Goal: Information Seeking & Learning: Stay updated

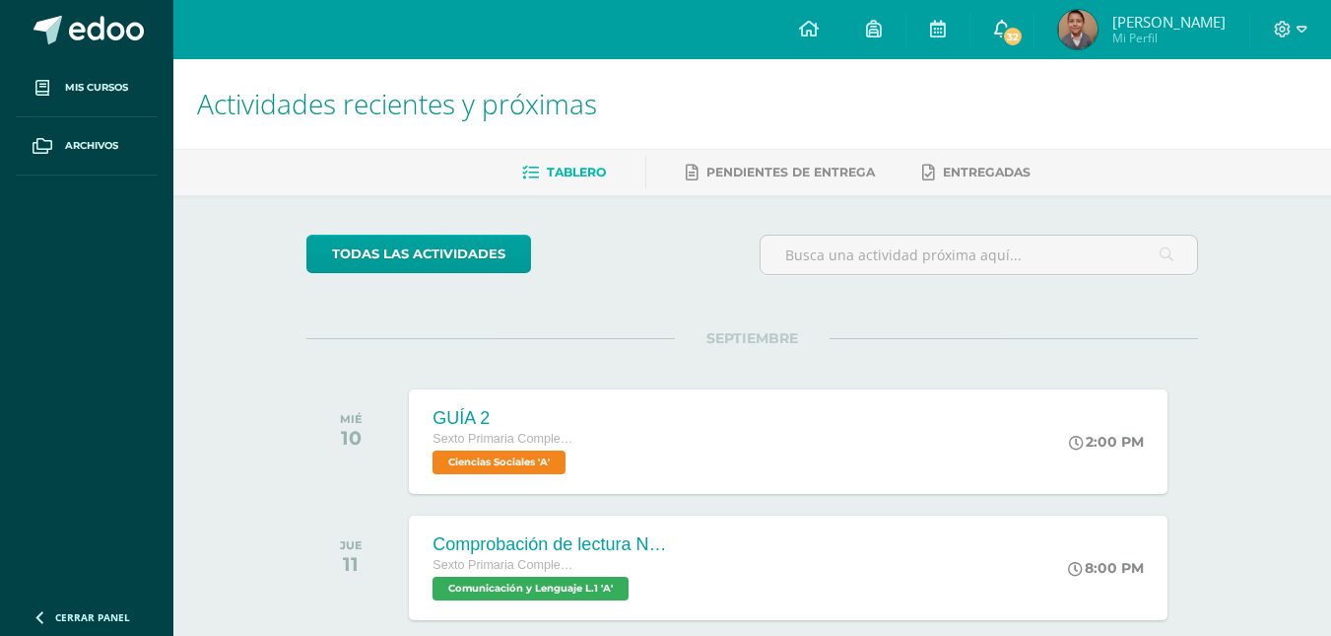
click at [1029, 24] on link "32" at bounding box center [1002, 29] width 63 height 59
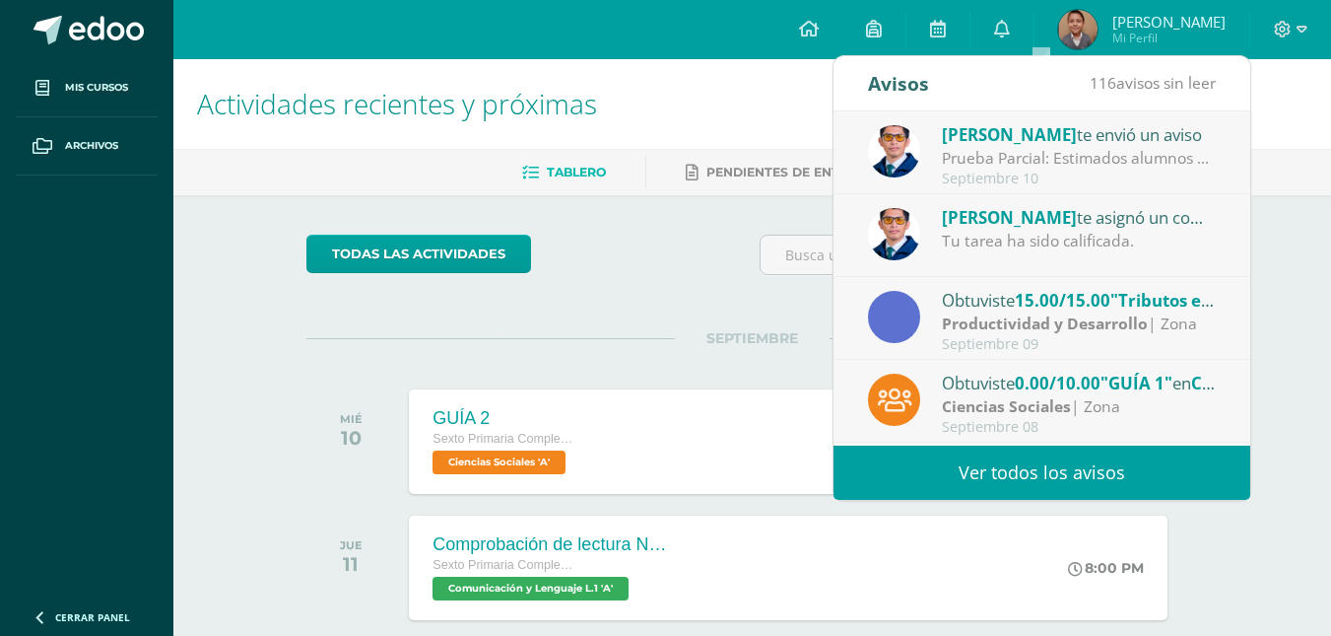
click at [948, 467] on link "Ver todos los avisos" at bounding box center [1042, 472] width 417 height 54
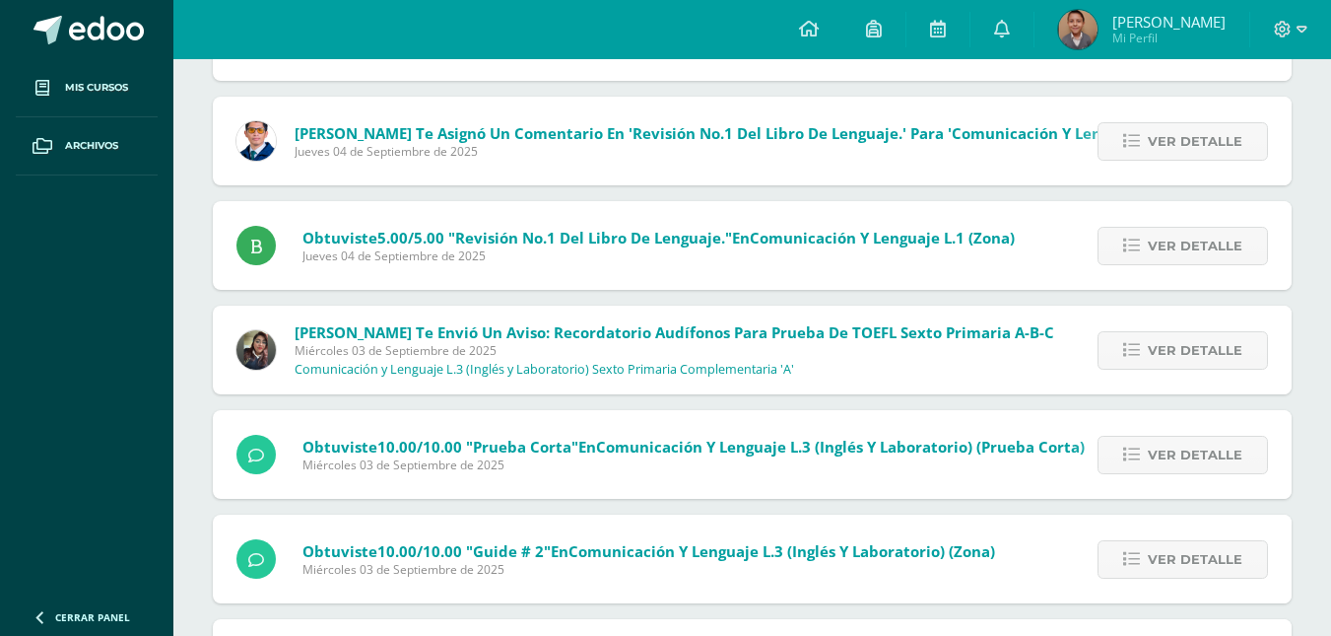
scroll to position [1815, 0]
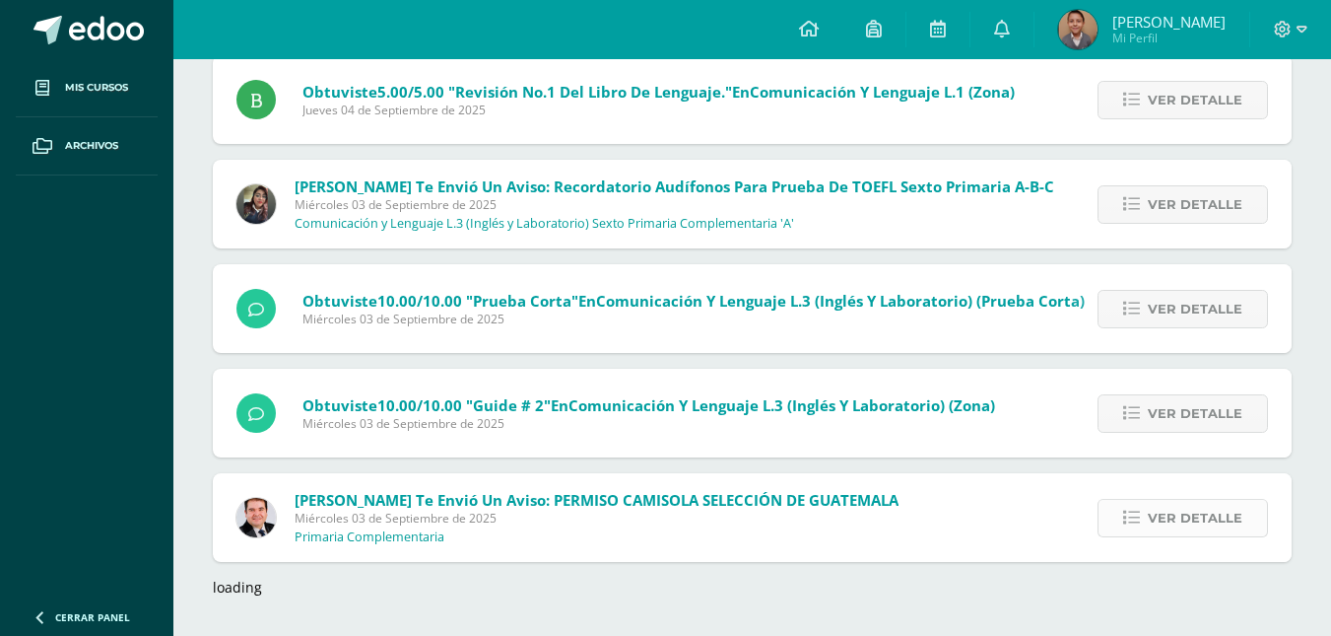
click at [1237, 526] on span "Ver detalle" at bounding box center [1195, 518] width 95 height 36
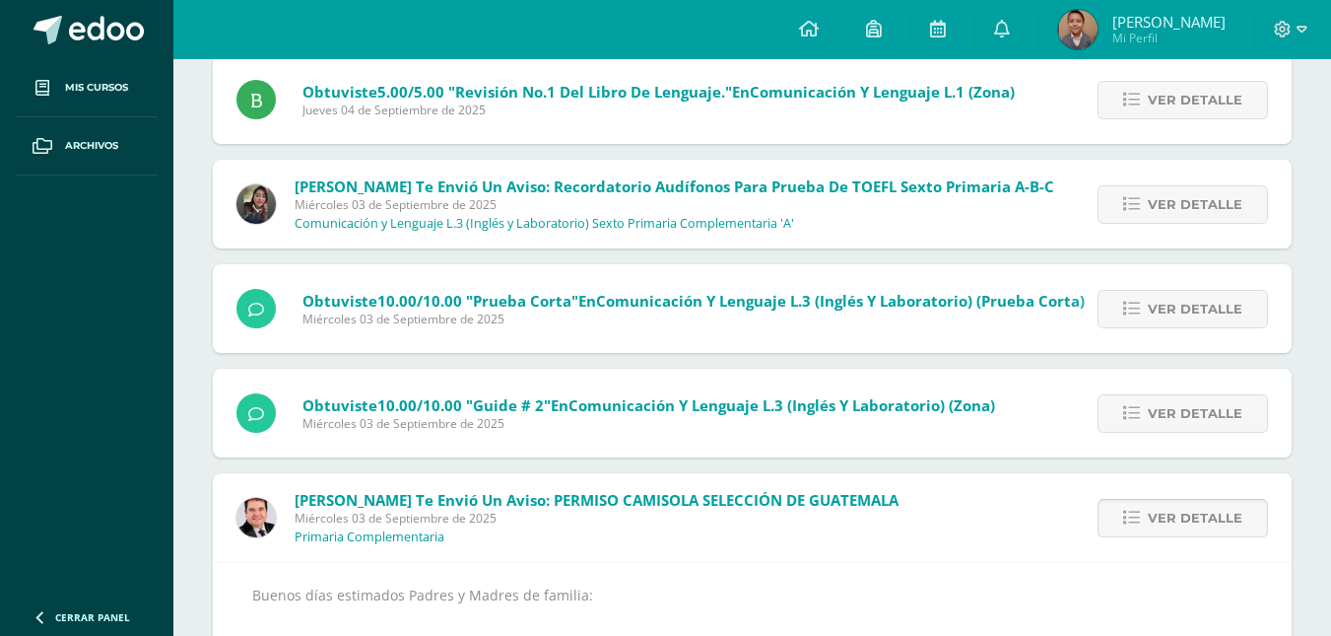
click at [1209, 527] on span "Ver detalle" at bounding box center [1195, 518] width 95 height 36
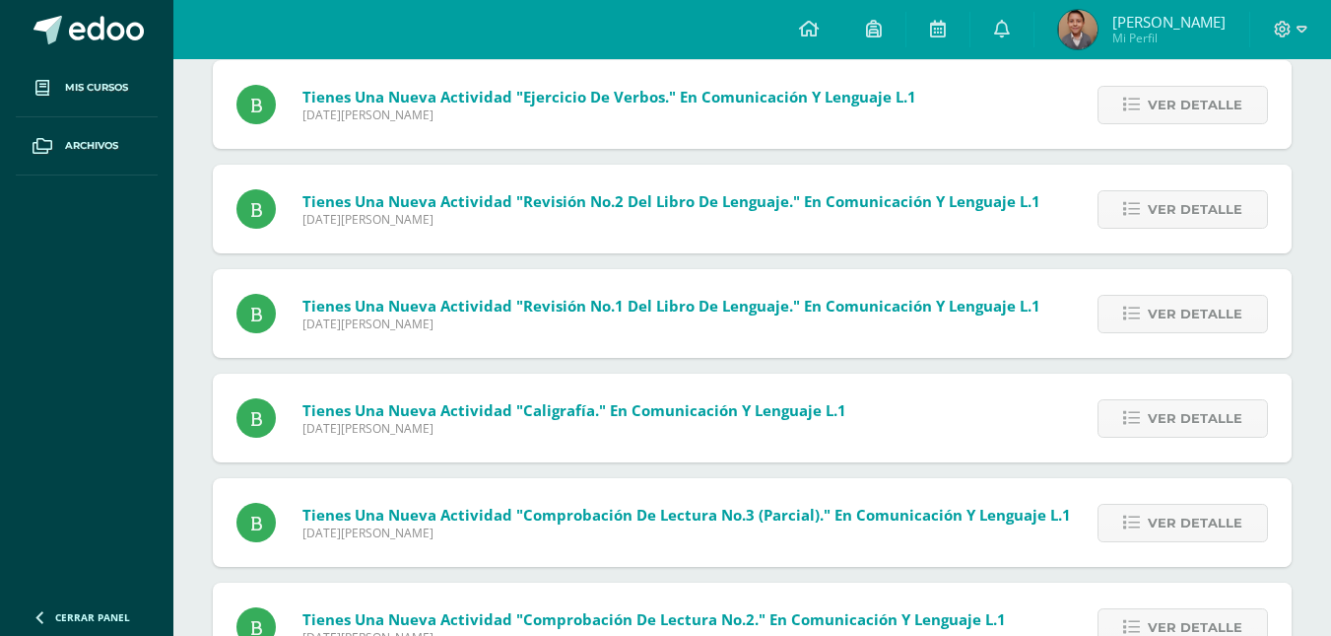
scroll to position [9024, 0]
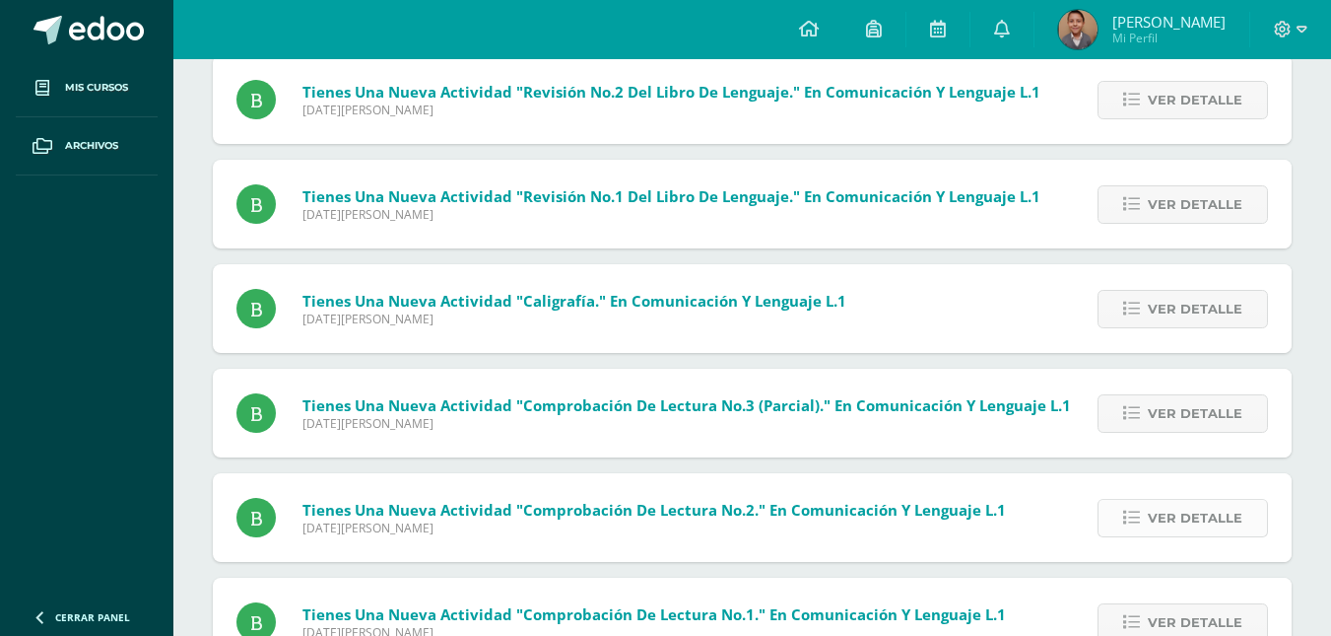
click at [1225, 524] on span "Ver detalle" at bounding box center [1195, 518] width 95 height 36
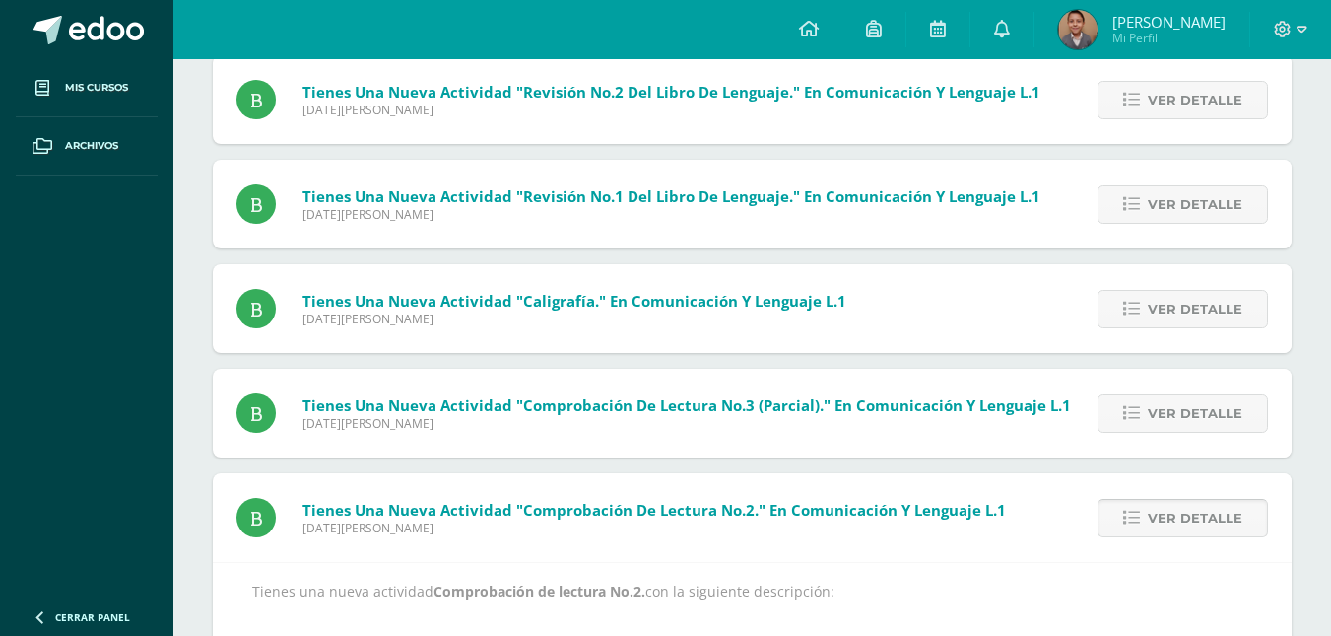
click at [1228, 525] on span "Ver detalle" at bounding box center [1195, 518] width 95 height 36
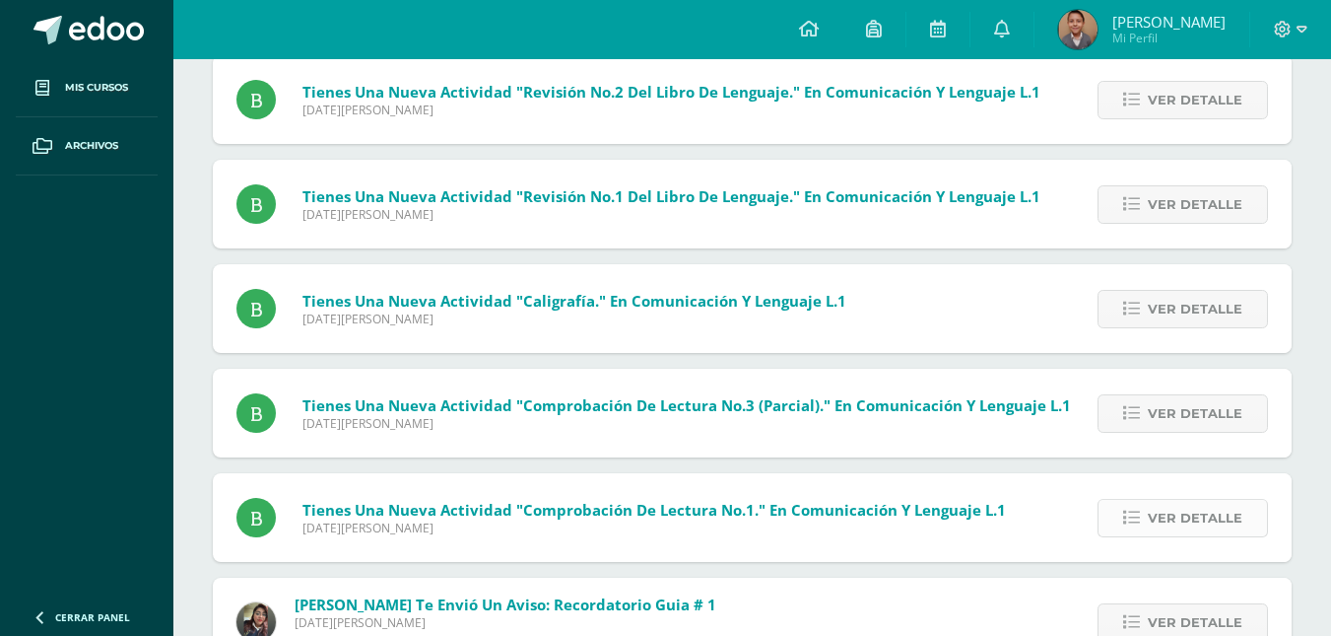
click at [1231, 522] on span "Ver detalle" at bounding box center [1195, 518] width 95 height 36
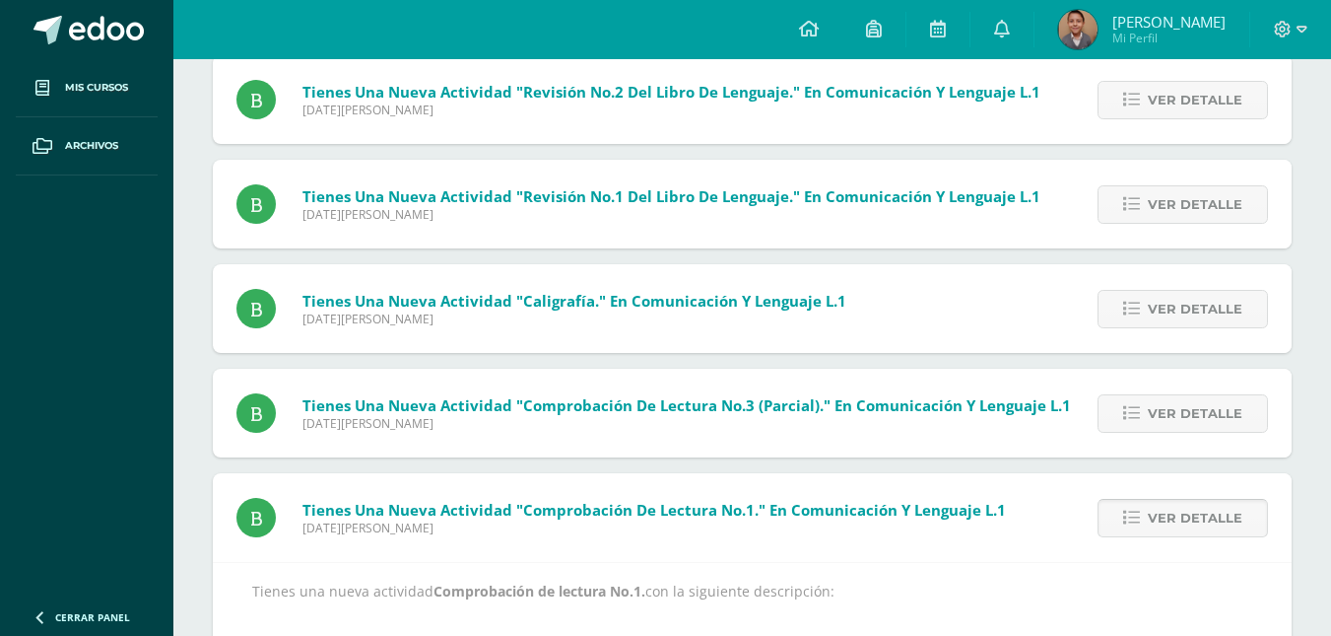
click at [1234, 522] on span "Ver detalle" at bounding box center [1195, 518] width 95 height 36
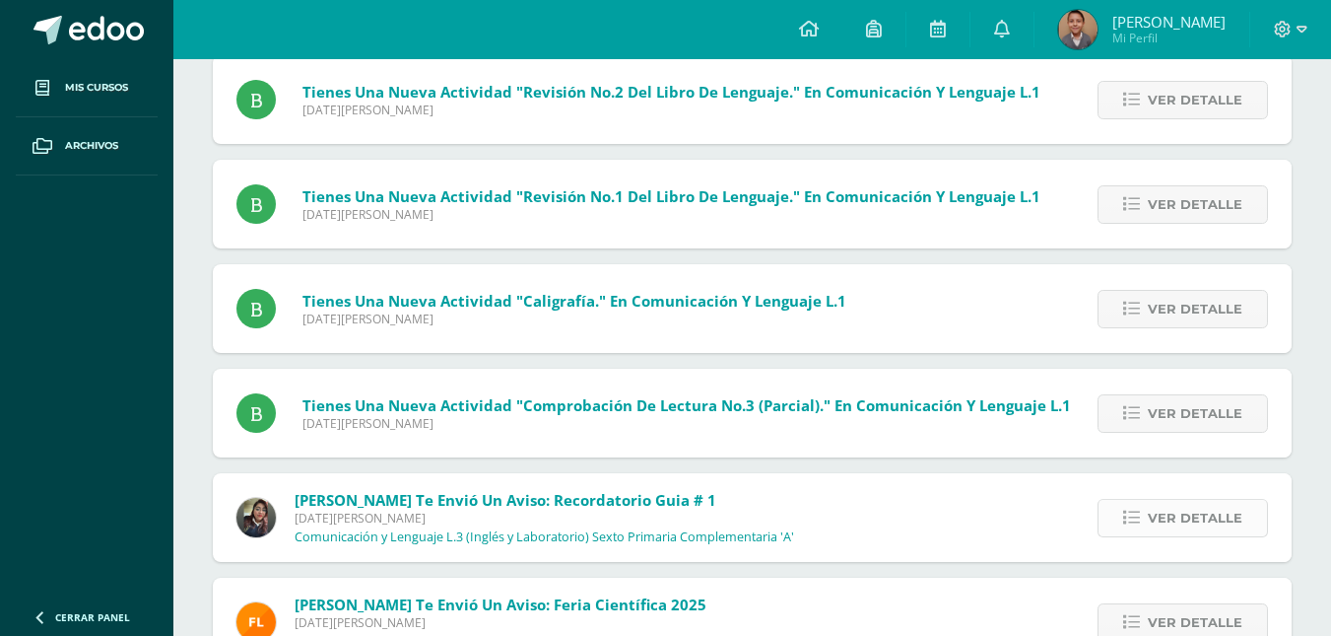
drag, startPoint x: 1237, startPoint y: 524, endPoint x: 1217, endPoint y: 523, distance: 19.7
click at [1217, 523] on span "Ver detalle" at bounding box center [1195, 518] width 95 height 36
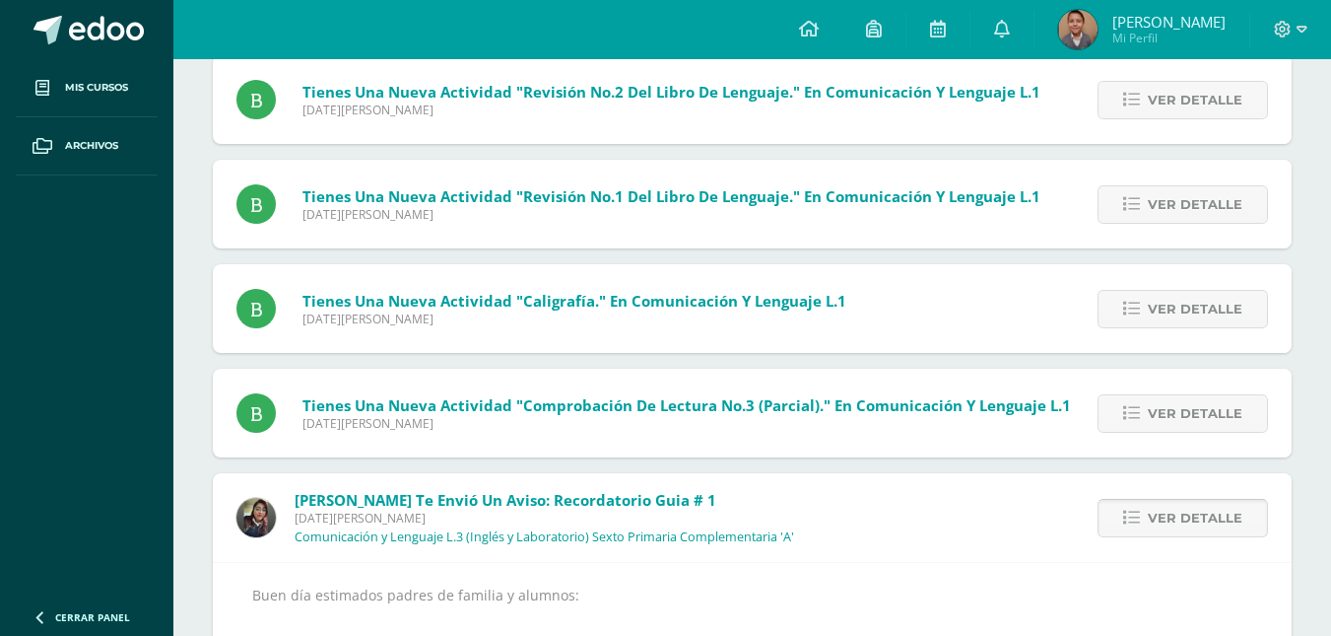
click at [1221, 524] on span "Ver detalle" at bounding box center [1195, 518] width 95 height 36
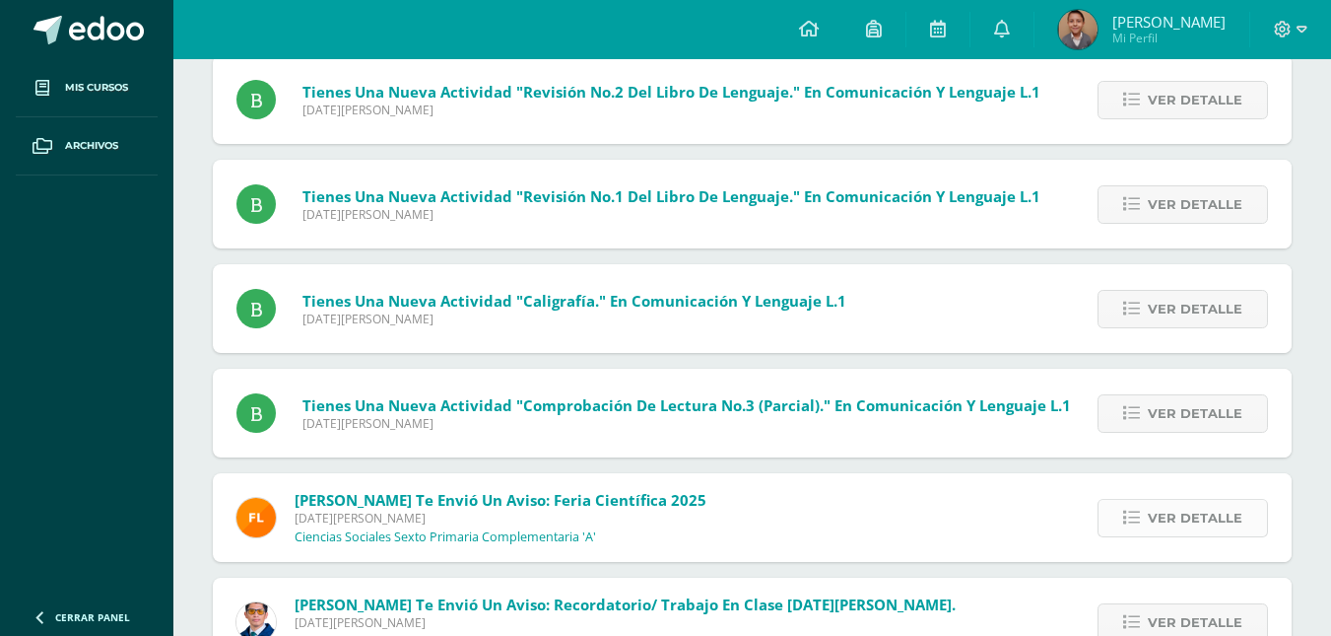
click at [1226, 523] on span "Ver detalle" at bounding box center [1195, 518] width 95 height 36
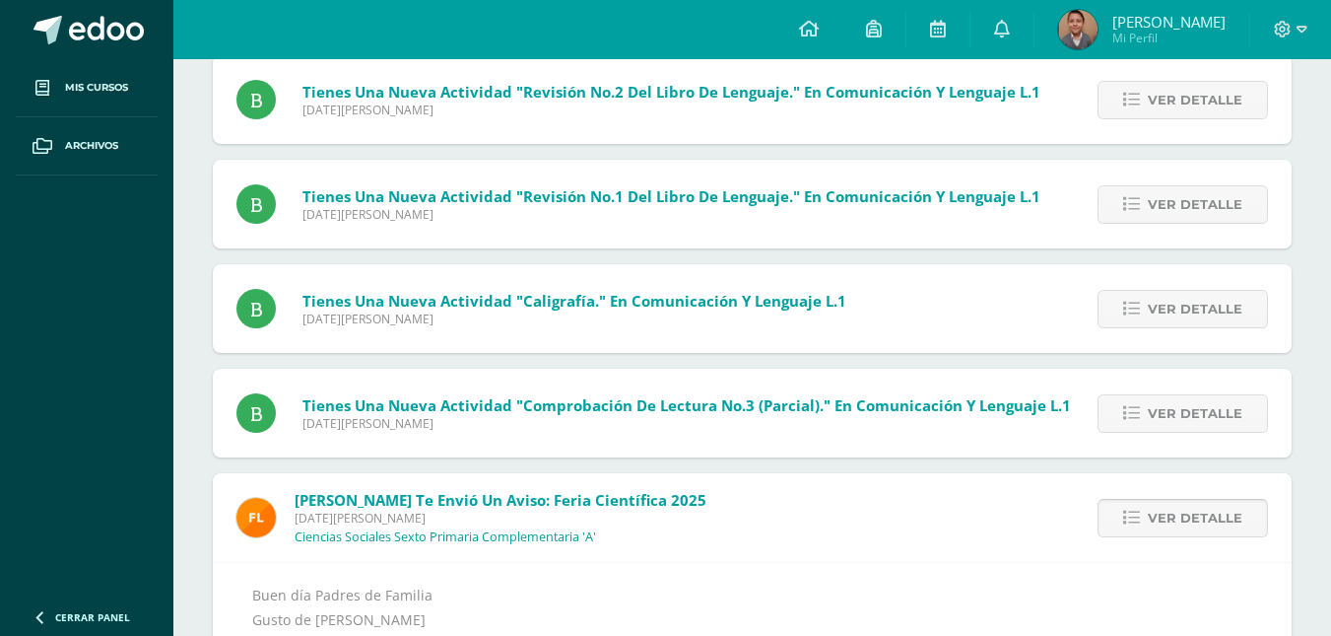
click at [1229, 523] on span "Ver detalle" at bounding box center [1195, 518] width 95 height 36
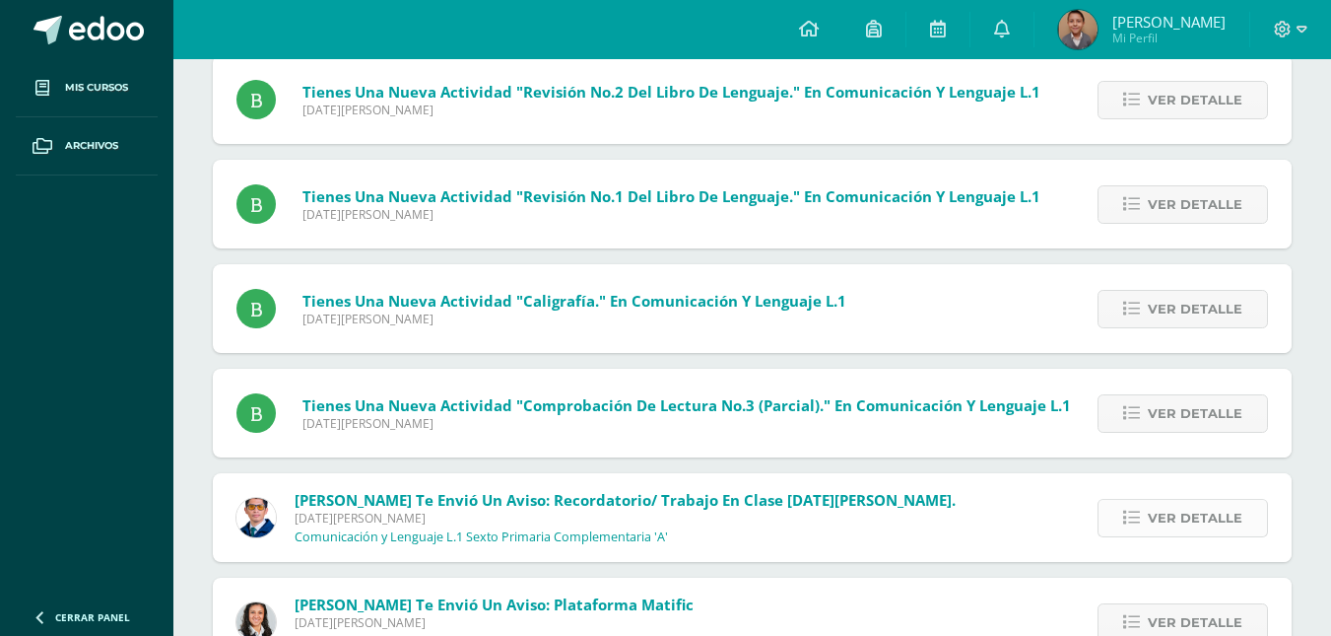
click at [1232, 520] on span "Ver detalle" at bounding box center [1195, 518] width 95 height 36
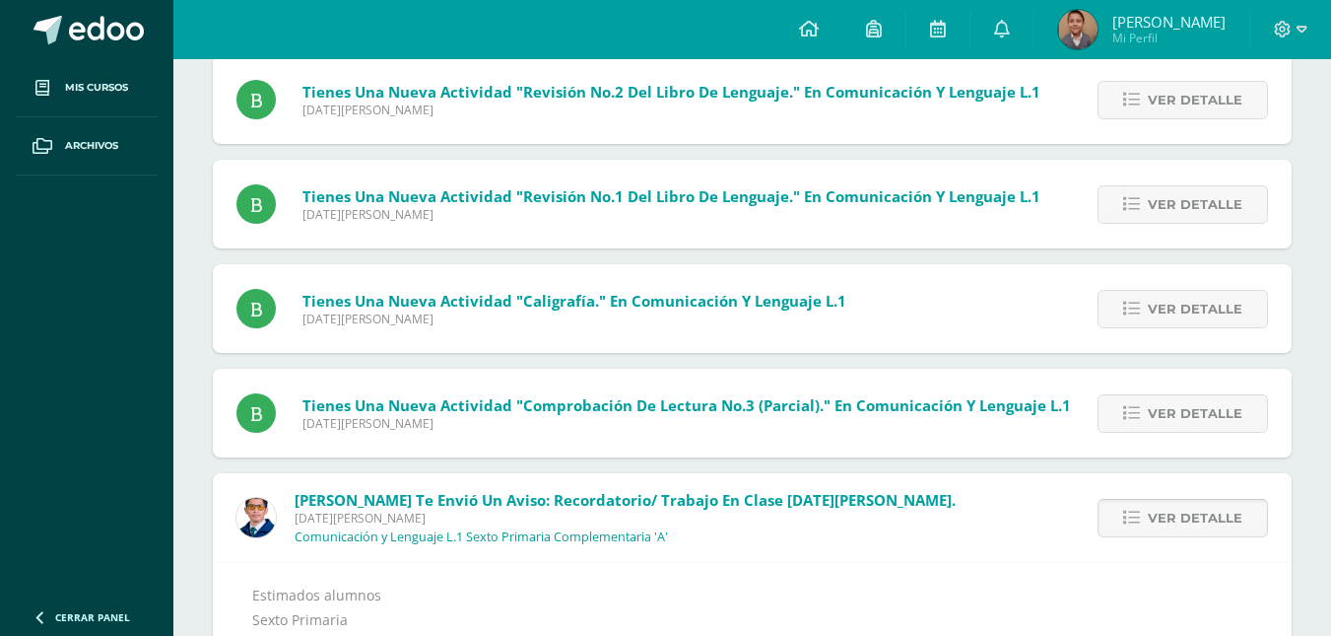
click at [1238, 521] on span "Ver detalle" at bounding box center [1195, 518] width 95 height 36
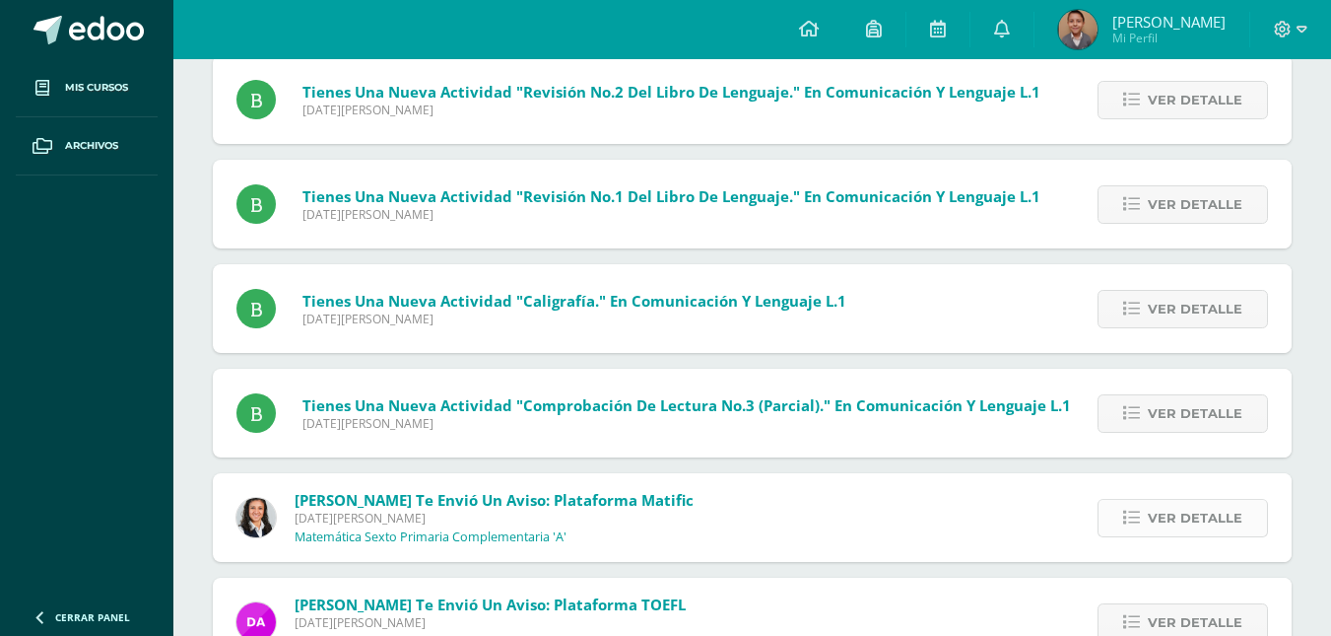
click at [1244, 522] on link "Ver detalle" at bounding box center [1183, 518] width 170 height 38
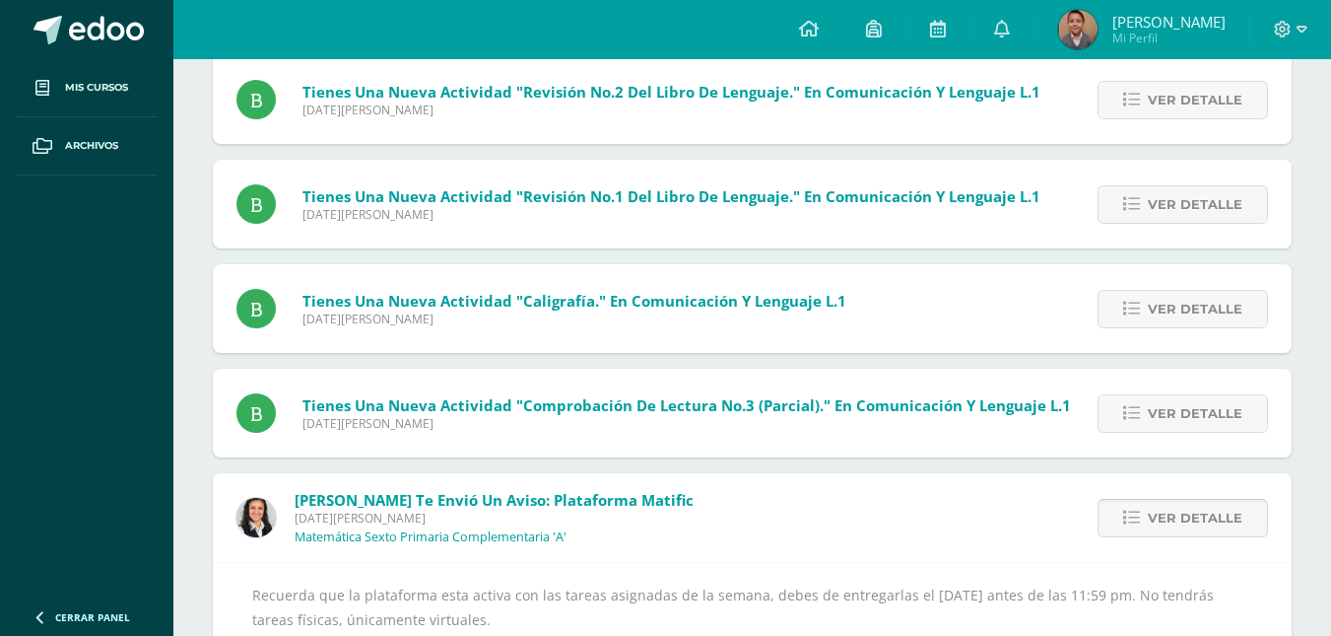
click at [1217, 523] on span "Ver detalle" at bounding box center [1195, 518] width 95 height 36
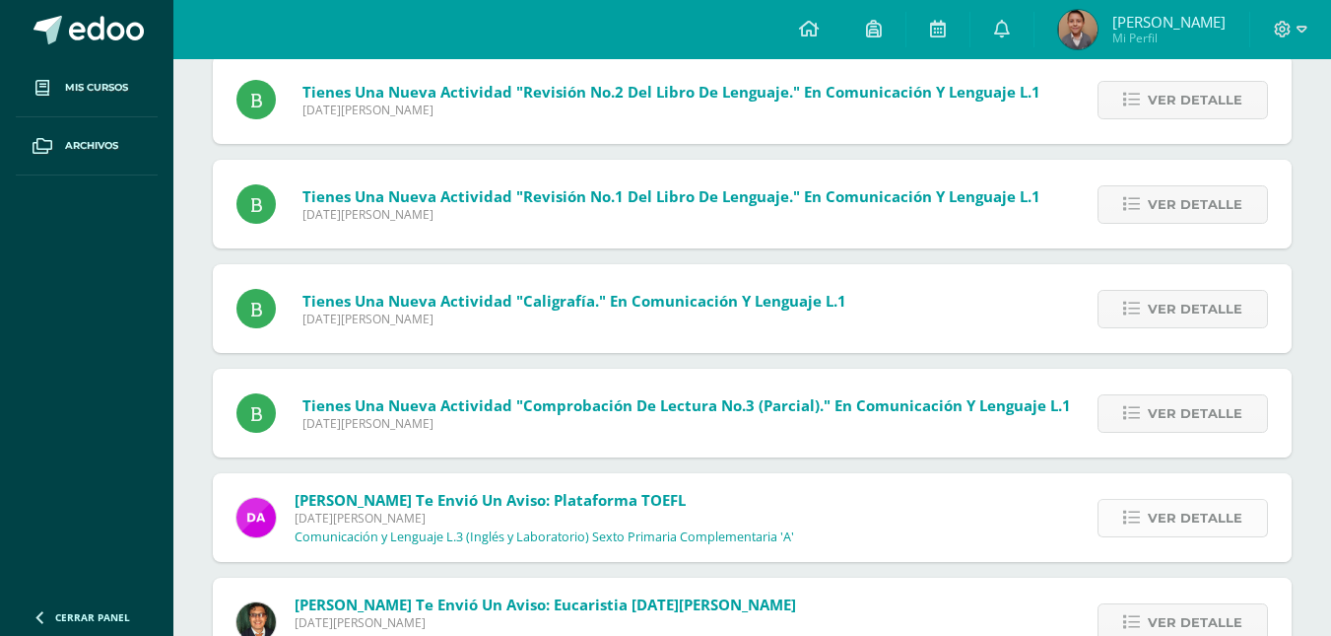
click at [1223, 523] on span "Ver detalle" at bounding box center [1195, 518] width 95 height 36
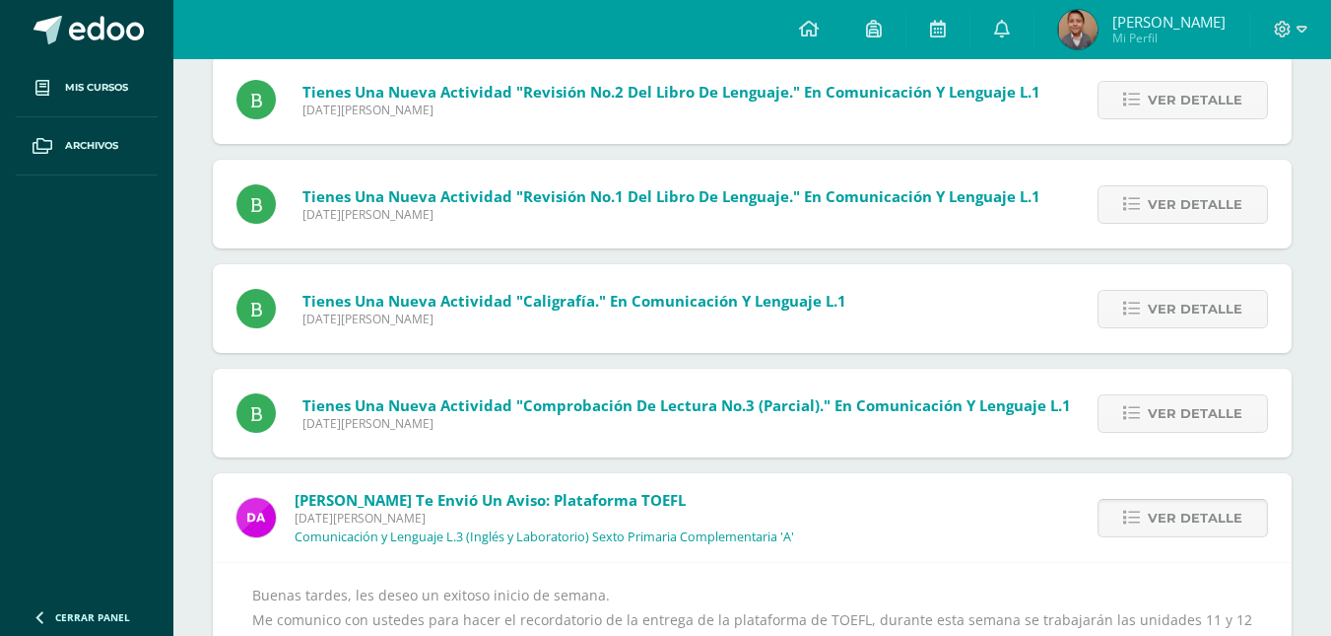
click at [1228, 523] on span "Ver detalle" at bounding box center [1195, 518] width 95 height 36
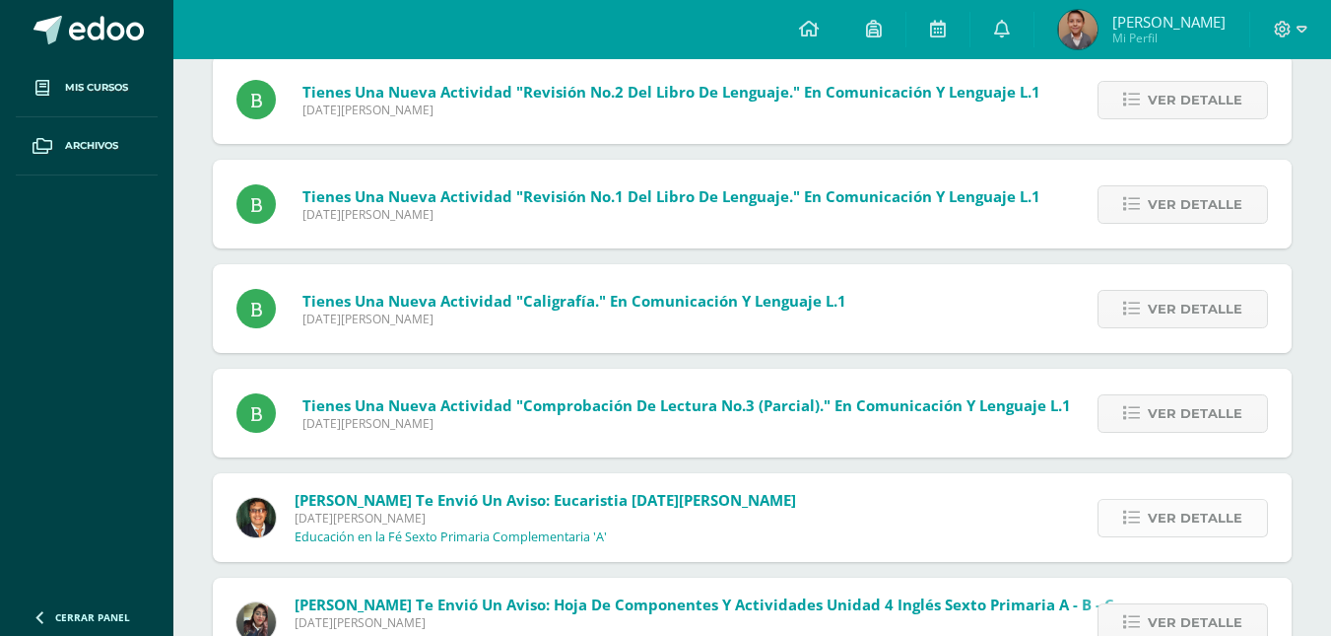
click at [1233, 524] on span "Ver detalle" at bounding box center [1195, 518] width 95 height 36
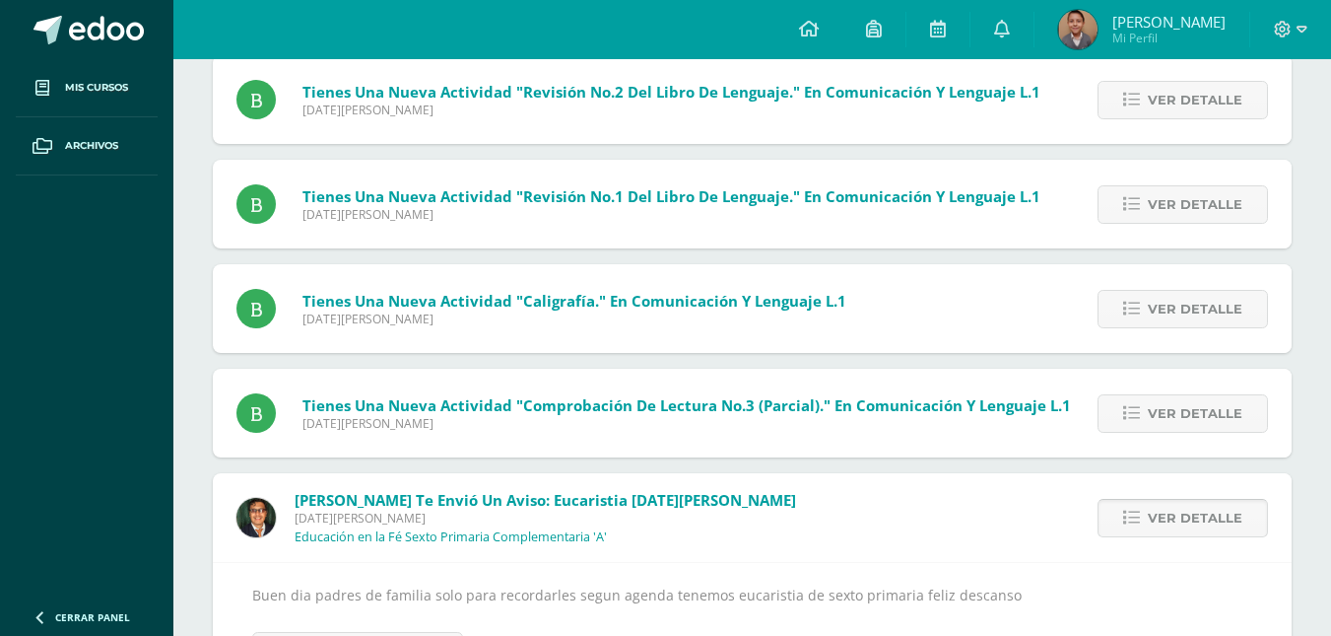
click at [1238, 525] on span "Ver detalle" at bounding box center [1195, 518] width 95 height 36
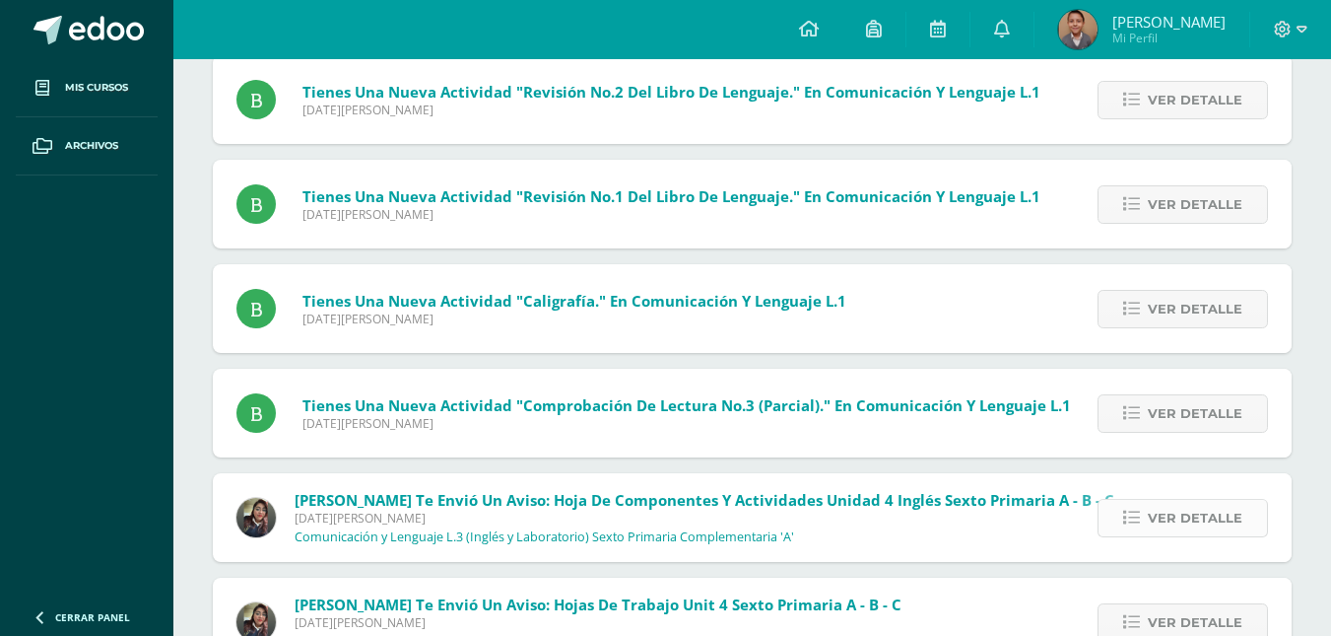
click at [1243, 525] on link "Ver detalle" at bounding box center [1183, 518] width 170 height 38
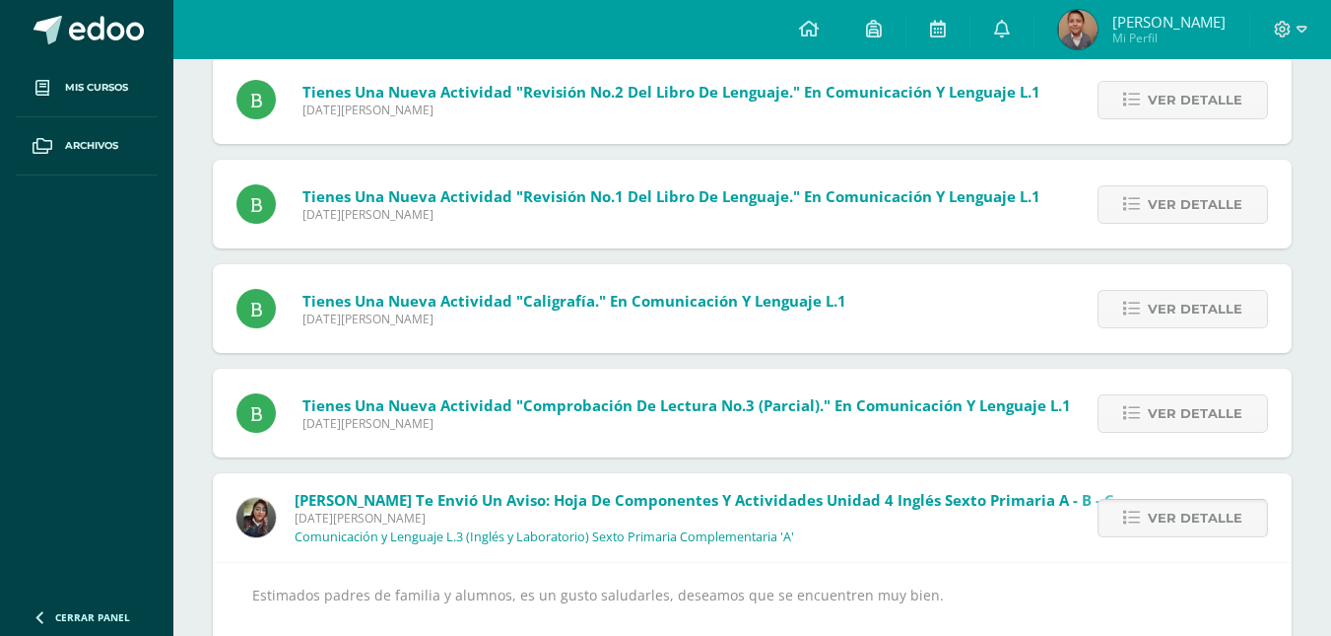
click at [1217, 523] on span "Ver detalle" at bounding box center [1195, 518] width 95 height 36
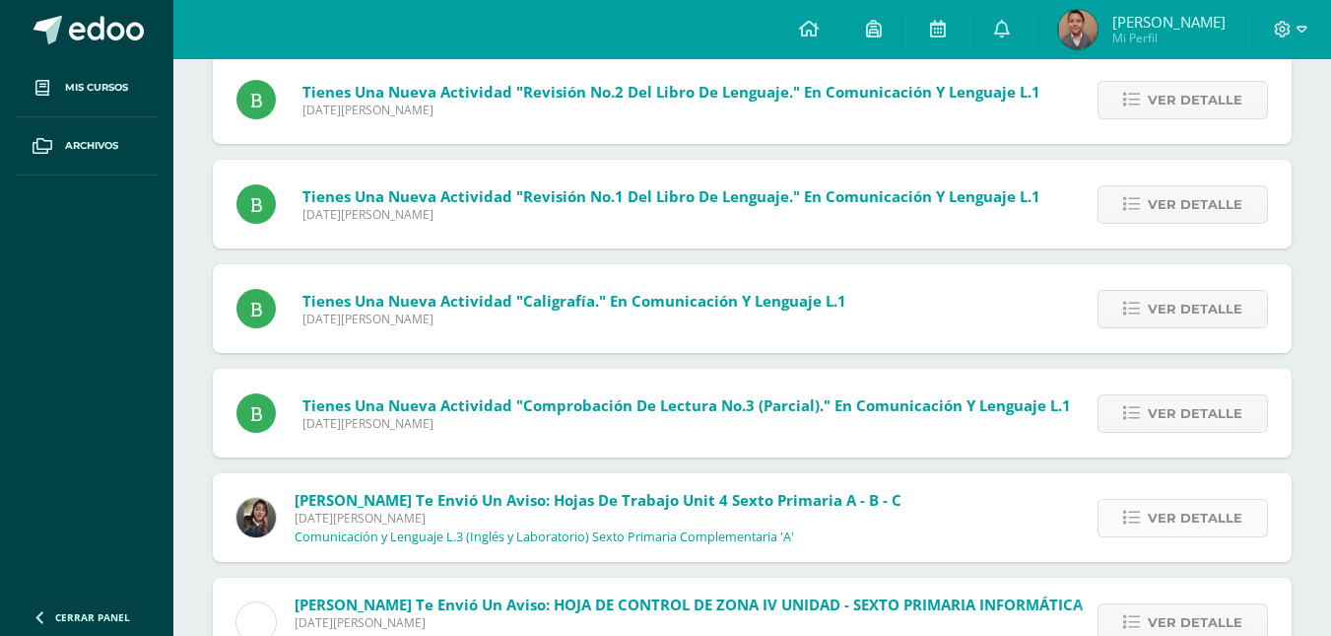
click at [1217, 523] on span "Ver detalle" at bounding box center [1195, 518] width 95 height 36
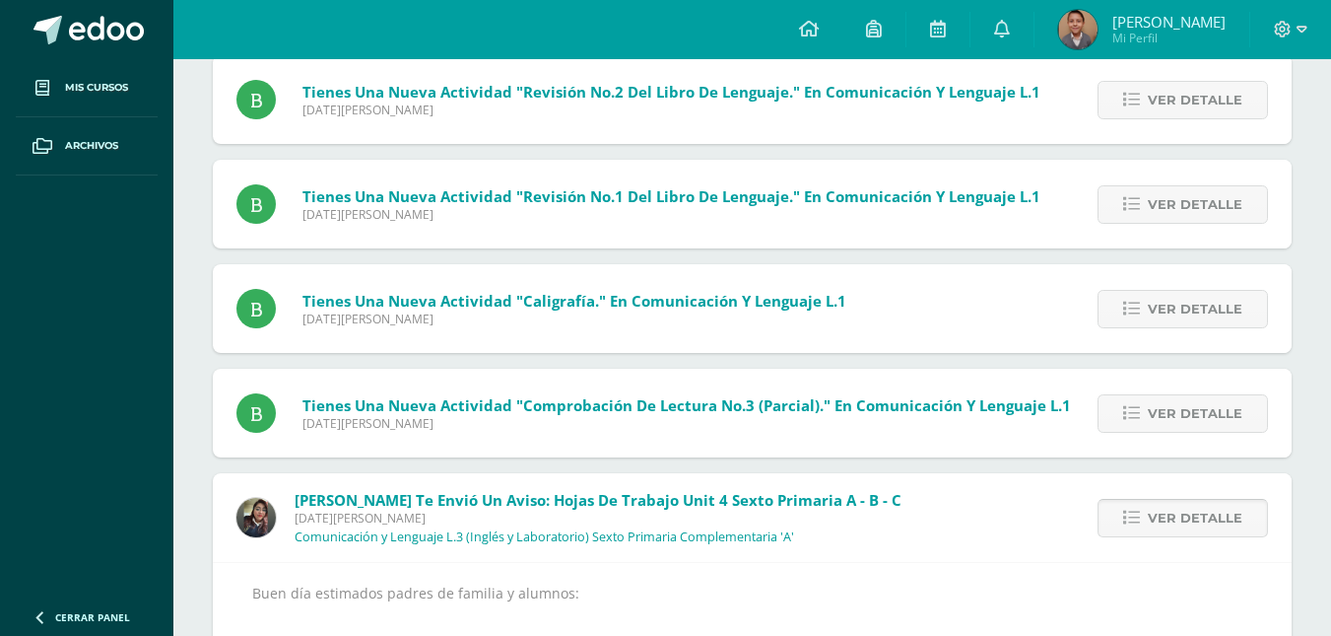
click at [1217, 523] on span "Ver detalle" at bounding box center [1195, 518] width 95 height 36
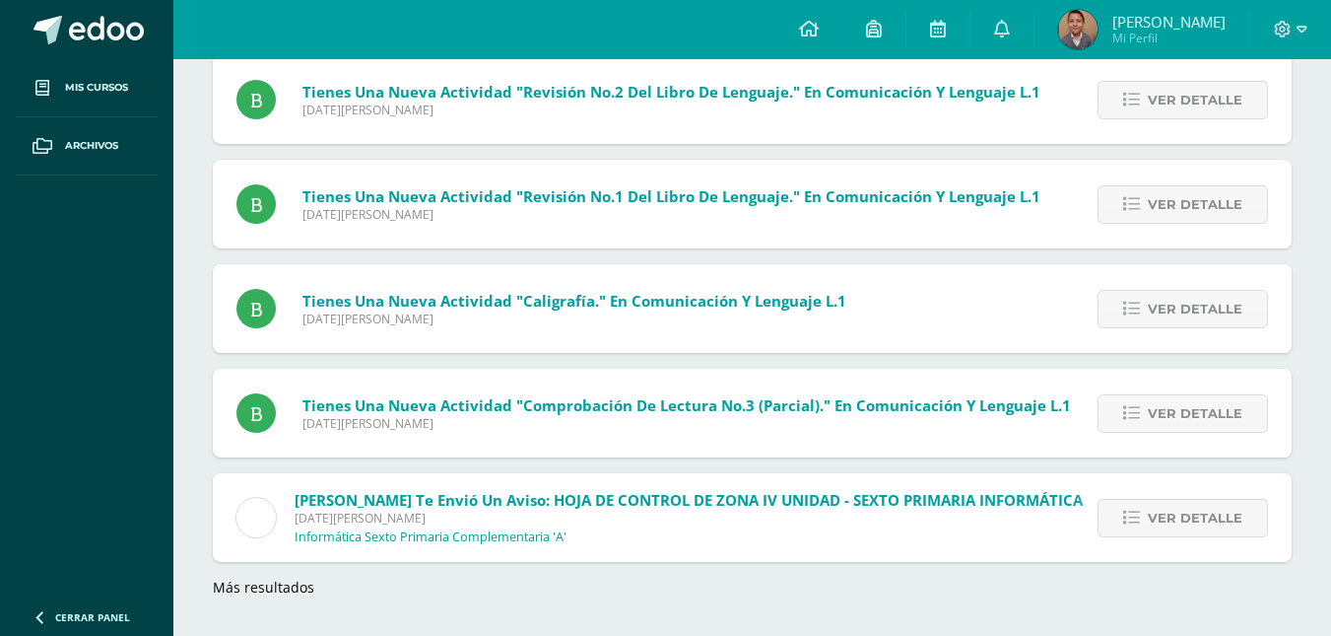
click at [1217, 523] on span "Ver detalle" at bounding box center [1195, 518] width 95 height 36
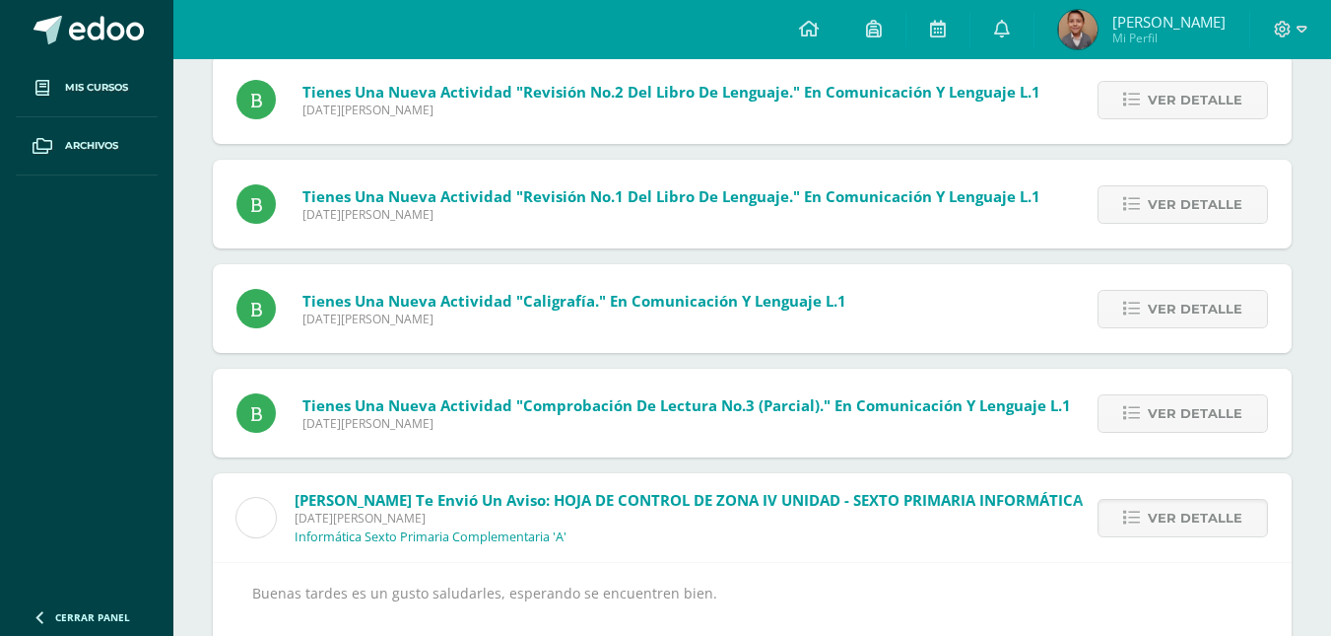
click at [1217, 523] on span "Ver detalle" at bounding box center [1195, 518] width 95 height 36
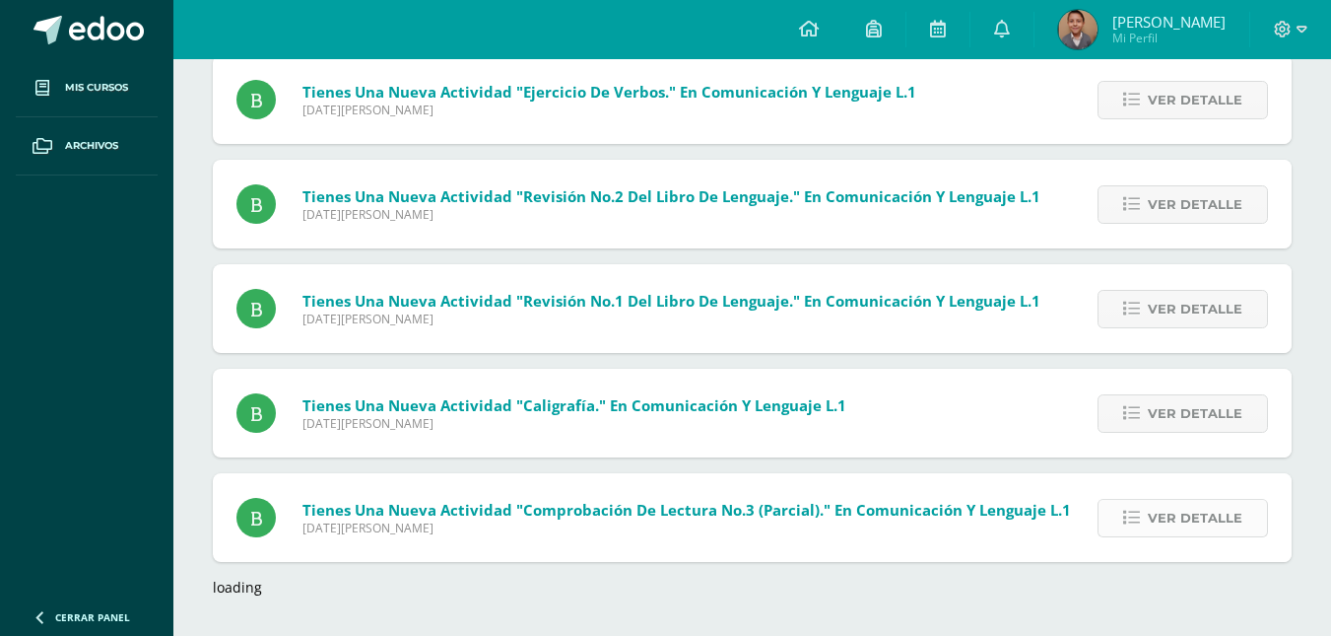
click at [1216, 523] on span "Ver detalle" at bounding box center [1195, 518] width 95 height 36
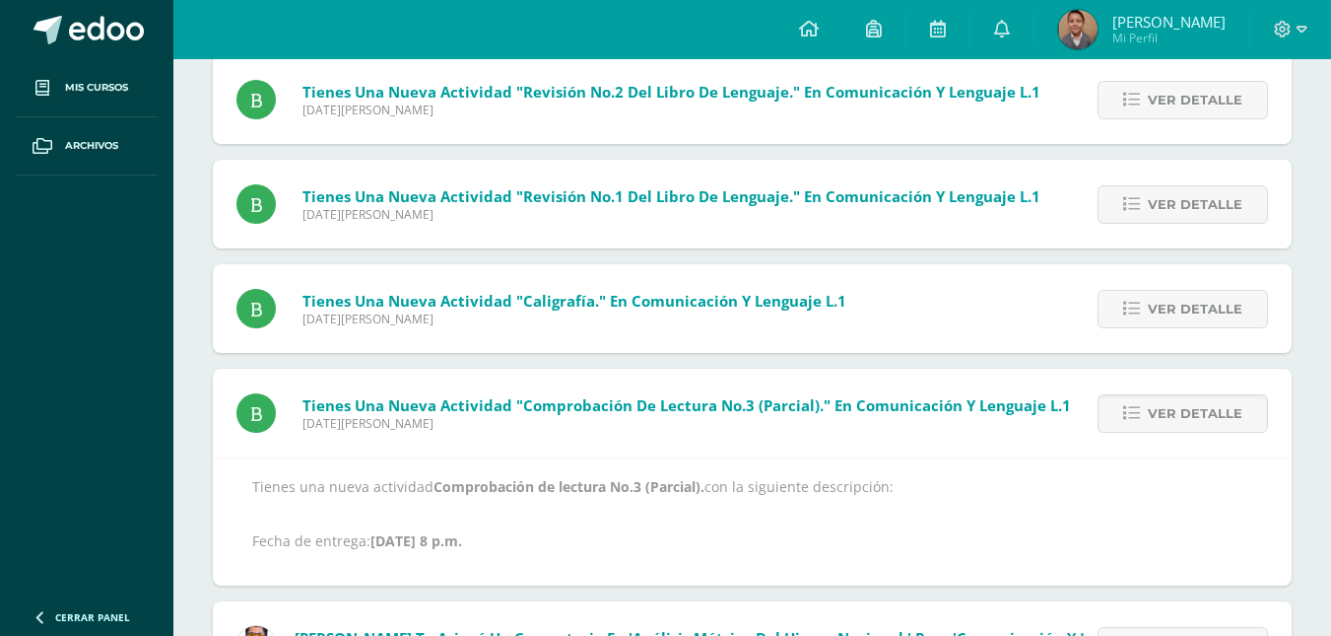
click at [1221, 526] on p "Tienes una nueva actividad Comprobación de lectura No.3 (Parcial). con la sigui…" at bounding box center [752, 514] width 1000 height 72
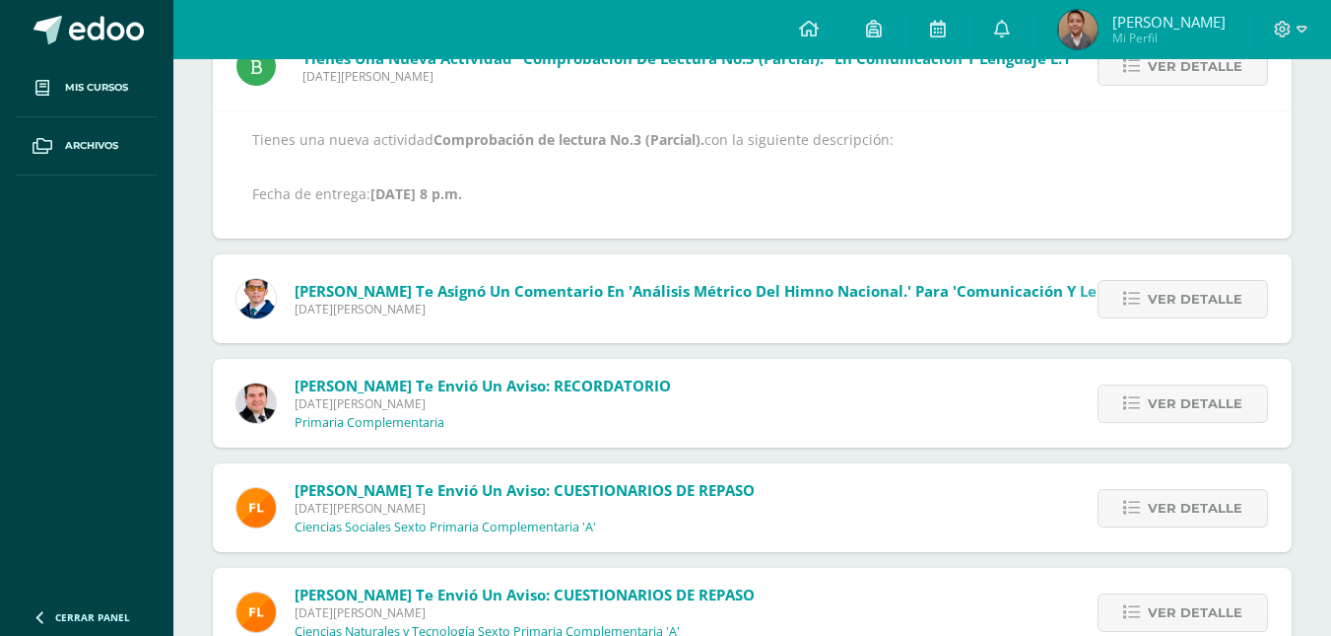
scroll to position [9431, 0]
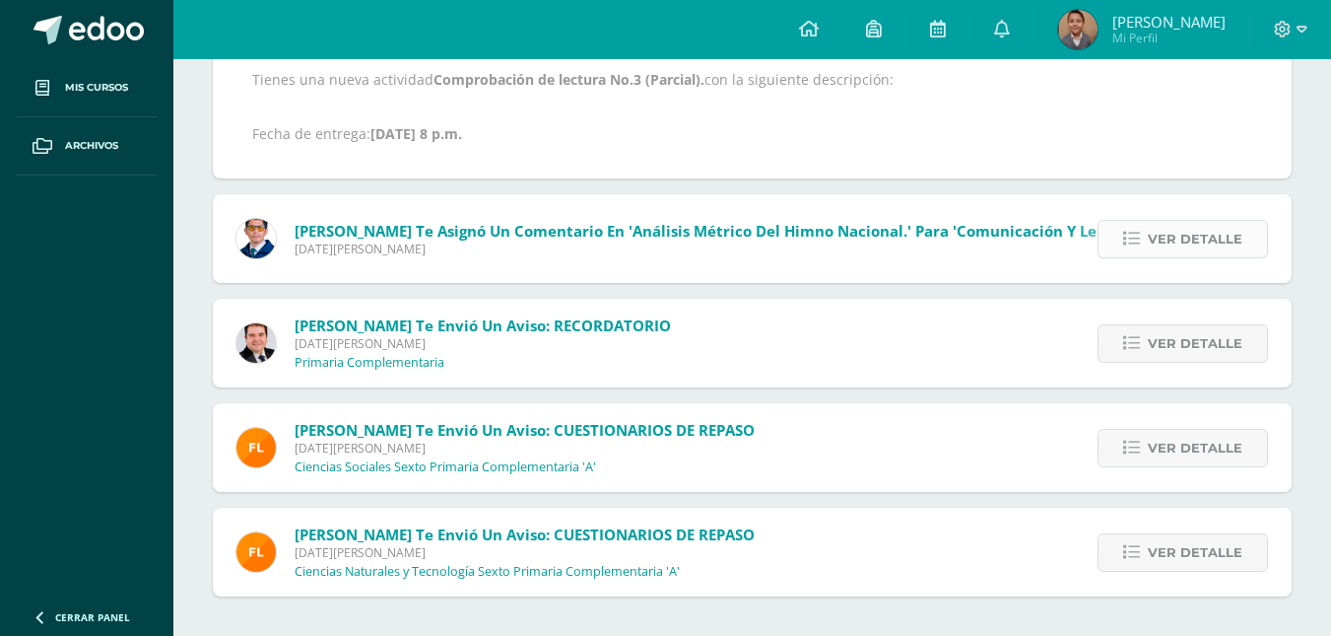
click at [1193, 256] on span "Ver detalle" at bounding box center [1195, 239] width 95 height 36
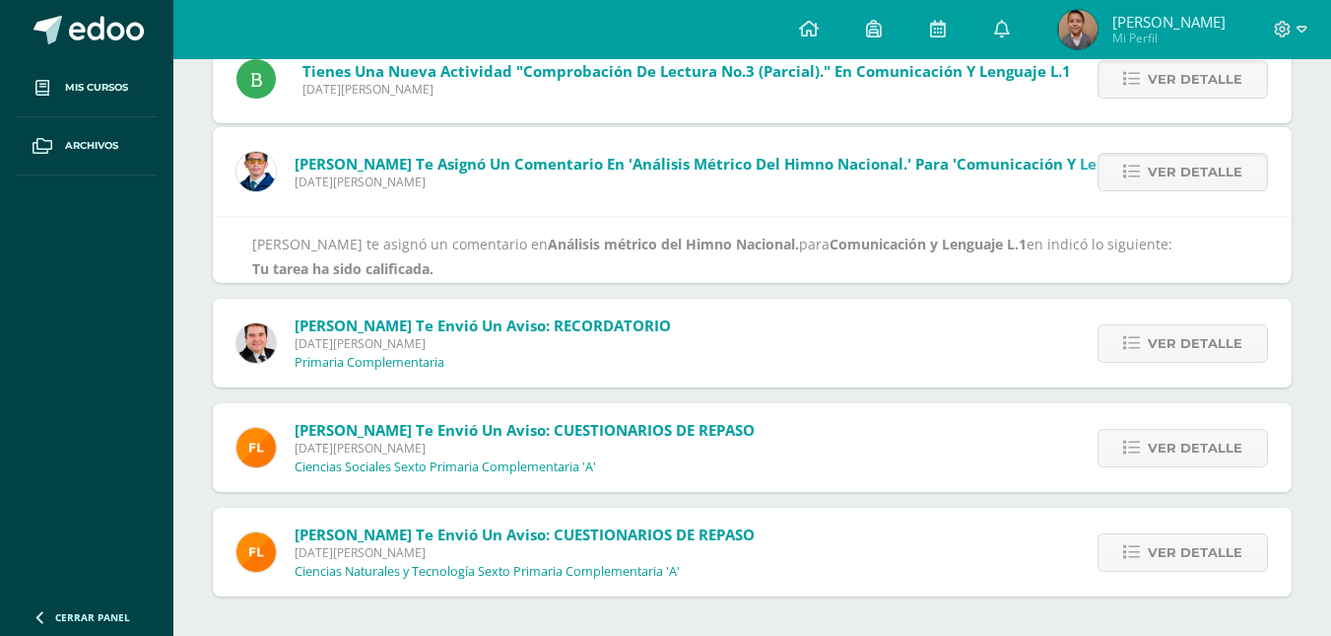
scroll to position [9289, 0]
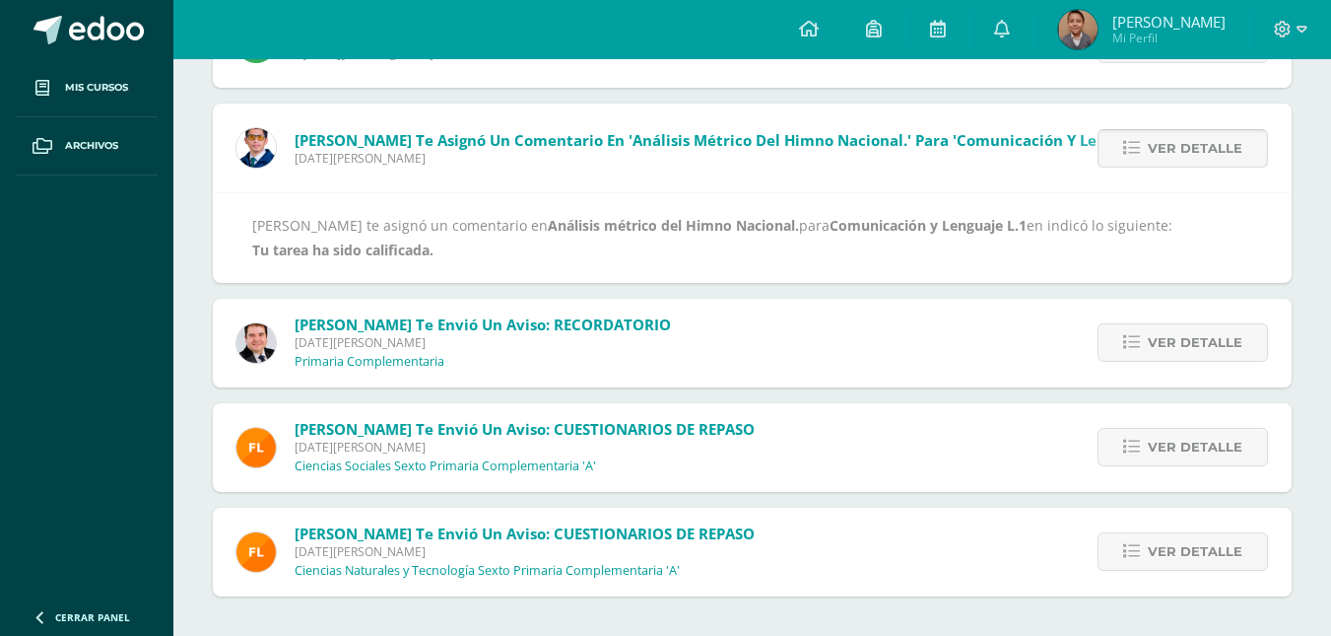
click at [1175, 144] on span "Ver detalle" at bounding box center [1195, 148] width 95 height 36
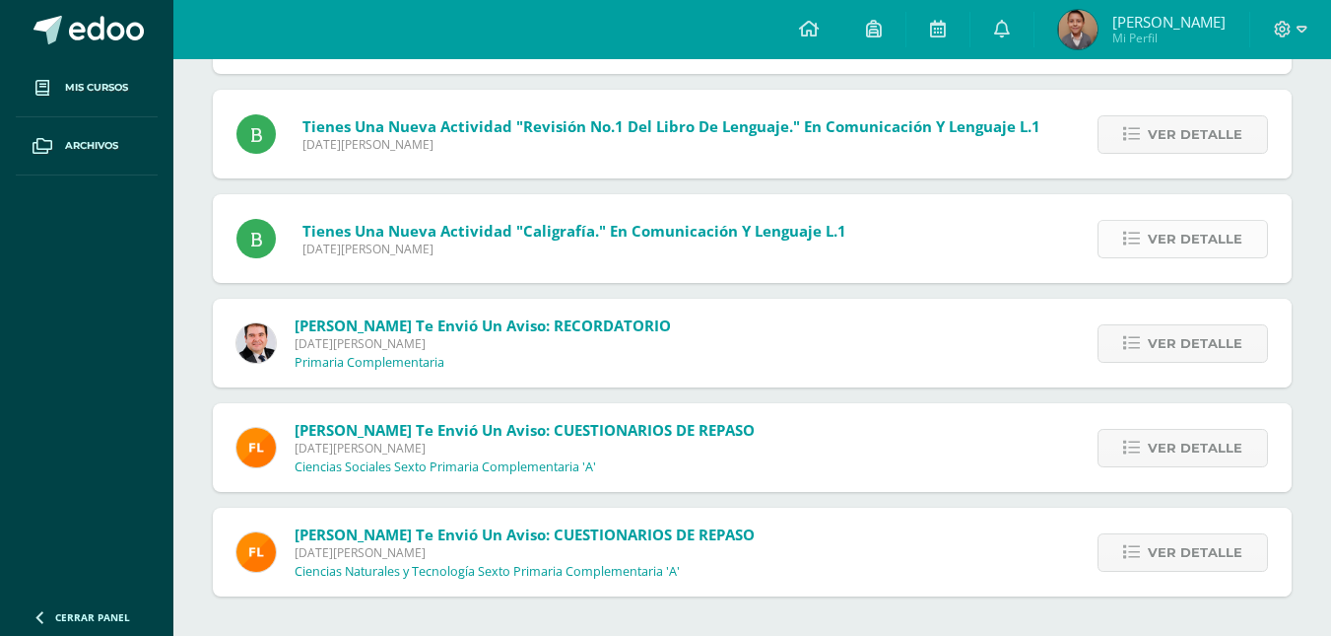
click at [1187, 229] on span "Ver detalle" at bounding box center [1195, 239] width 95 height 36
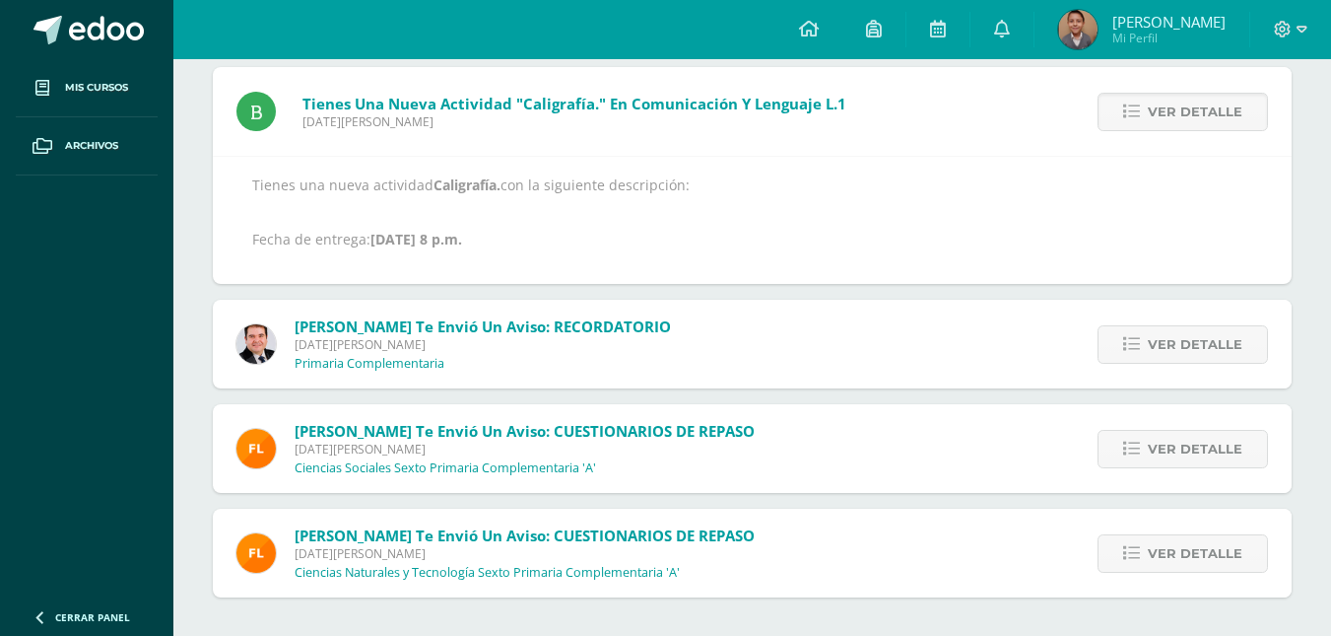
scroll to position [9222, 0]
click at [1170, 111] on span "Ver detalle" at bounding box center [1195, 111] width 95 height 36
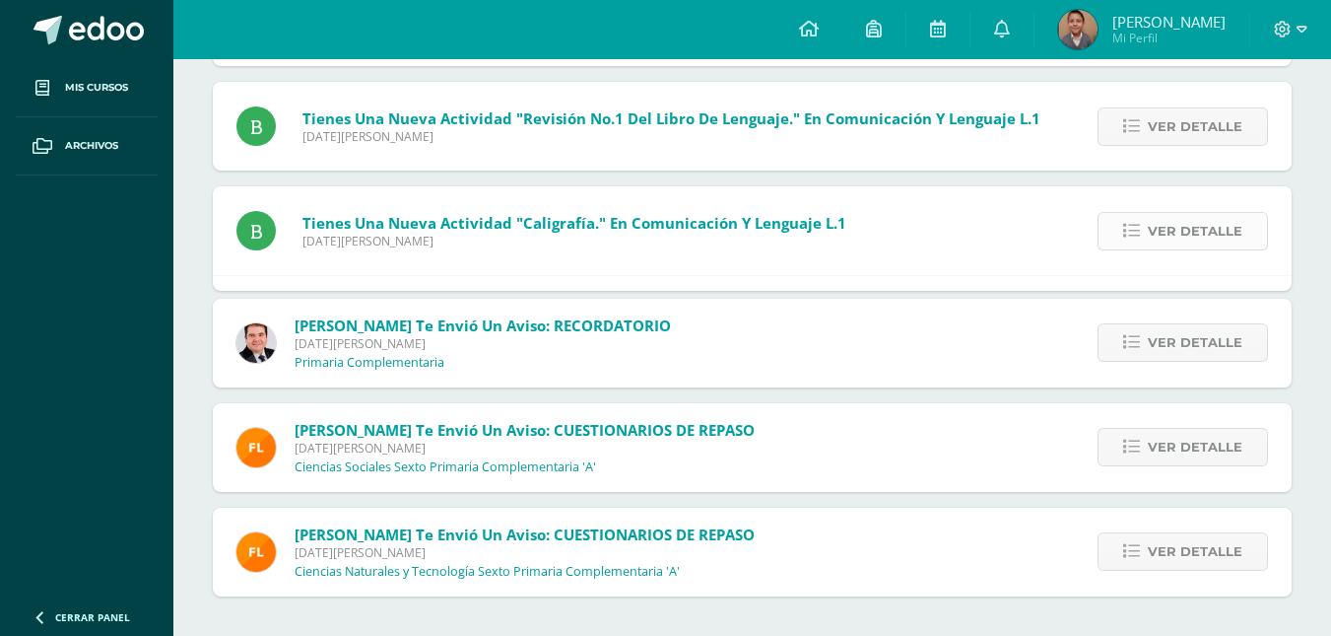
scroll to position [8989, 0]
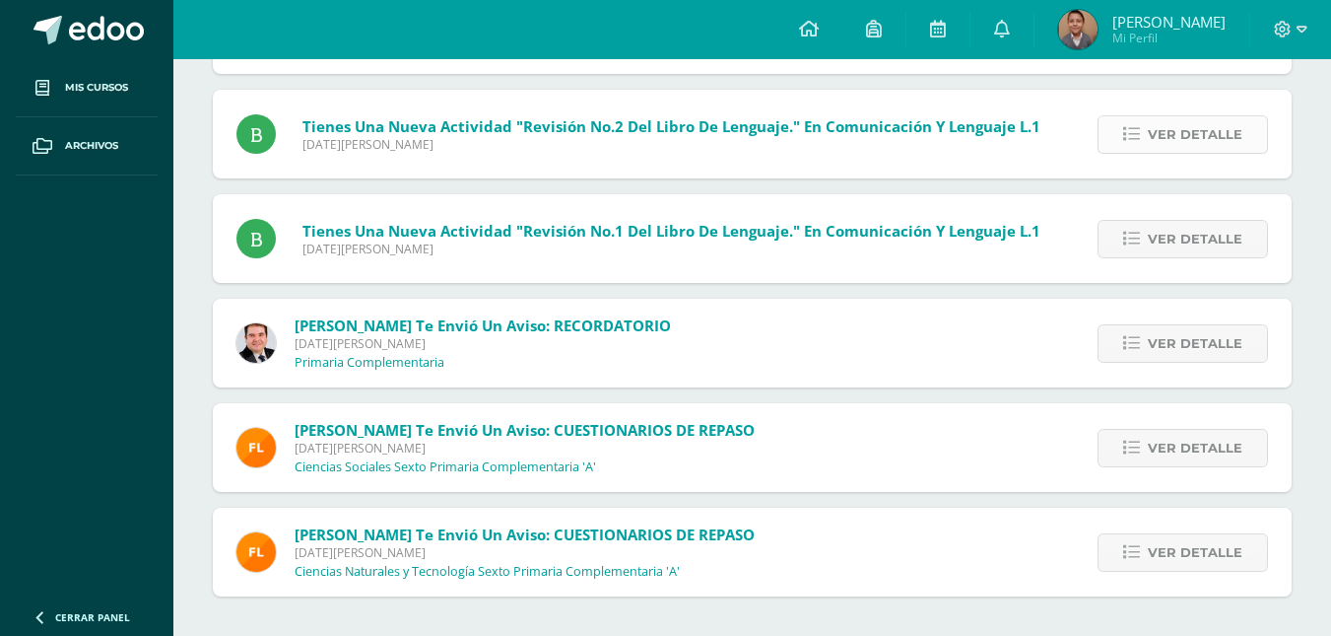
click at [1170, 133] on span "Ver detalle" at bounding box center [1195, 134] width 95 height 36
click at [1170, 131] on span "Ver detalle" at bounding box center [1195, 134] width 95 height 36
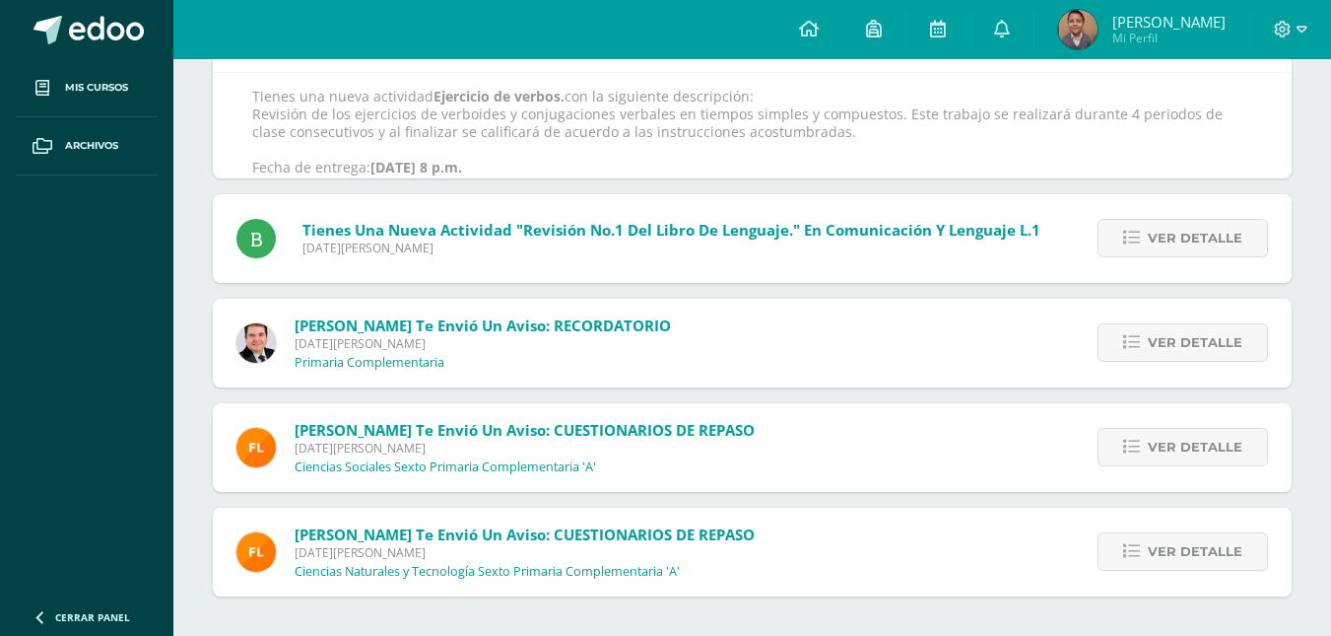
scroll to position [9030, 0]
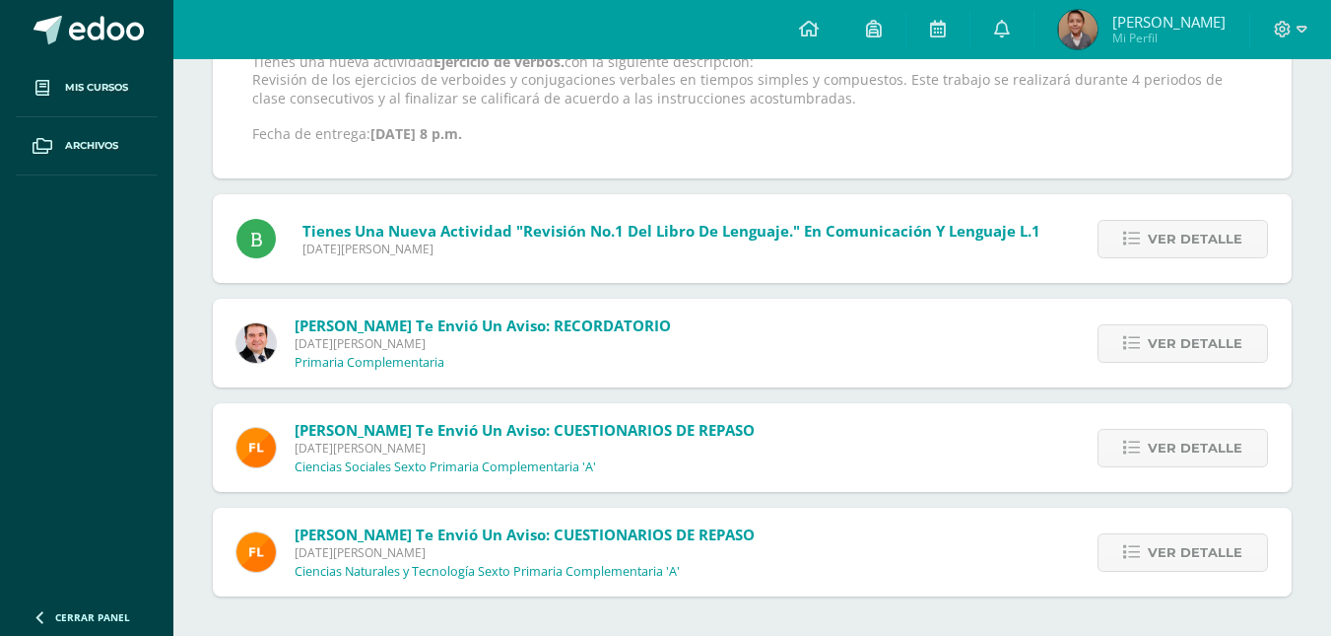
click at [1173, 134] on p "Tienes una nueva actividad Ejercicio de verbos. con la siguiente descripción: R…" at bounding box center [752, 98] width 1000 height 90
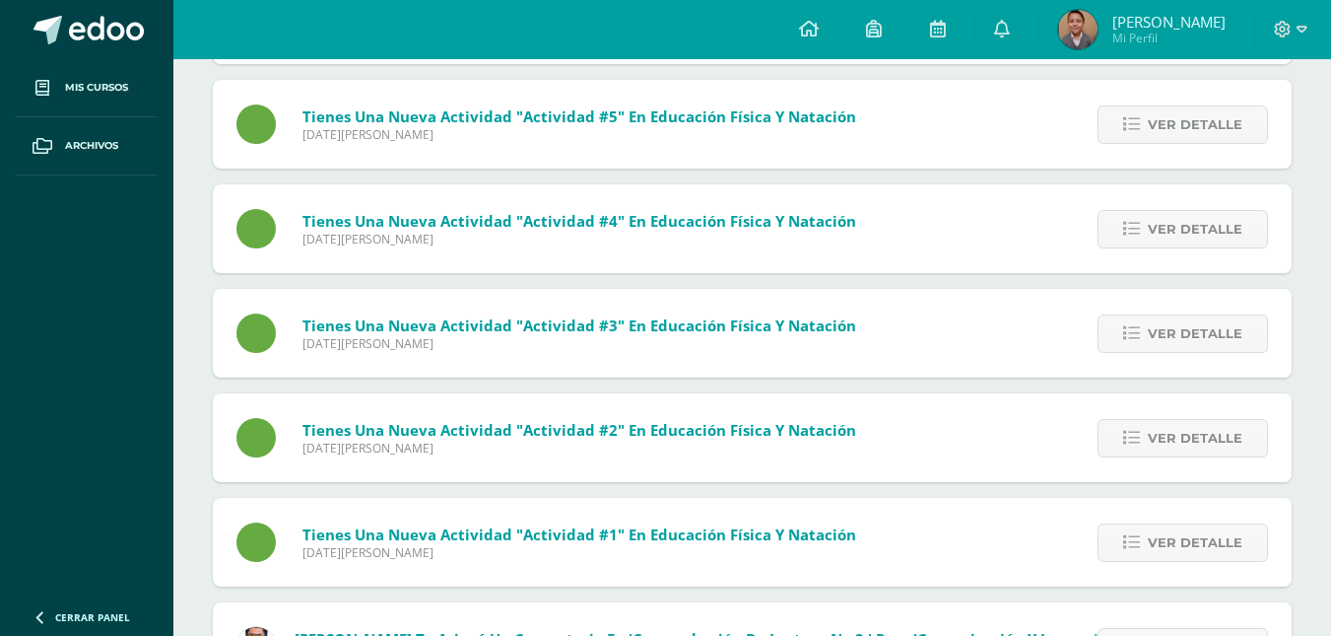
scroll to position [7507, 0]
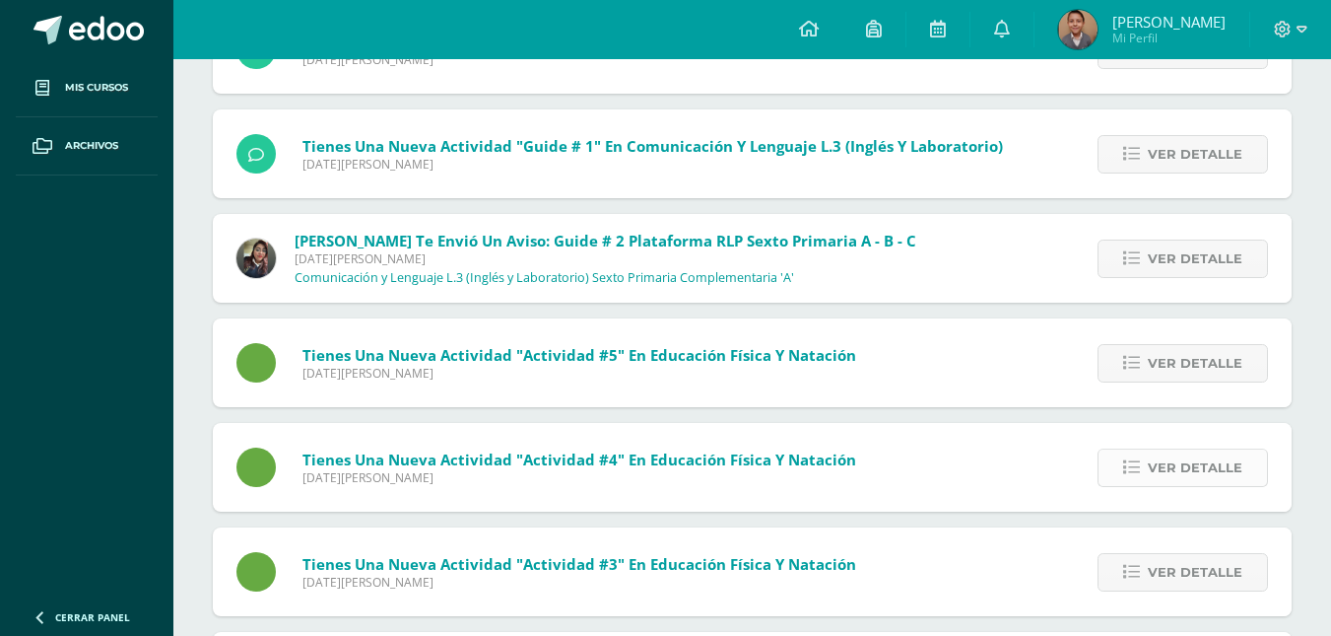
click at [1217, 464] on span "Ver detalle" at bounding box center [1195, 467] width 95 height 36
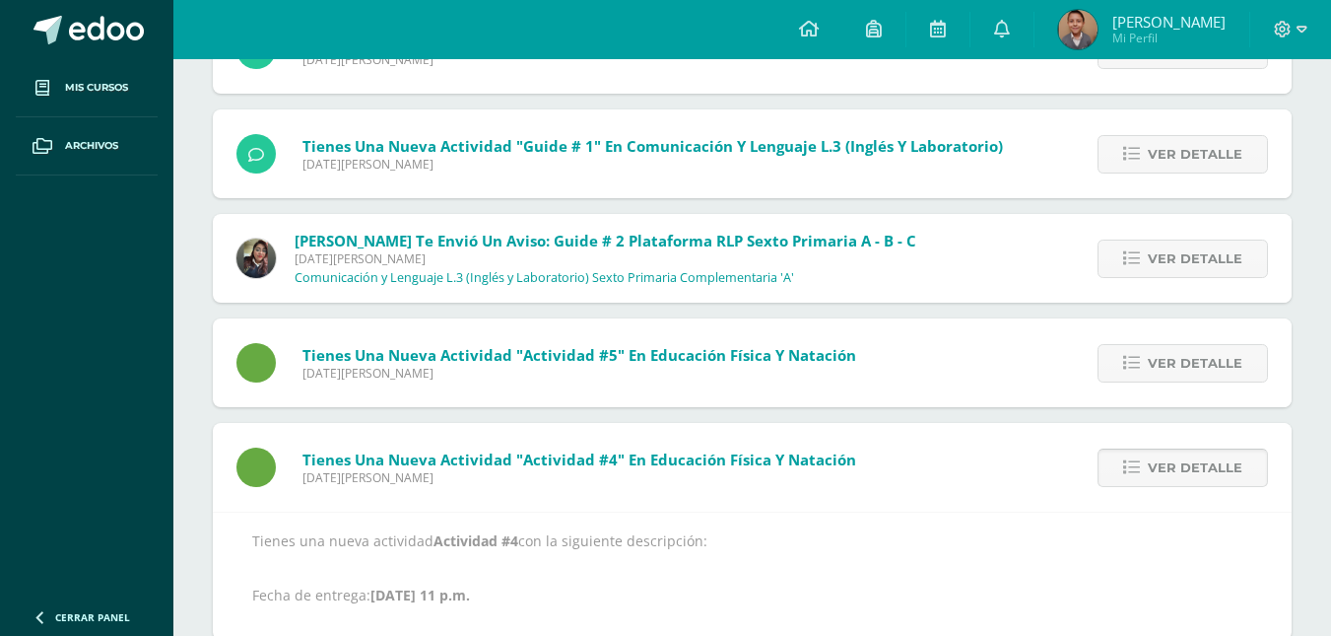
click at [1218, 464] on span "Ver detalle" at bounding box center [1195, 467] width 95 height 36
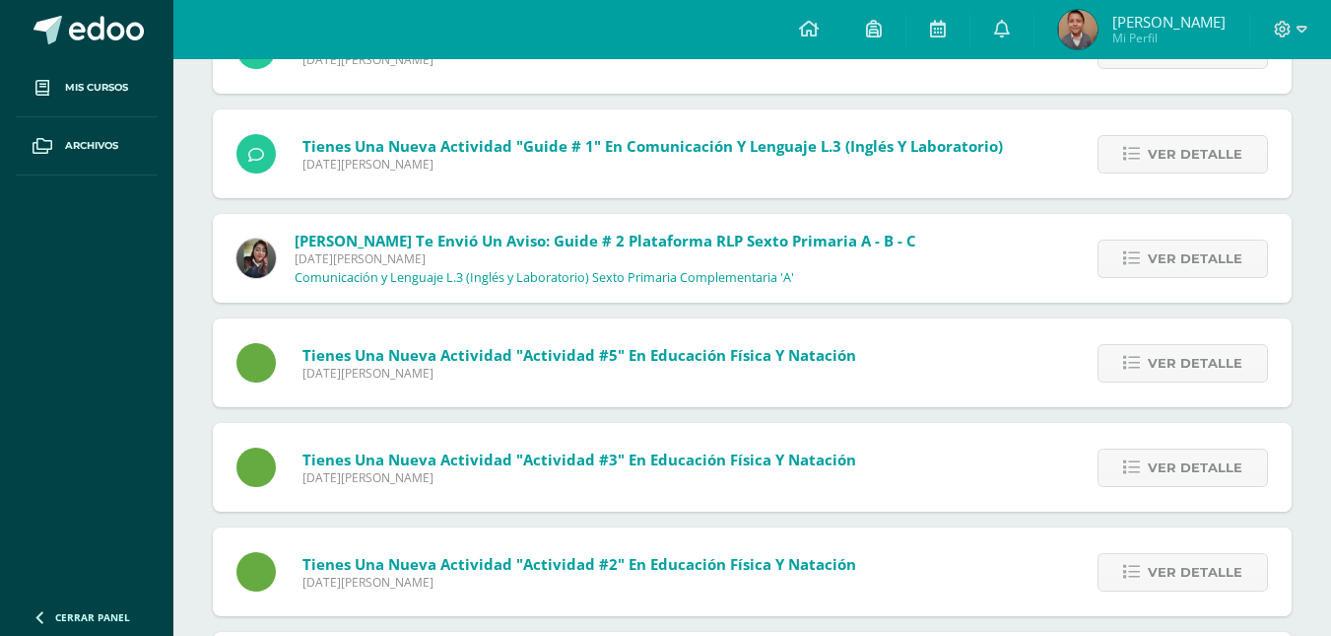
click at [1218, 464] on span "Ver detalle" at bounding box center [1195, 467] width 95 height 36
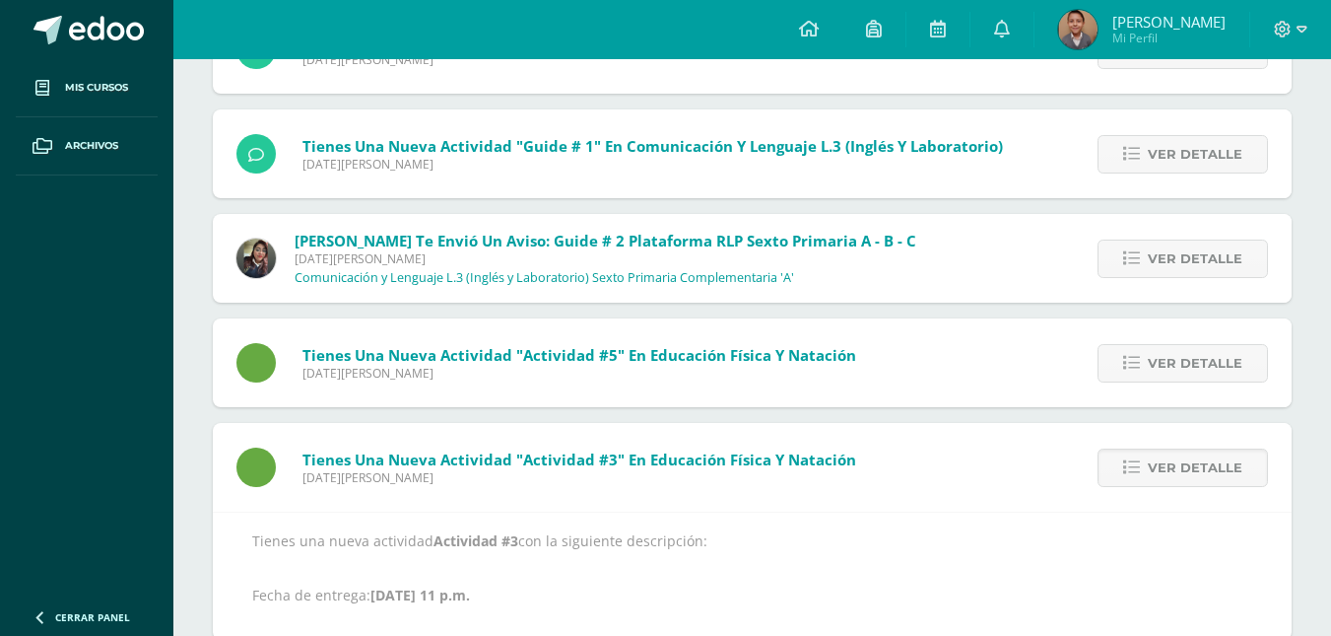
click at [1218, 464] on span "Ver detalle" at bounding box center [1195, 467] width 95 height 36
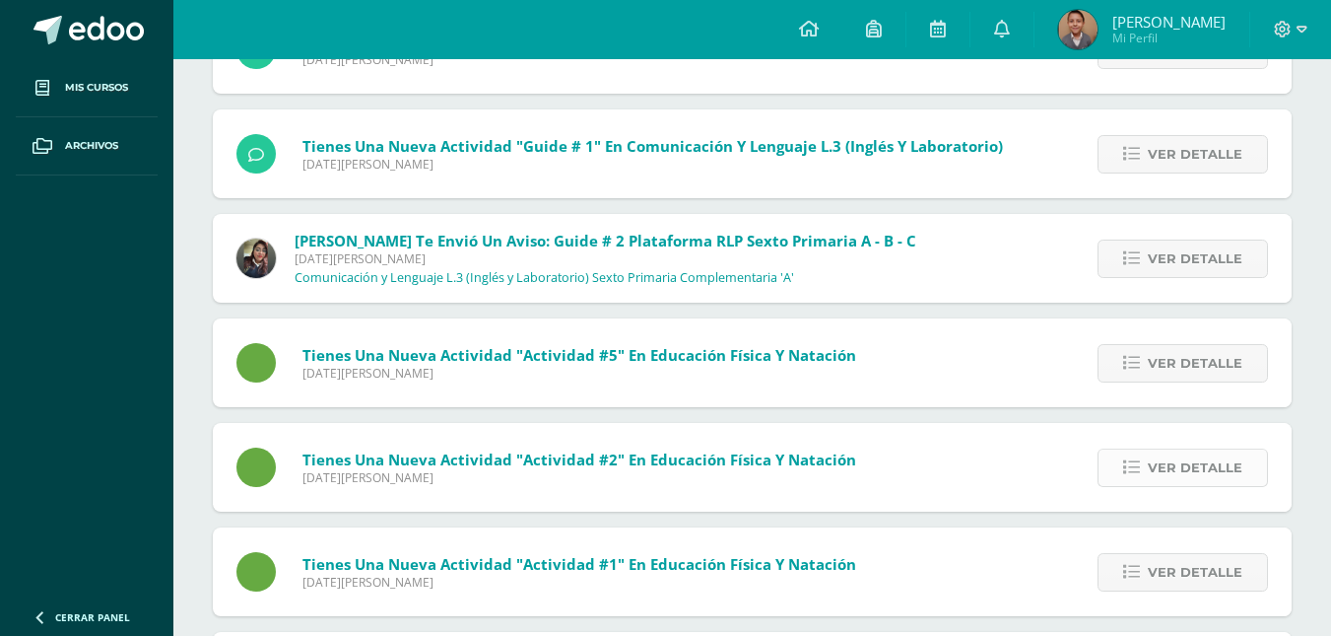
click at [1207, 467] on span "Ver detalle" at bounding box center [1195, 467] width 95 height 36
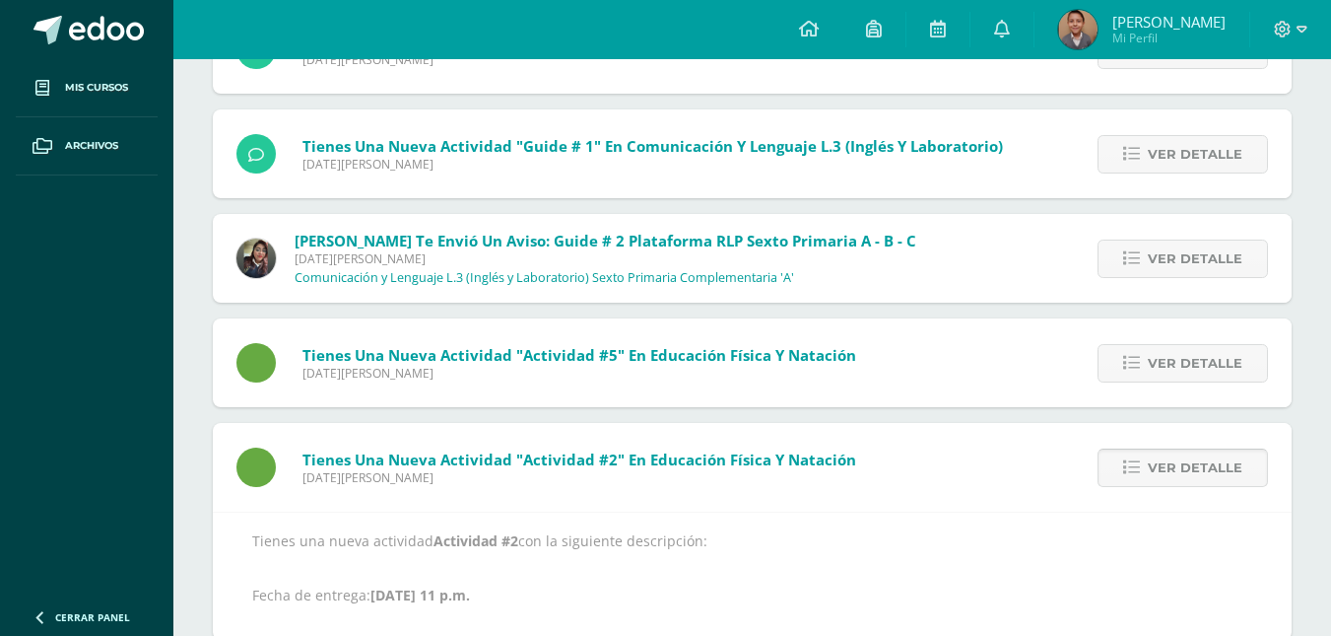
click at [1211, 463] on span "Ver detalle" at bounding box center [1195, 467] width 95 height 36
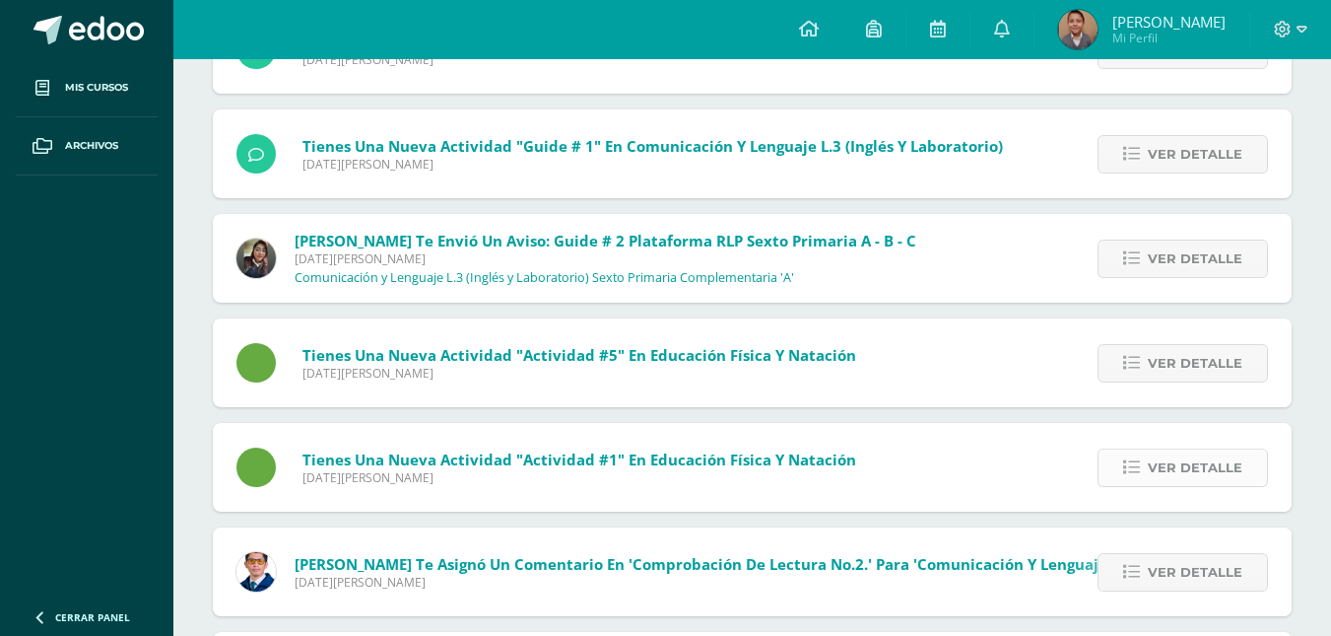
click at [1212, 463] on span "Ver detalle" at bounding box center [1195, 467] width 95 height 36
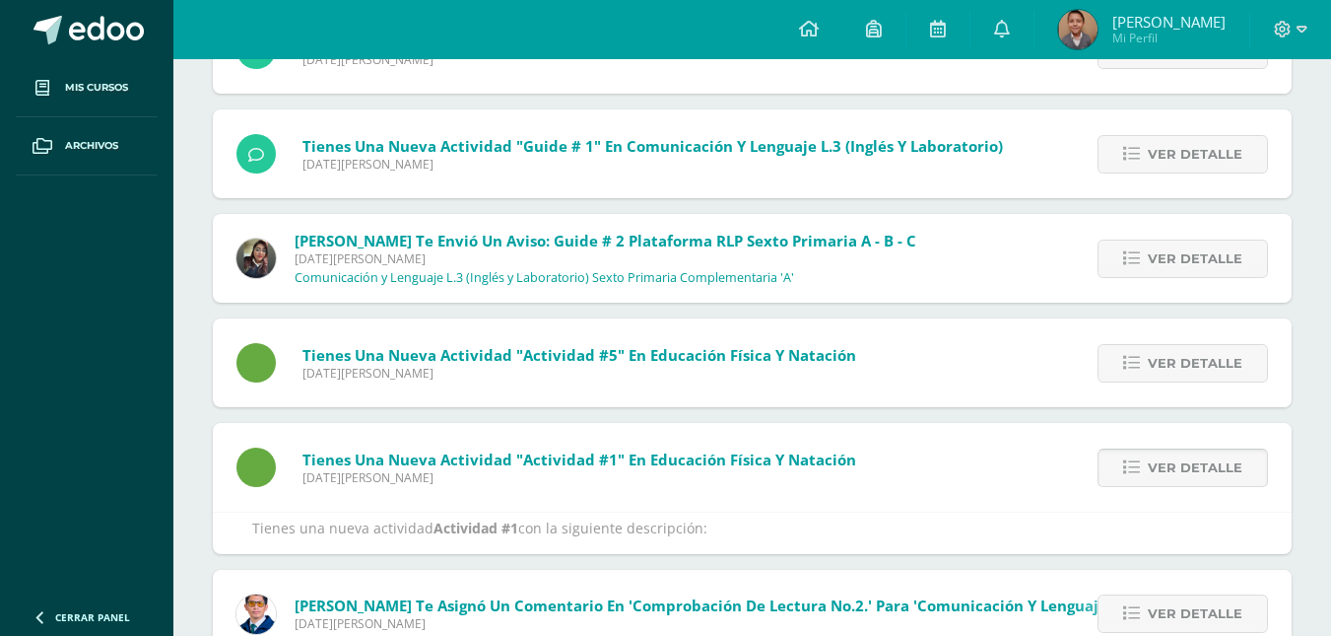
click at [1212, 463] on span "Ver detalle" at bounding box center [1195, 467] width 95 height 36
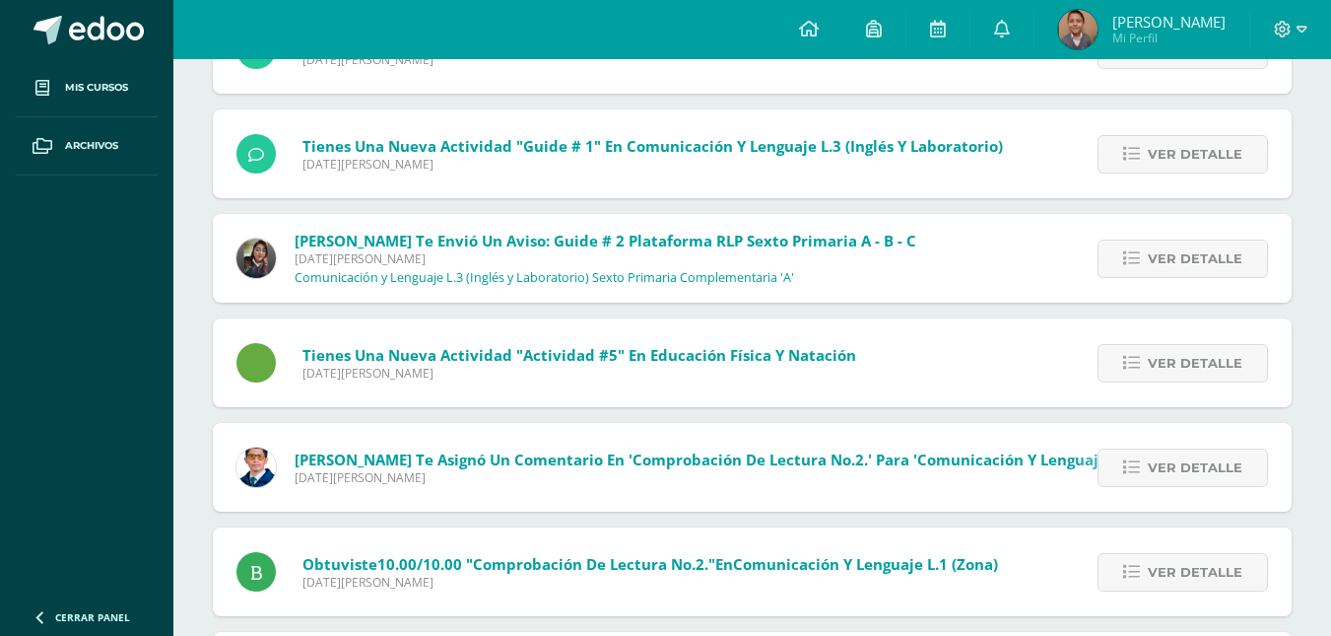
click at [1212, 463] on span "Ver detalle" at bounding box center [1195, 467] width 95 height 36
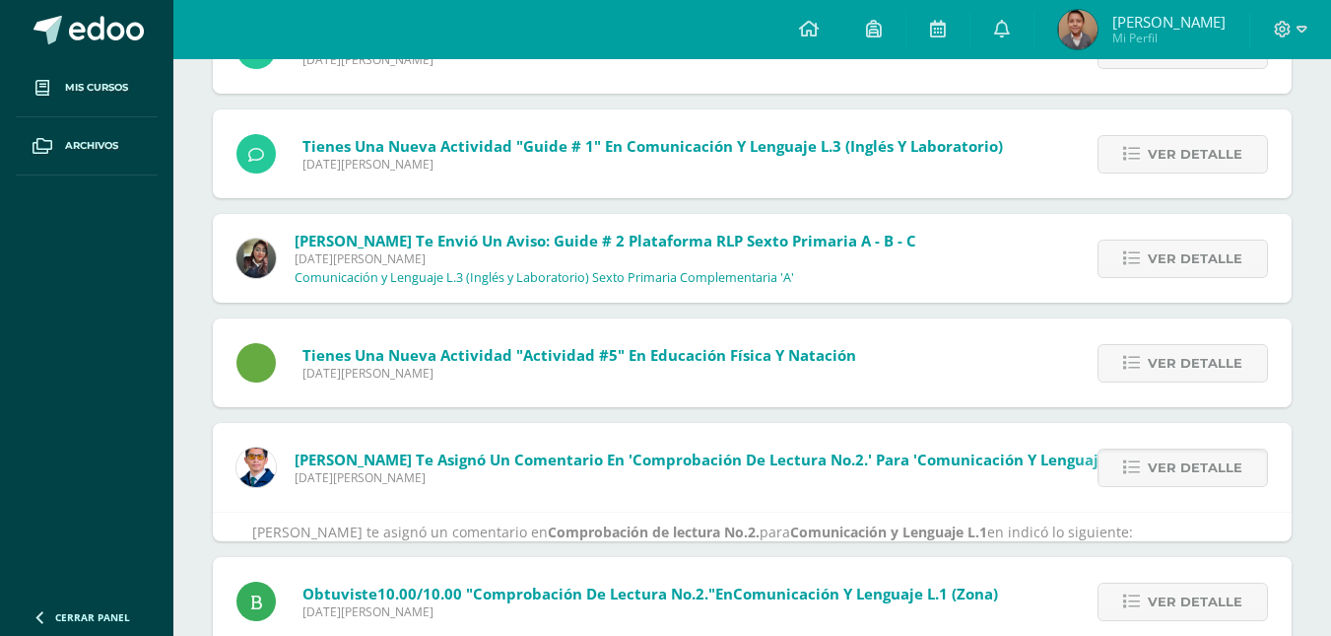
click at [1212, 463] on span "Ver detalle" at bounding box center [1195, 467] width 95 height 36
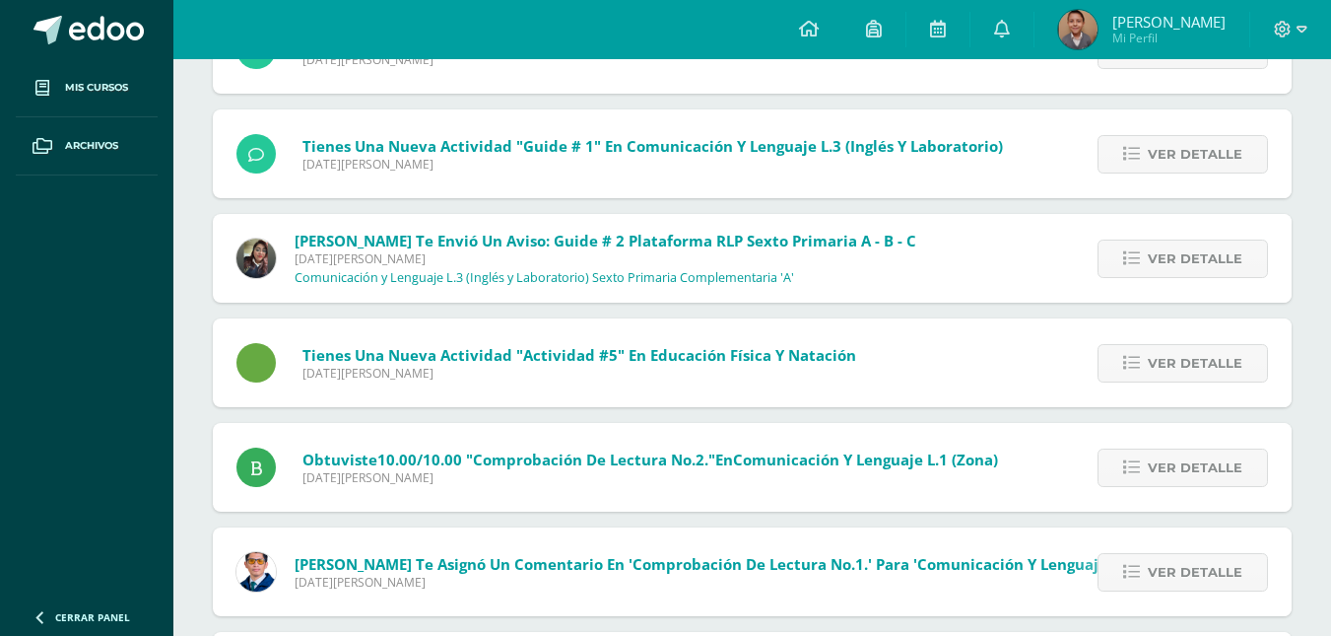
click at [1212, 463] on span "Ver detalle" at bounding box center [1195, 467] width 95 height 36
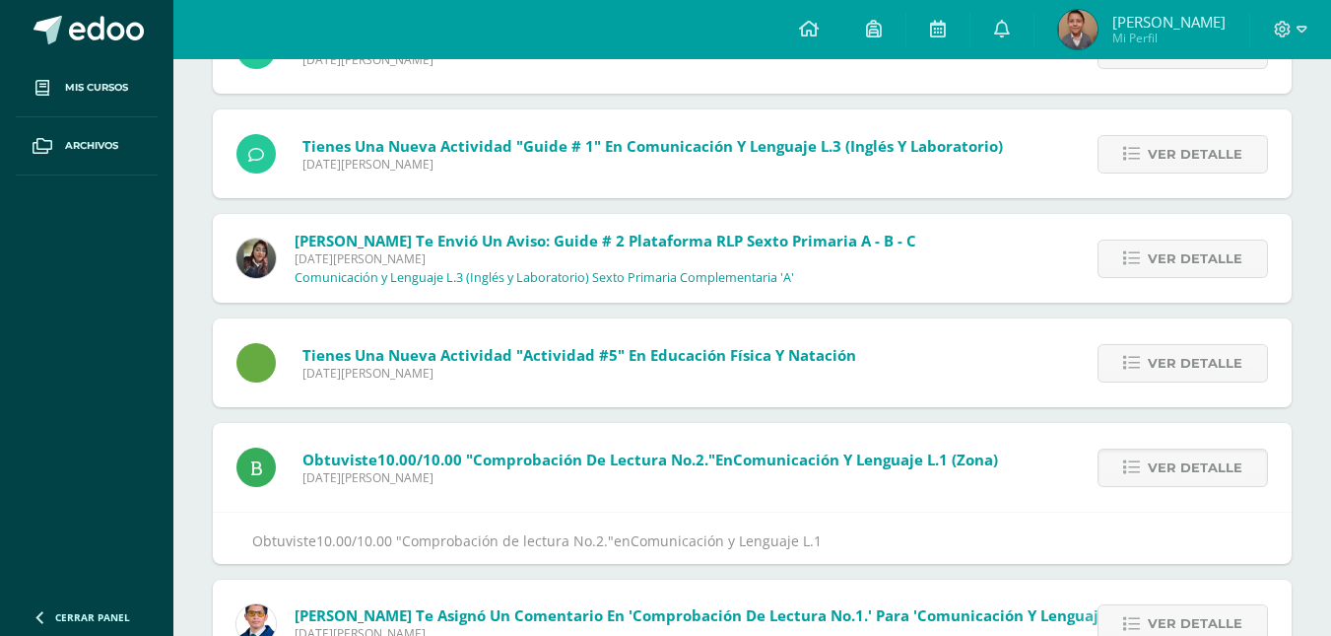
click at [1212, 463] on span "Ver detalle" at bounding box center [1195, 467] width 95 height 36
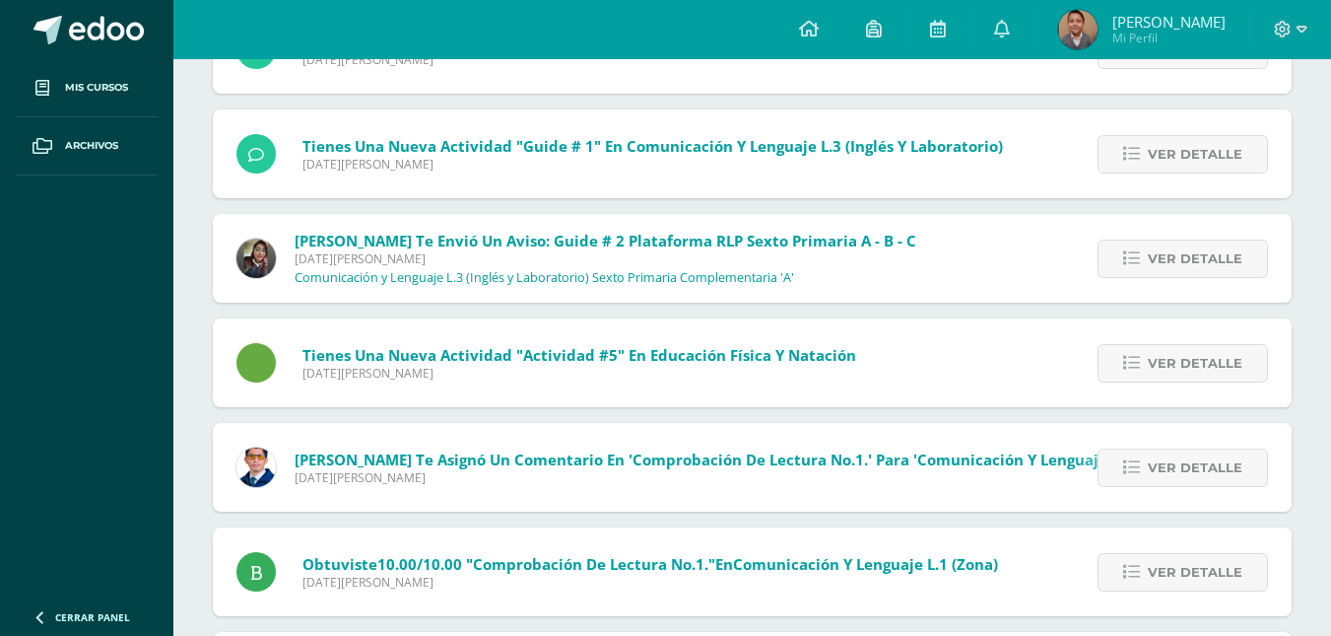
click at [1212, 463] on span "Ver detalle" at bounding box center [1195, 467] width 95 height 36
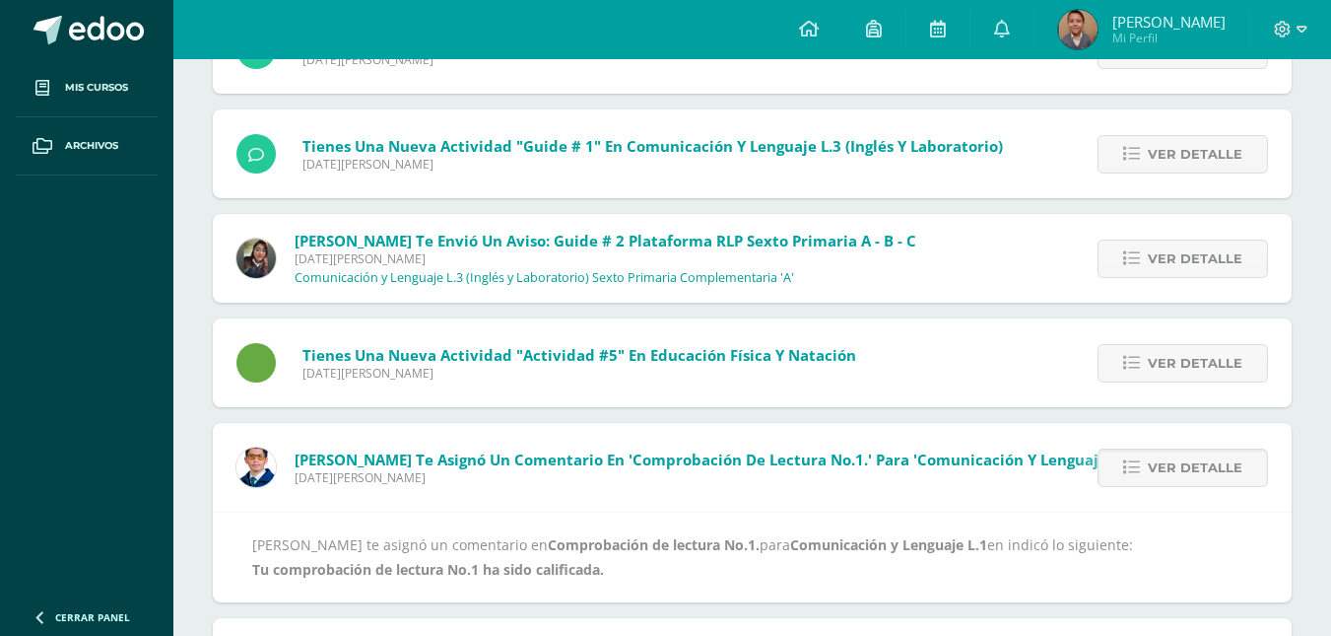
click at [1212, 463] on span "Ver detalle" at bounding box center [1195, 467] width 95 height 36
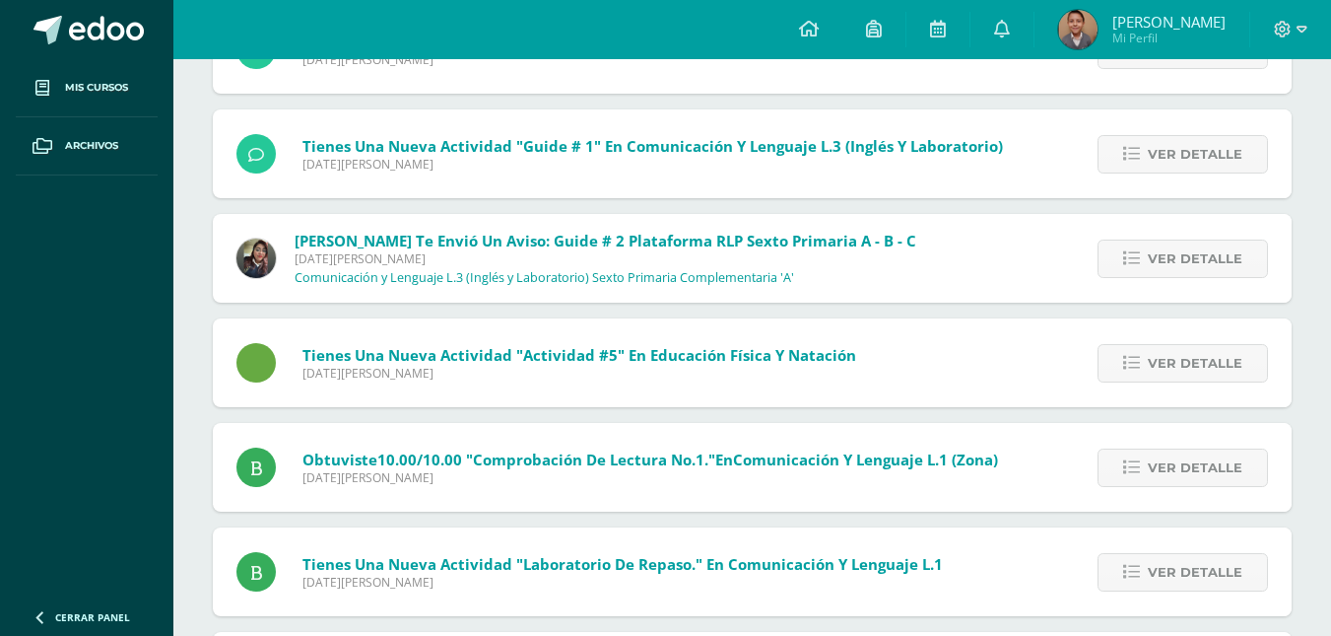
click at [1212, 463] on span "Ver detalle" at bounding box center [1195, 467] width 95 height 36
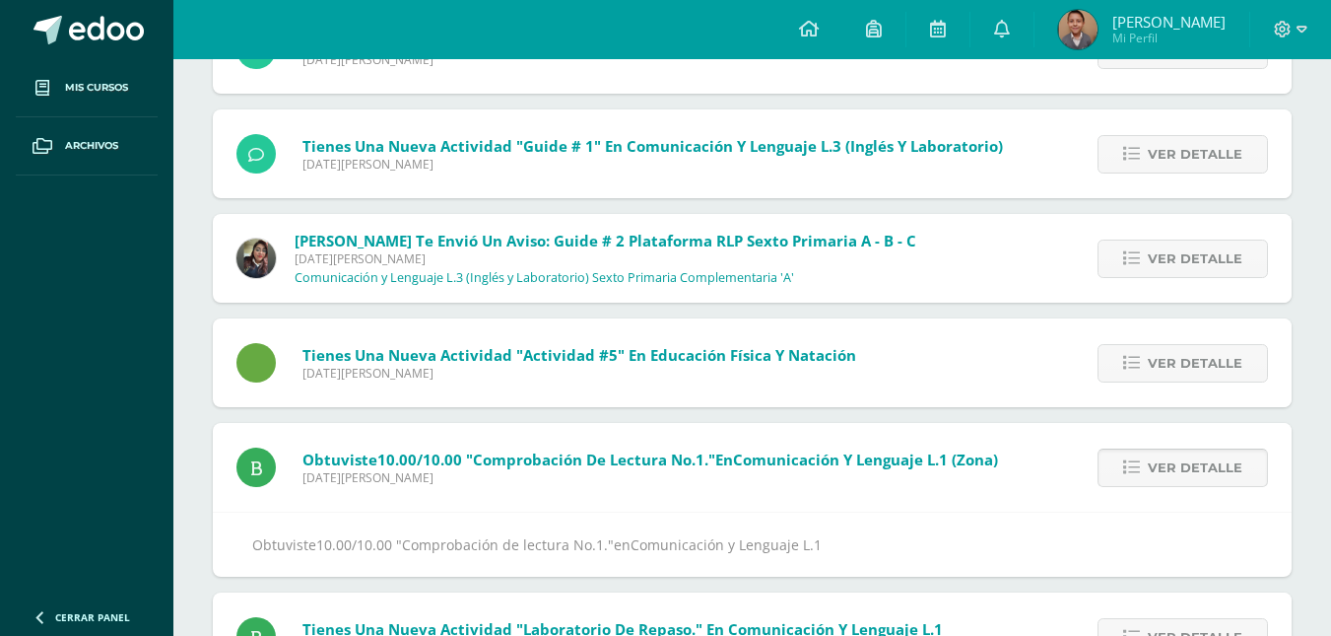
click at [1213, 463] on span "Ver detalle" at bounding box center [1195, 467] width 95 height 36
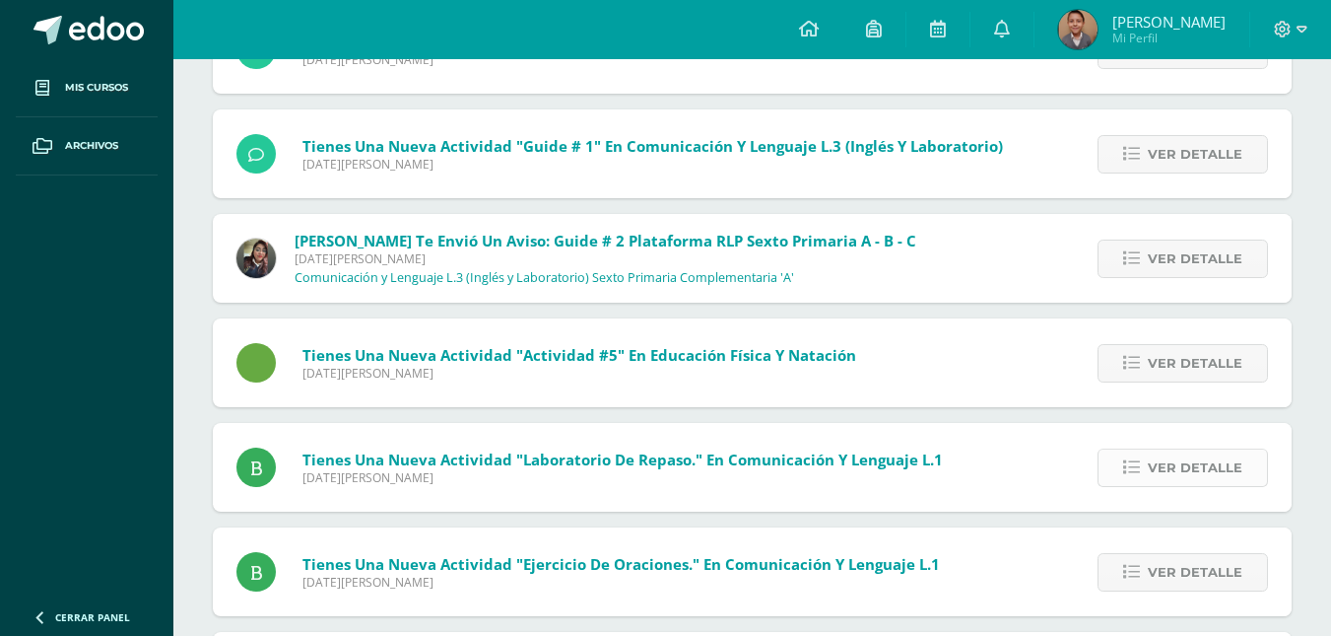
click at [1215, 465] on span "Ver detalle" at bounding box center [1195, 467] width 95 height 36
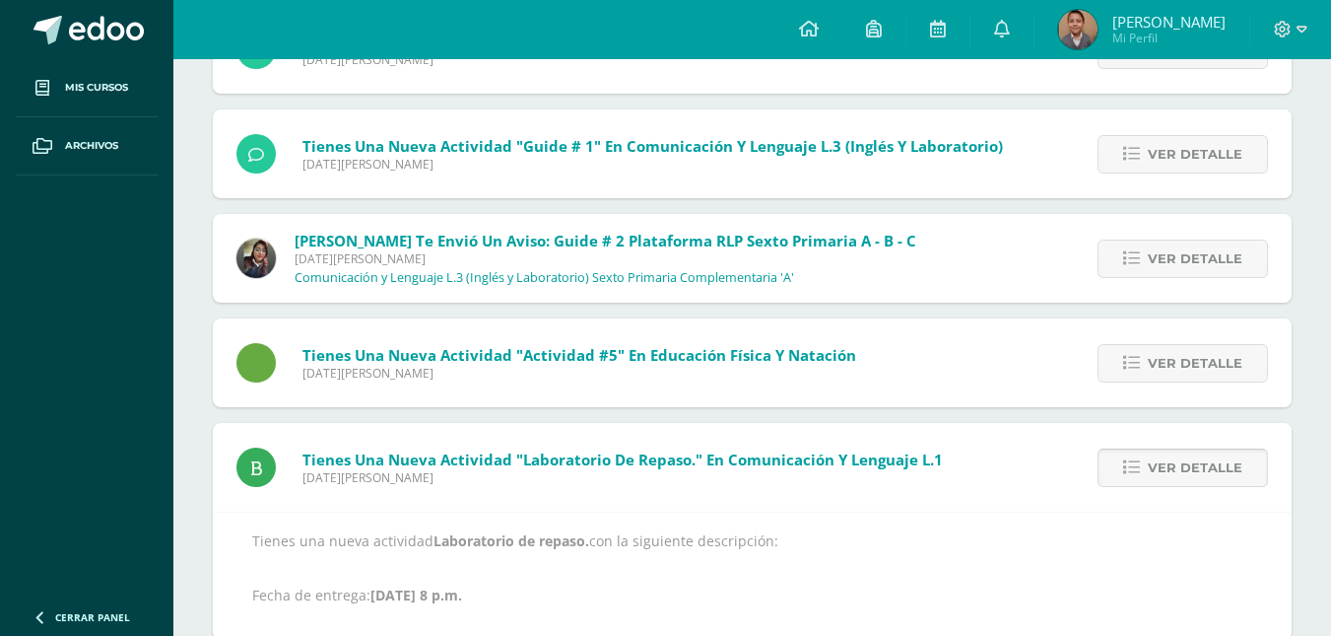
click at [1215, 465] on span "Ver detalle" at bounding box center [1195, 467] width 95 height 36
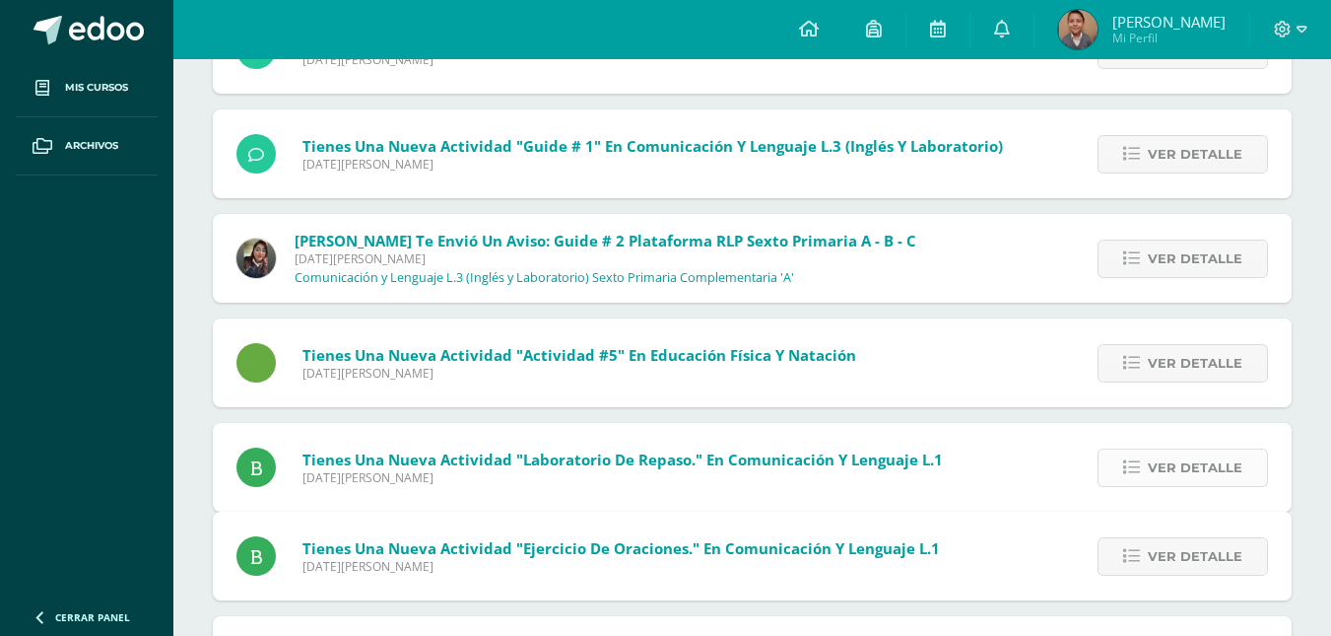
click at [1215, 538] on span "Ver detalle" at bounding box center [1195, 556] width 95 height 36
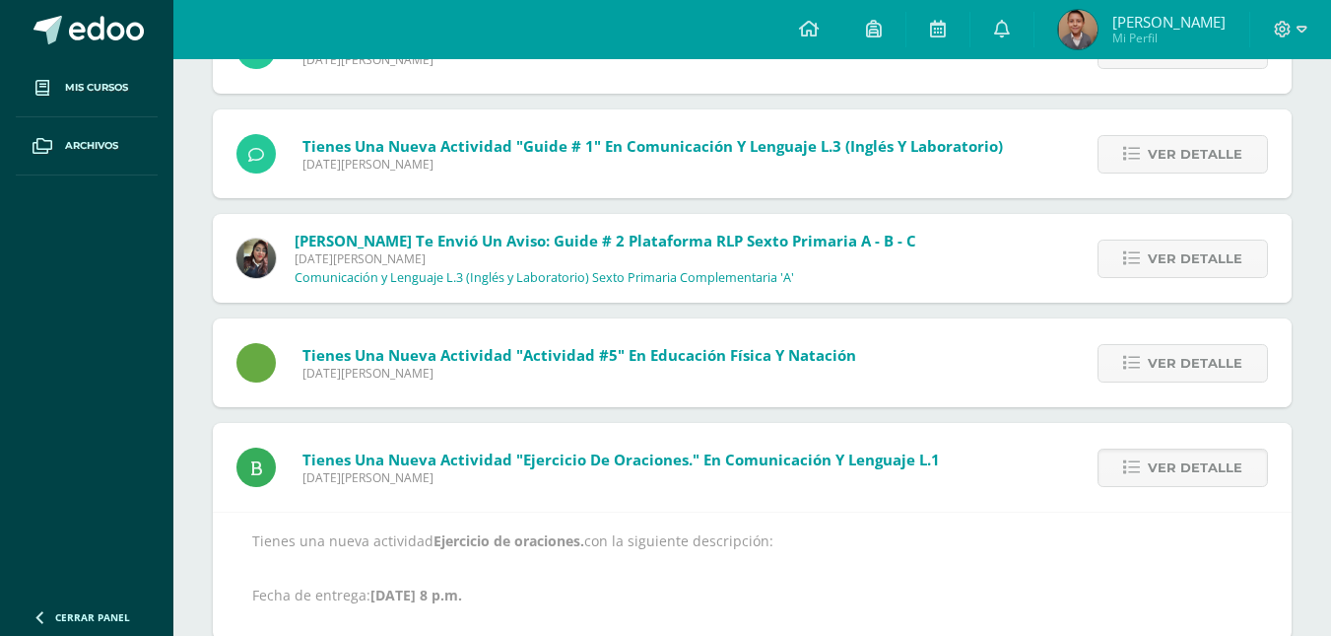
click at [1215, 465] on span "Ver detalle" at bounding box center [1195, 467] width 95 height 36
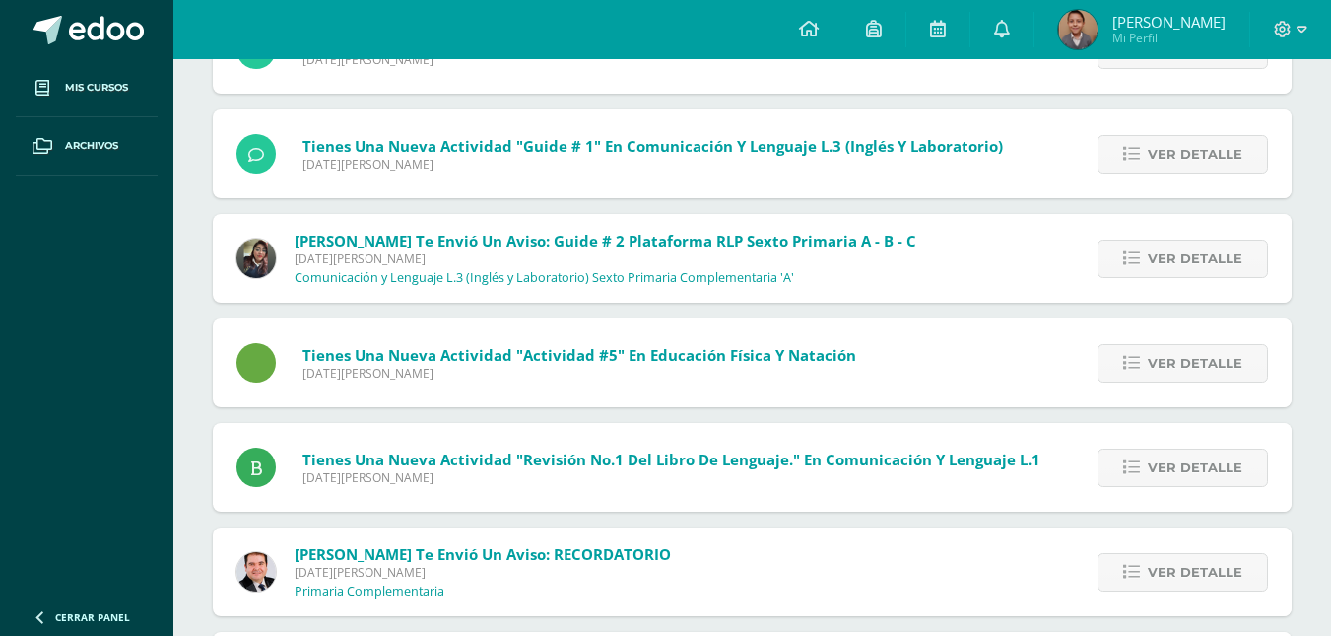
click at [1215, 465] on span "Ver detalle" at bounding box center [1195, 467] width 95 height 36
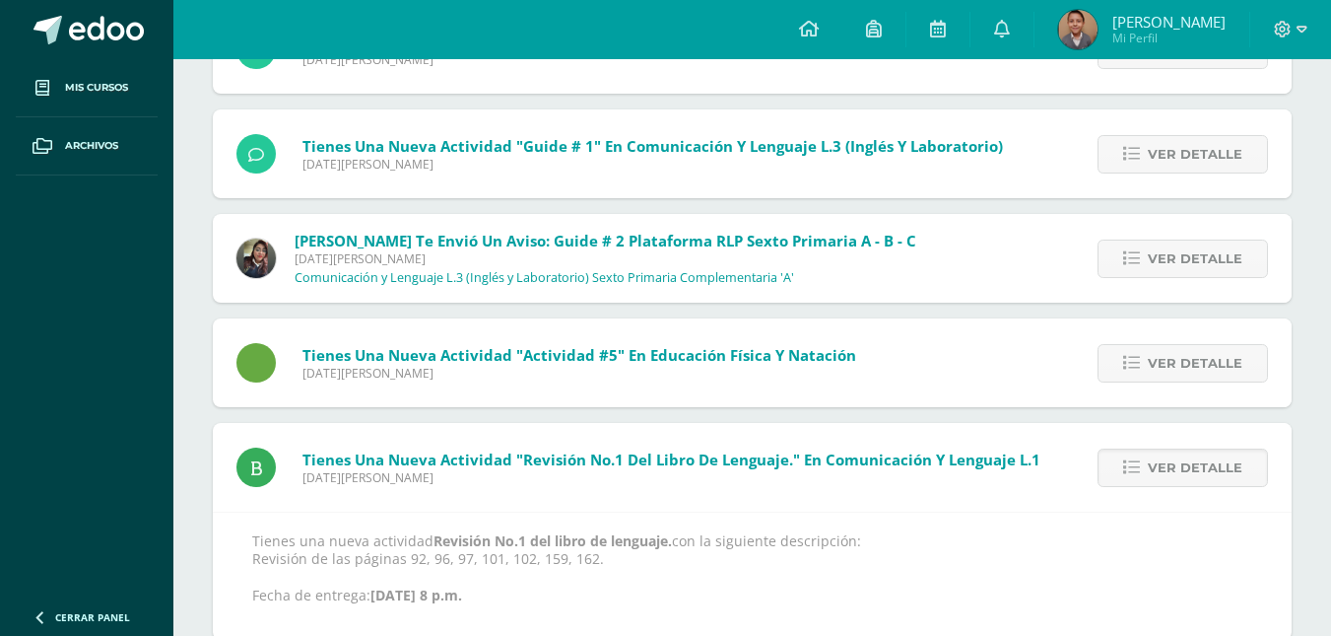
click at [1215, 465] on span "Ver detalle" at bounding box center [1195, 467] width 95 height 36
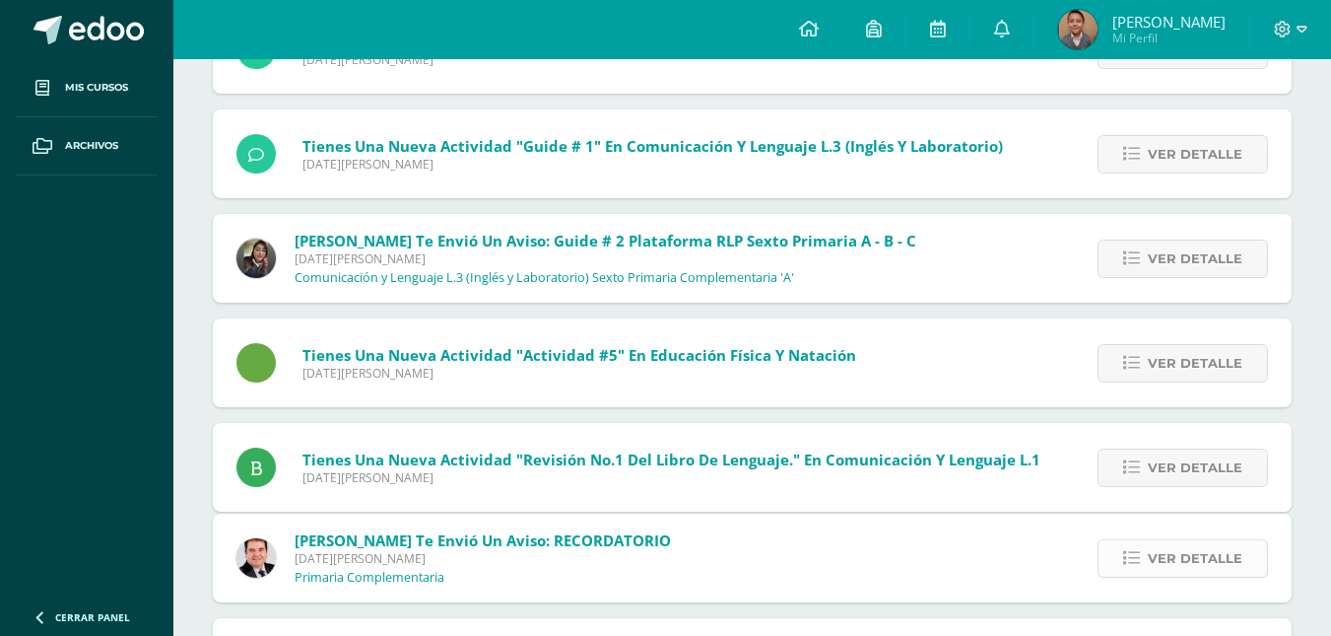
click at [1215, 540] on span "Ver detalle" at bounding box center [1195, 558] width 95 height 36
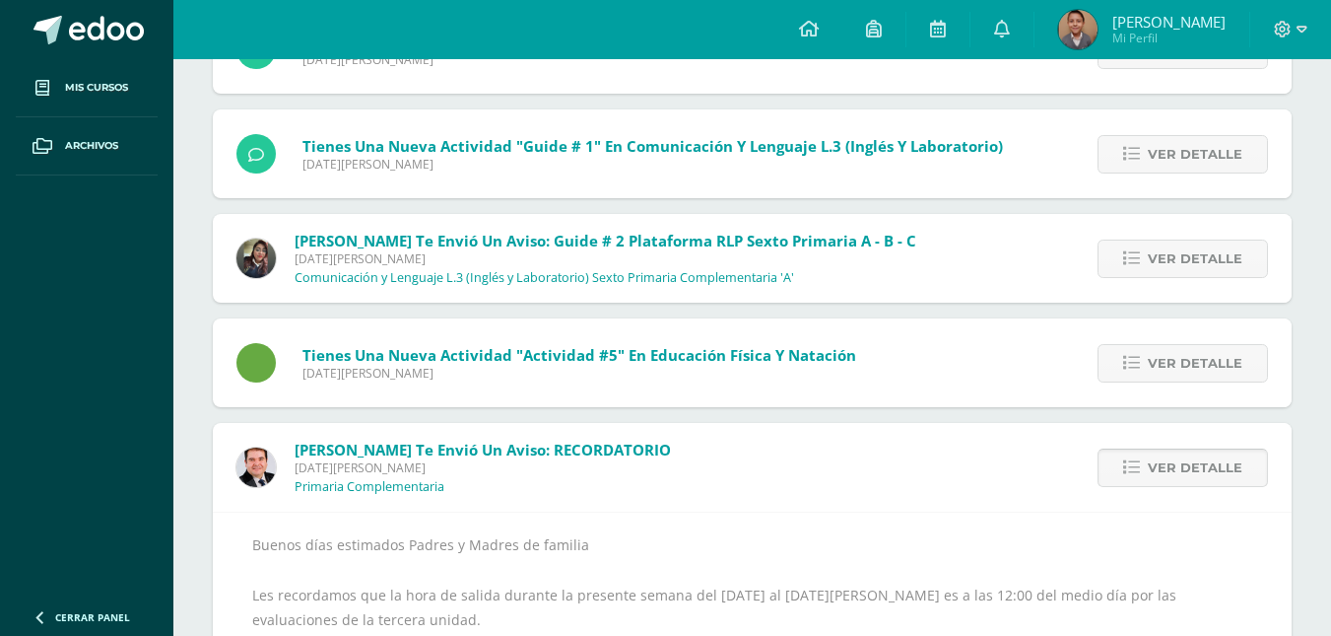
click at [1217, 470] on span "Ver detalle" at bounding box center [1195, 467] width 95 height 36
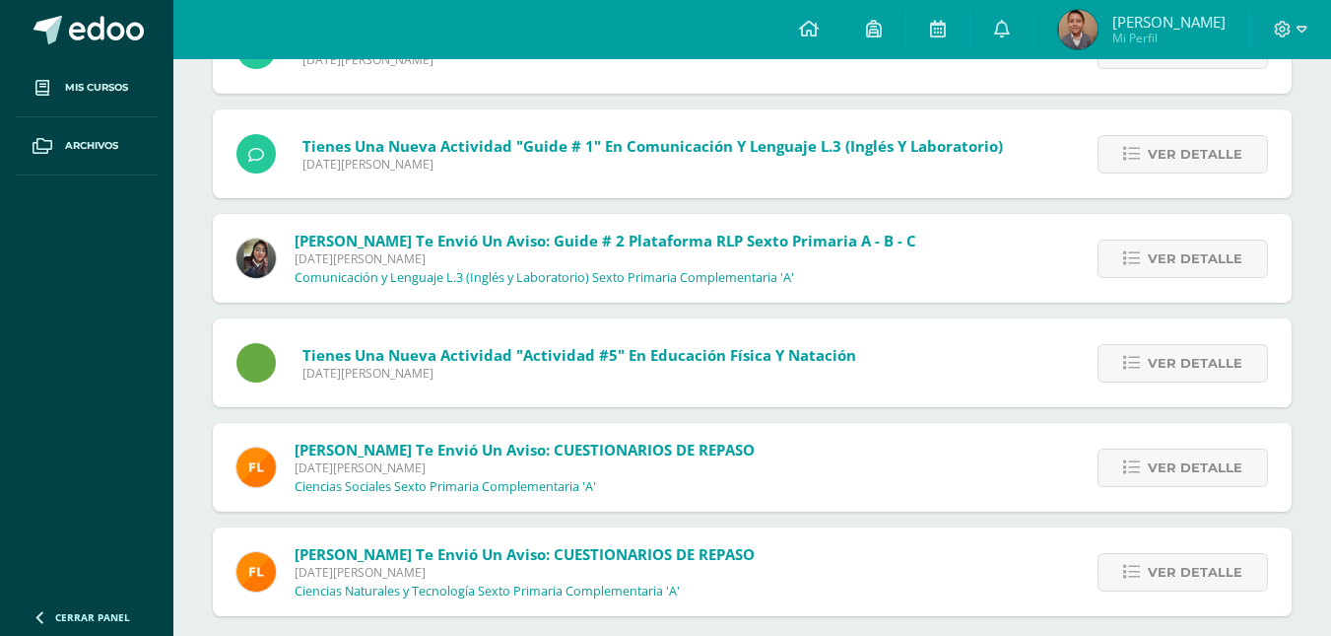
click at [1216, 470] on span "Ver detalle" at bounding box center [1195, 467] width 95 height 36
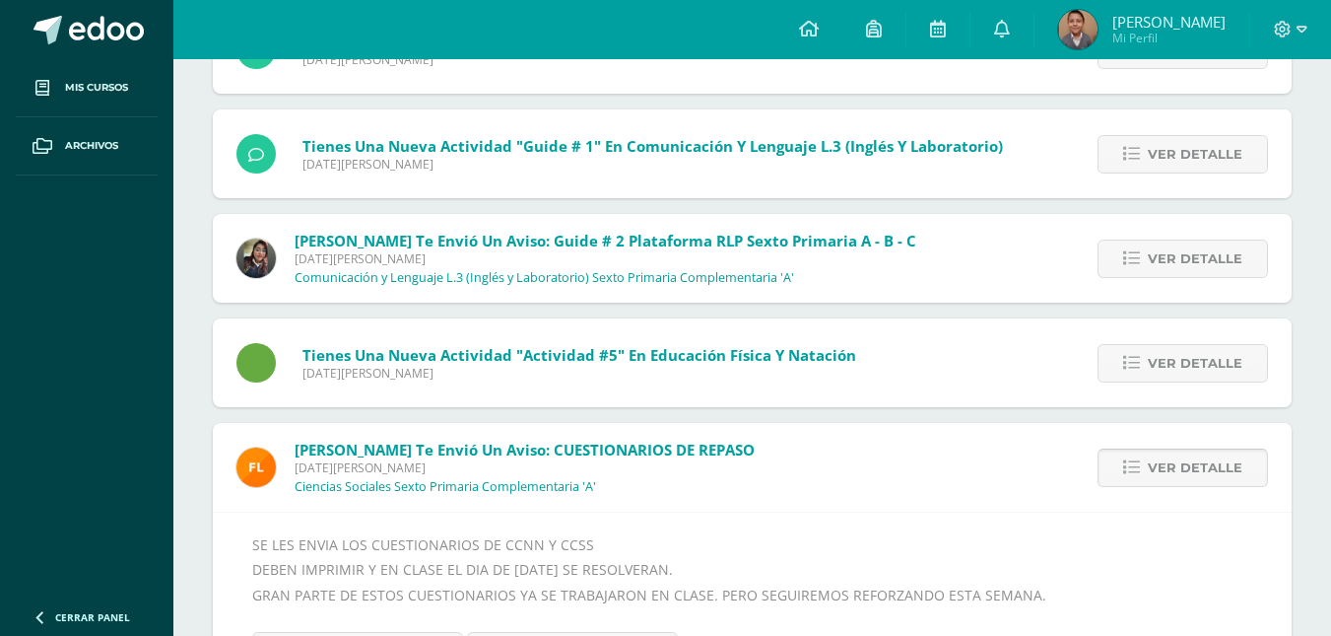
click at [1216, 473] on span "Ver detalle" at bounding box center [1195, 467] width 95 height 36
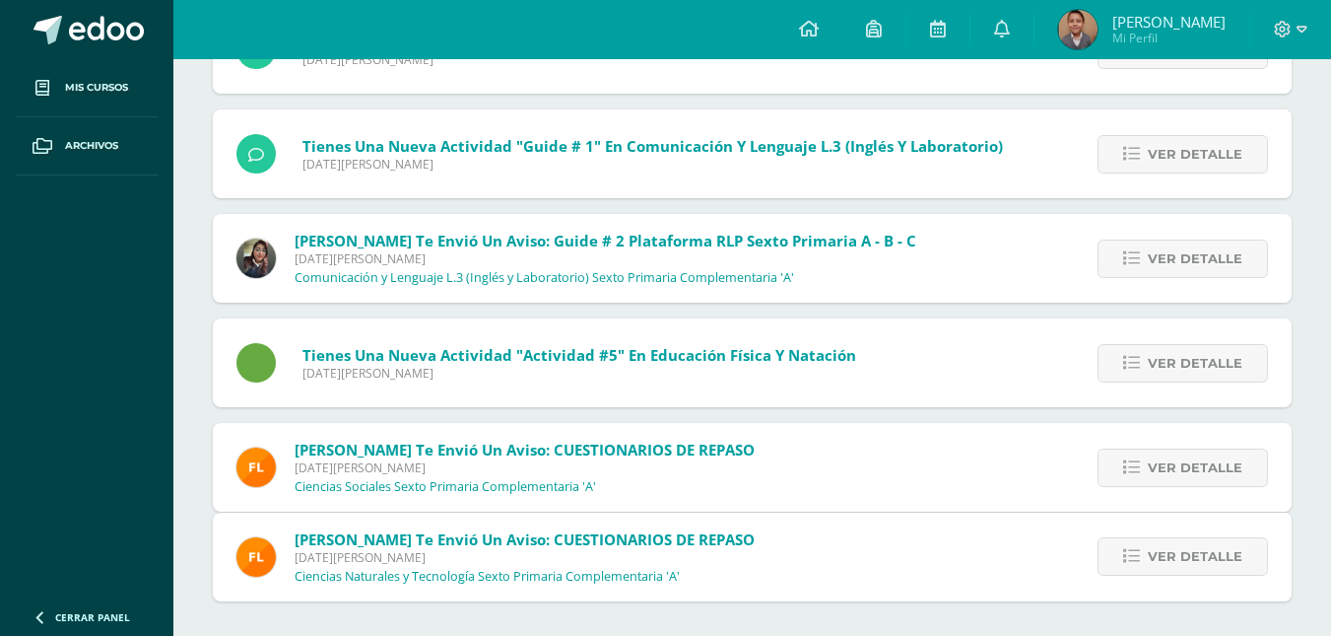
scroll to position [7422, 0]
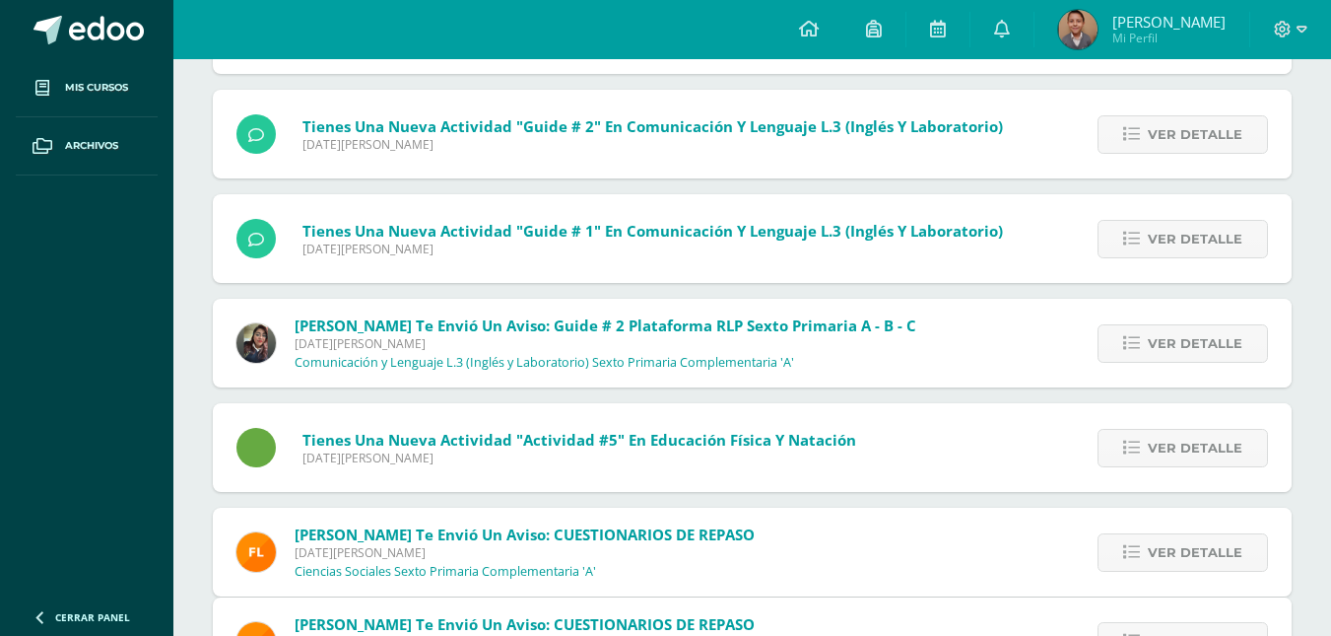
click at [1219, 477] on div "Ver detalle" at bounding box center [1180, 447] width 224 height 89
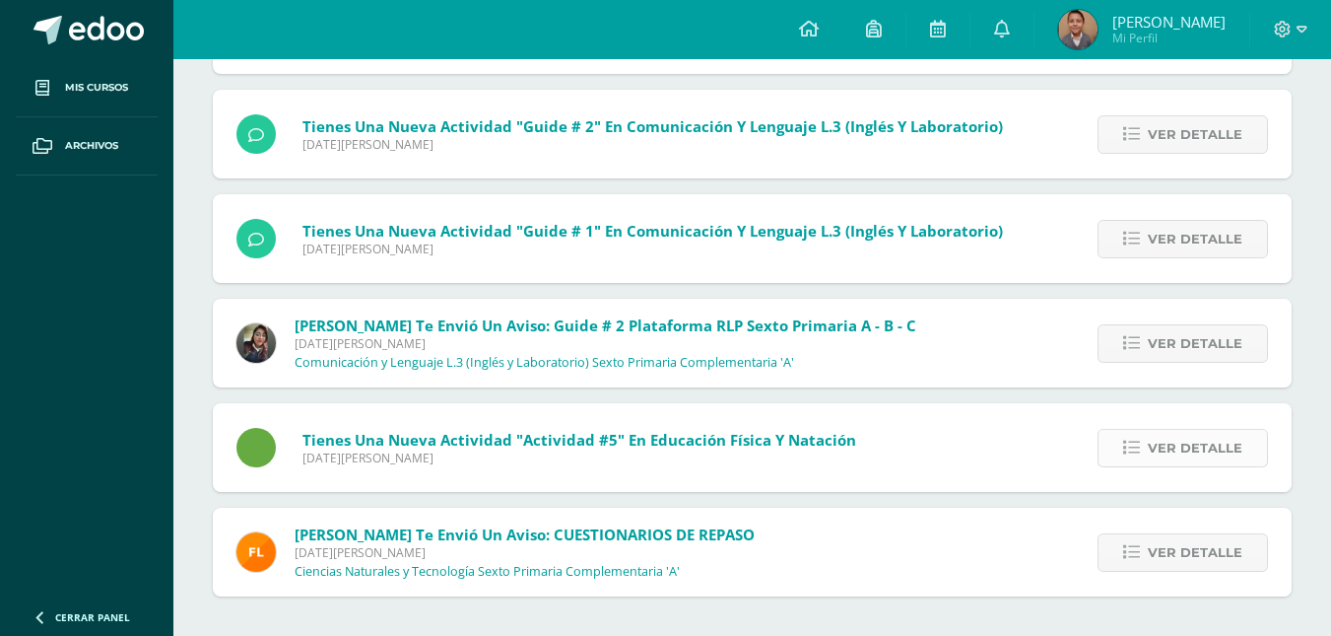
click at [1208, 455] on span "Ver detalle" at bounding box center [1195, 448] width 95 height 36
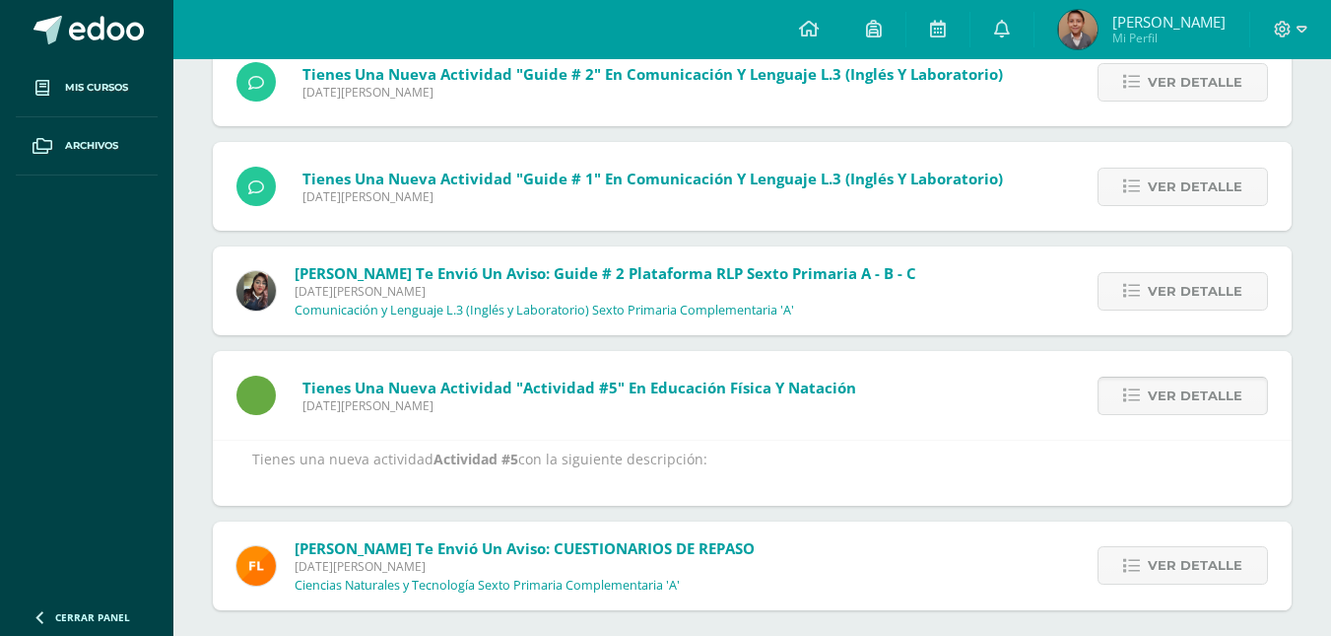
scroll to position [7507, 0]
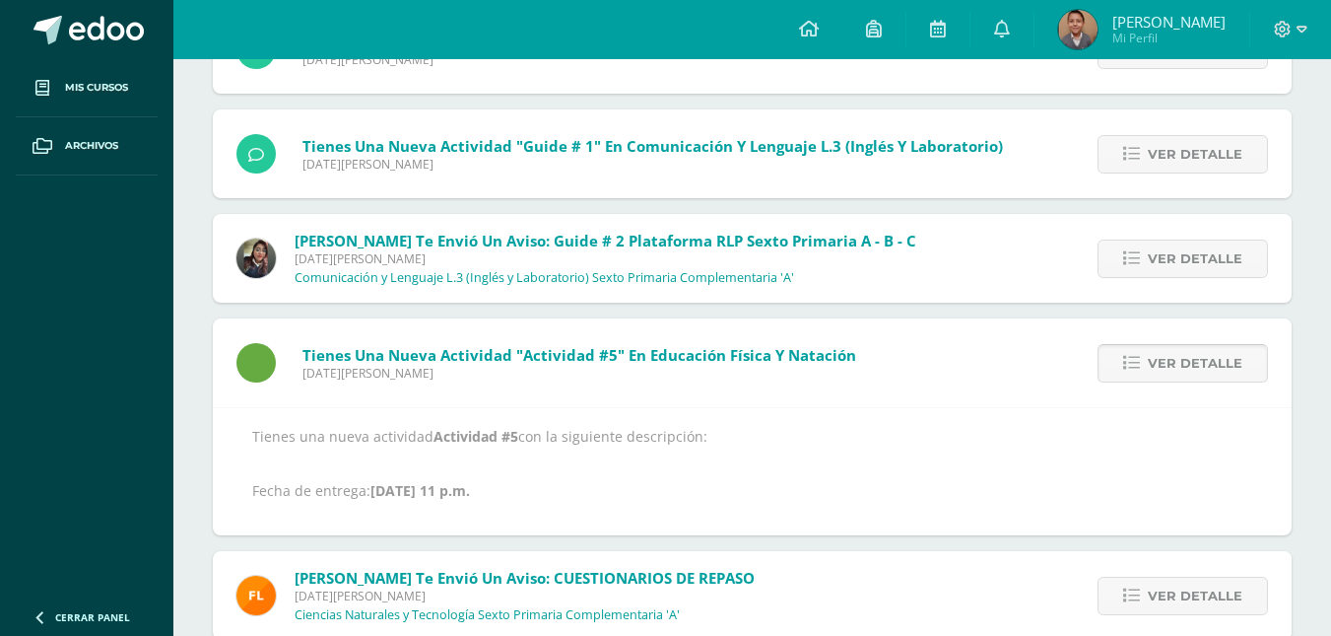
click at [1187, 366] on span "Ver detalle" at bounding box center [1195, 363] width 95 height 36
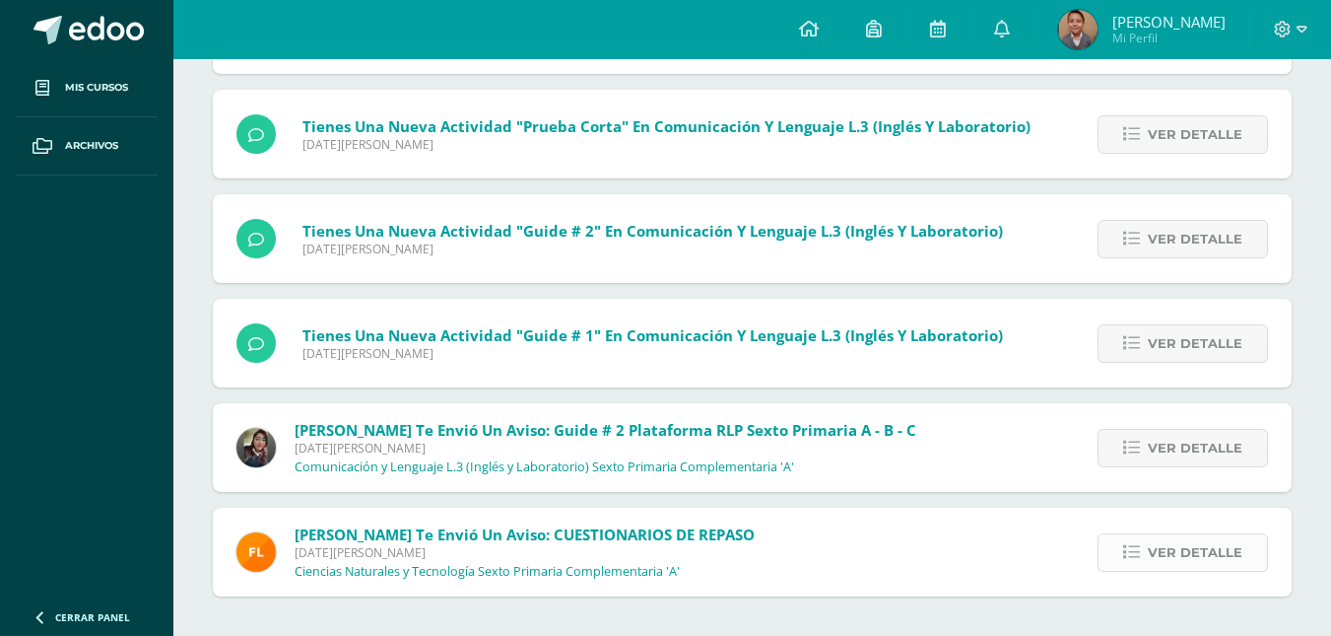
click at [1204, 547] on span "Ver detalle" at bounding box center [1195, 552] width 95 height 36
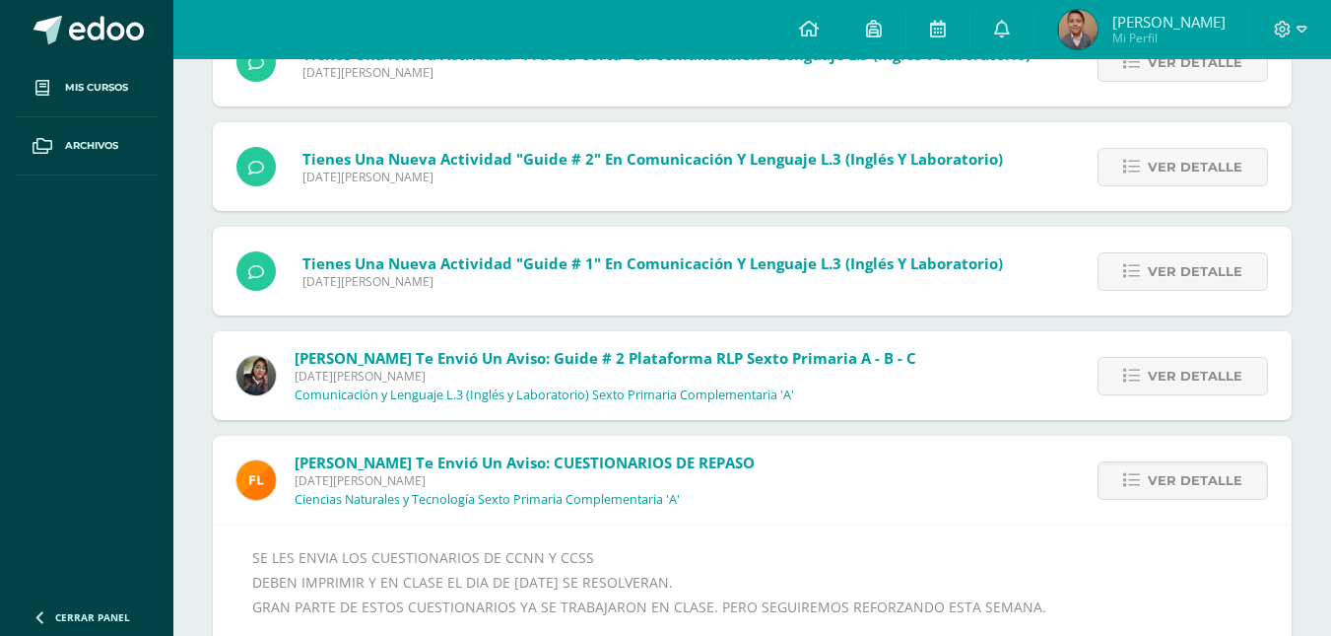
scroll to position [7496, 0]
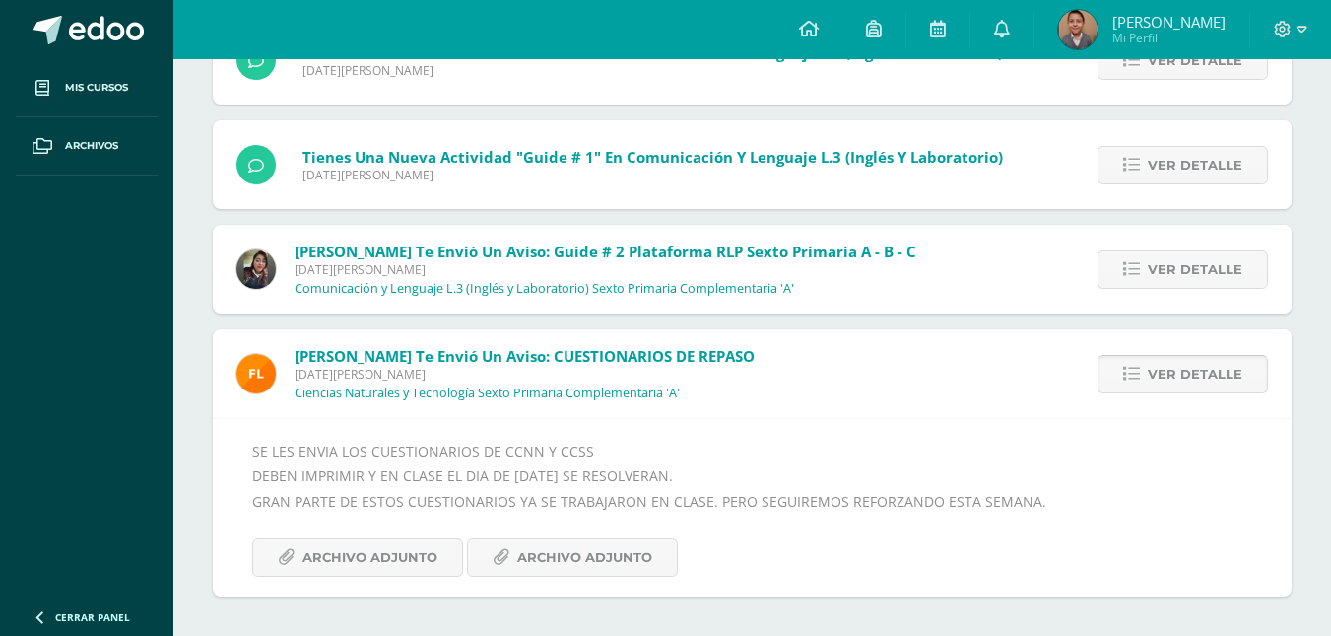
click at [1165, 375] on span "Ver detalle" at bounding box center [1195, 374] width 95 height 36
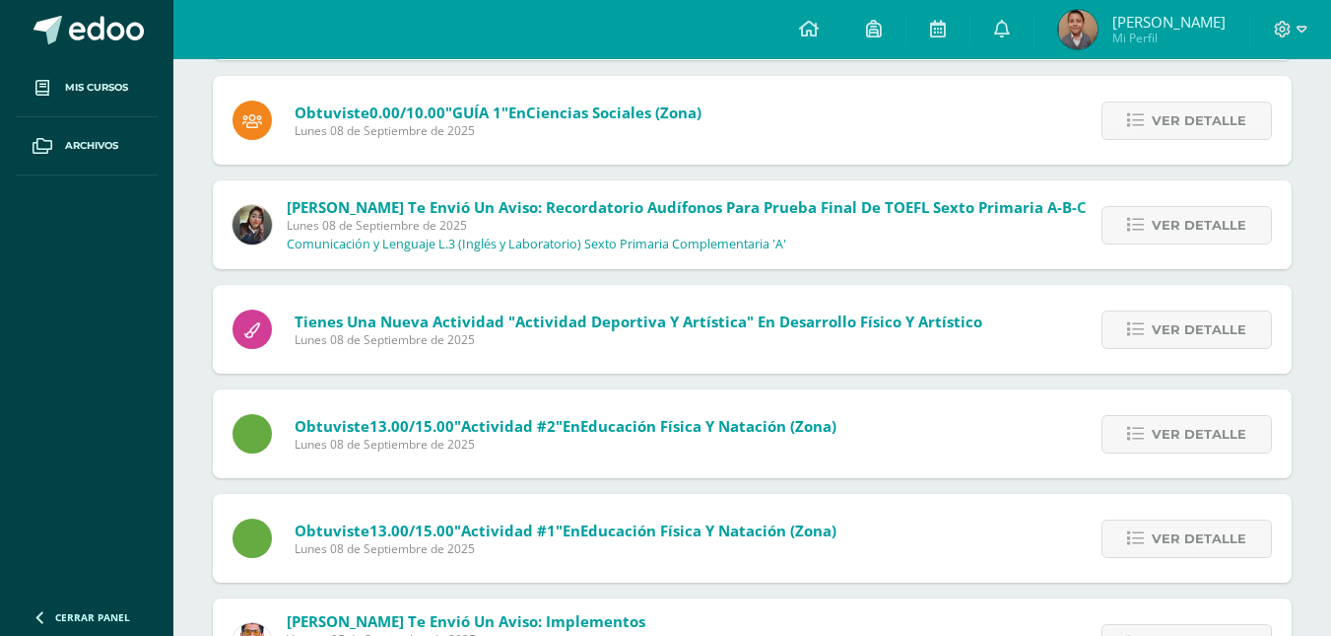
scroll to position [0, 0]
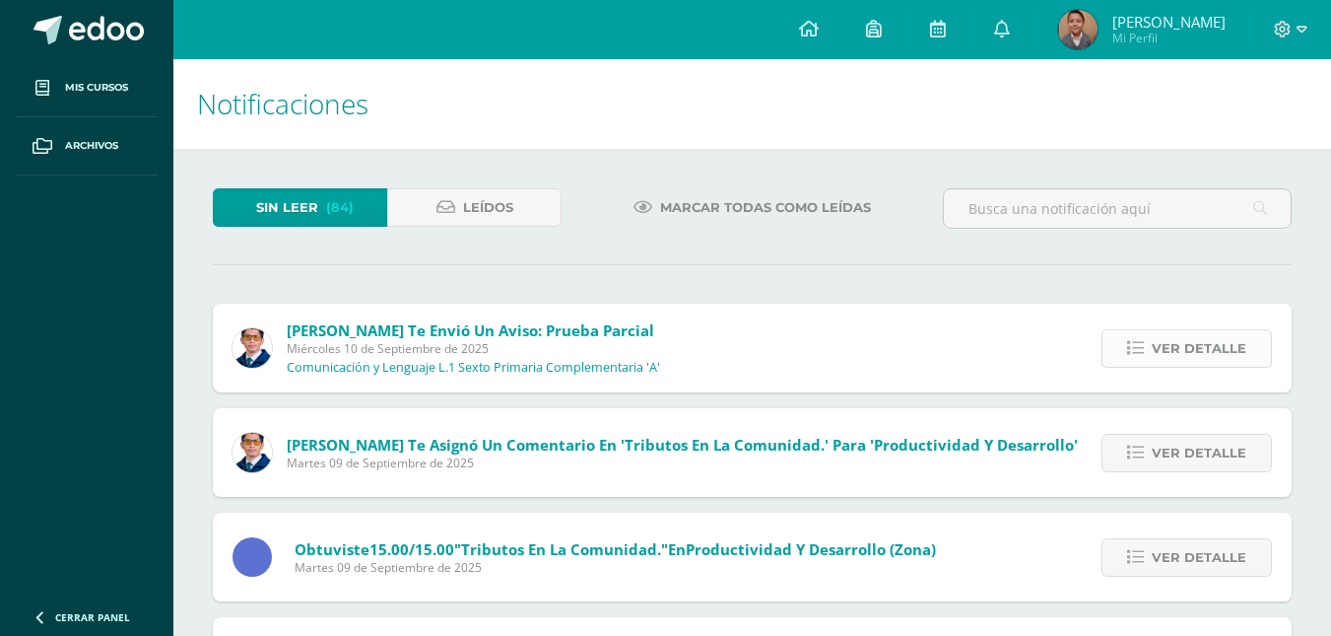
click at [1219, 337] on span "Ver detalle" at bounding box center [1199, 348] width 95 height 36
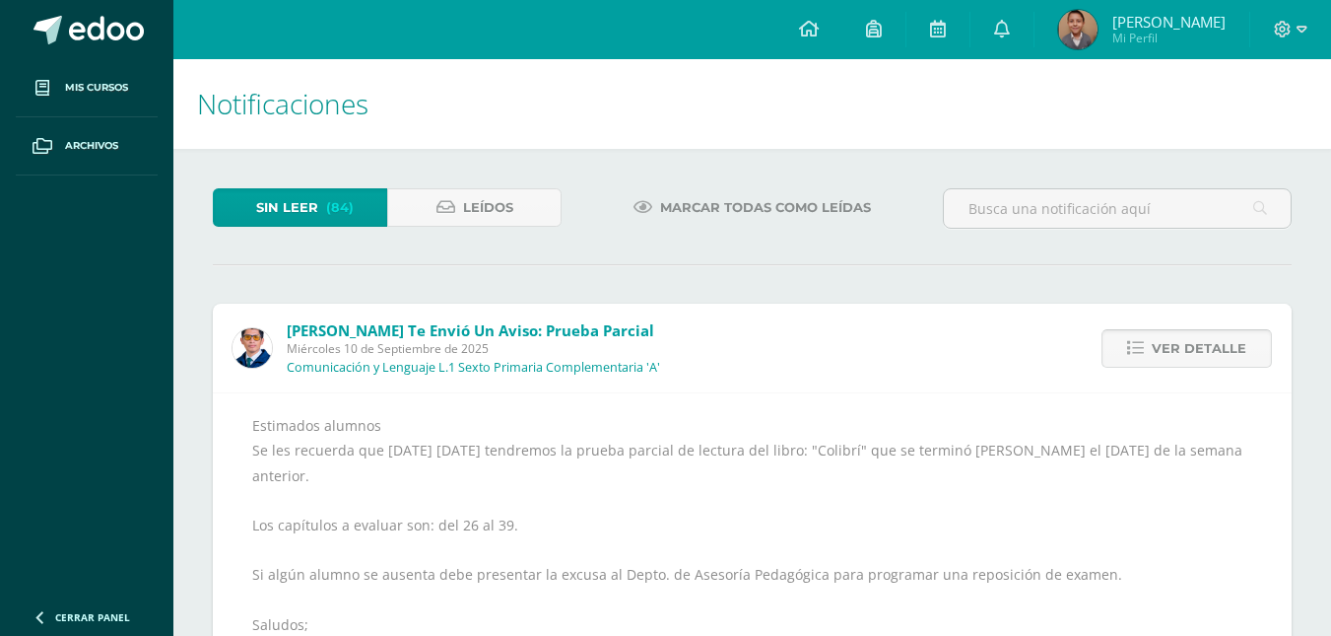
click at [1219, 343] on span "Ver detalle" at bounding box center [1199, 348] width 95 height 36
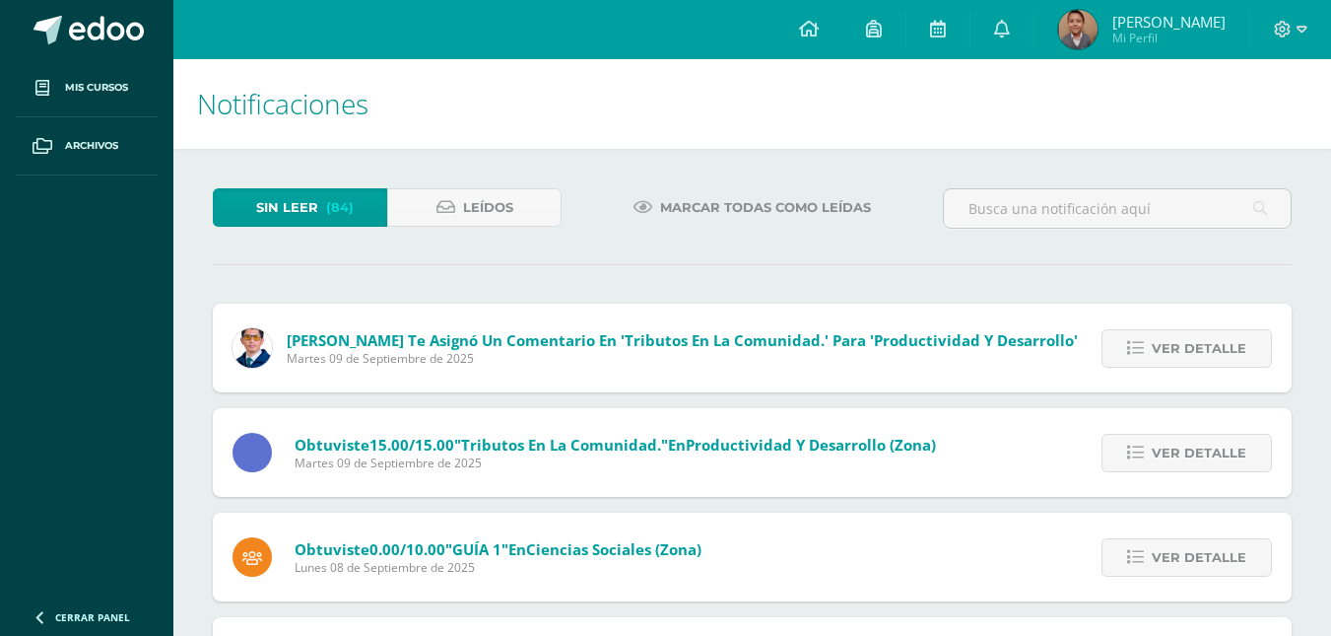
click at [1219, 343] on span "Ver detalle" at bounding box center [1199, 348] width 95 height 36
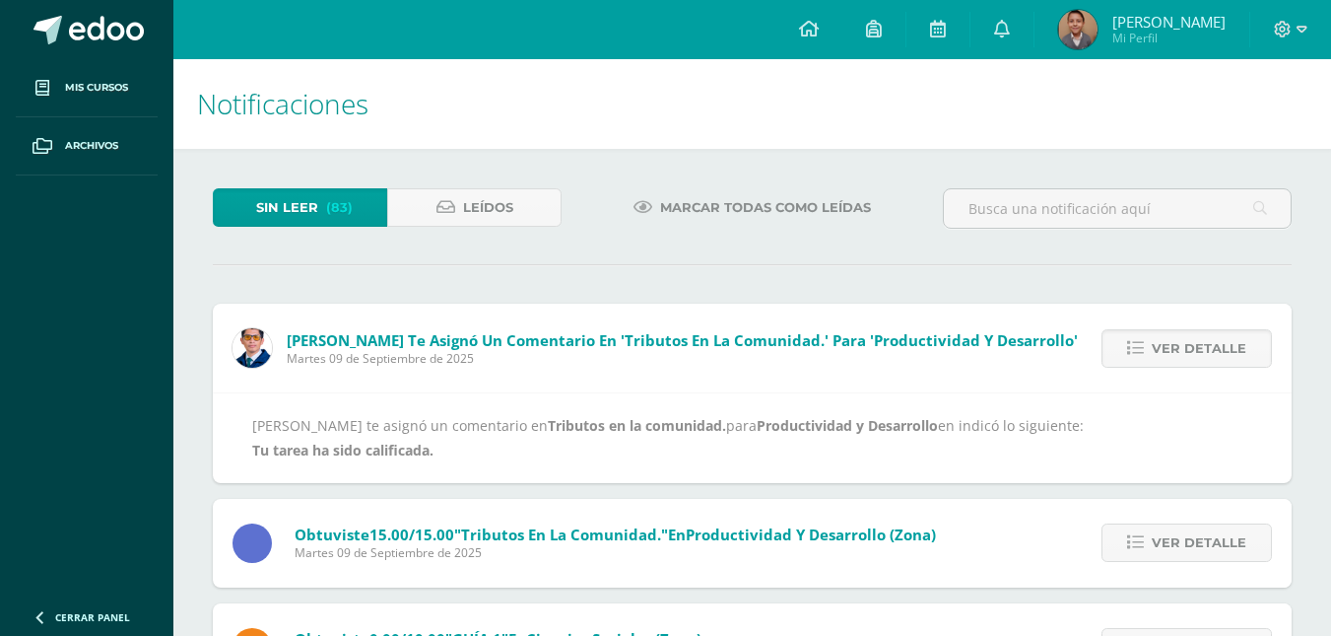
click at [1219, 343] on span "Ver detalle" at bounding box center [1199, 348] width 95 height 36
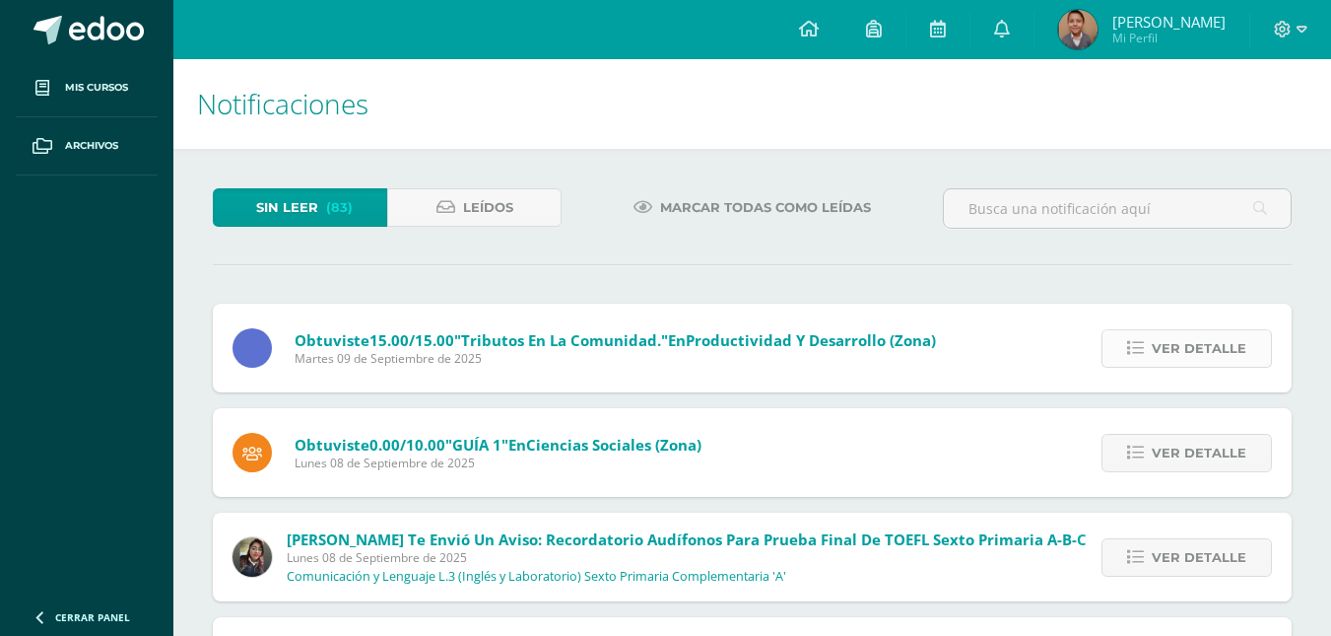
click at [1220, 345] on span "Ver detalle" at bounding box center [1199, 348] width 95 height 36
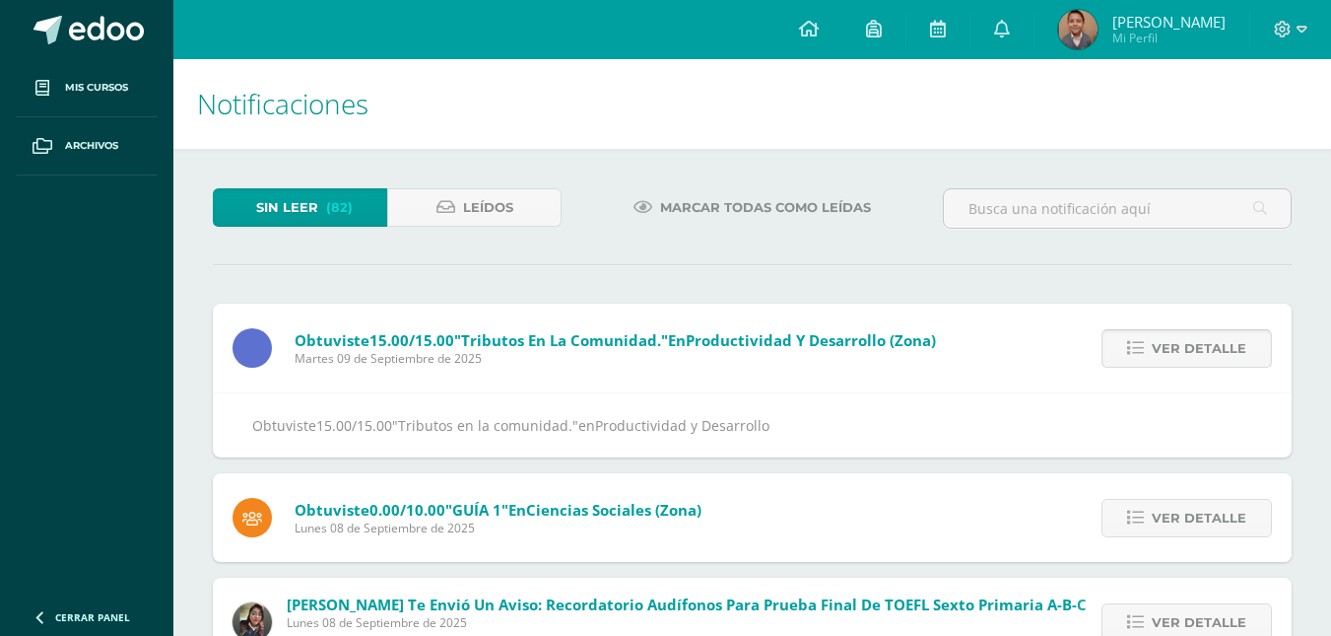
click at [1220, 345] on span "Ver detalle" at bounding box center [1199, 348] width 95 height 36
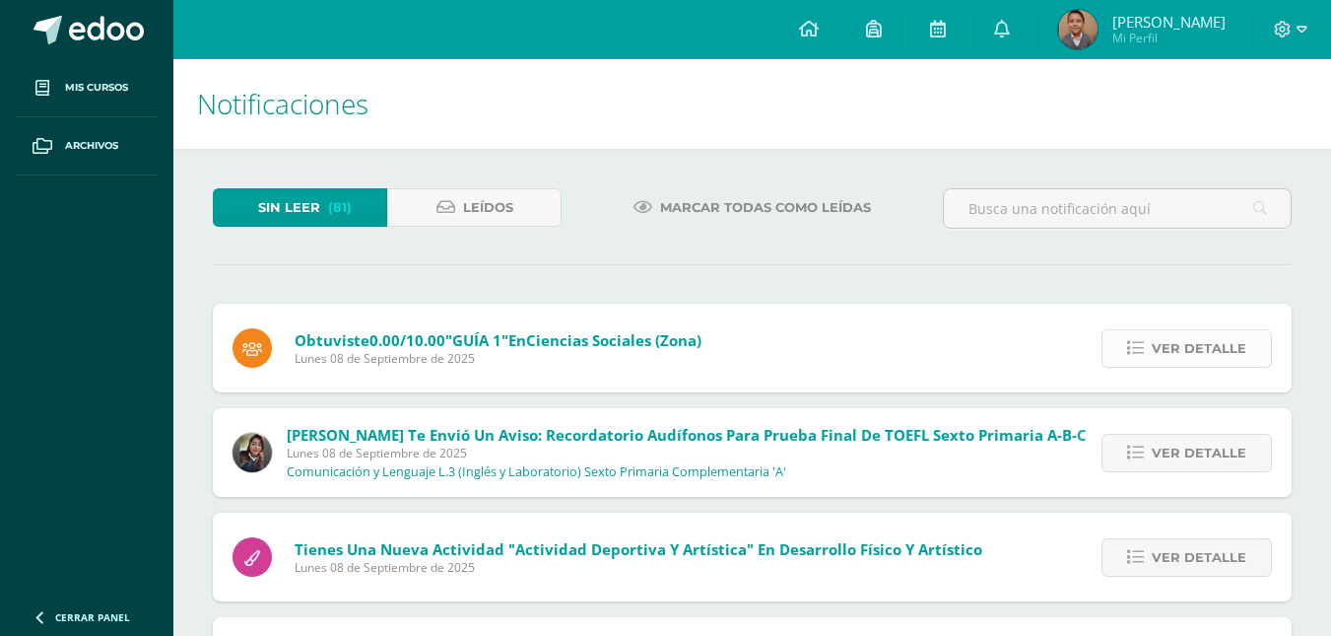
click at [1206, 344] on span "Ver detalle" at bounding box center [1199, 348] width 95 height 36
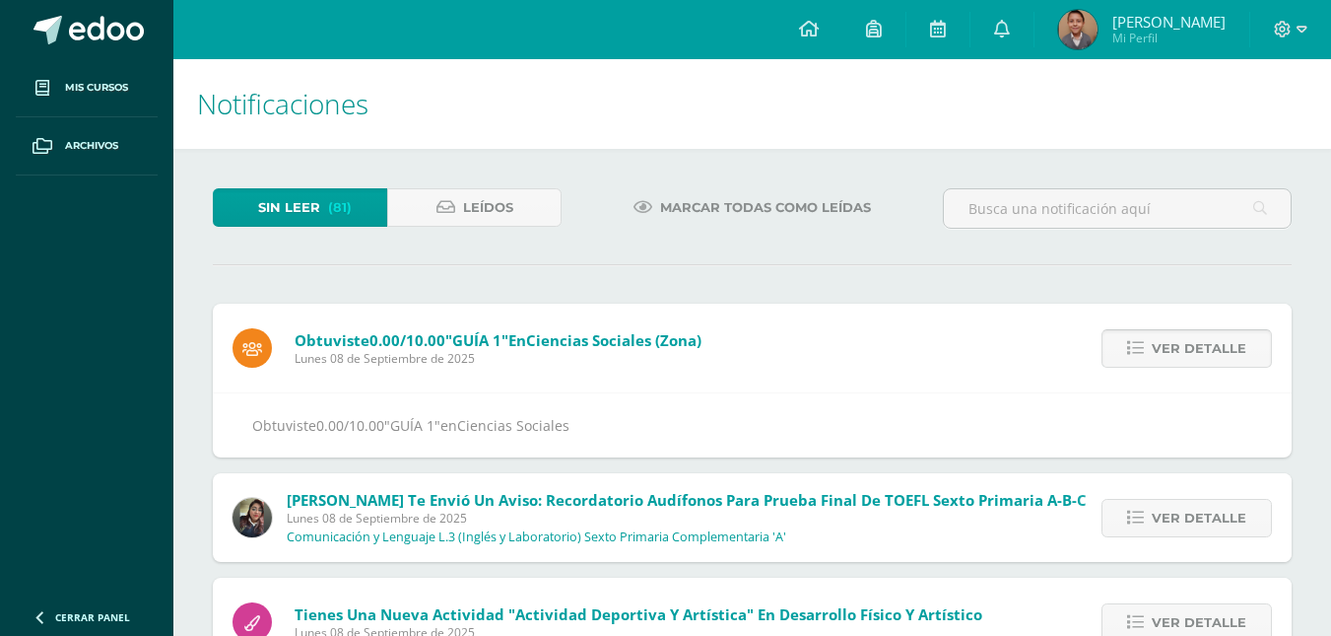
click at [1215, 343] on span "Ver detalle" at bounding box center [1199, 348] width 95 height 36
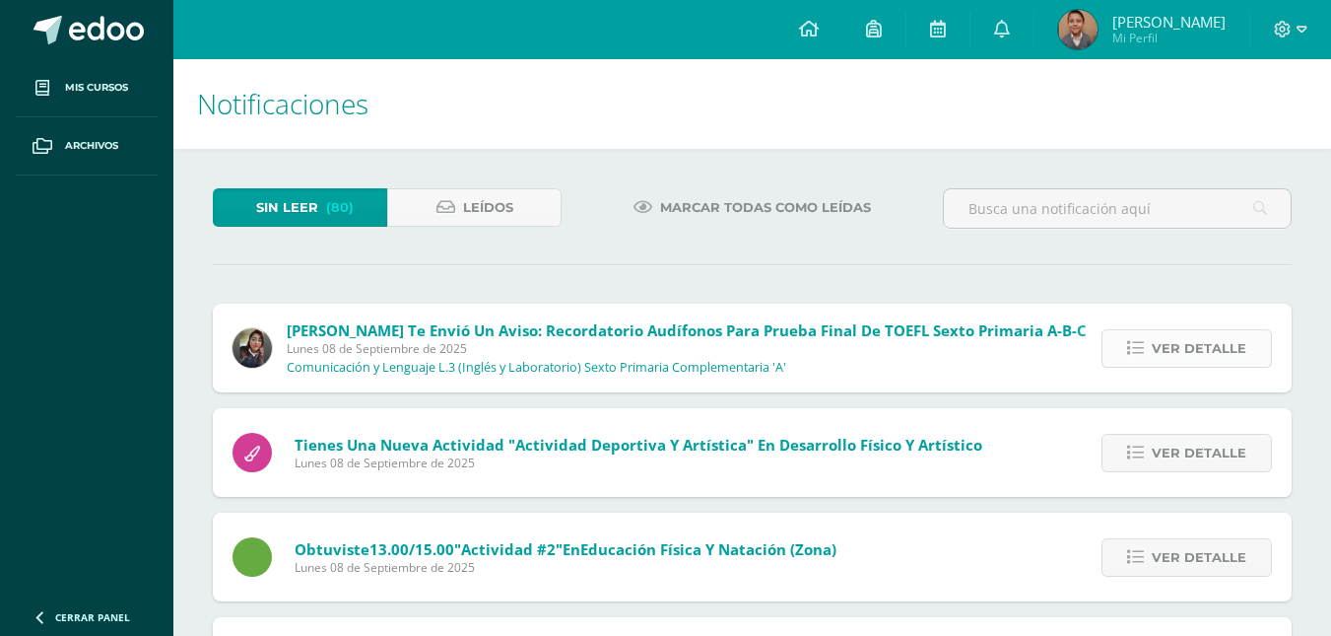
click at [1217, 351] on span "Ver detalle" at bounding box center [1199, 348] width 95 height 36
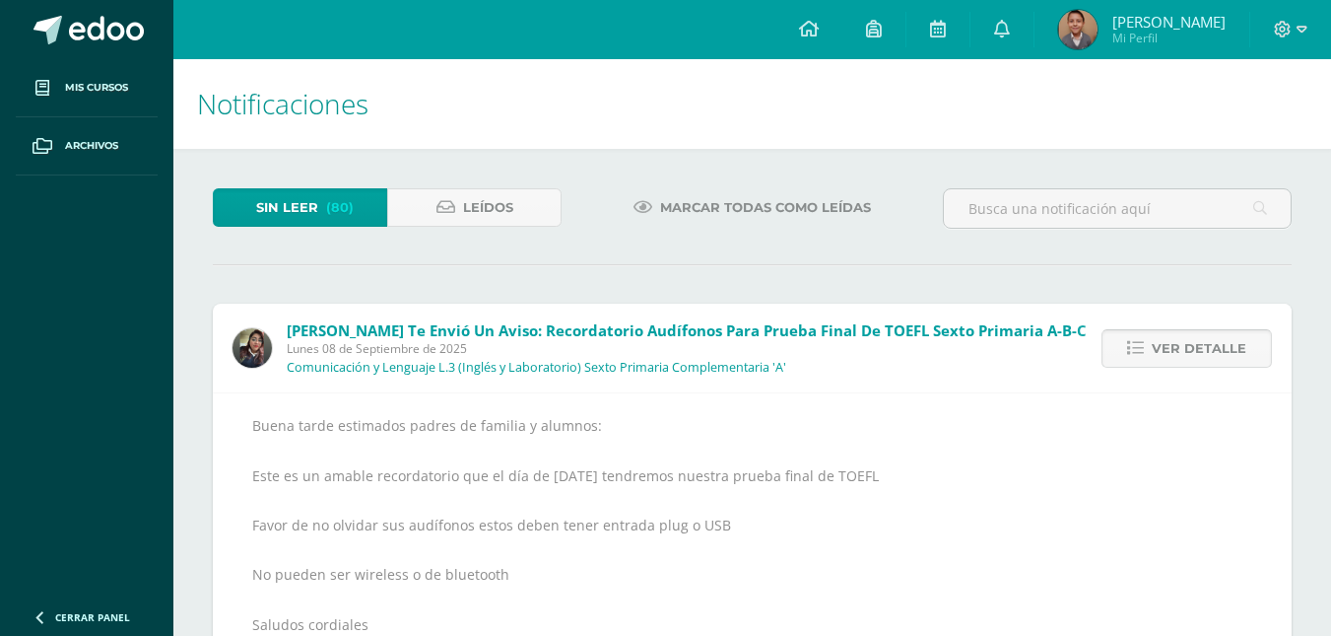
click at [1218, 357] on span "Ver detalle" at bounding box center [1199, 348] width 95 height 36
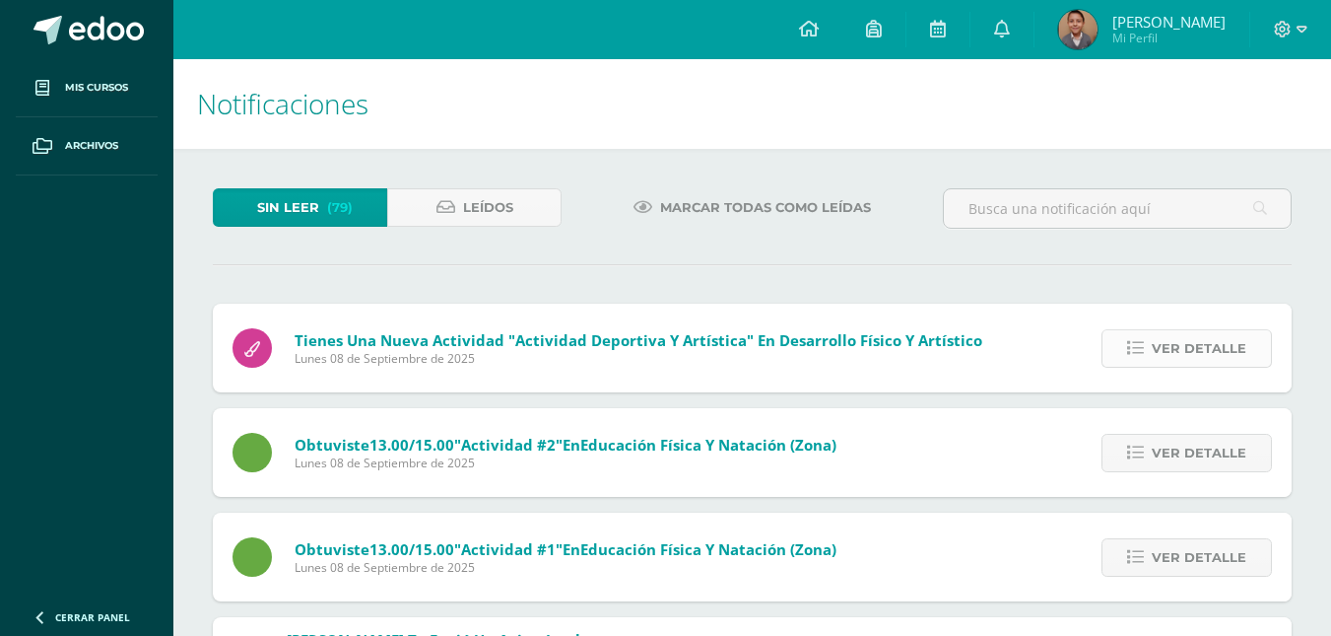
click at [1219, 361] on span "Ver detalle" at bounding box center [1199, 348] width 95 height 36
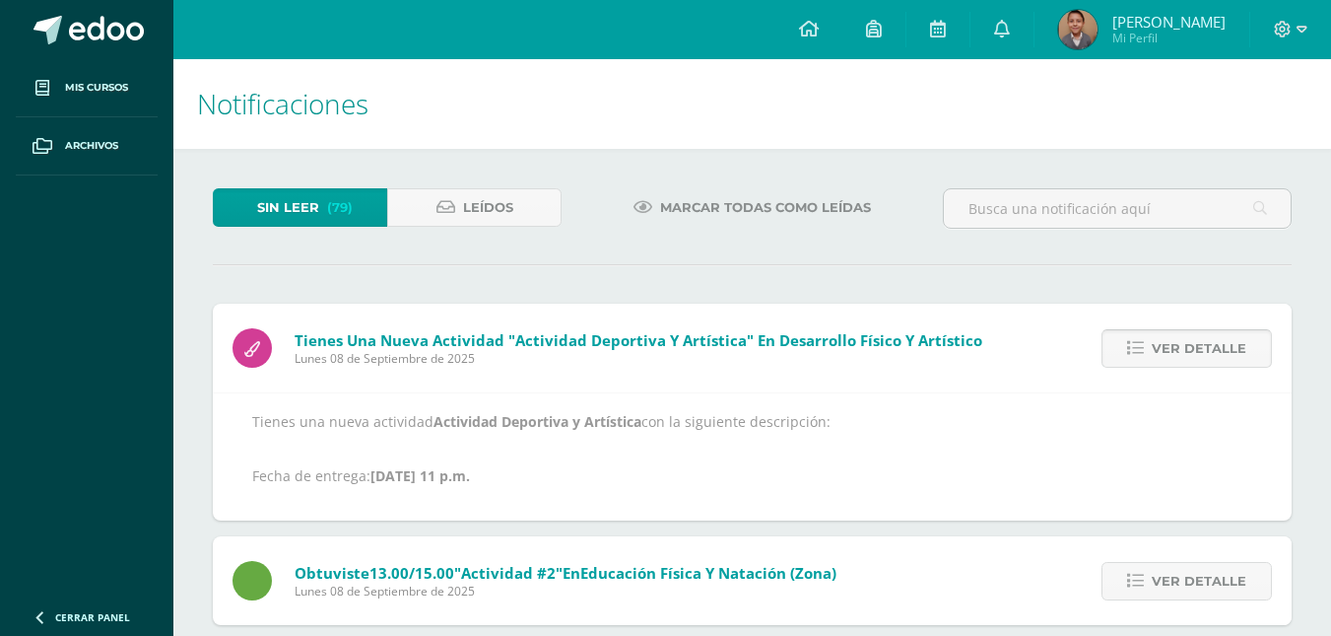
click at [1221, 362] on span "Ver detalle" at bounding box center [1199, 348] width 95 height 36
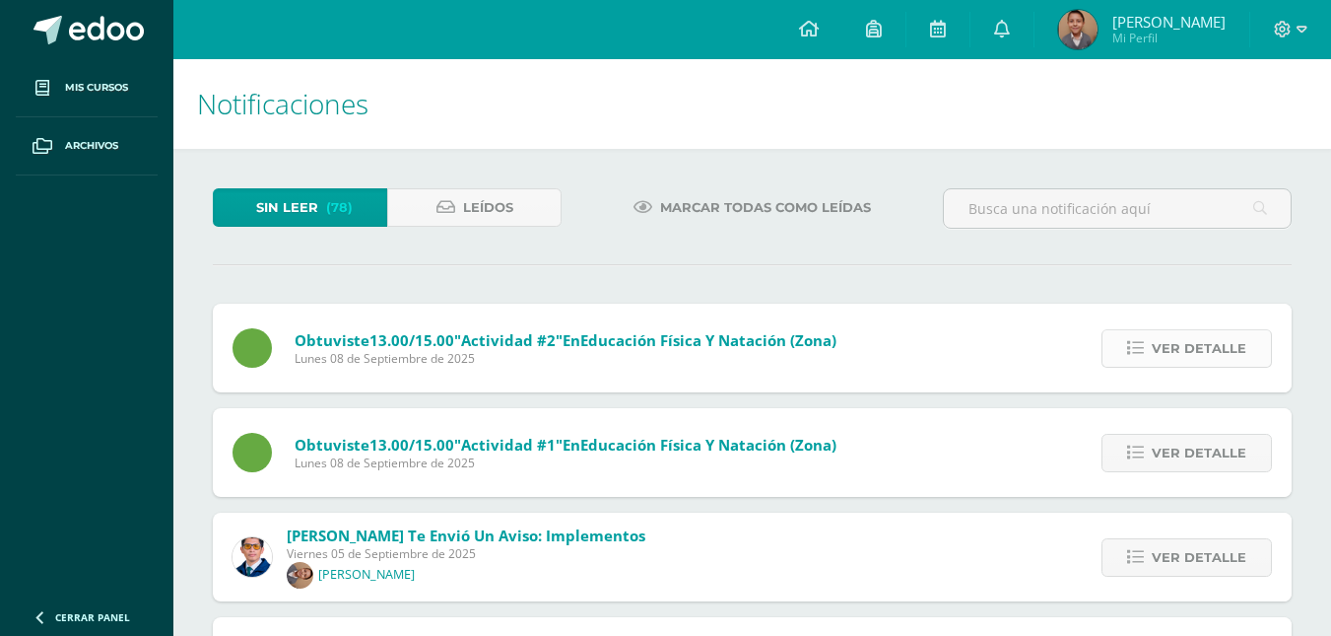
click at [1226, 366] on span "Ver detalle" at bounding box center [1199, 348] width 95 height 36
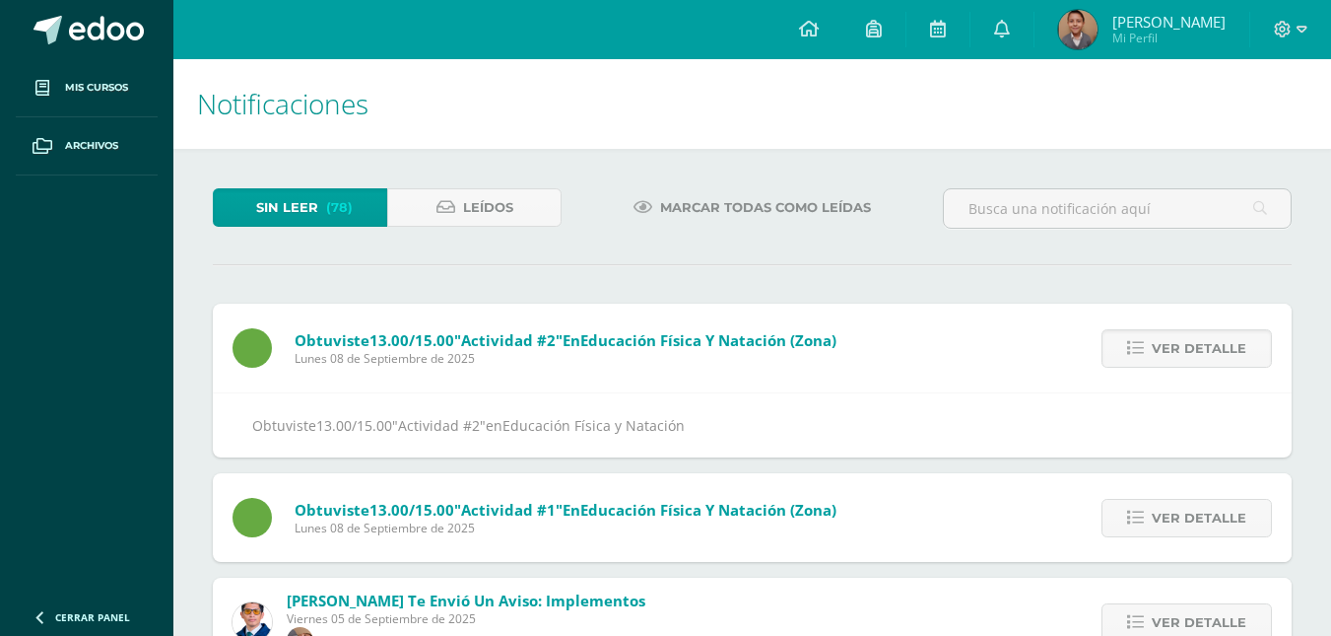
click at [1231, 368] on div "Ver detalle" at bounding box center [1182, 348] width 220 height 89
click at [1217, 352] on span "Ver detalle" at bounding box center [1199, 348] width 95 height 36
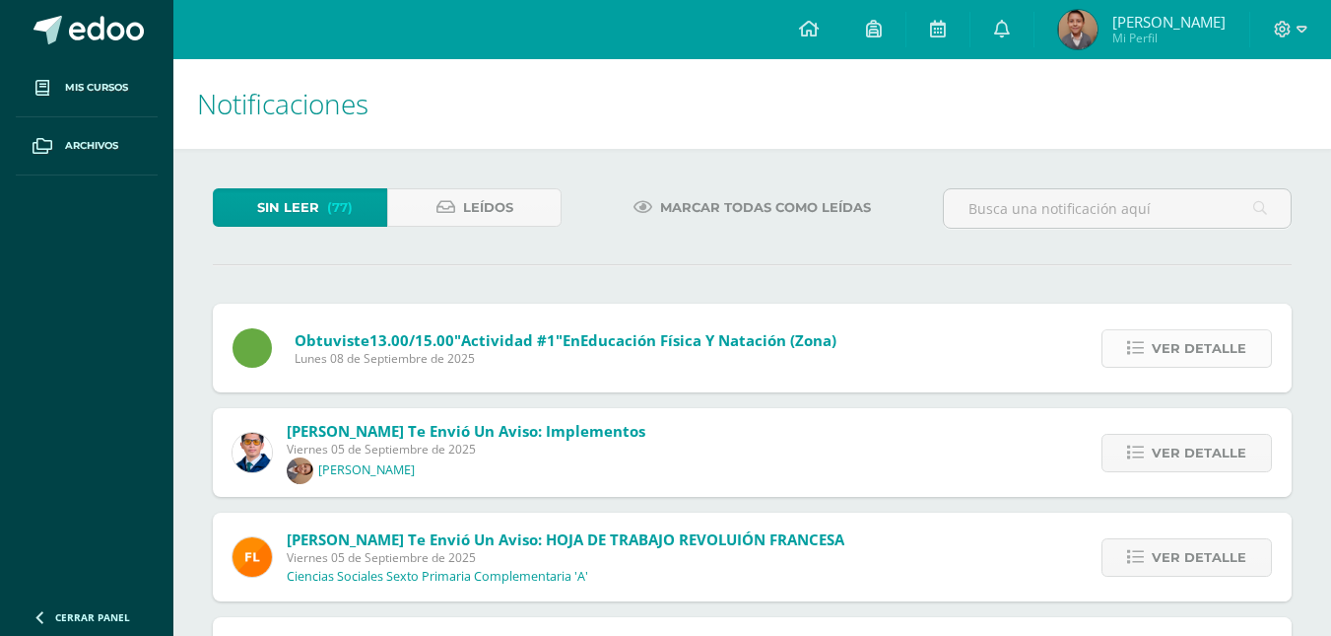
click at [1219, 356] on span "Ver detalle" at bounding box center [1199, 348] width 95 height 36
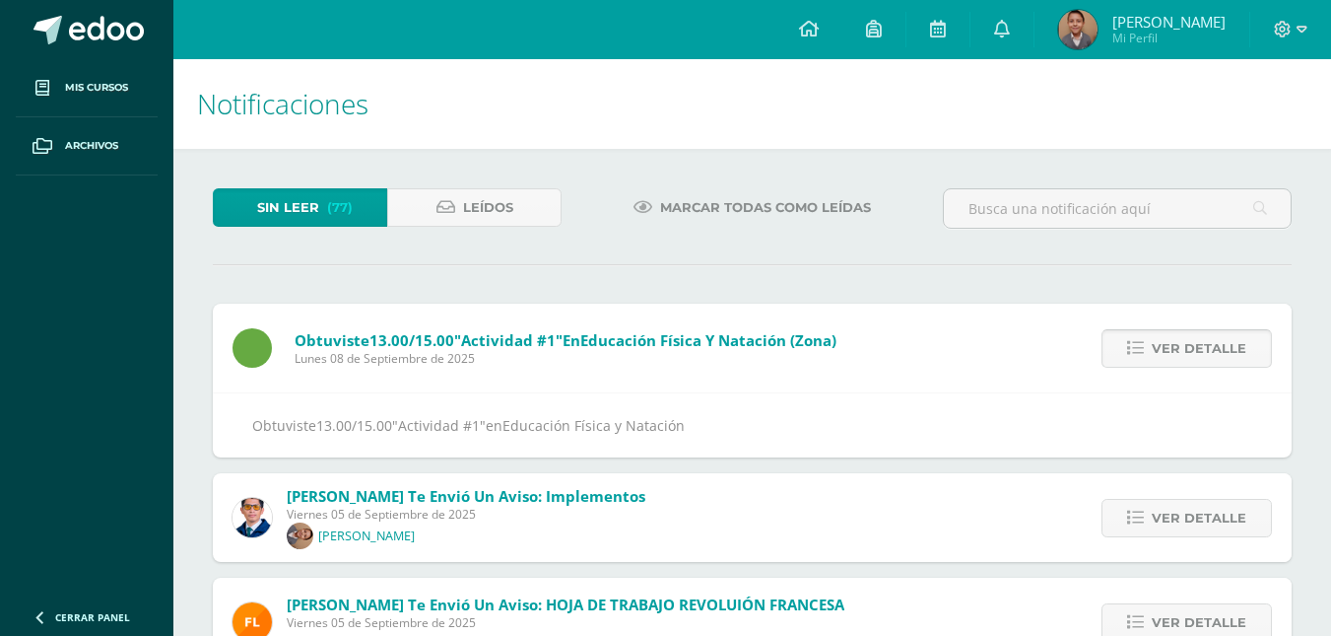
click at [1219, 350] on span "Ver detalle" at bounding box center [1199, 348] width 95 height 36
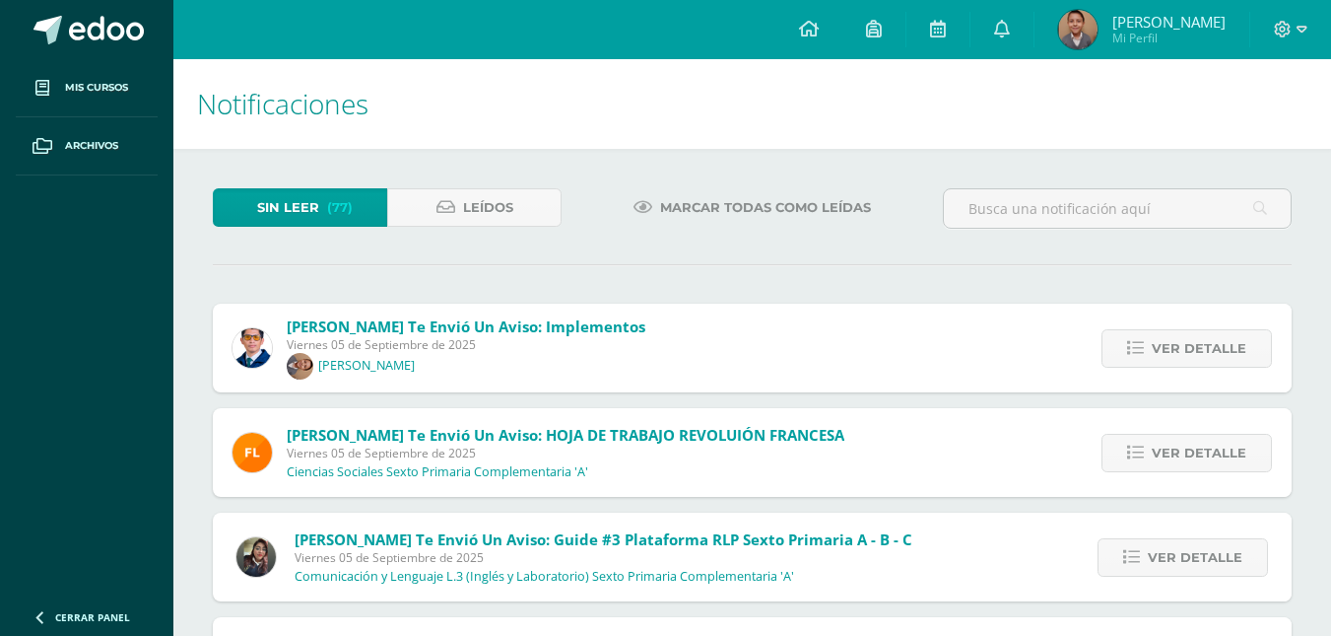
click at [1219, 350] on span "Ver detalle" at bounding box center [1199, 348] width 95 height 36
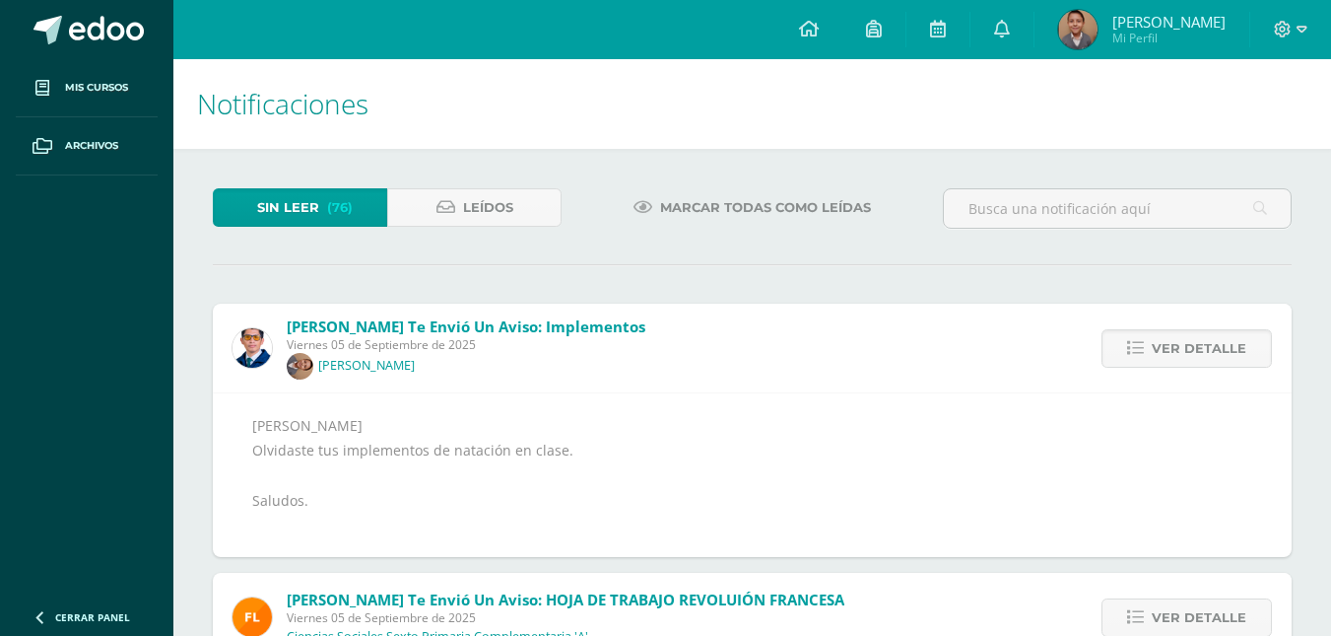
click at [1219, 350] on span "Ver detalle" at bounding box center [1199, 348] width 95 height 36
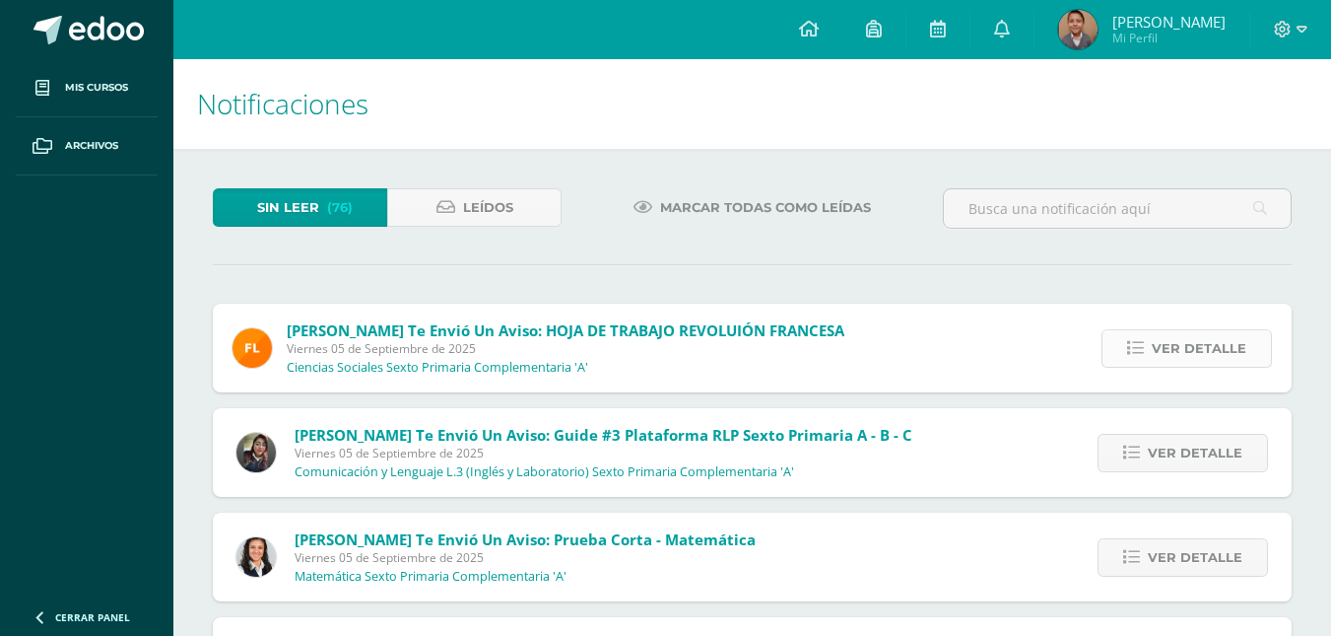
click at [1222, 354] on span "Ver detalle" at bounding box center [1199, 348] width 95 height 36
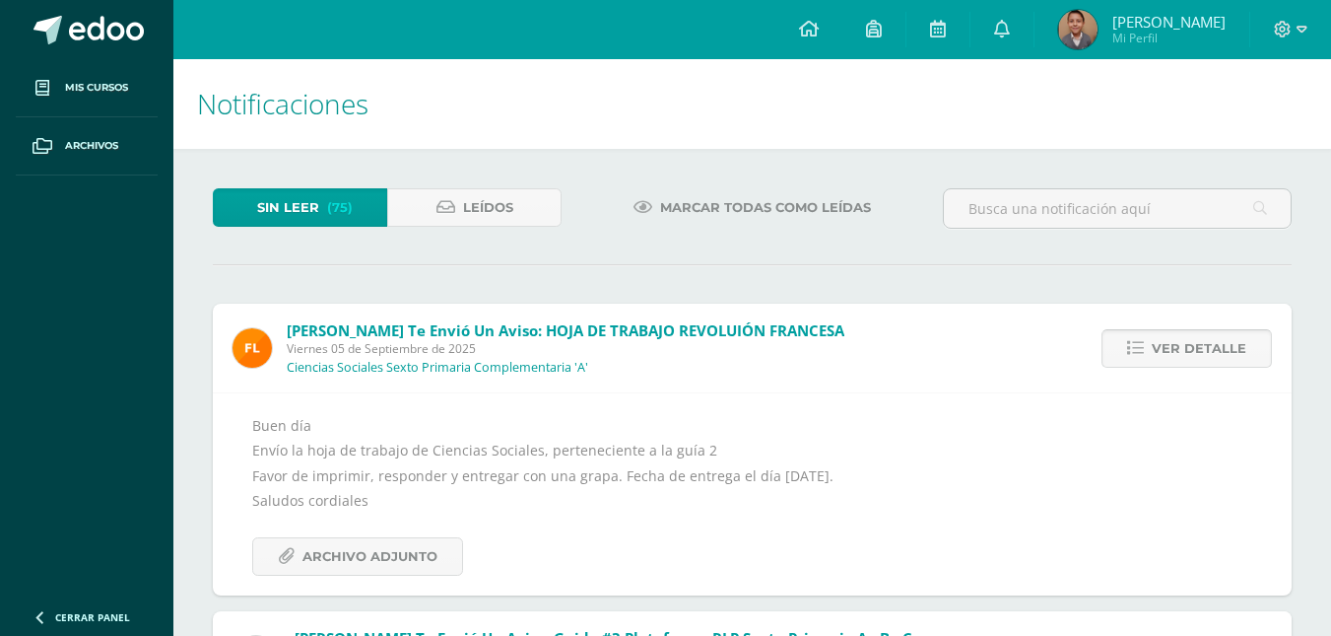
click at [1222, 354] on span "Ver detalle" at bounding box center [1199, 348] width 95 height 36
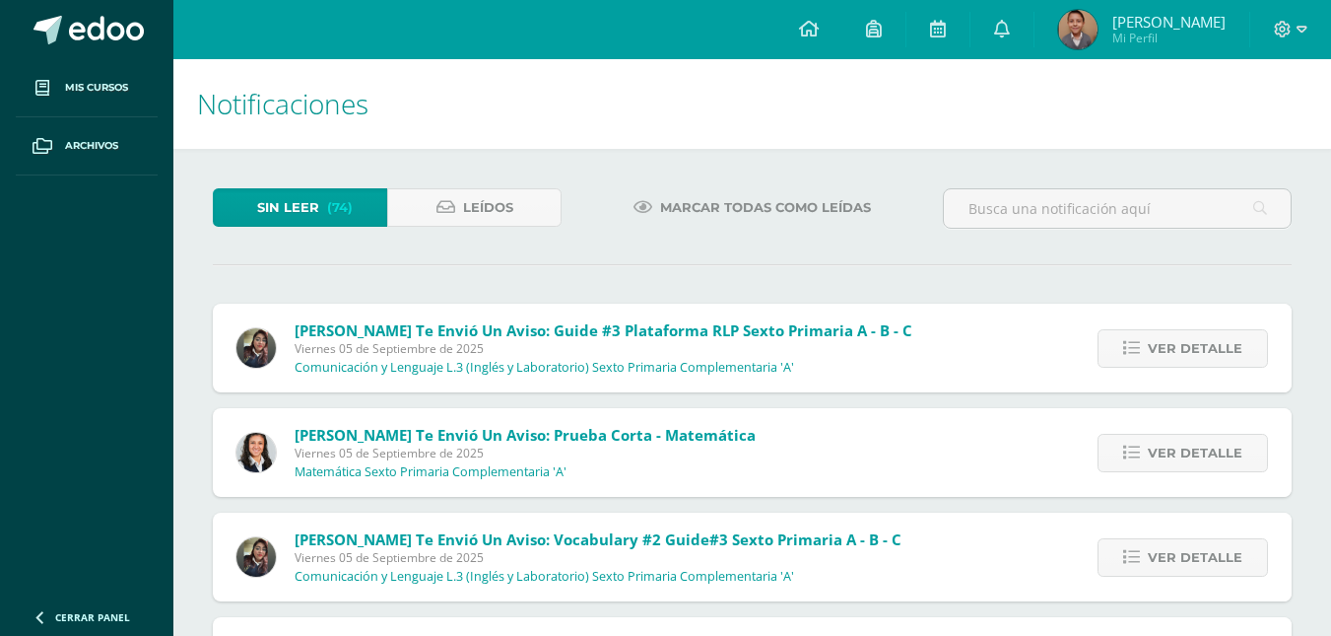
click at [1222, 354] on span "Ver detalle" at bounding box center [1195, 348] width 95 height 36
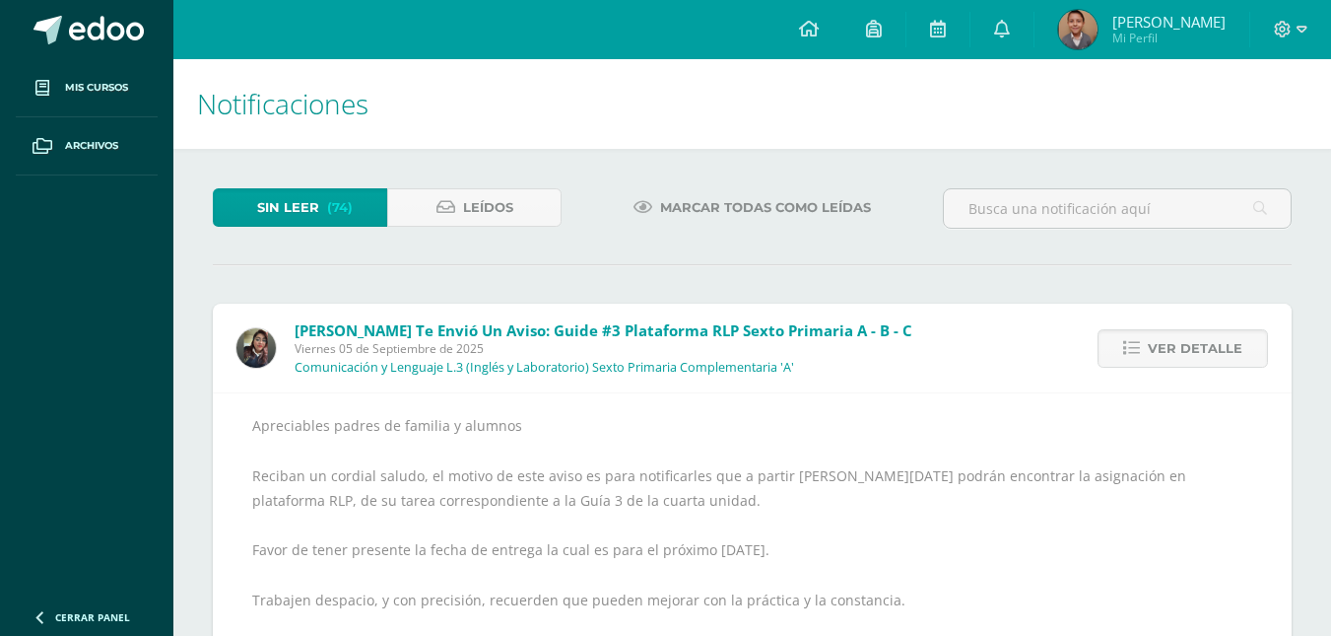
click at [1222, 354] on span "Ver detalle" at bounding box center [1195, 348] width 95 height 36
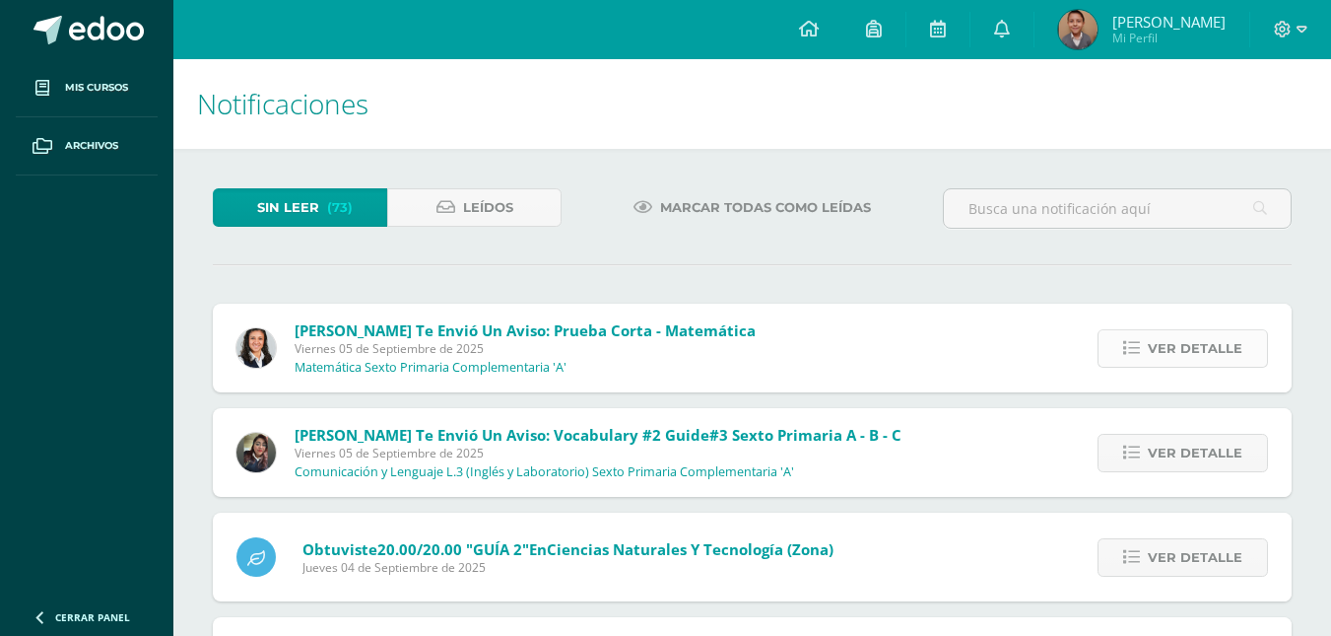
click at [1222, 355] on span "Ver detalle" at bounding box center [1195, 348] width 95 height 36
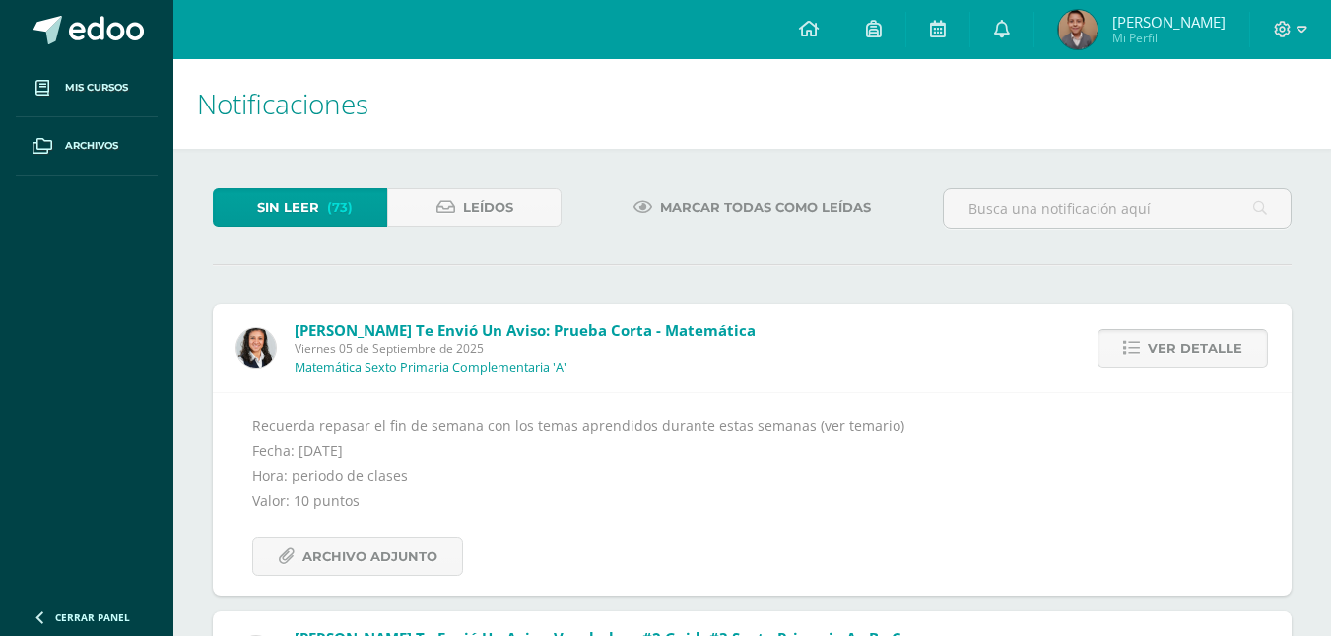
click at [1224, 355] on span "Ver detalle" at bounding box center [1195, 348] width 95 height 36
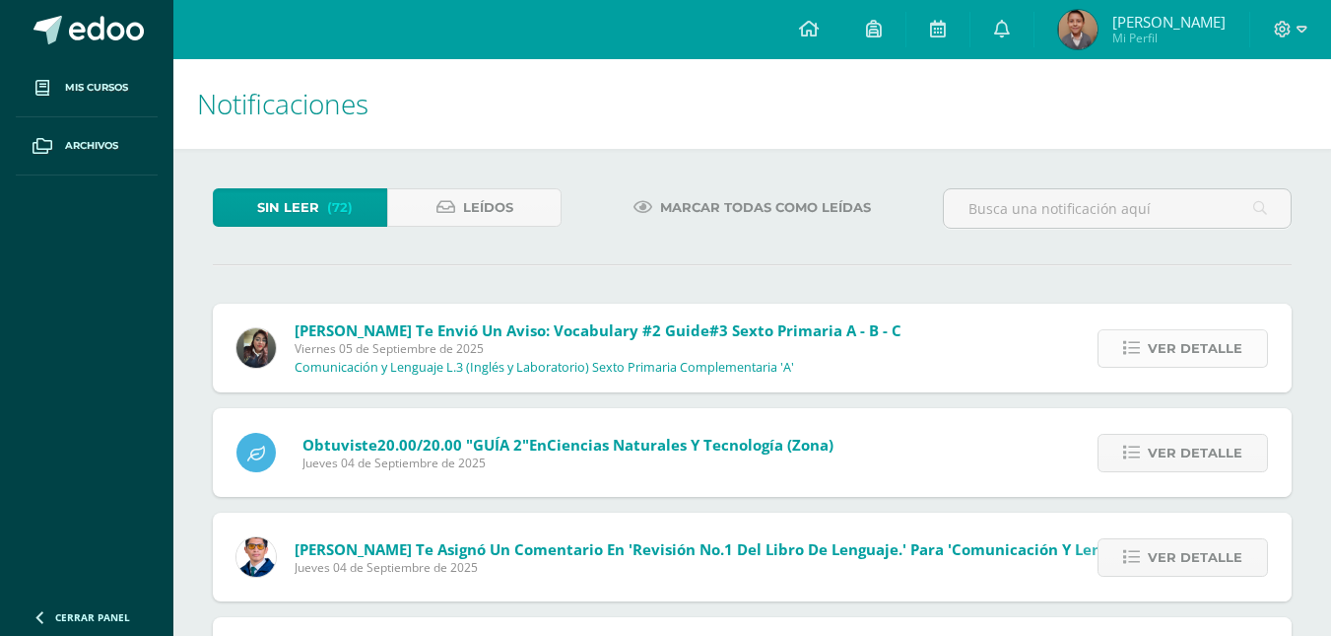
click at [1226, 348] on span "Ver detalle" at bounding box center [1195, 348] width 95 height 36
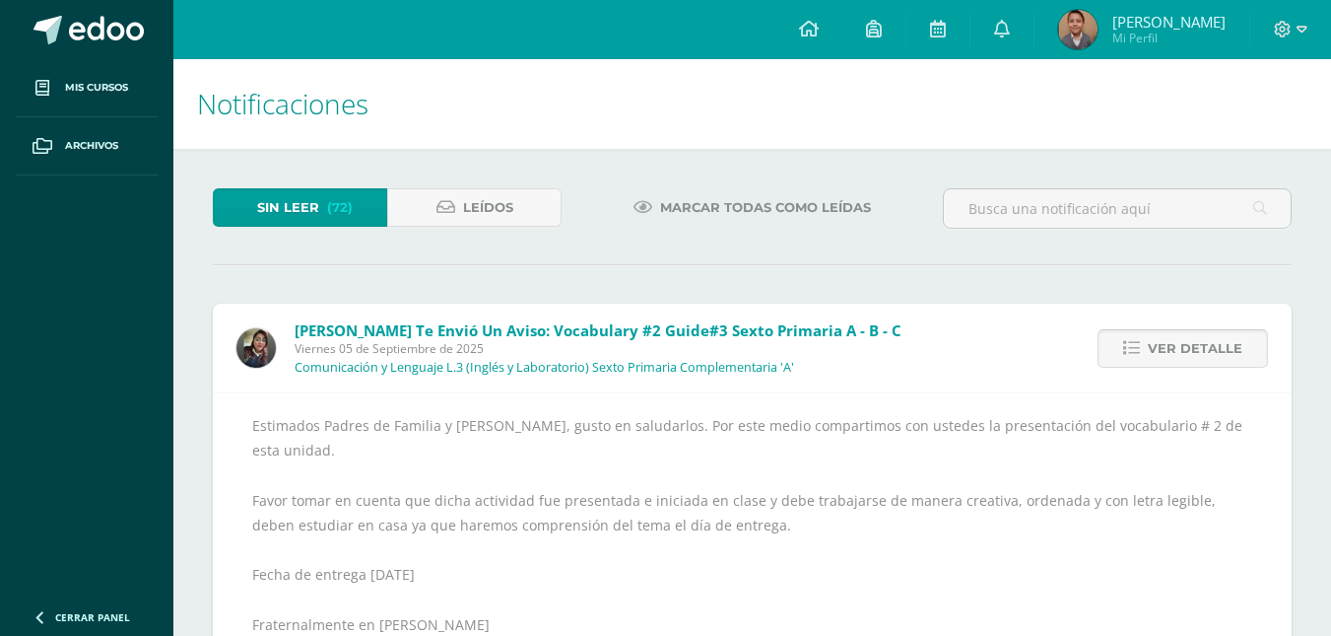
click at [1215, 343] on span "Ver detalle" at bounding box center [1195, 348] width 95 height 36
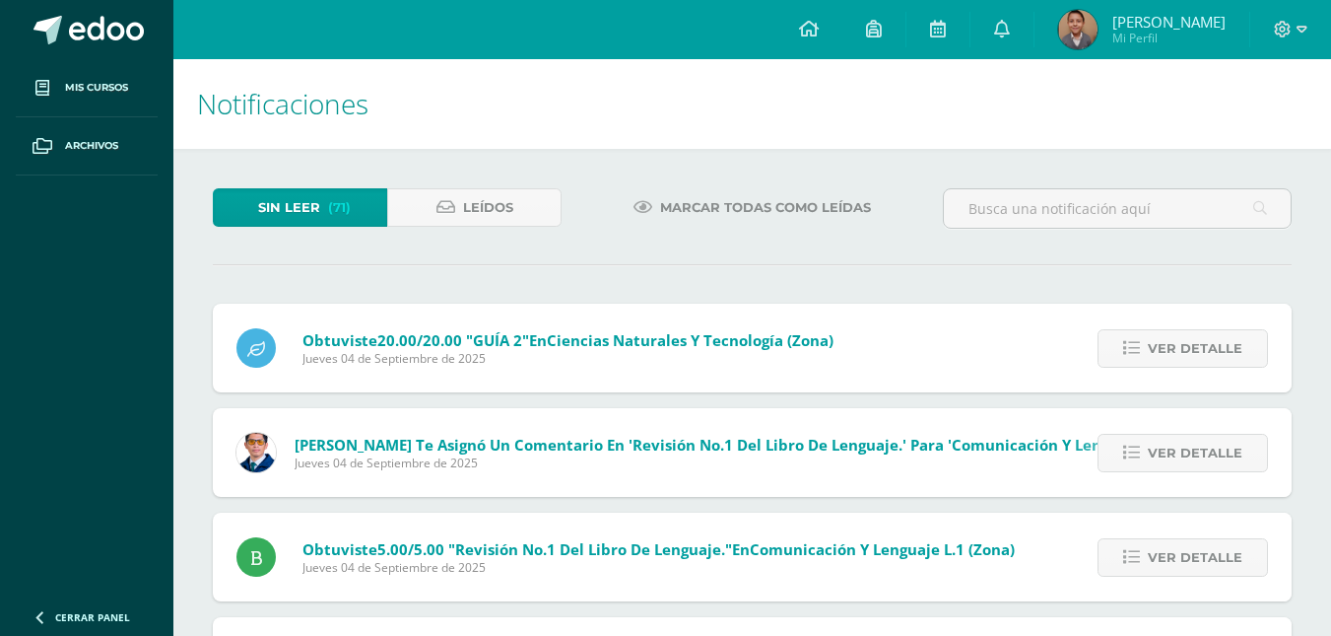
click at [1215, 343] on span "Ver detalle" at bounding box center [1195, 348] width 95 height 36
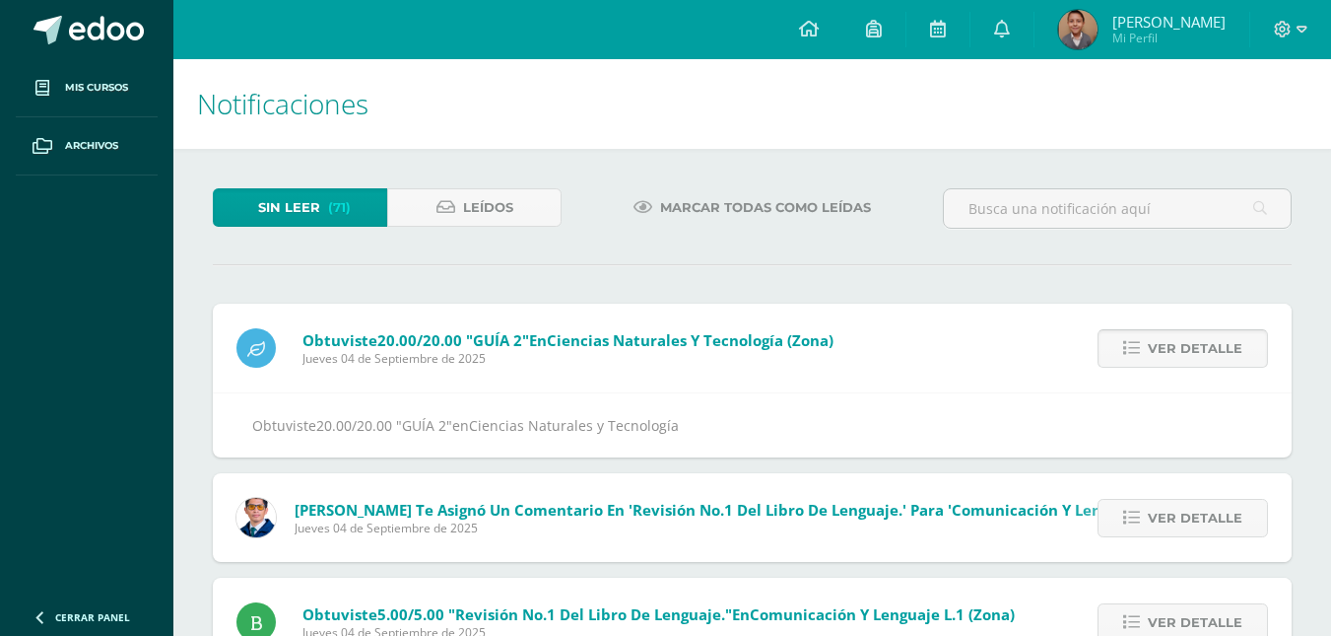
click at [1218, 341] on span "Ver detalle" at bounding box center [1195, 348] width 95 height 36
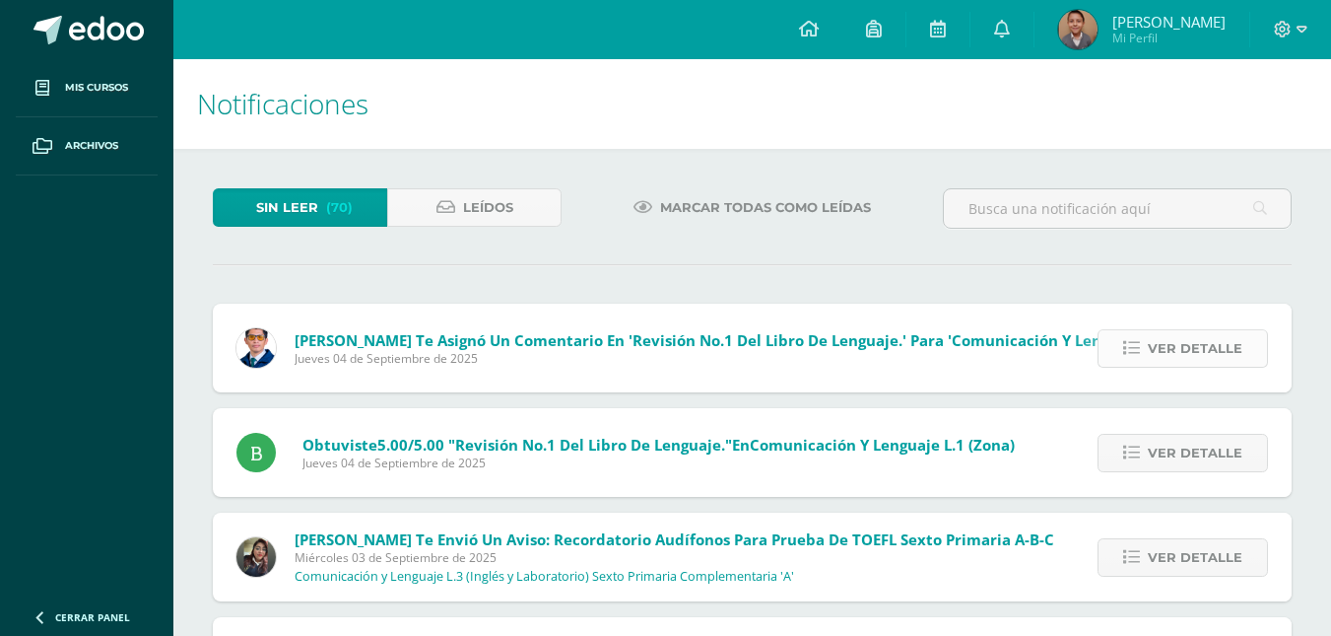
click at [1223, 336] on span "Ver detalle" at bounding box center [1195, 348] width 95 height 36
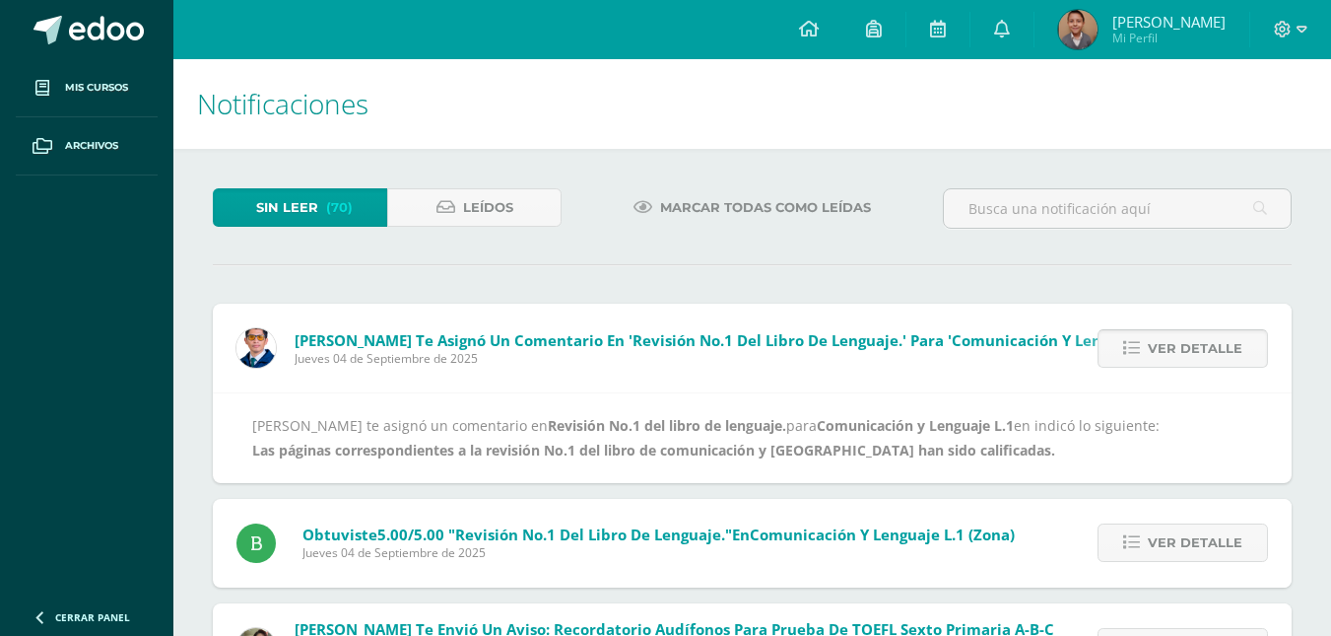
click at [1223, 337] on span "Ver detalle" at bounding box center [1195, 348] width 95 height 36
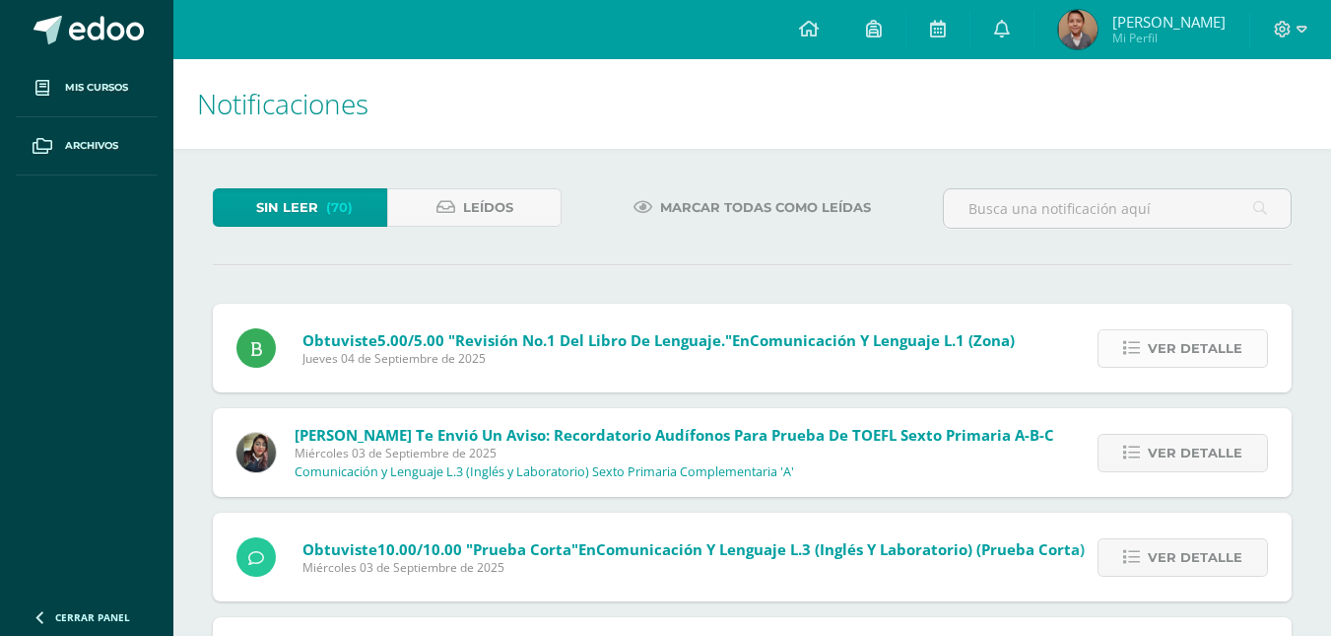
click at [1223, 335] on span "Ver detalle" at bounding box center [1195, 348] width 95 height 36
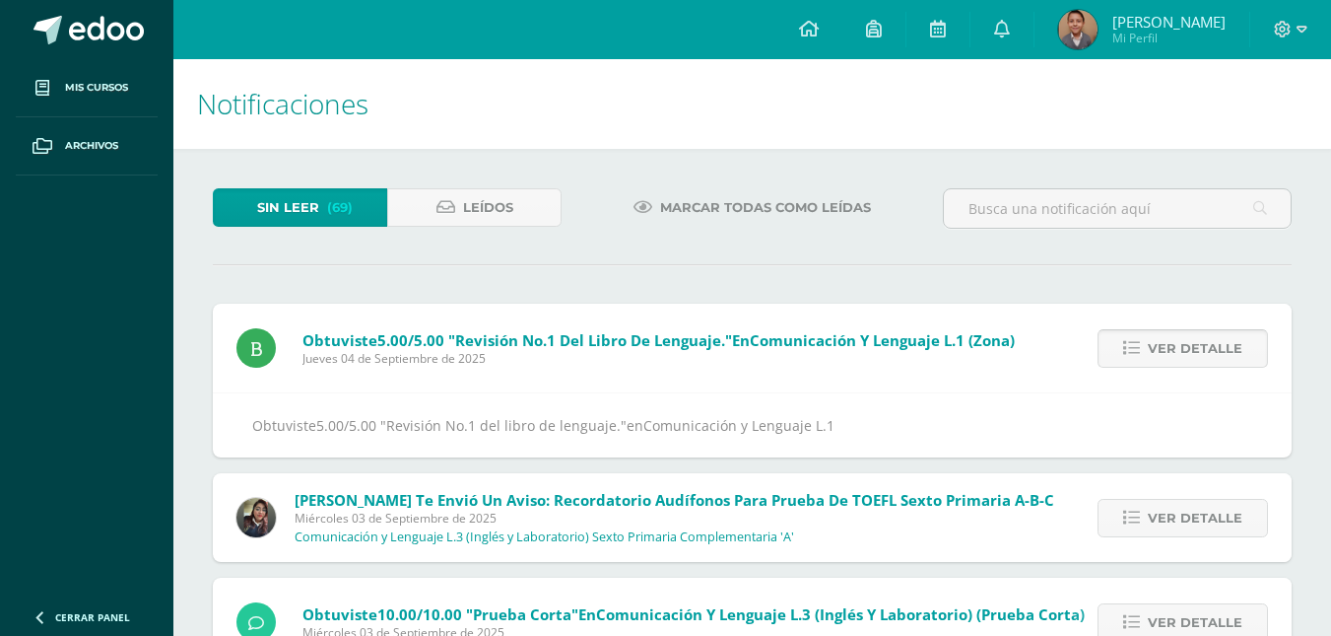
click at [1230, 335] on span "Ver detalle" at bounding box center [1195, 348] width 95 height 36
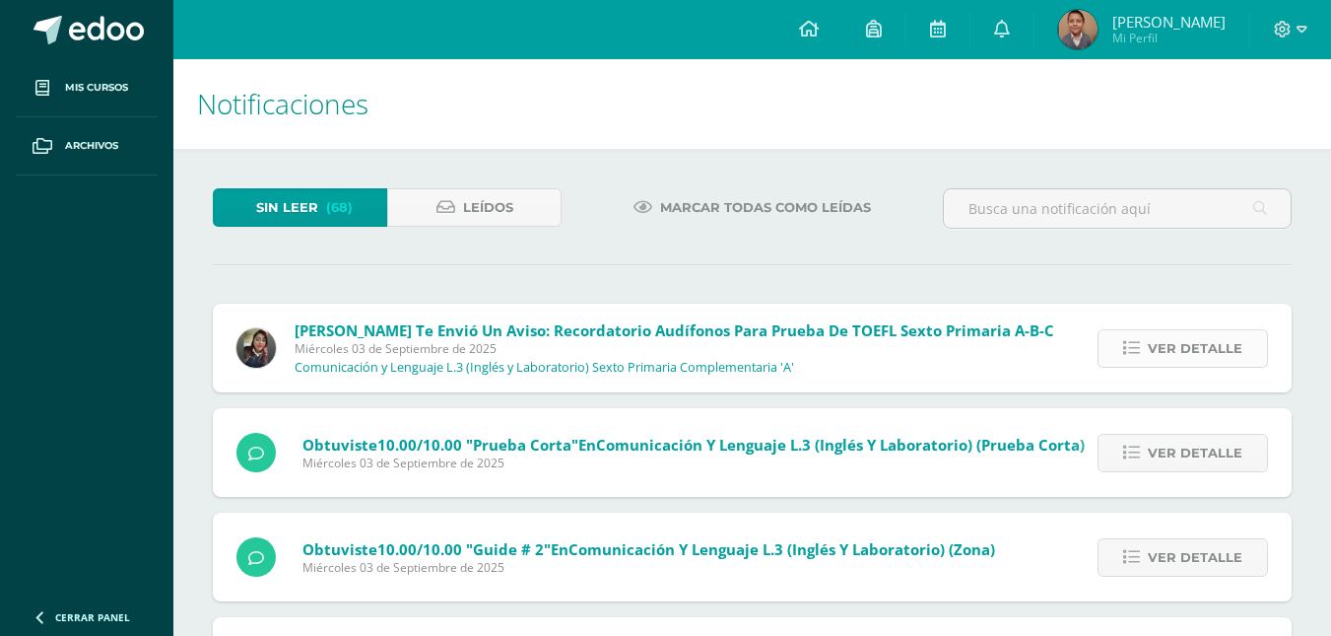
click at [1236, 343] on span "Ver detalle" at bounding box center [1195, 348] width 95 height 36
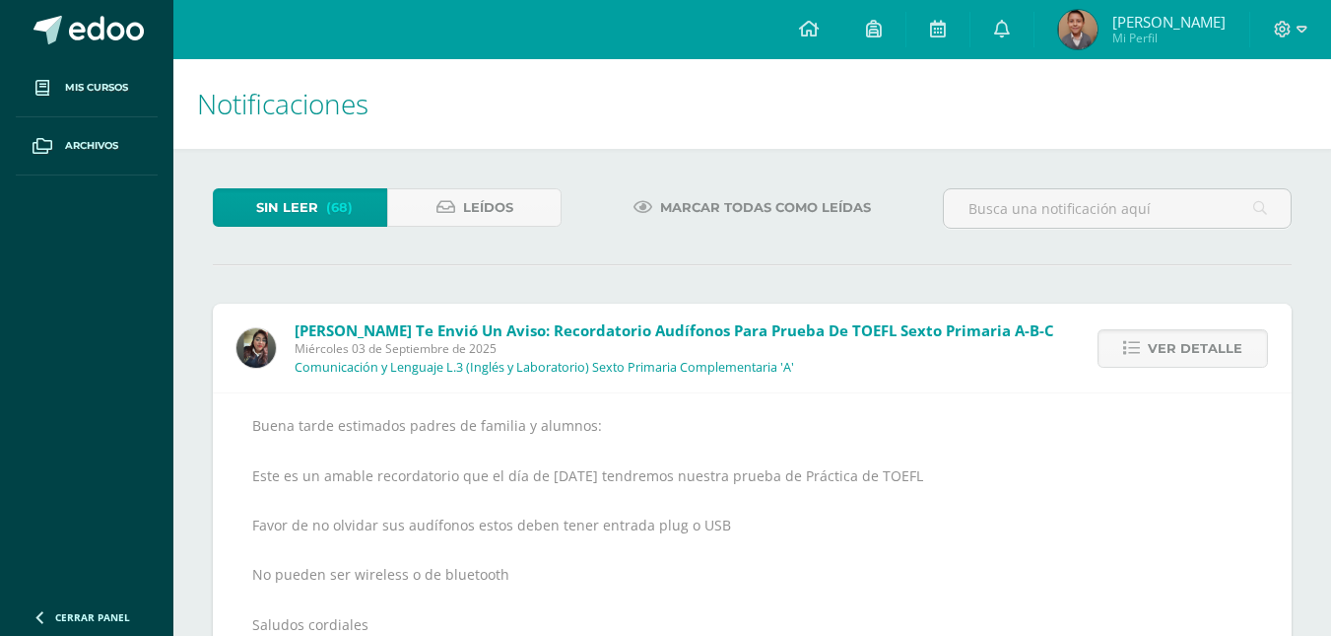
click at [1251, 368] on div "Ver detalle" at bounding box center [1180, 348] width 224 height 89
click at [1227, 355] on span "Ver detalle" at bounding box center [1195, 348] width 95 height 36
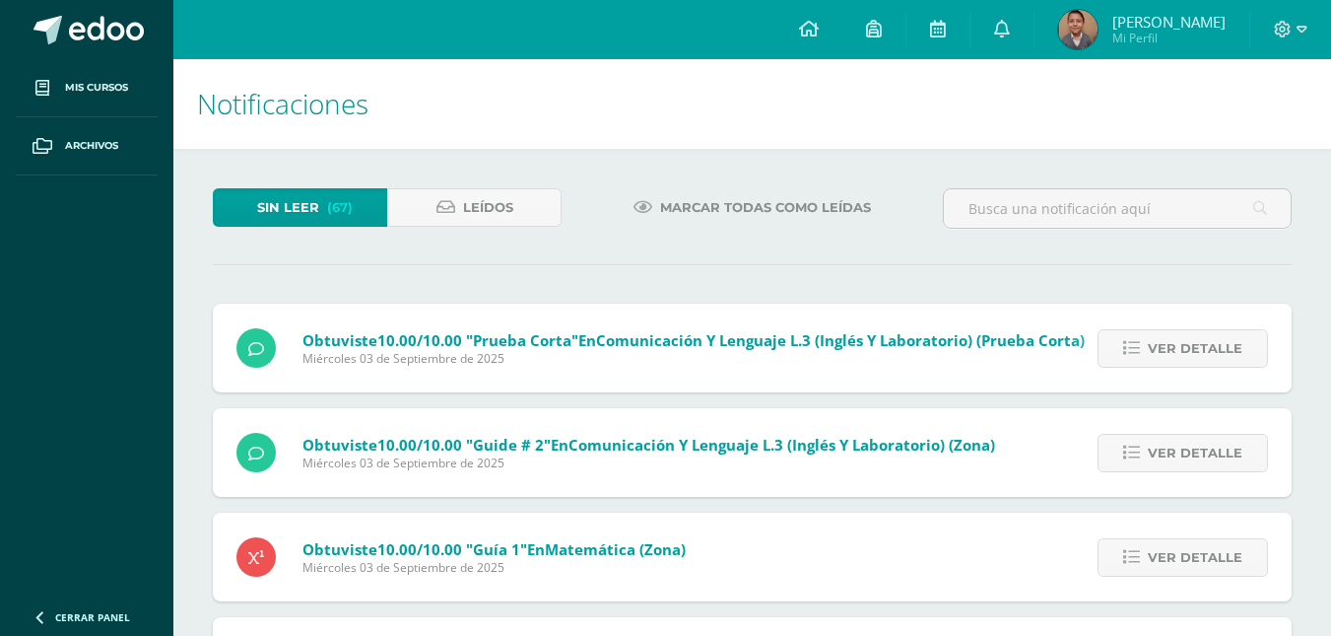
click at [1227, 355] on span "Ver detalle" at bounding box center [1195, 348] width 95 height 36
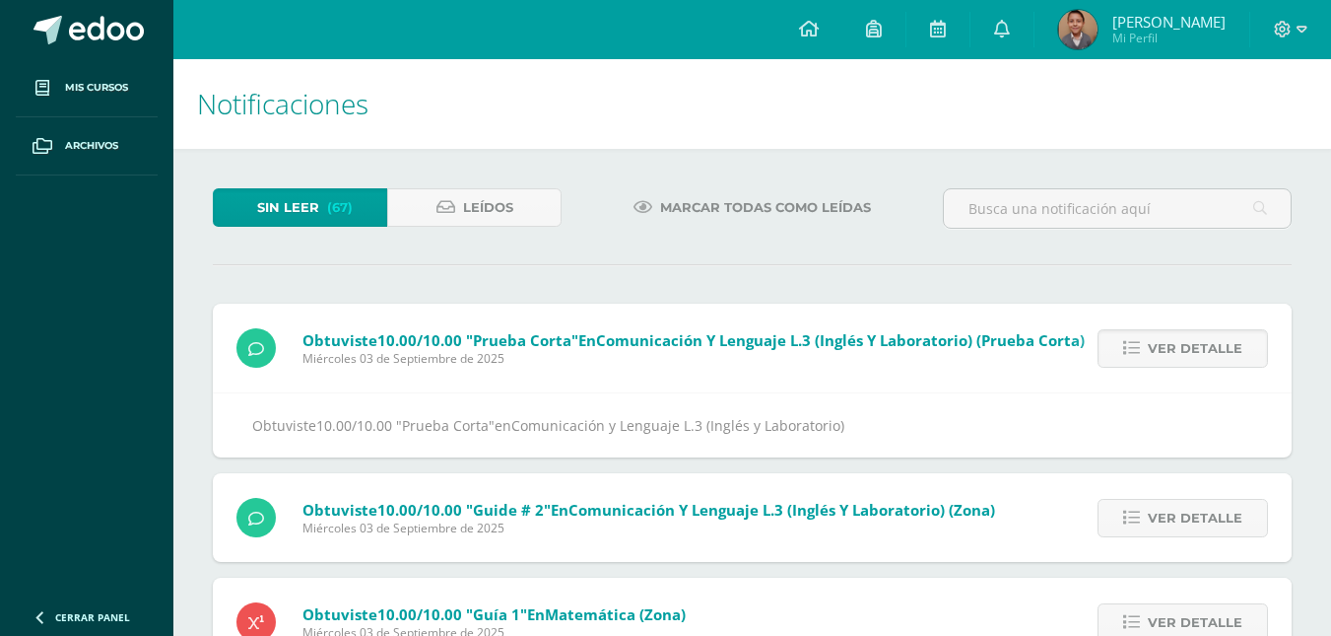
click at [1227, 355] on span "Ver detalle" at bounding box center [1195, 348] width 95 height 36
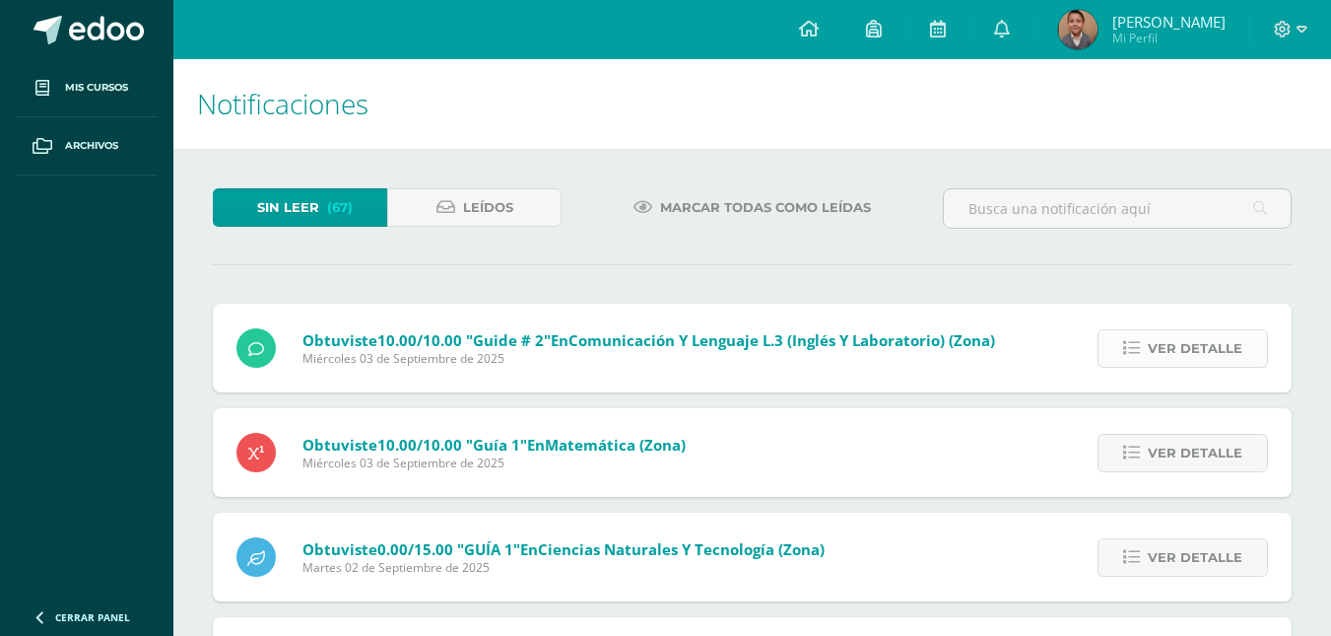
click at [1230, 357] on span "Ver detalle" at bounding box center [1195, 348] width 95 height 36
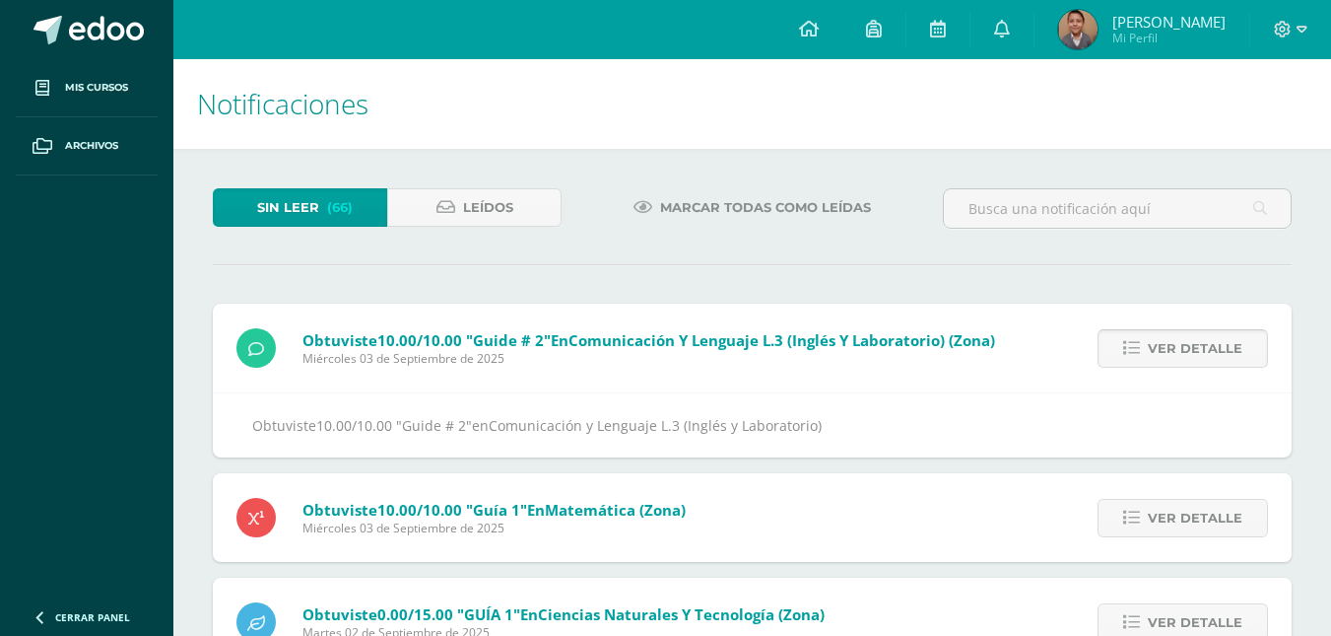
click at [1231, 357] on span "Ver detalle" at bounding box center [1195, 348] width 95 height 36
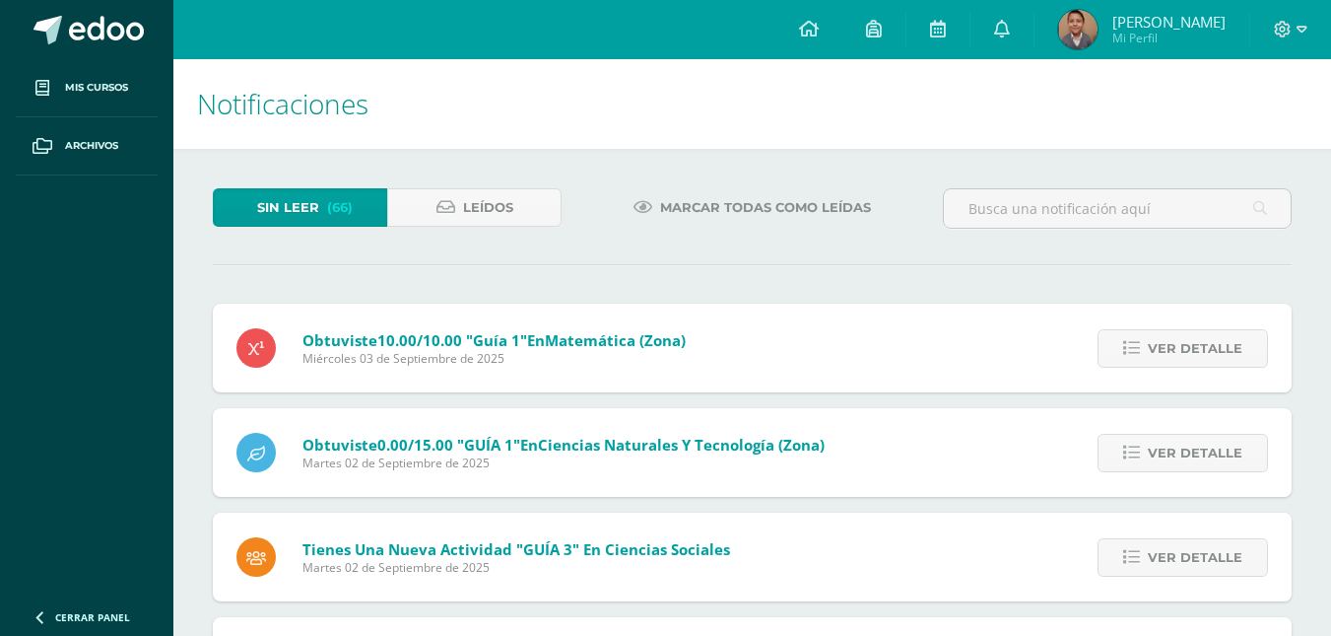
click at [1231, 357] on span "Ver detalle" at bounding box center [1195, 348] width 95 height 36
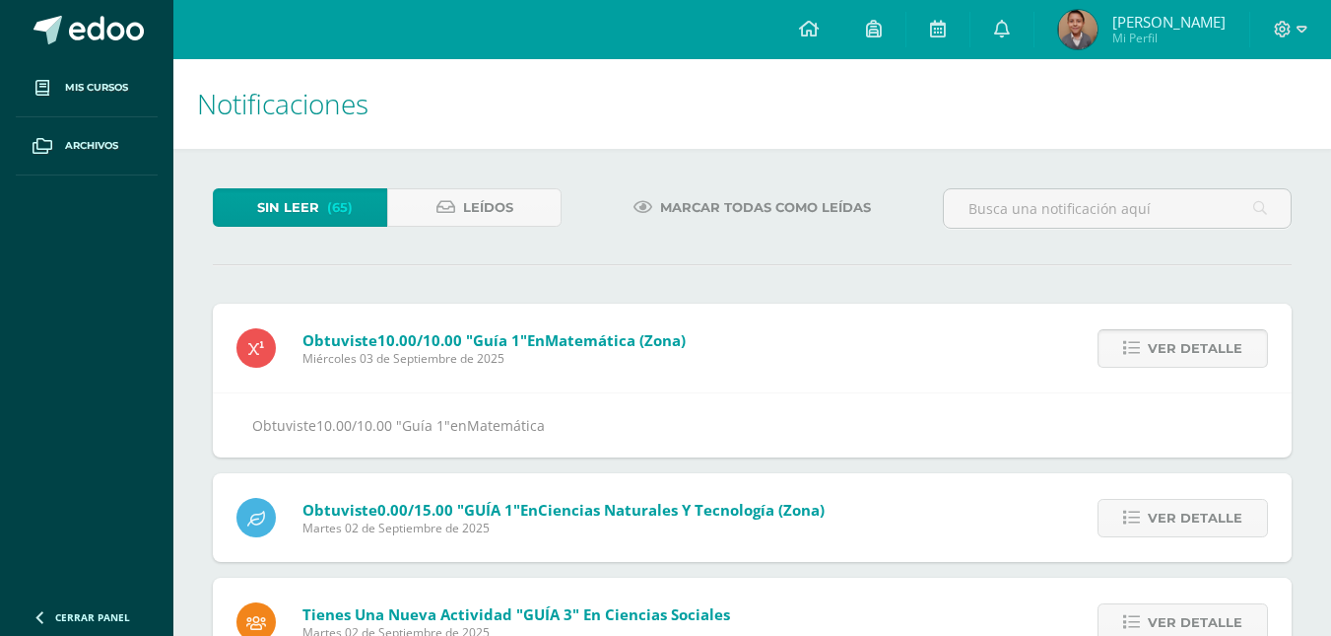
click at [1235, 362] on span "Ver detalle" at bounding box center [1195, 348] width 95 height 36
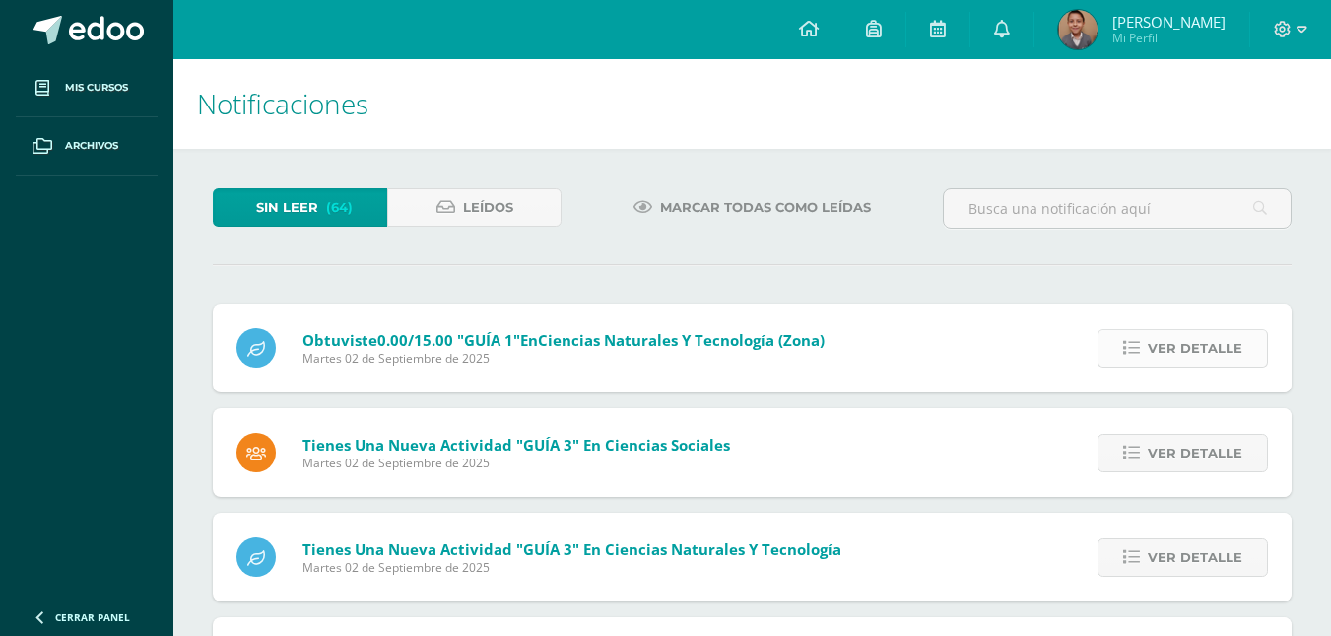
click at [1235, 361] on span "Ver detalle" at bounding box center [1195, 348] width 95 height 36
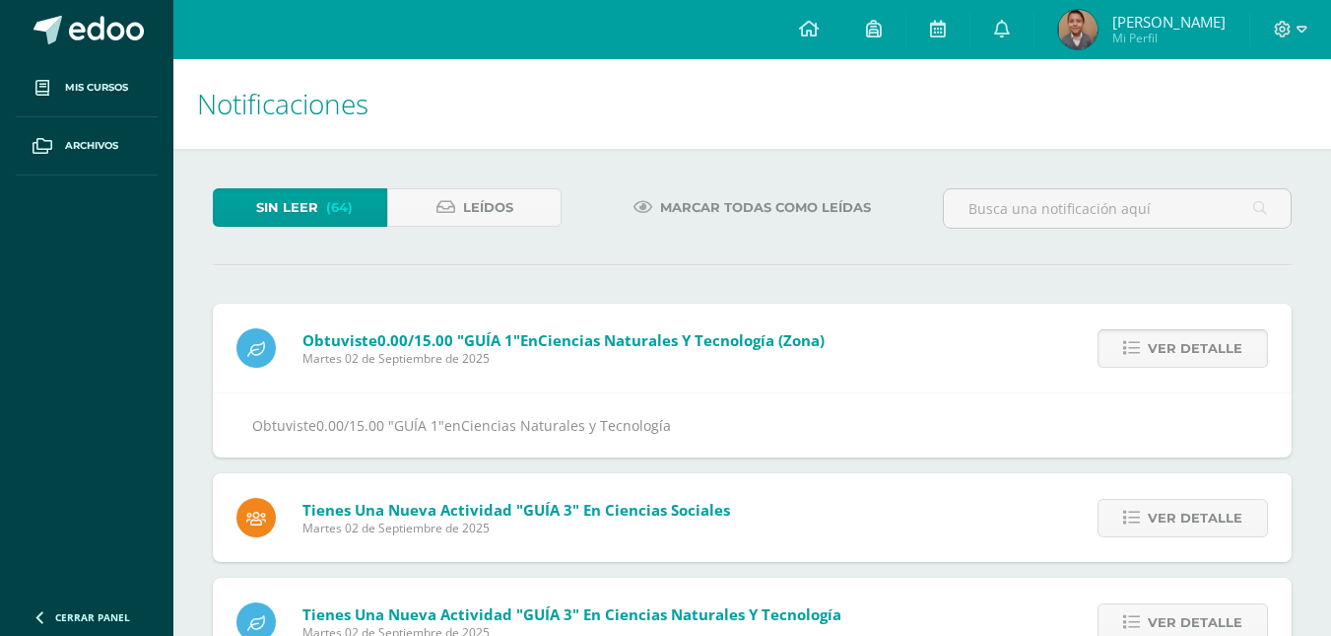
click at [1235, 361] on span "Ver detalle" at bounding box center [1195, 348] width 95 height 36
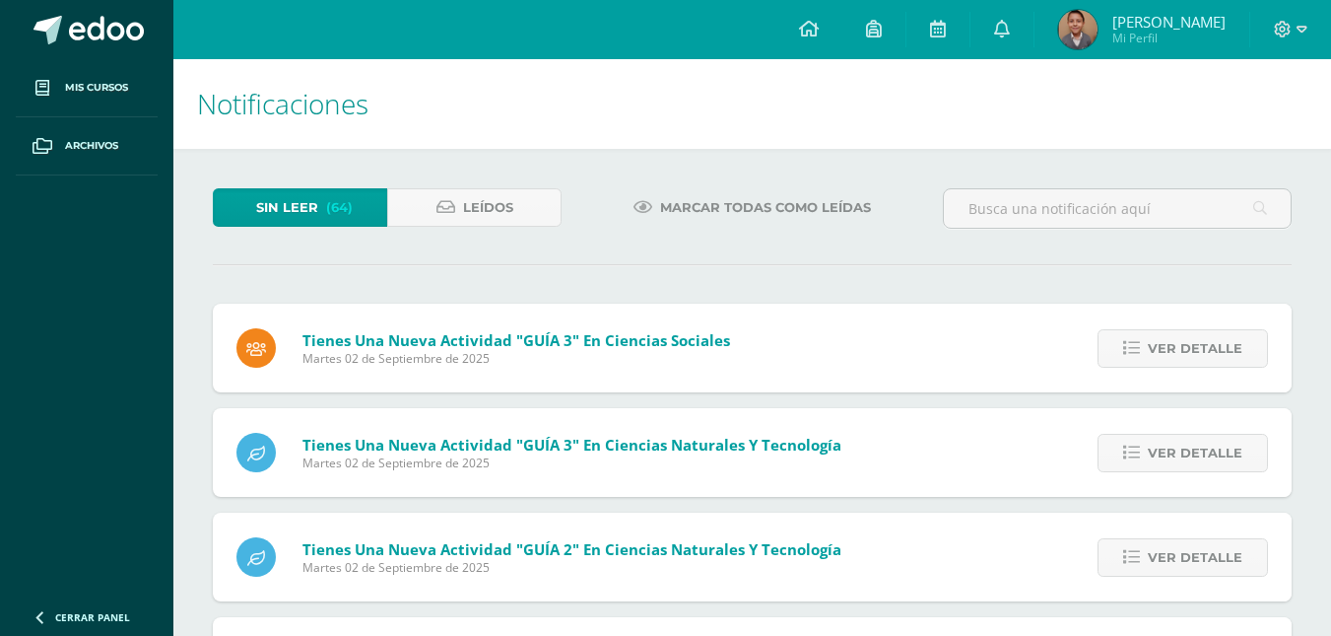
click at [1235, 361] on span "Ver detalle" at bounding box center [1195, 348] width 95 height 36
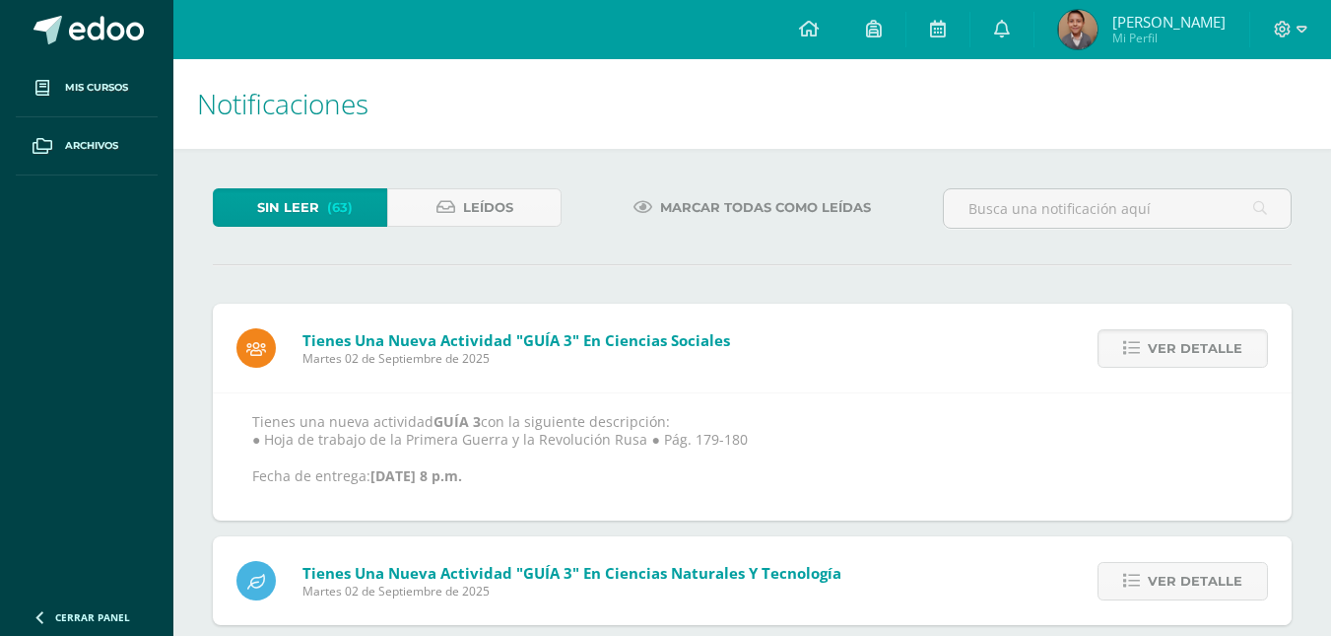
click at [1235, 361] on span "Ver detalle" at bounding box center [1195, 348] width 95 height 36
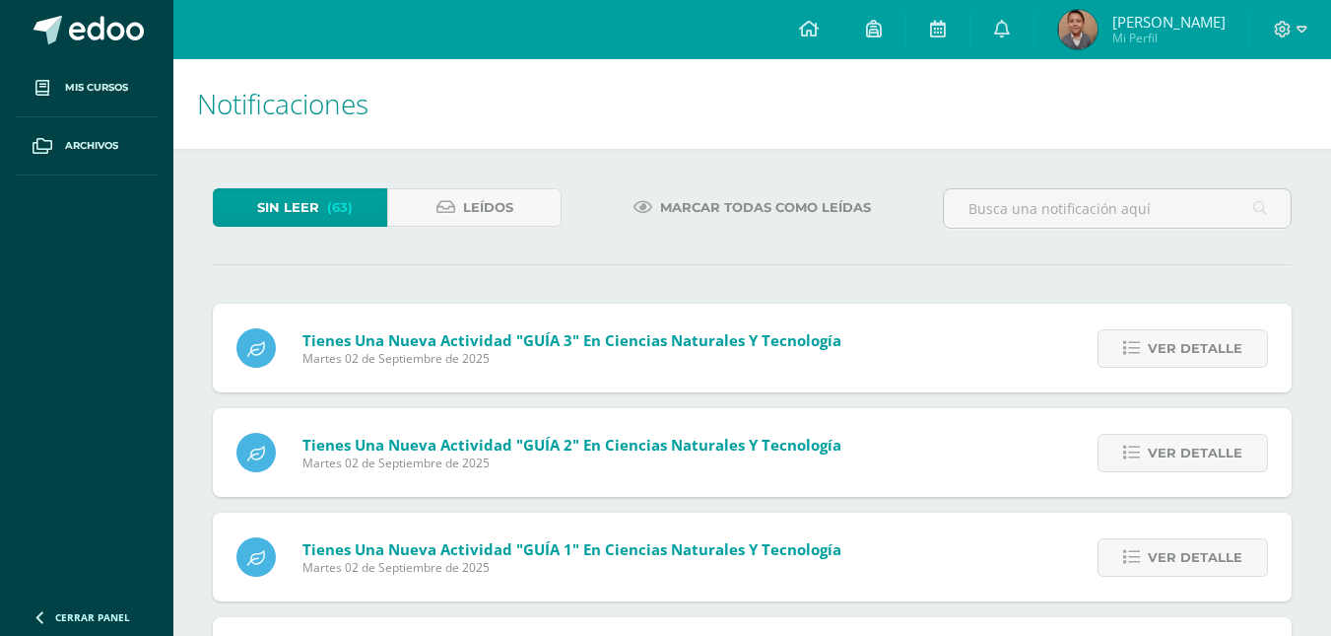
click at [1235, 361] on span "Ver detalle" at bounding box center [1195, 348] width 95 height 36
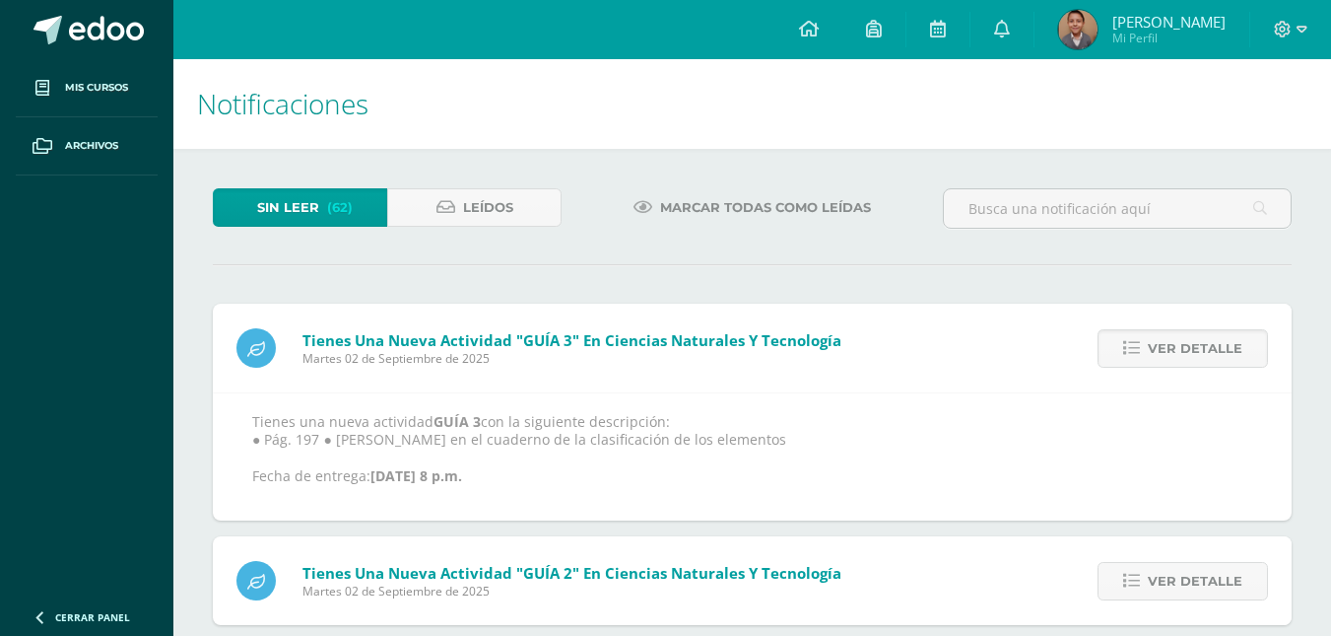
click at [1235, 361] on span "Ver detalle" at bounding box center [1195, 348] width 95 height 36
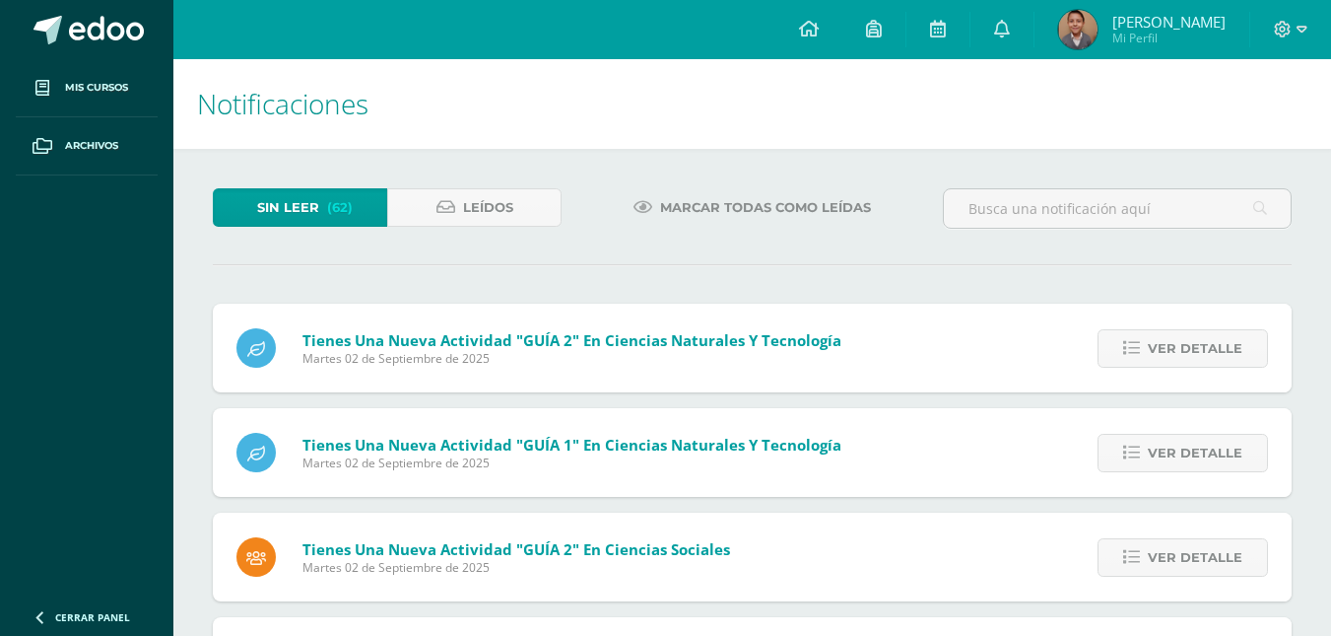
click at [1235, 361] on span "Ver detalle" at bounding box center [1195, 348] width 95 height 36
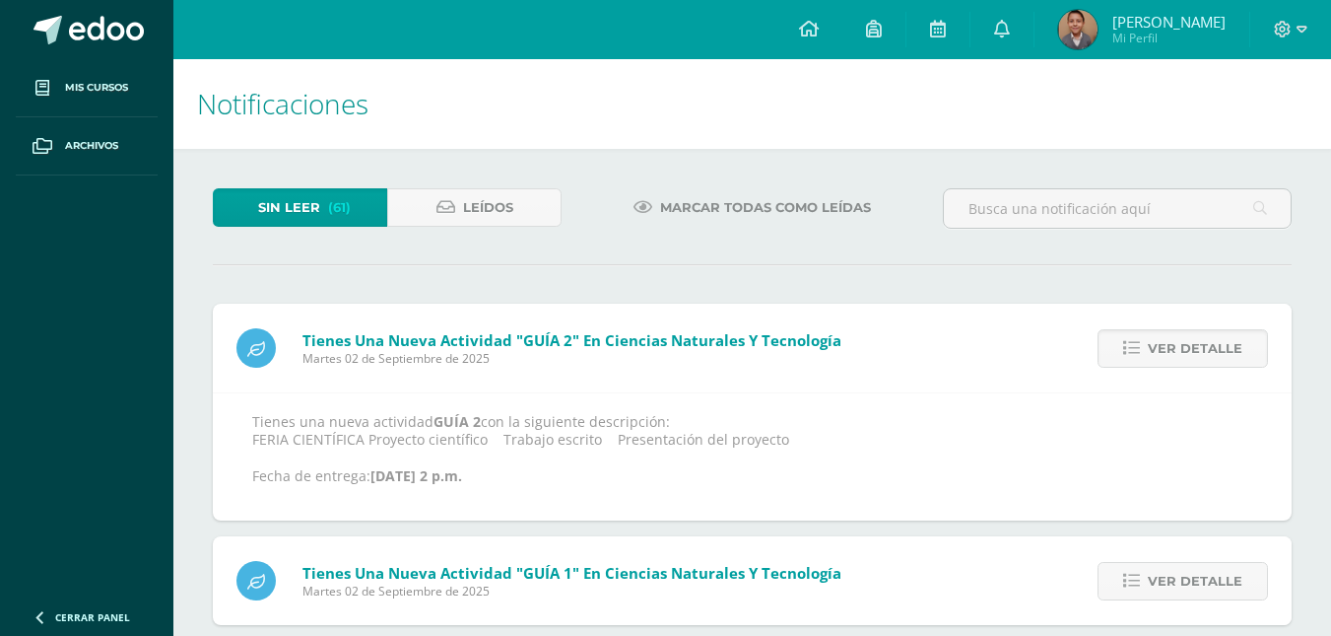
click at [1235, 361] on span "Ver detalle" at bounding box center [1195, 348] width 95 height 36
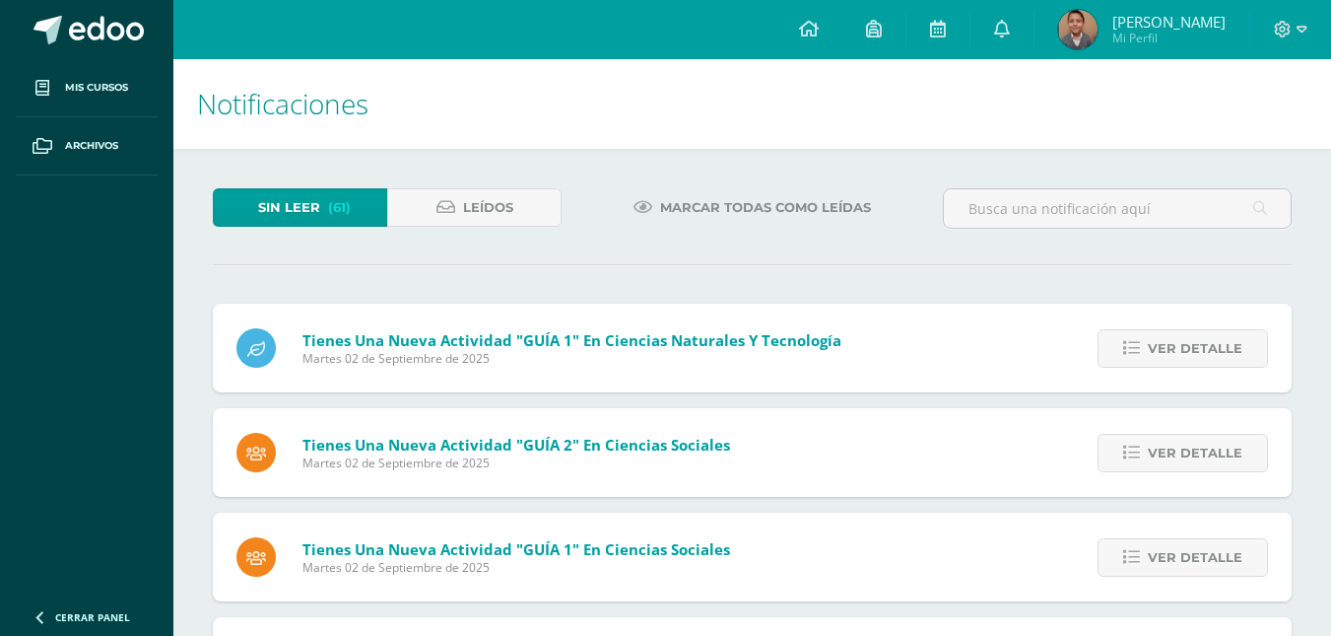
click at [1235, 361] on span "Ver detalle" at bounding box center [1195, 348] width 95 height 36
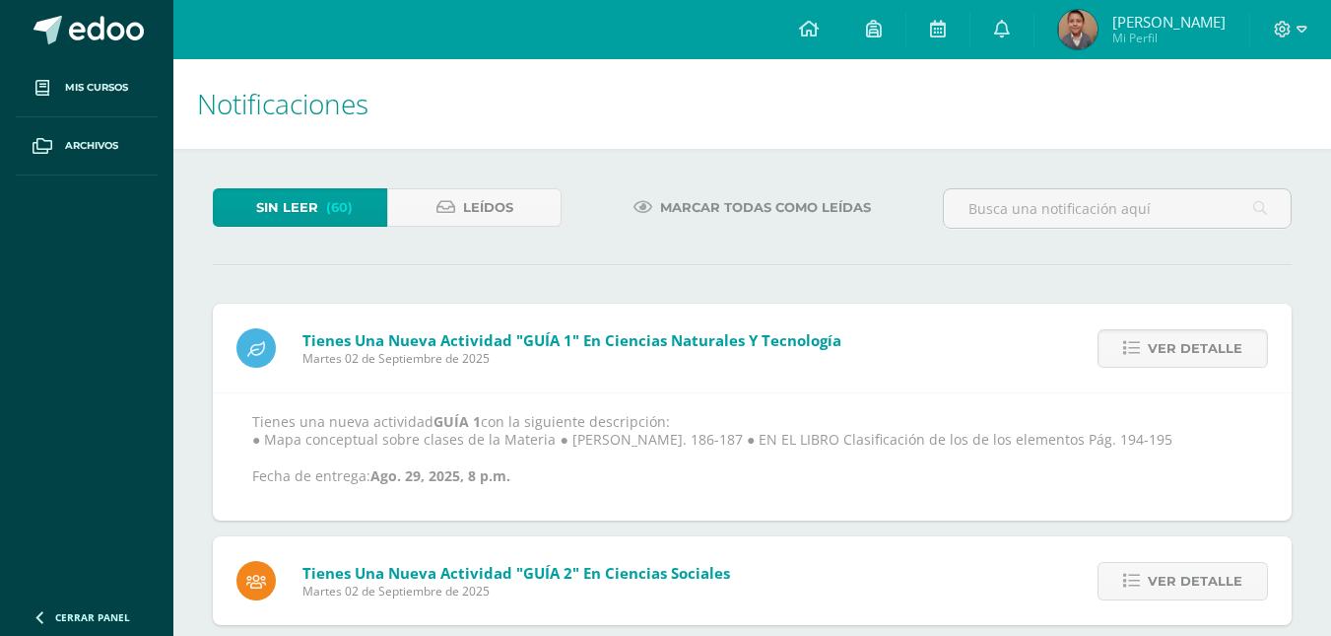
click at [1235, 361] on span "Ver detalle" at bounding box center [1195, 348] width 95 height 36
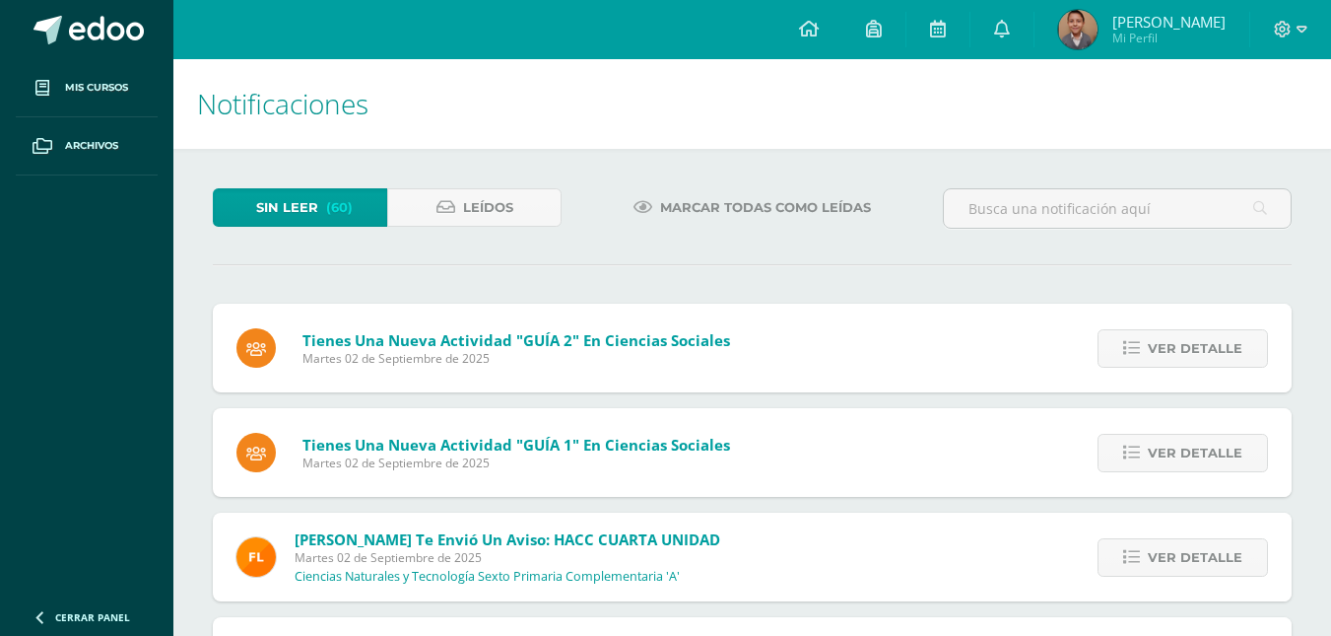
click at [1235, 361] on span "Ver detalle" at bounding box center [1195, 348] width 95 height 36
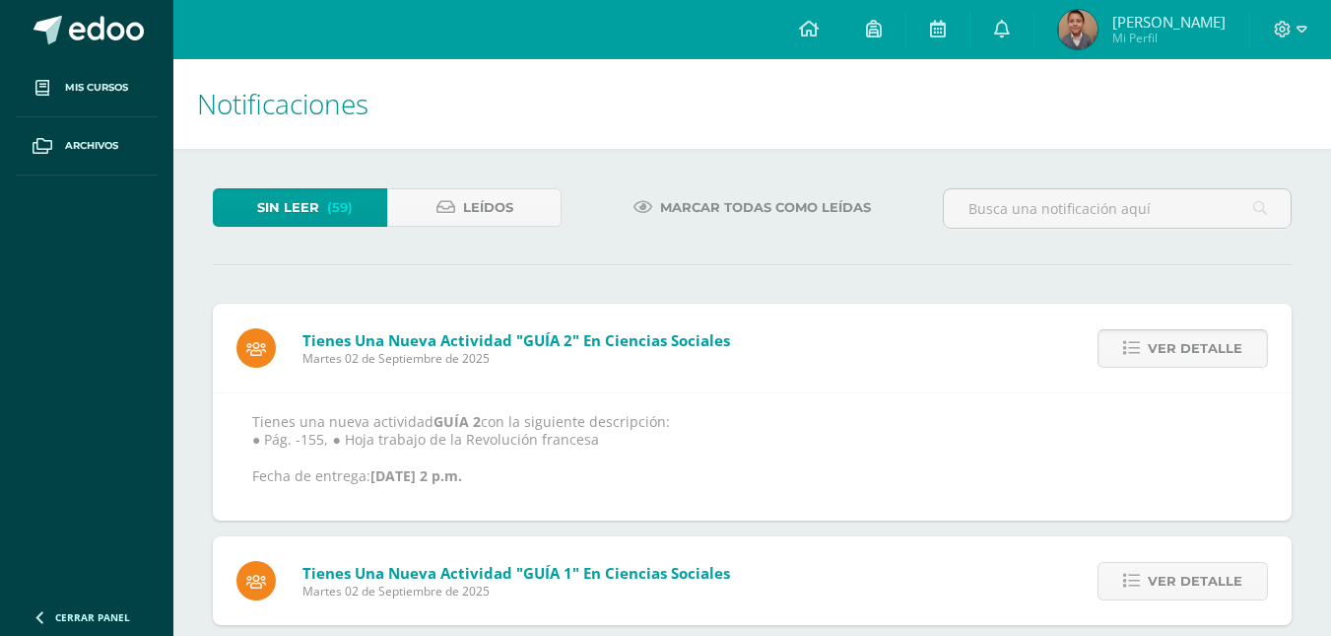
click at [1240, 363] on span "Ver detalle" at bounding box center [1195, 348] width 95 height 36
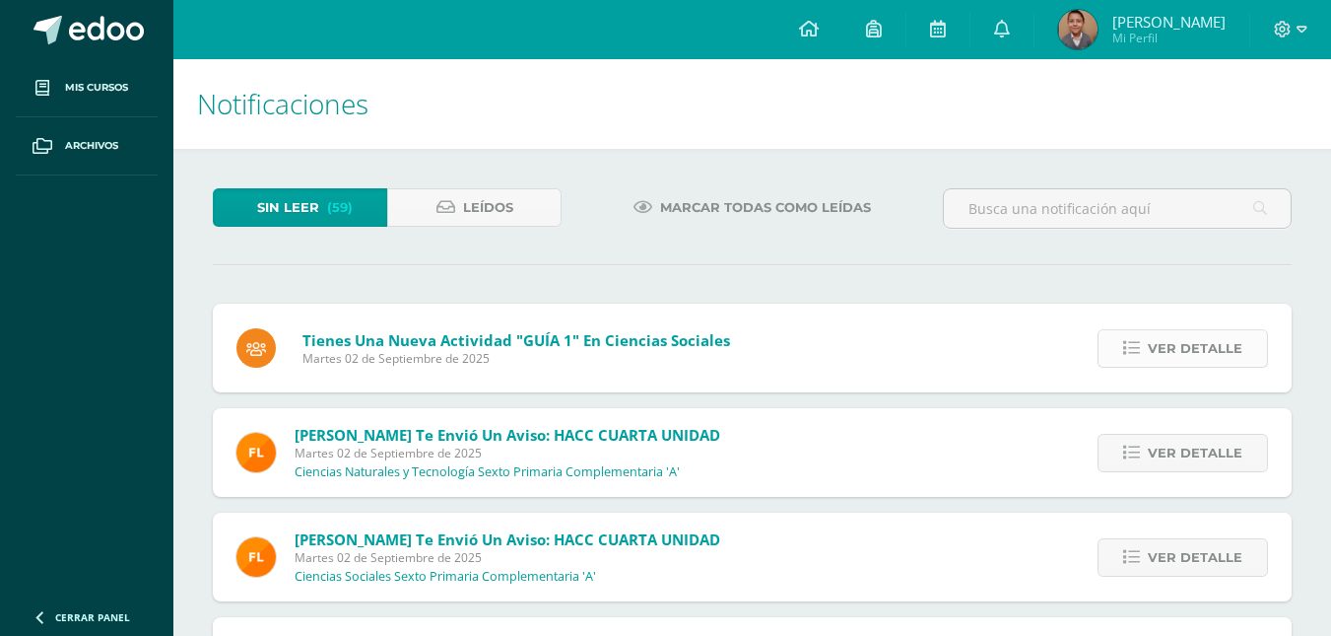
click at [1235, 361] on span "Ver detalle" at bounding box center [1195, 348] width 95 height 36
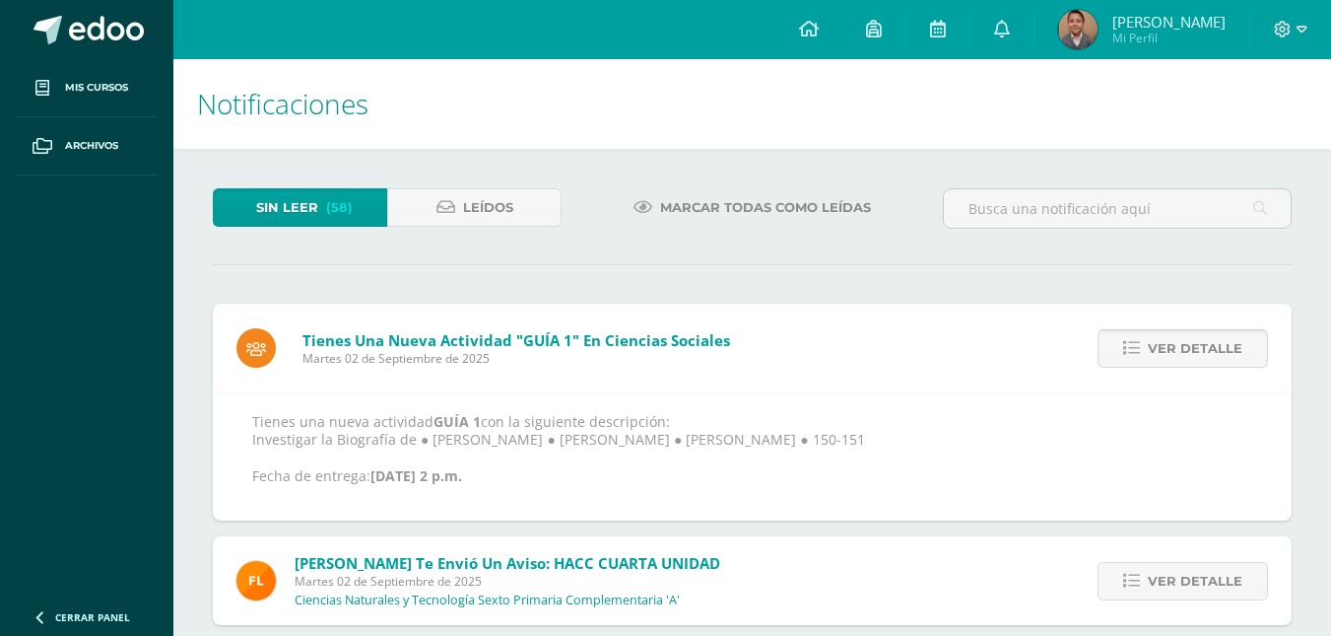
click at [1235, 361] on span "Ver detalle" at bounding box center [1195, 348] width 95 height 36
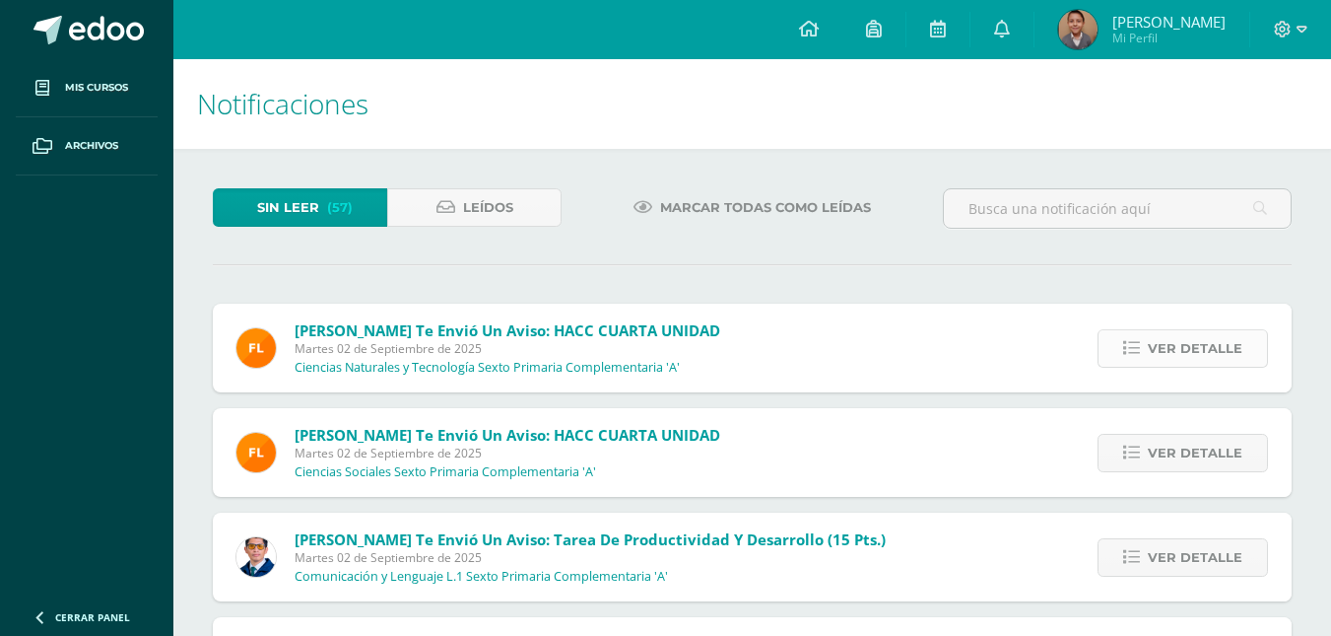
click at [1236, 364] on span "Ver detalle" at bounding box center [1195, 348] width 95 height 36
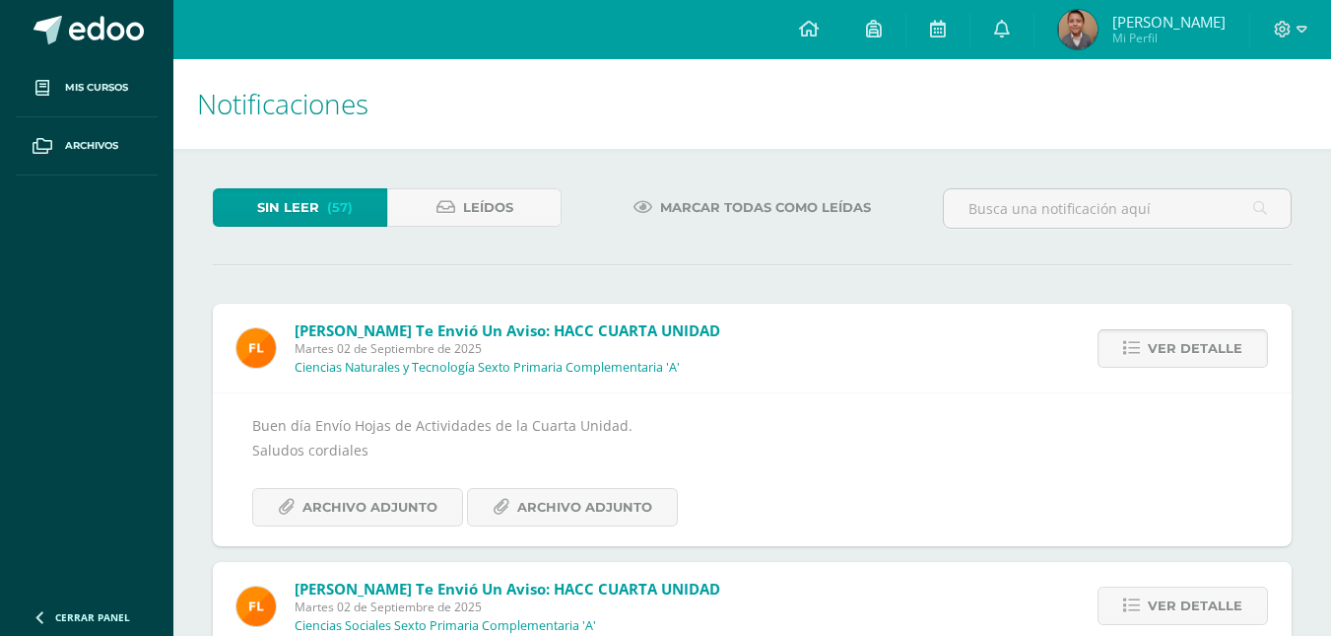
click at [1243, 367] on link "Ver detalle" at bounding box center [1183, 348] width 170 height 38
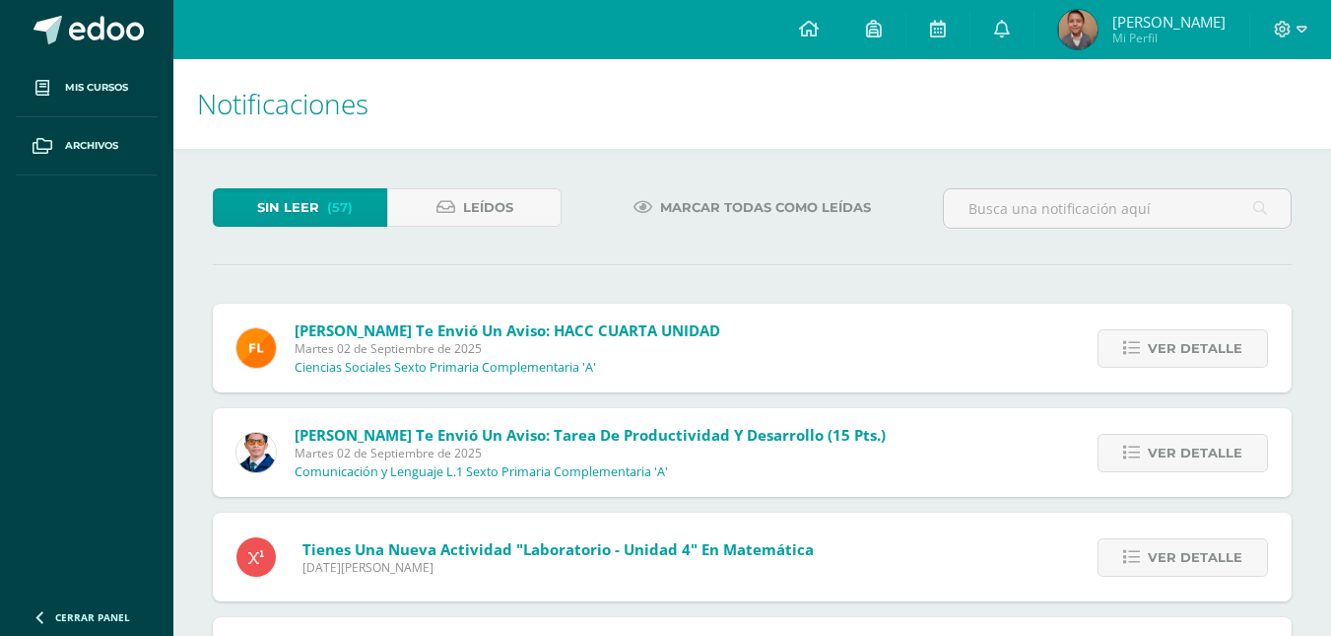
click at [1244, 368] on div "Ver detalle" at bounding box center [1180, 348] width 224 height 89
click at [1248, 374] on div "Ver detalle" at bounding box center [1180, 348] width 224 height 89
click at [1250, 374] on div "Ver detalle" at bounding box center [1180, 348] width 224 height 89
click at [1250, 379] on div "Ver detalle" at bounding box center [1180, 348] width 224 height 89
click at [1229, 347] on span "Ver detalle" at bounding box center [1195, 348] width 95 height 36
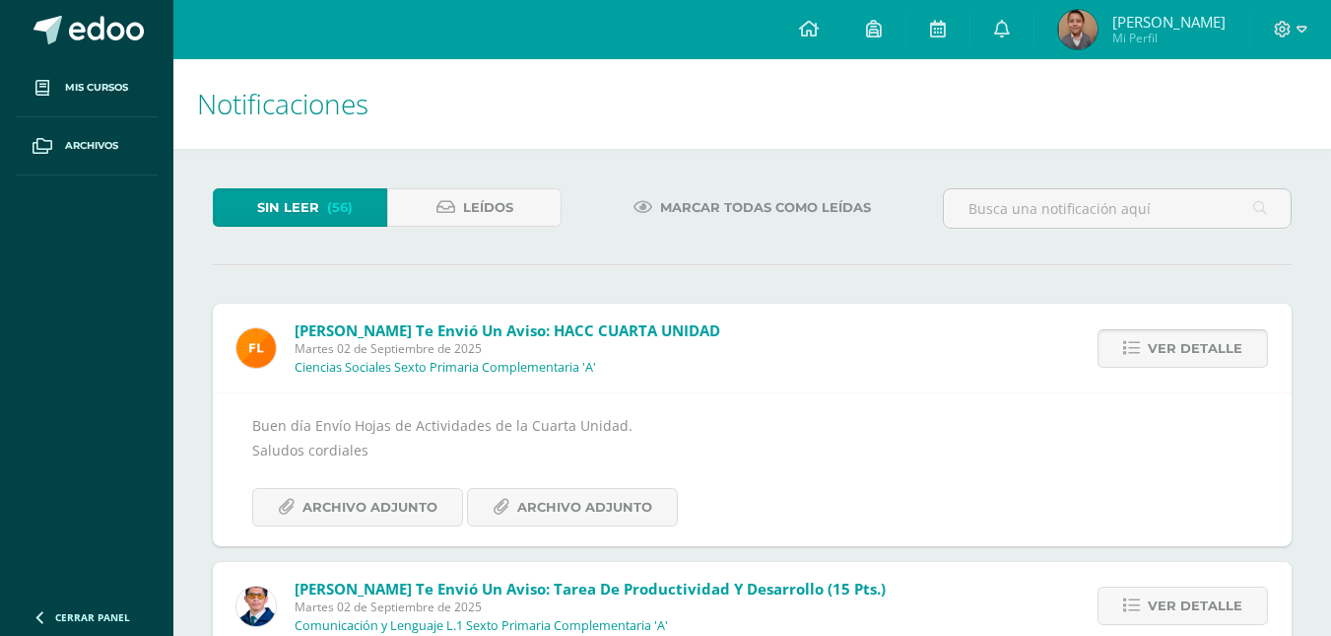
click at [1229, 347] on span "Ver detalle" at bounding box center [1195, 348] width 95 height 36
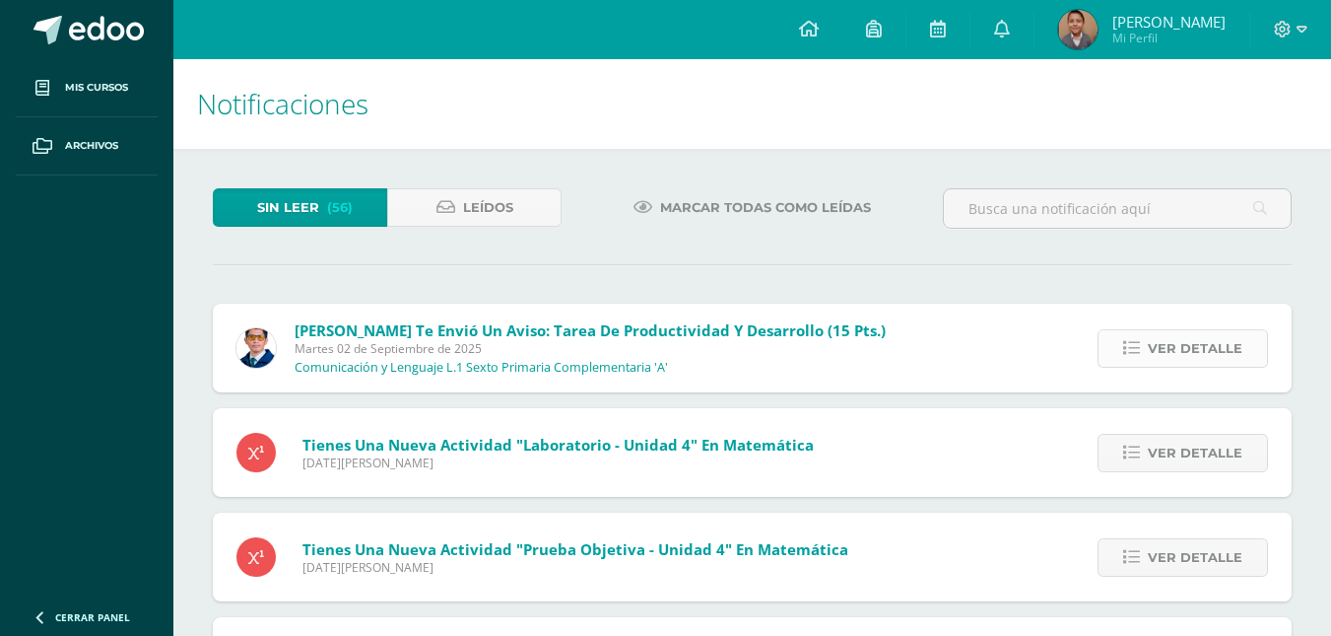
click at [1227, 346] on span "Ver detalle" at bounding box center [1195, 348] width 95 height 36
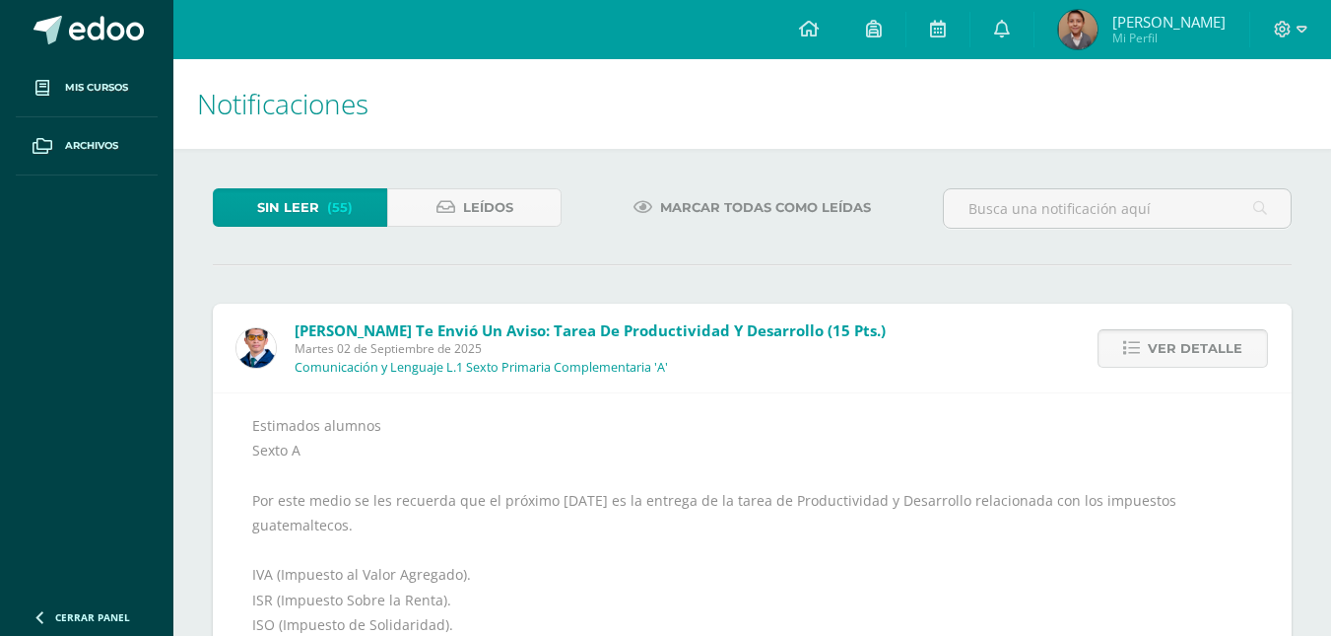
click at [1227, 346] on span "Ver detalle" at bounding box center [1195, 348] width 95 height 36
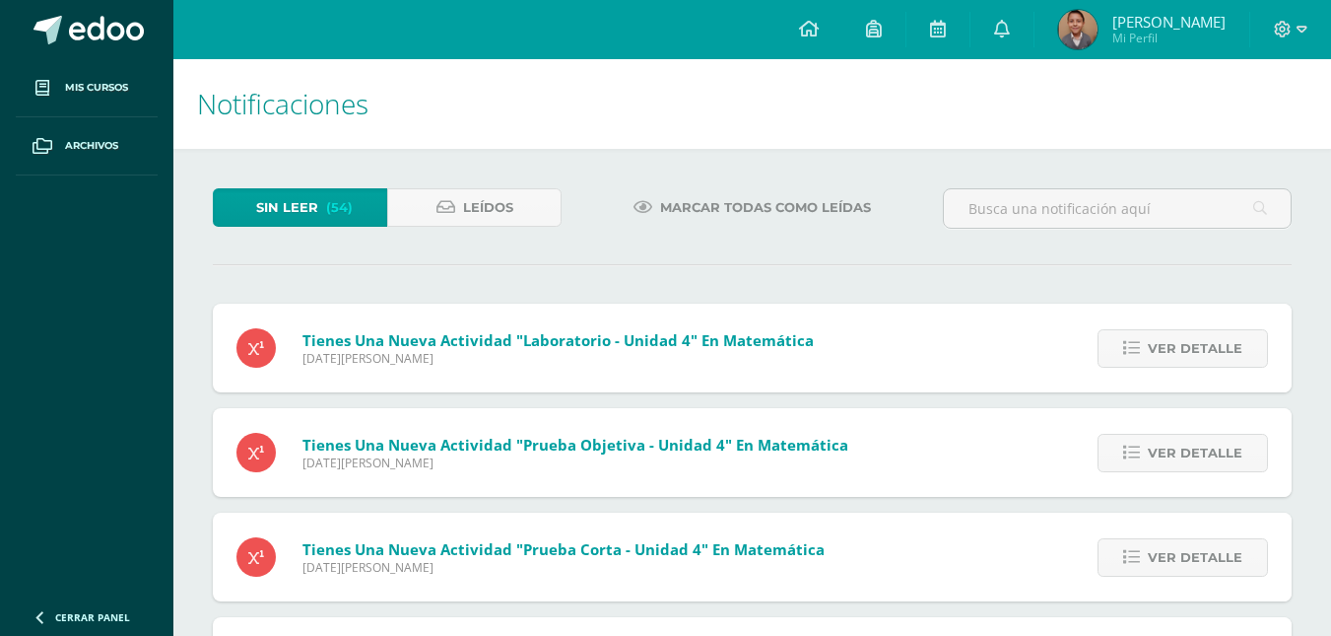
click at [1227, 346] on span "Ver detalle" at bounding box center [1195, 348] width 95 height 36
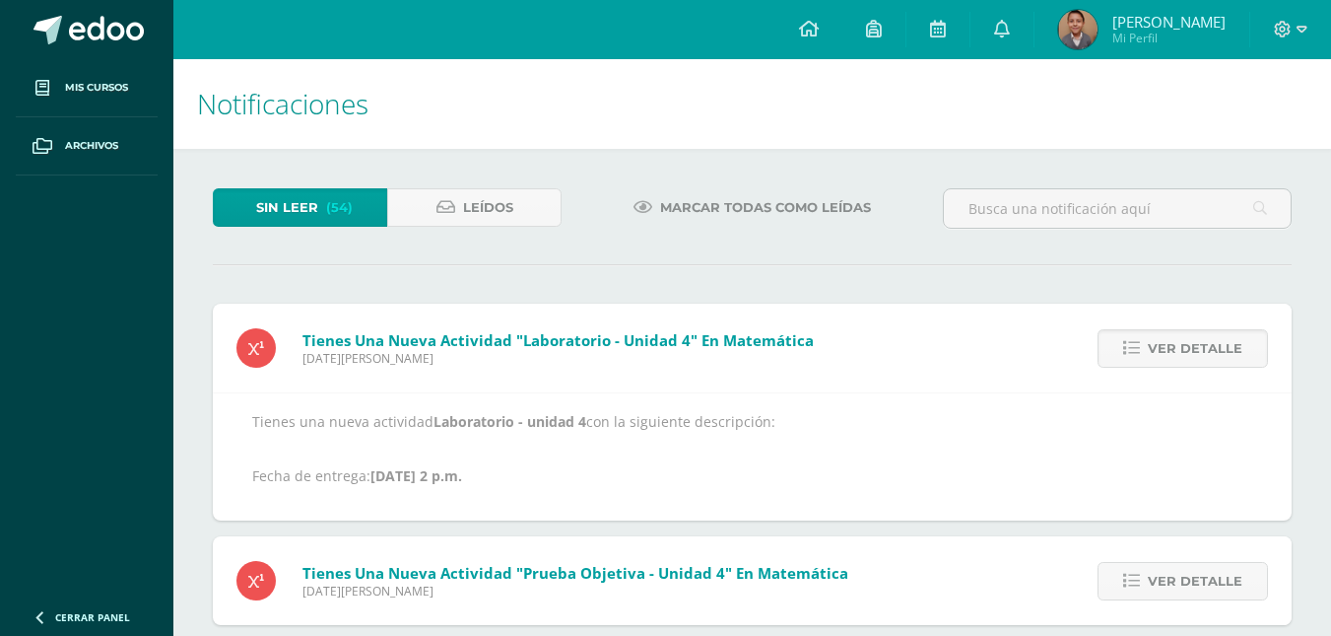
click at [1227, 346] on span "Ver detalle" at bounding box center [1195, 348] width 95 height 36
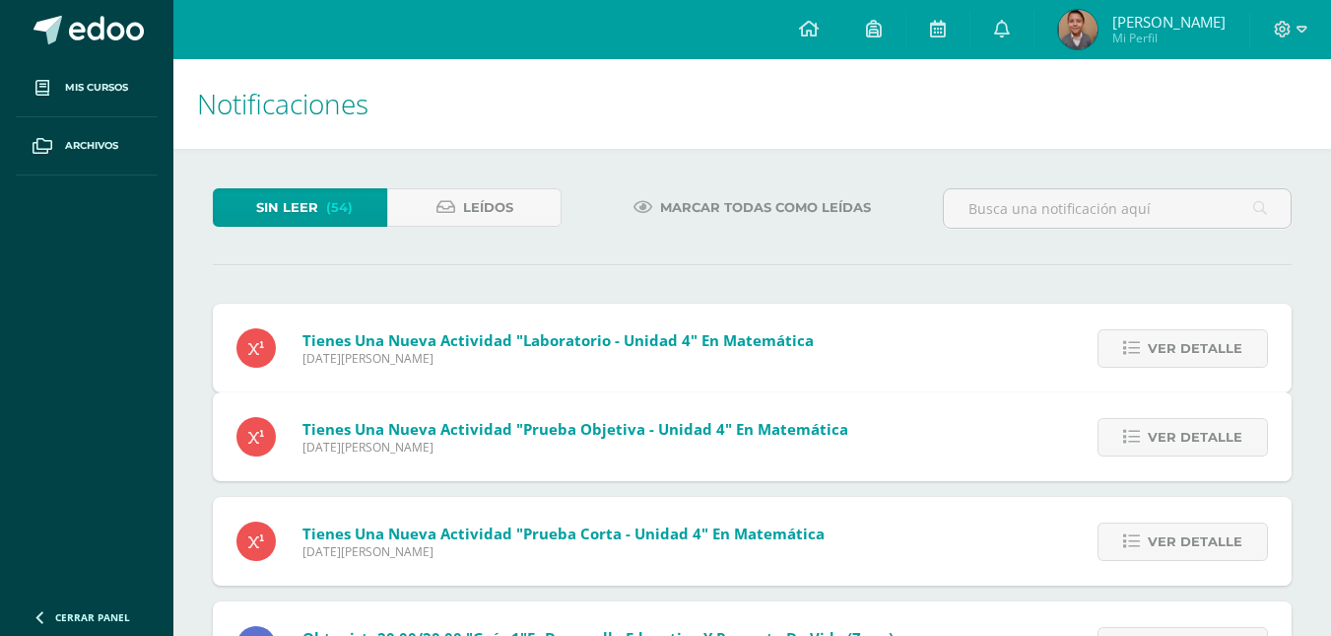
click at [1227, 419] on span "Ver detalle" at bounding box center [1195, 437] width 95 height 36
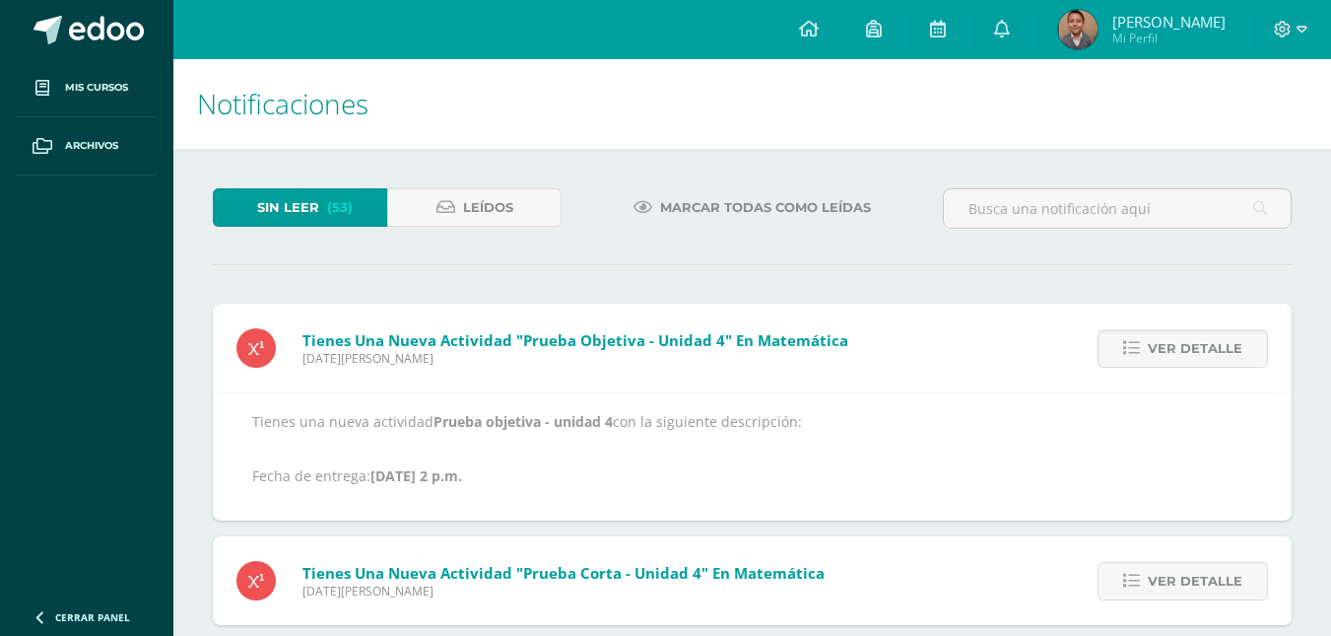
click at [1227, 346] on span "Ver detalle" at bounding box center [1195, 348] width 95 height 36
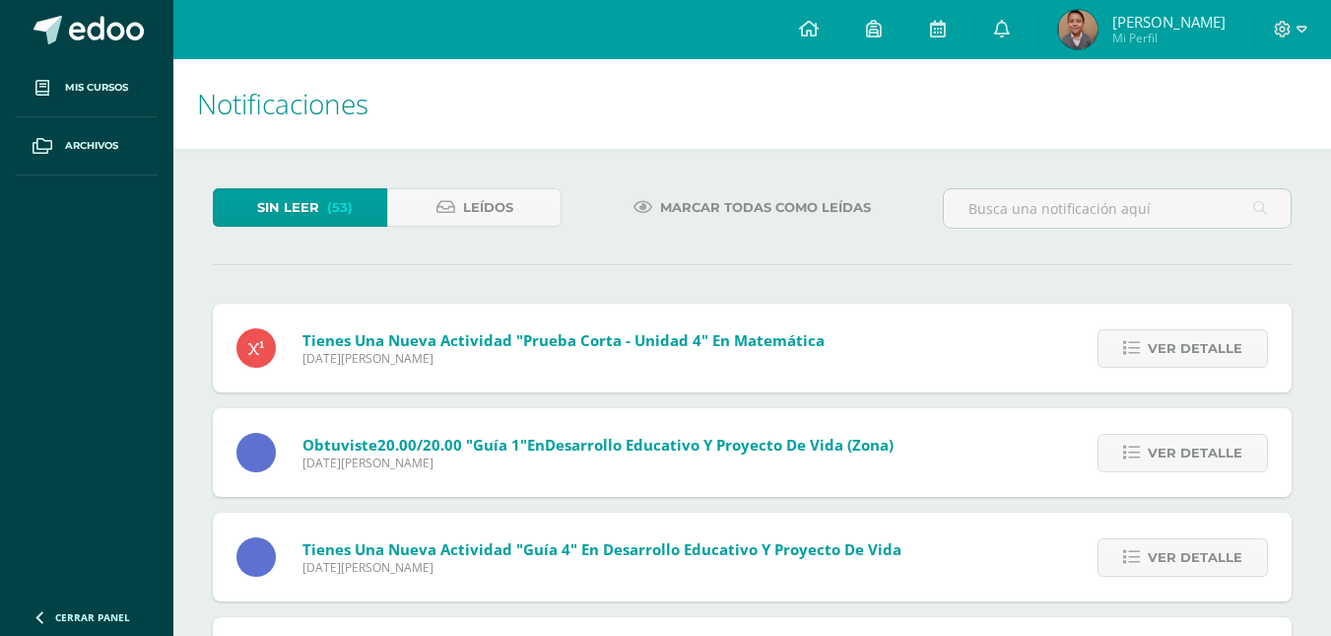
click at [1227, 346] on span "Ver detalle" at bounding box center [1195, 348] width 95 height 36
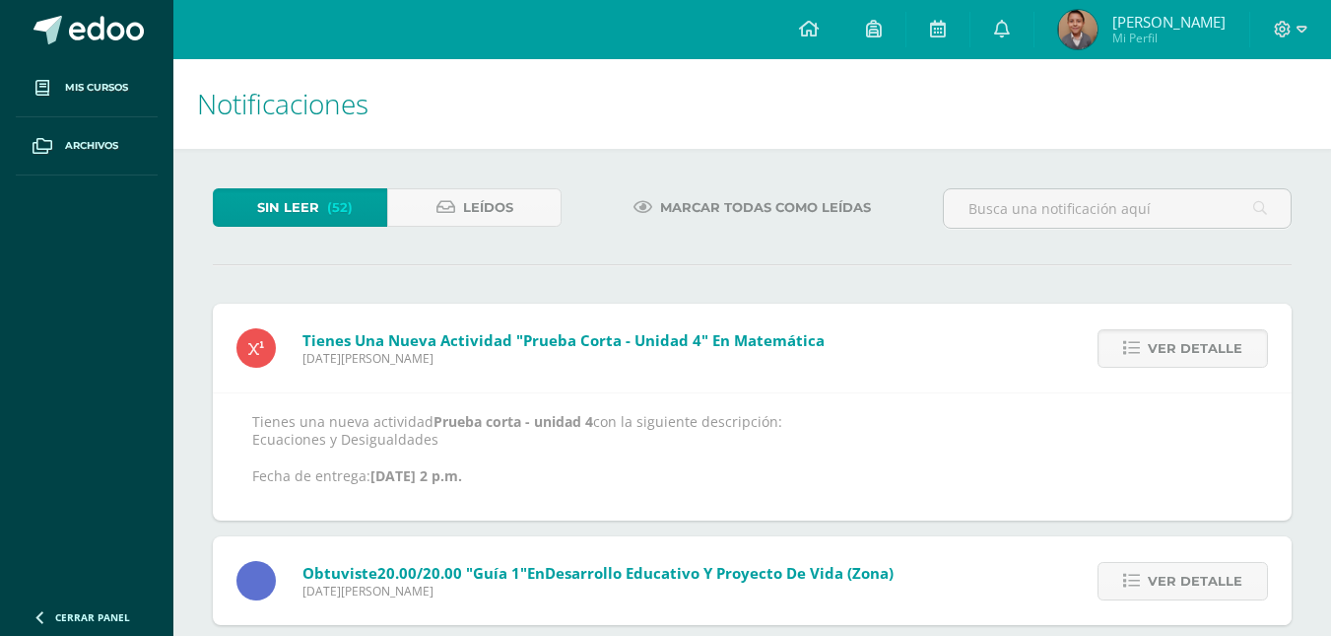
click at [1227, 346] on span "Ver detalle" at bounding box center [1195, 348] width 95 height 36
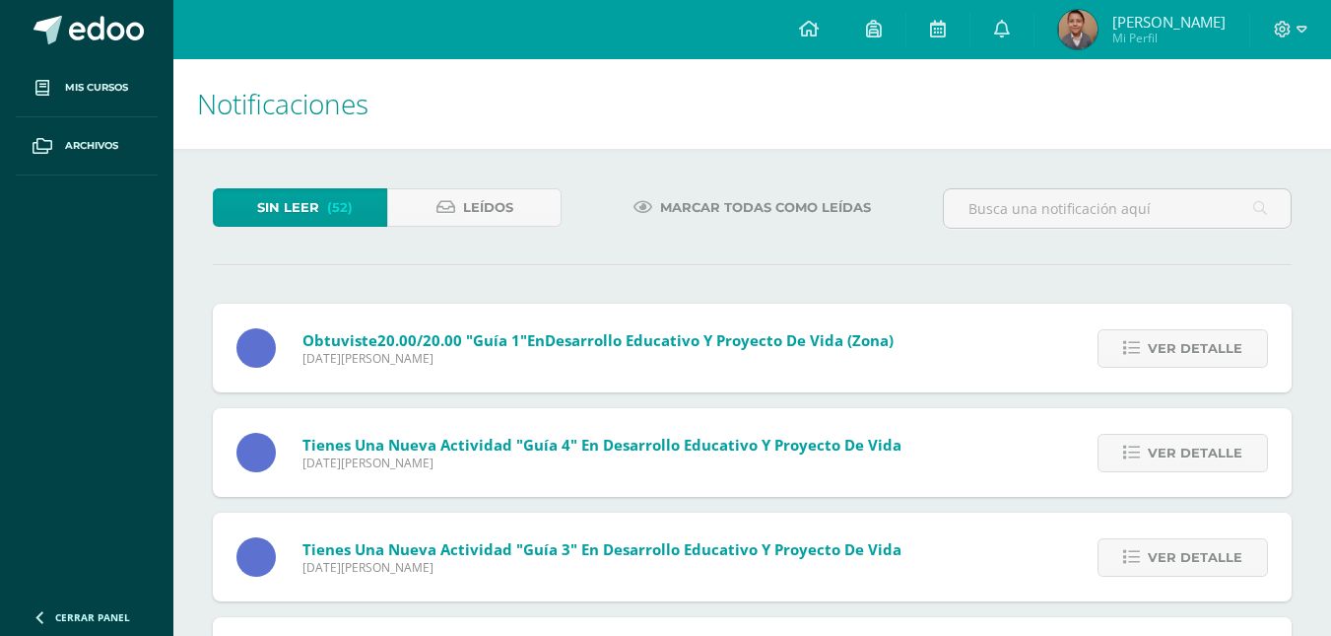
click at [1227, 346] on span "Ver detalle" at bounding box center [1195, 348] width 95 height 36
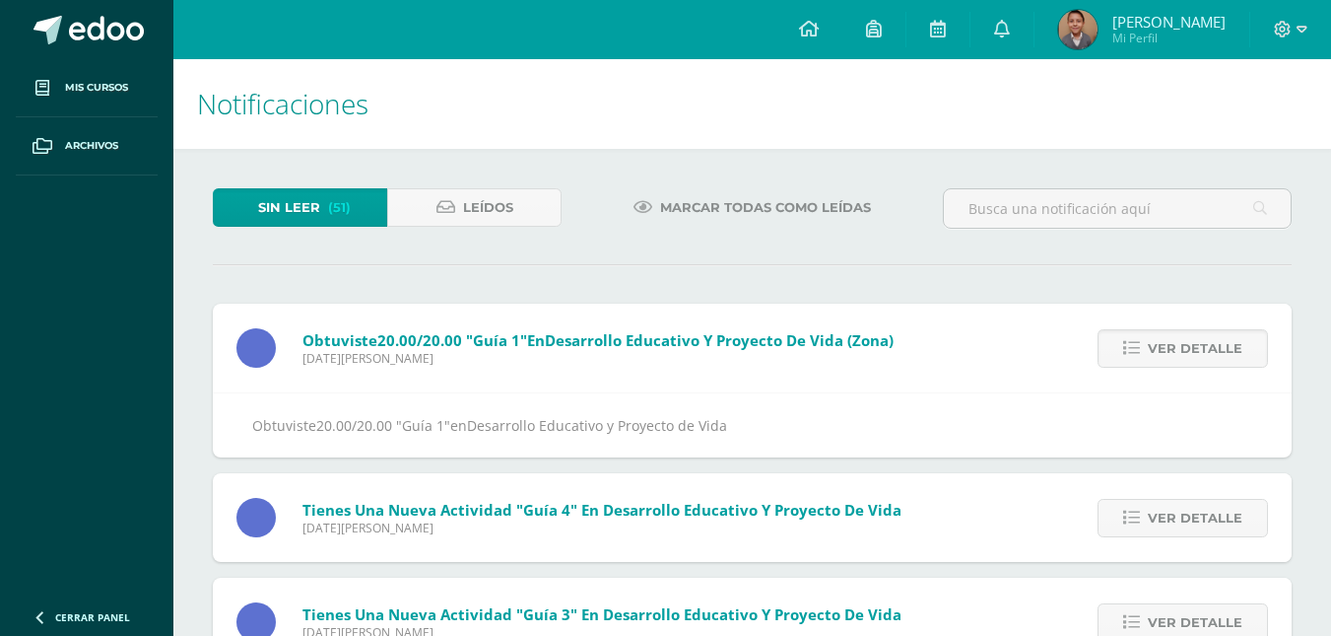
click at [1227, 346] on span "Ver detalle" at bounding box center [1195, 348] width 95 height 36
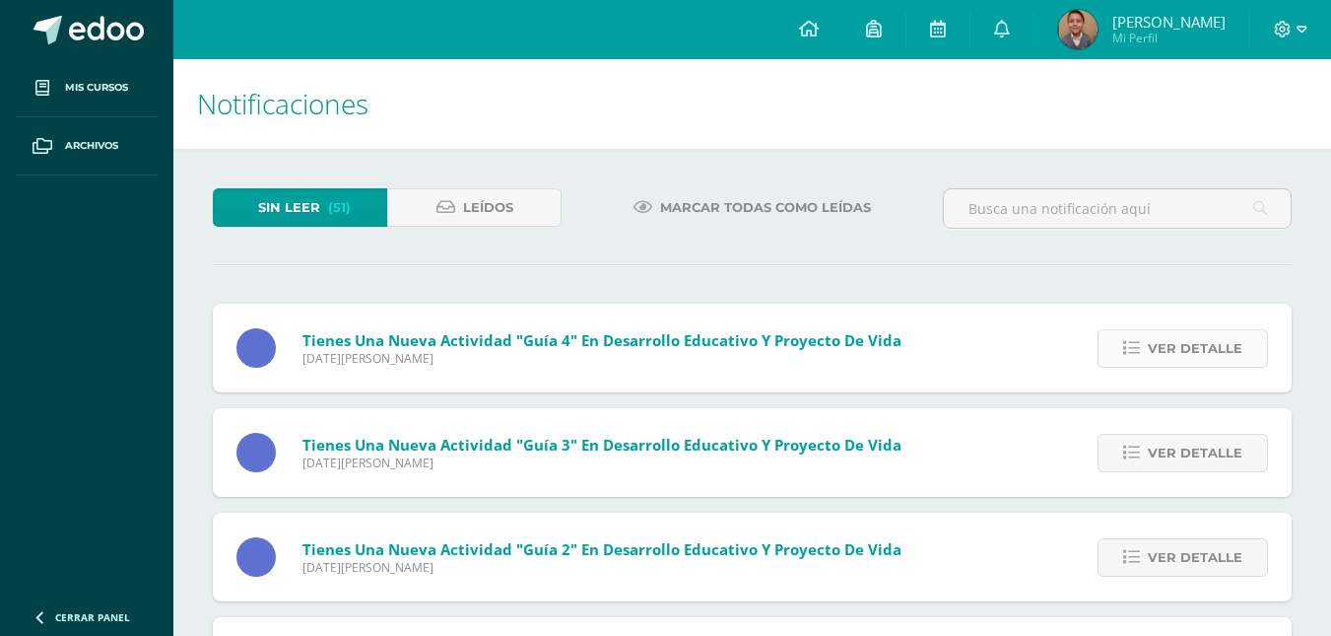
click at [1221, 346] on span "Ver detalle" at bounding box center [1195, 348] width 95 height 36
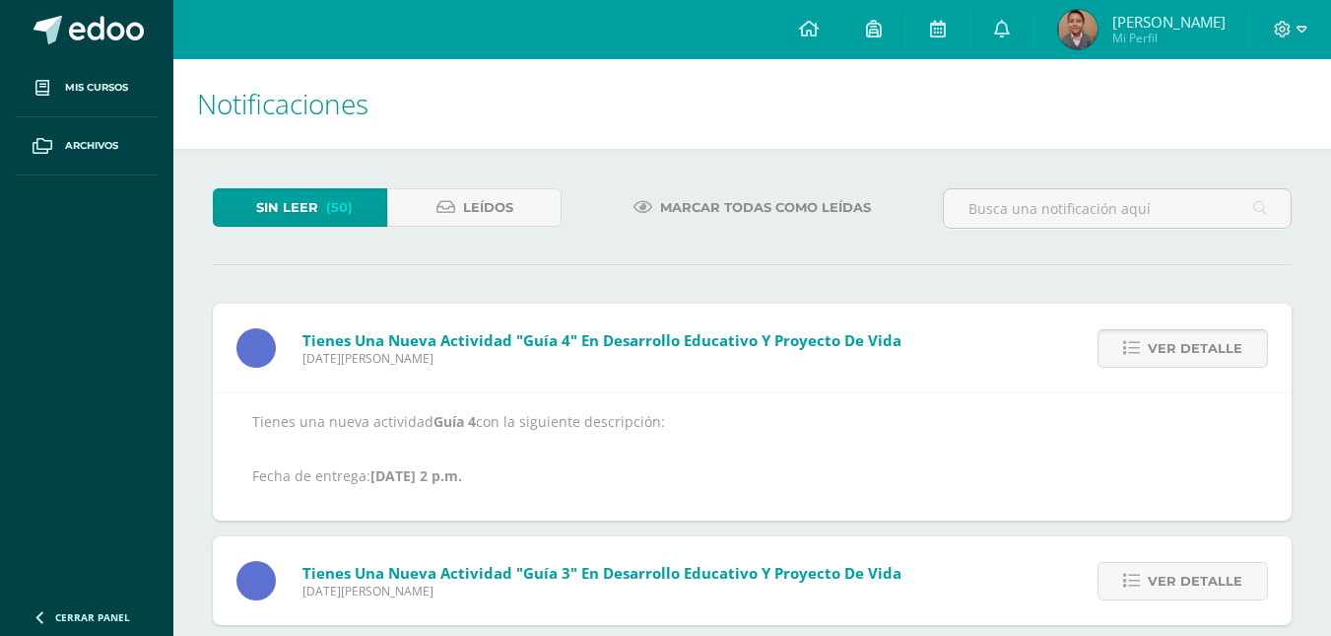
click at [1213, 346] on span "Ver detalle" at bounding box center [1195, 348] width 95 height 36
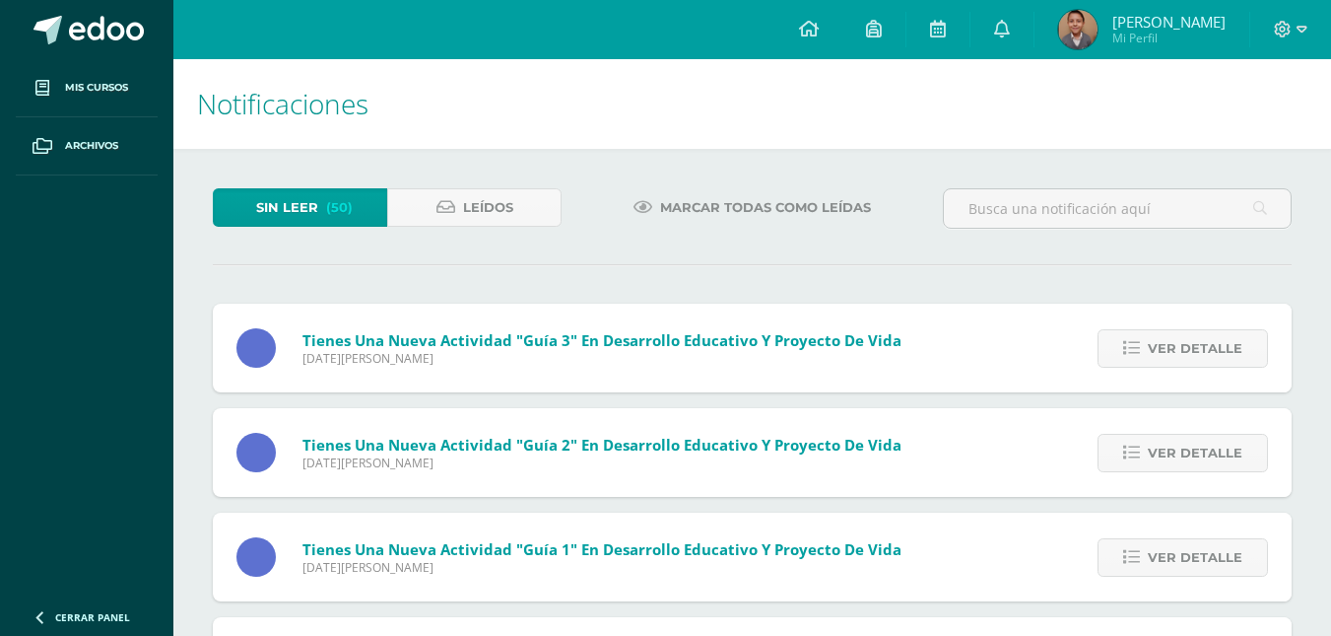
click at [1213, 346] on span "Ver detalle" at bounding box center [1195, 348] width 95 height 36
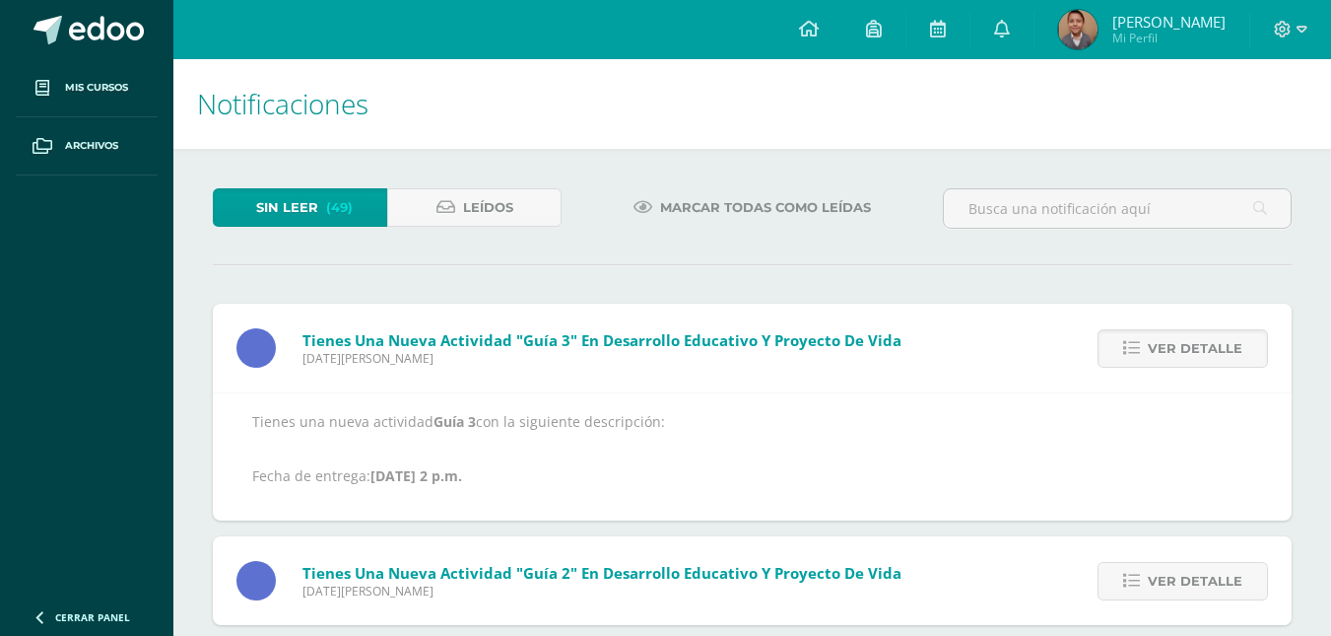
click at [1213, 346] on span "Ver detalle" at bounding box center [1195, 348] width 95 height 36
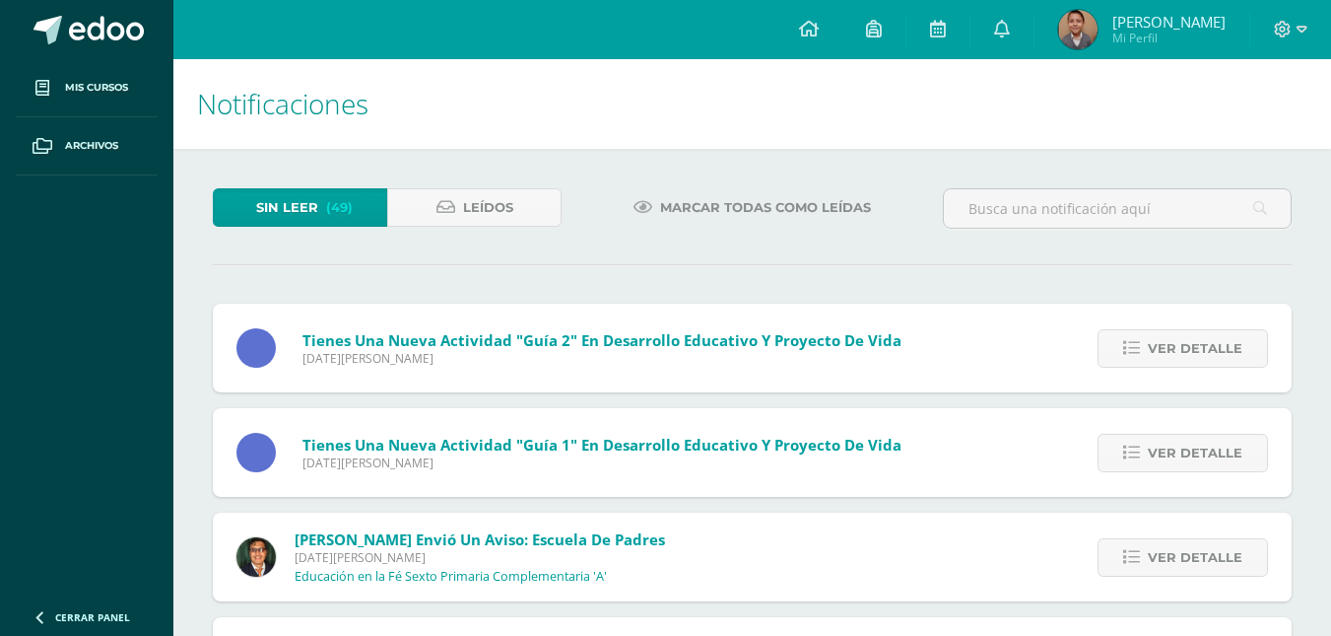
click at [1213, 346] on span "Ver detalle" at bounding box center [1195, 348] width 95 height 36
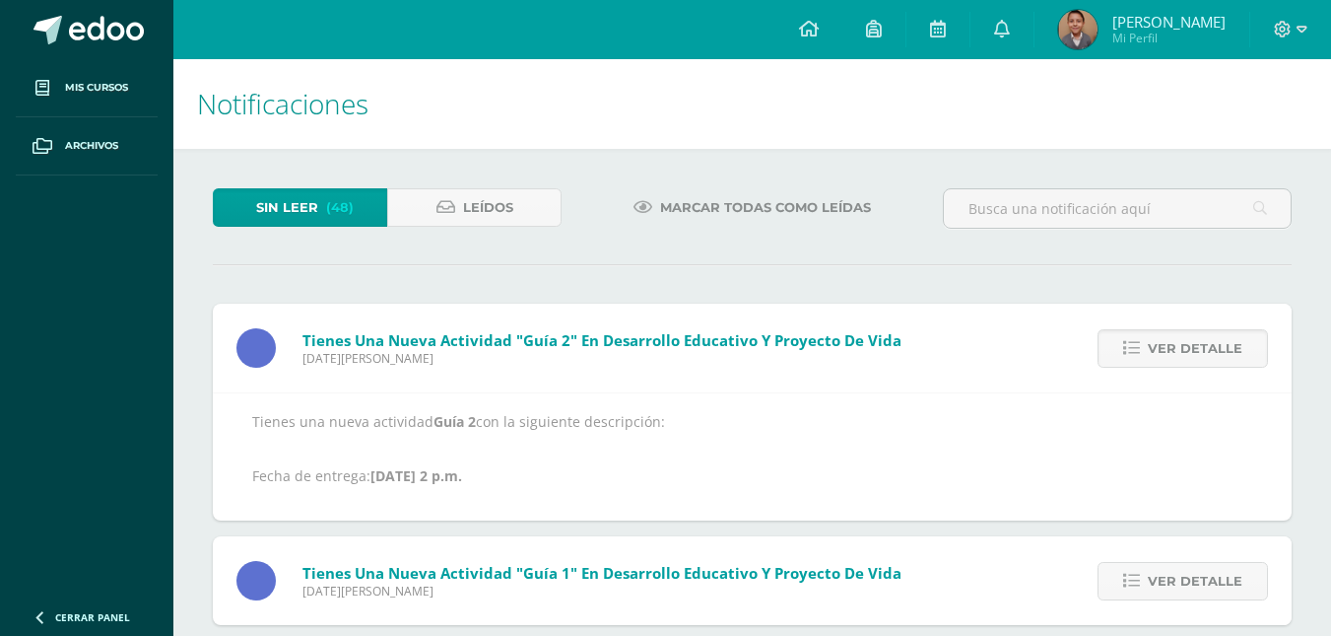
click at [1213, 346] on span "Ver detalle" at bounding box center [1195, 348] width 95 height 36
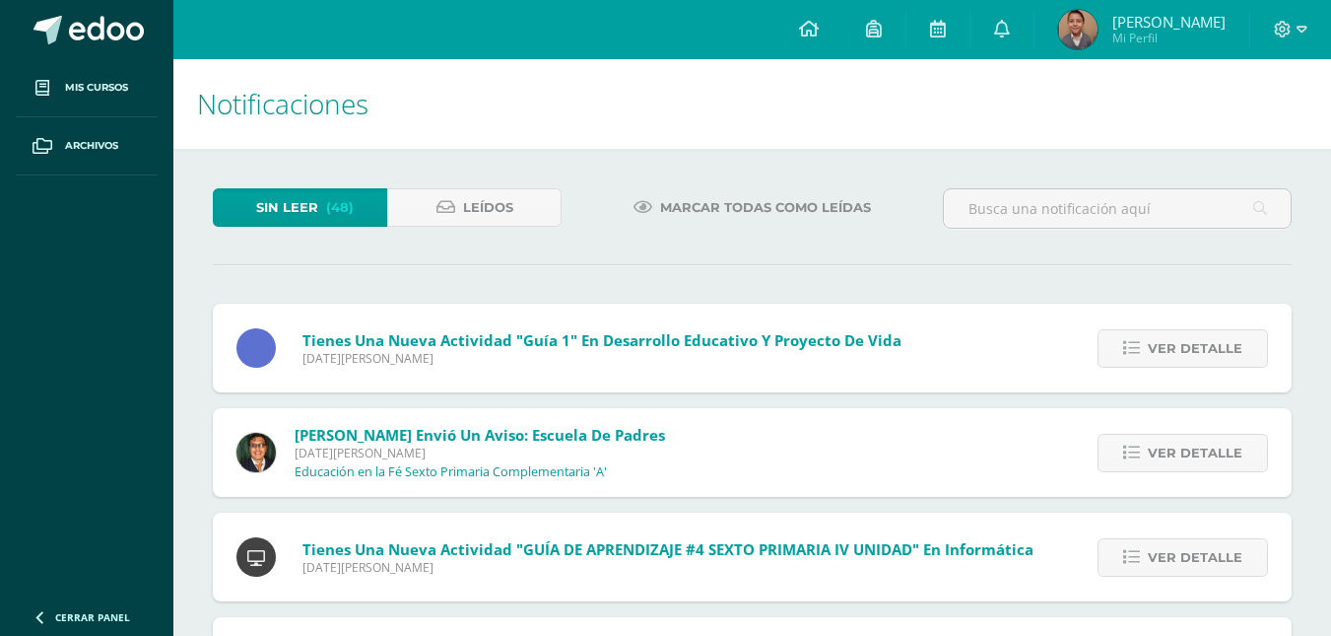
click at [1213, 346] on span "Ver detalle" at bounding box center [1195, 348] width 95 height 36
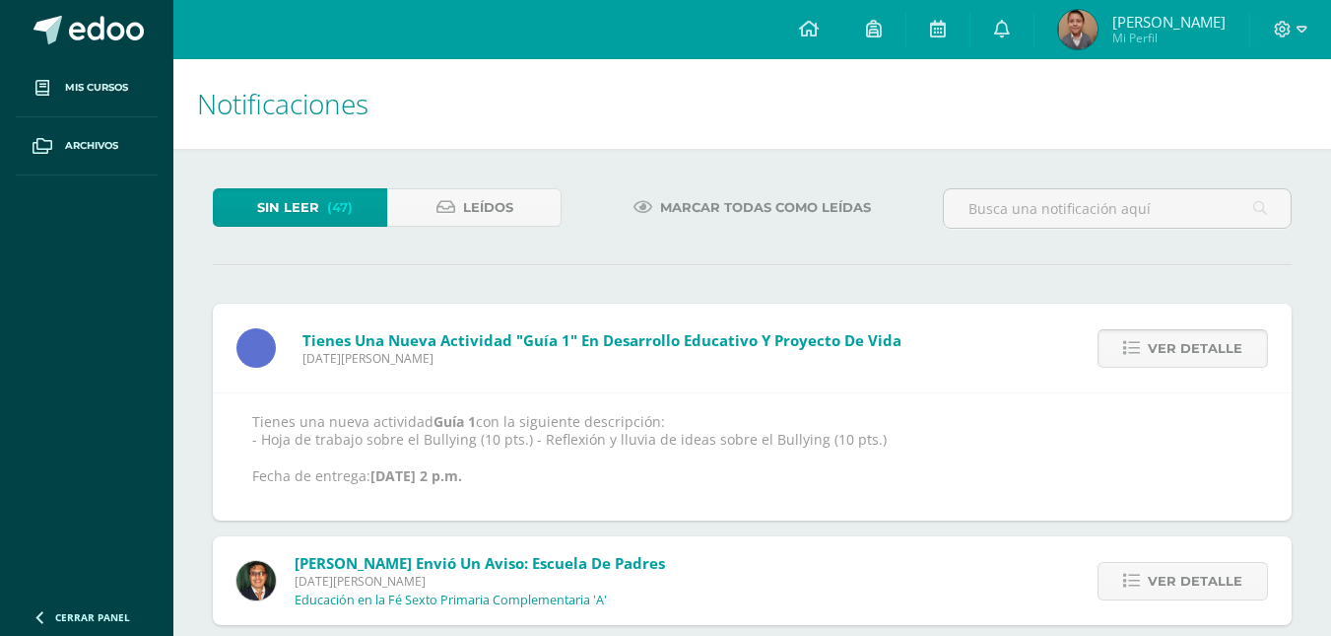
click at [1209, 346] on span "Ver detalle" at bounding box center [1195, 348] width 95 height 36
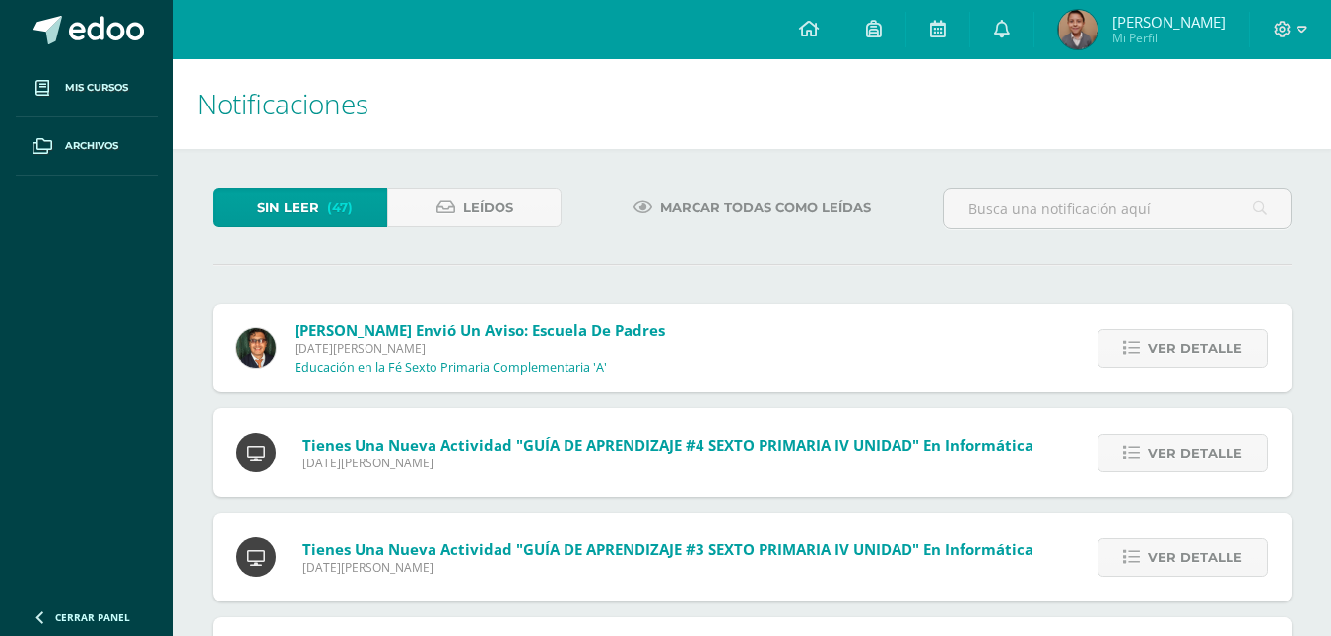
click at [1209, 346] on span "Ver detalle" at bounding box center [1195, 348] width 95 height 36
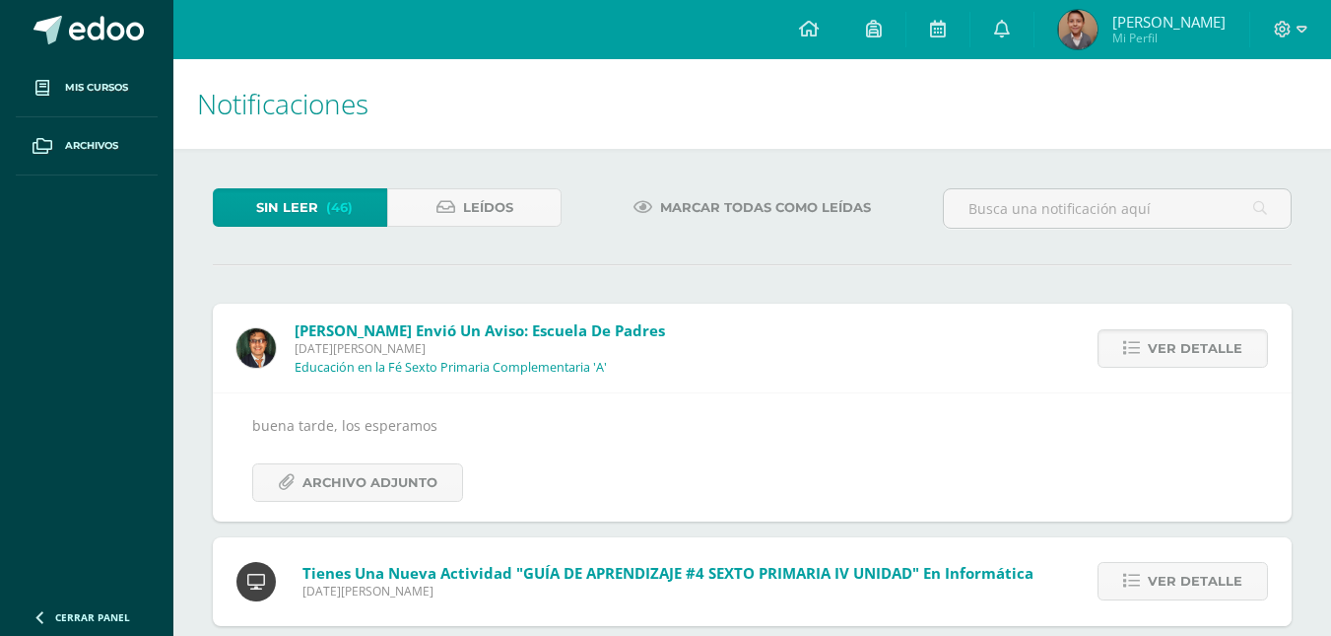
click at [1209, 346] on span "Ver detalle" at bounding box center [1195, 348] width 95 height 36
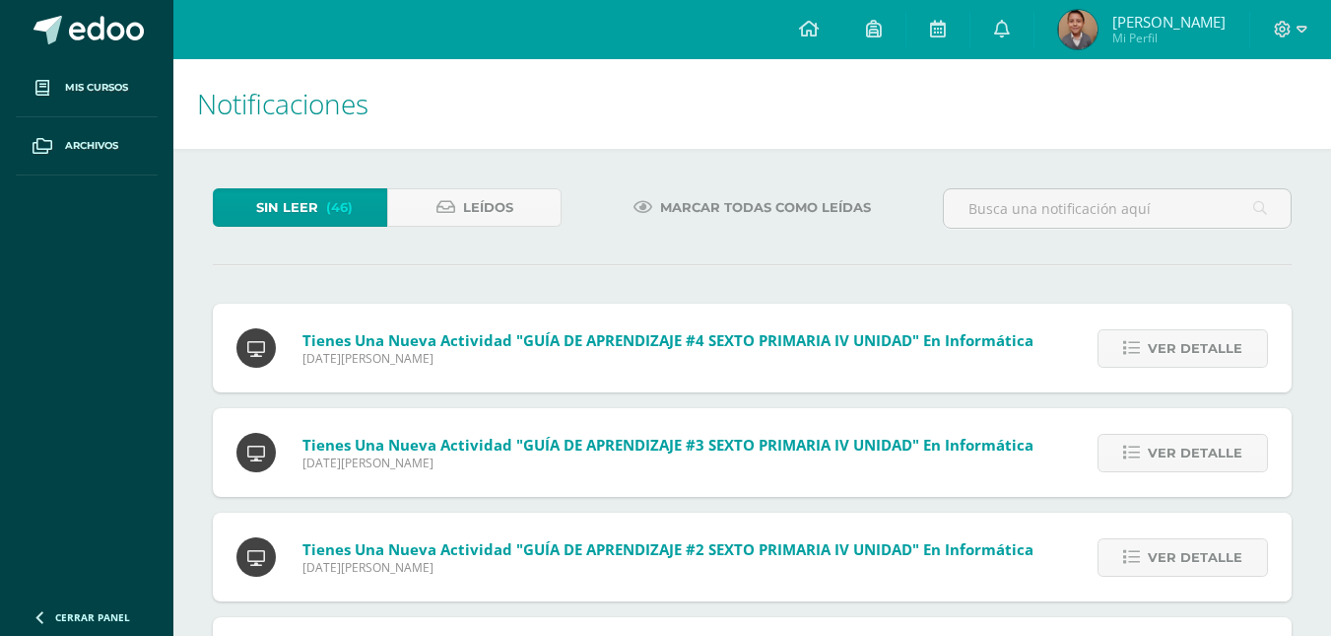
click at [1209, 346] on span "Ver detalle" at bounding box center [1195, 348] width 95 height 36
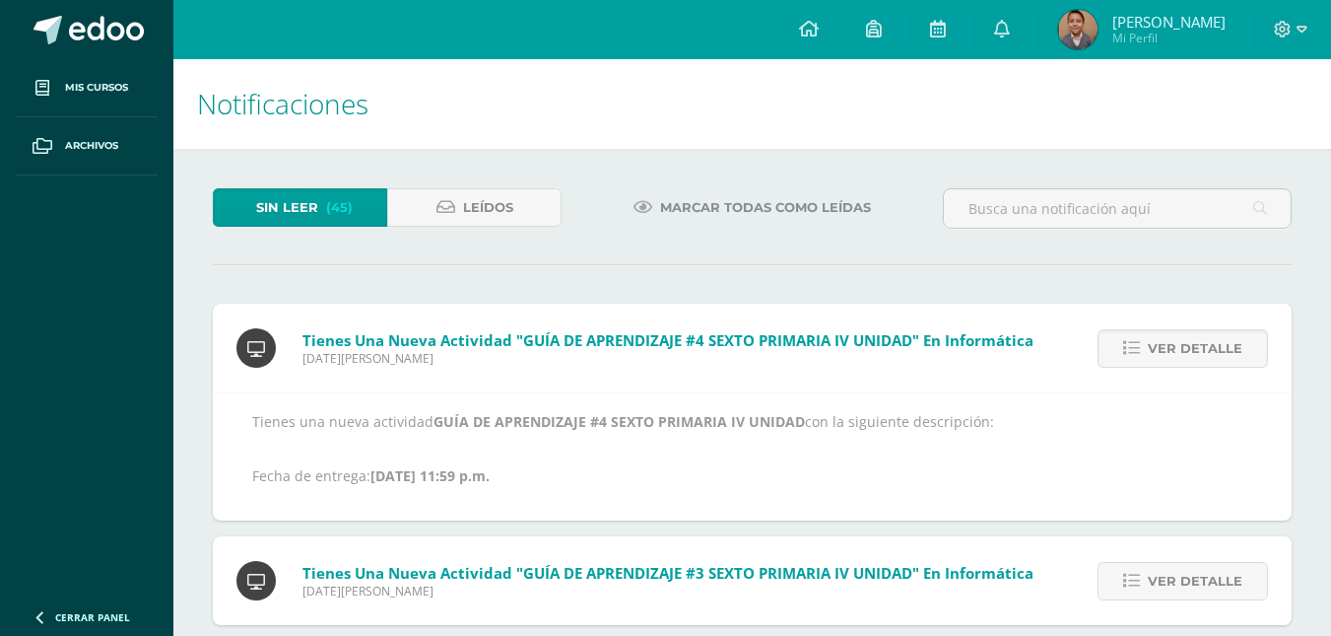
click at [1209, 346] on span "Ver detalle" at bounding box center [1195, 348] width 95 height 36
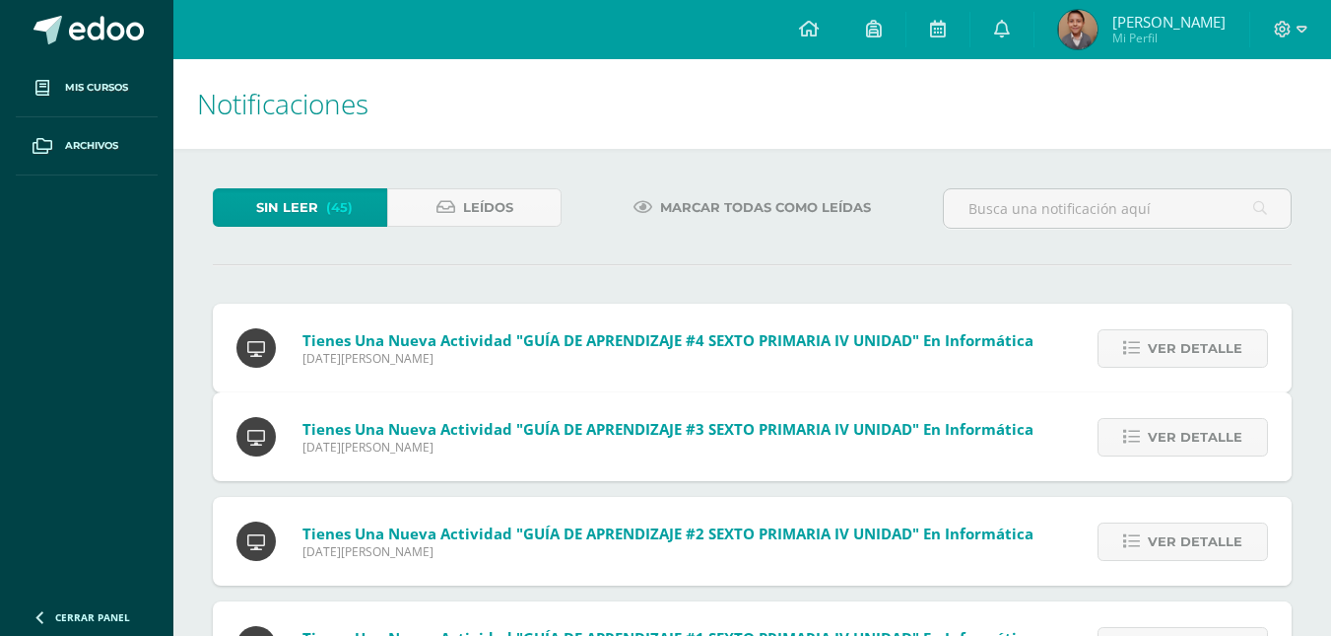
click at [1209, 419] on span "Ver detalle" at bounding box center [1195, 437] width 95 height 36
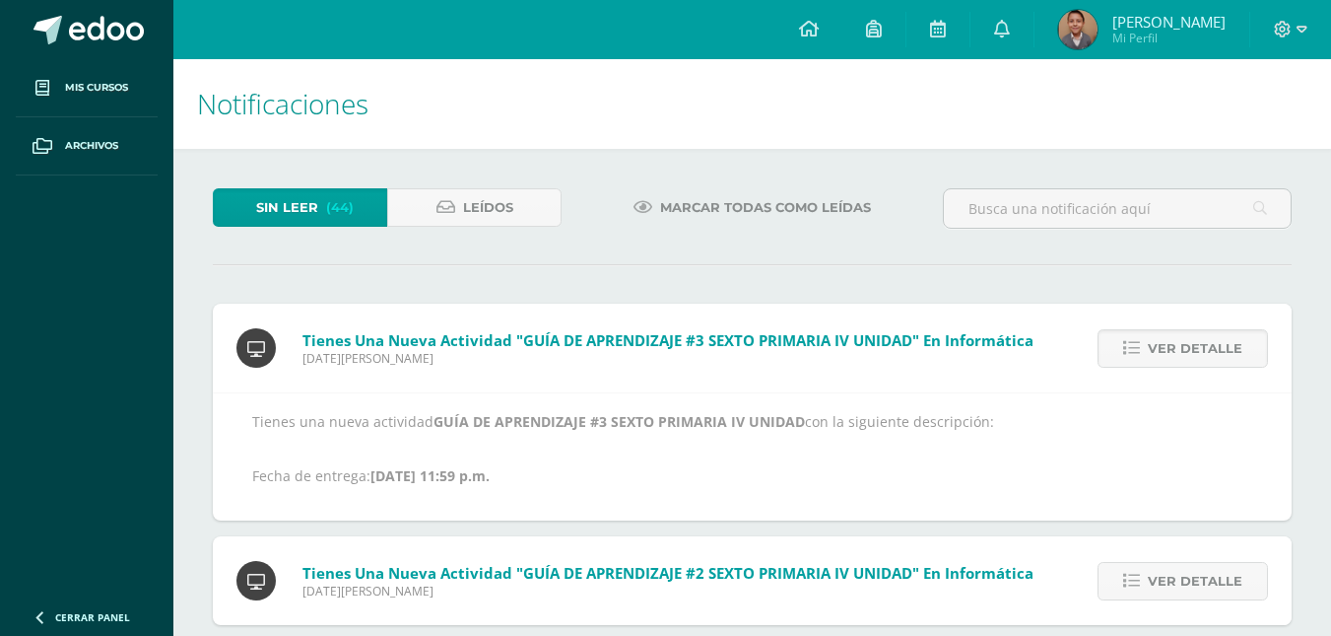
click at [1209, 346] on span "Ver detalle" at bounding box center [1195, 348] width 95 height 36
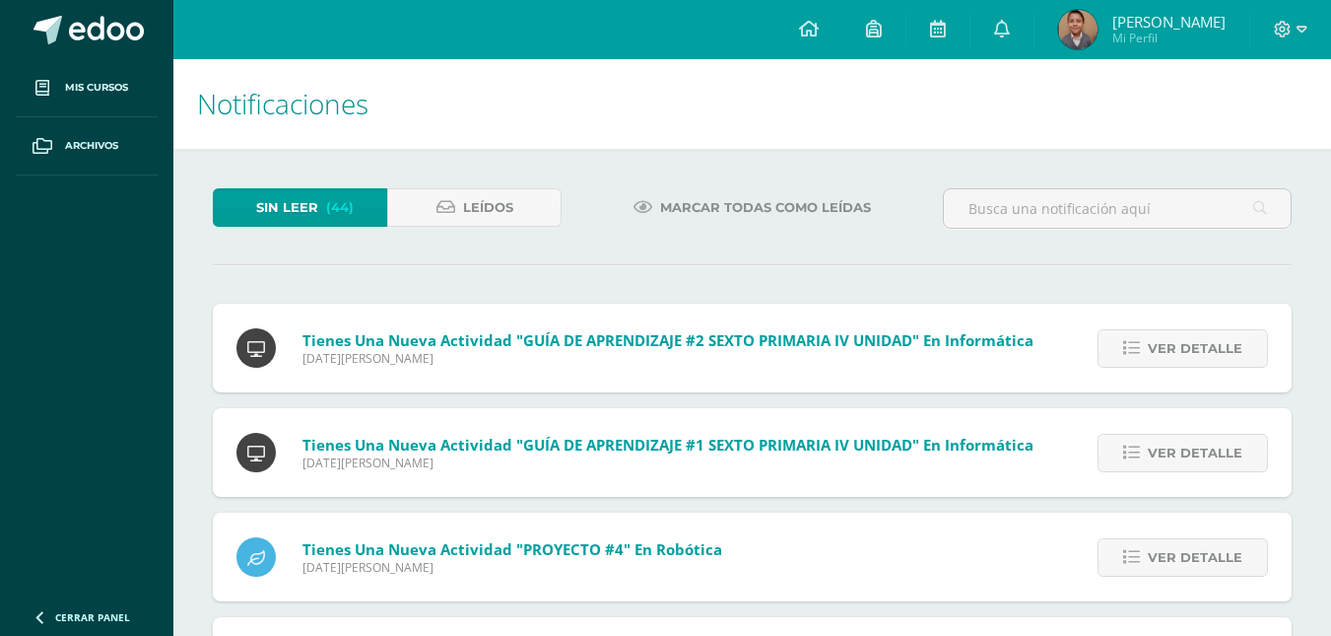
click at [1209, 346] on span "Ver detalle" at bounding box center [1195, 348] width 95 height 36
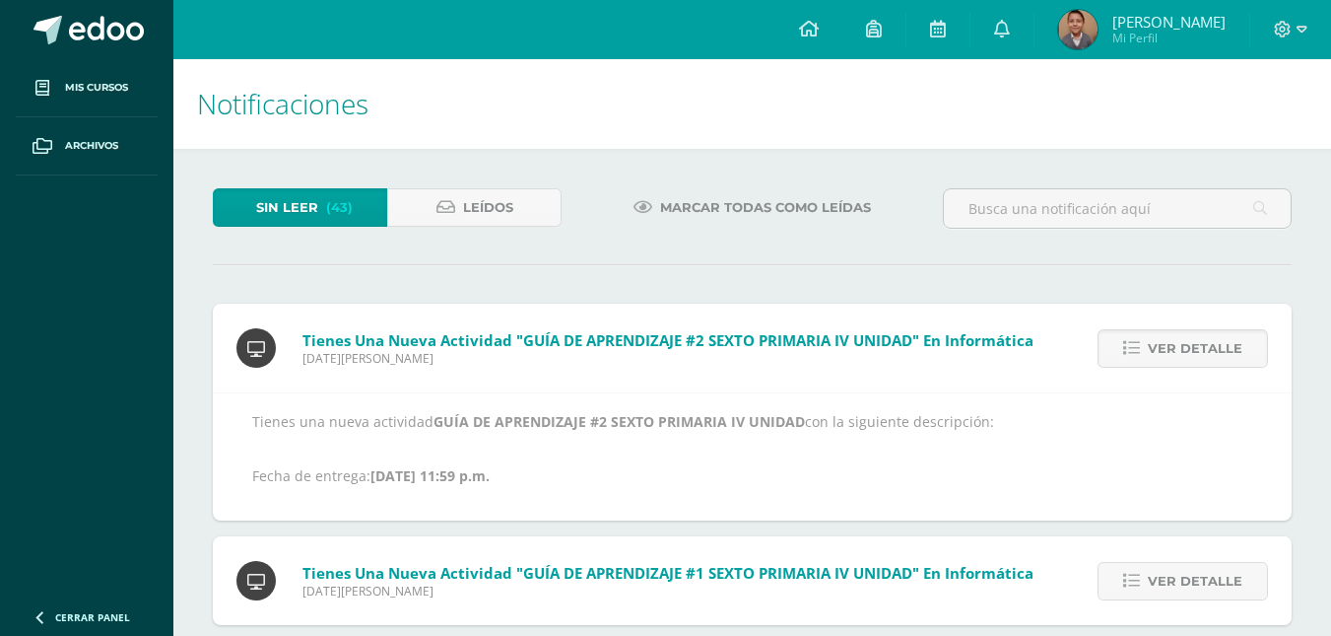
click at [1209, 346] on span "Ver detalle" at bounding box center [1195, 348] width 95 height 36
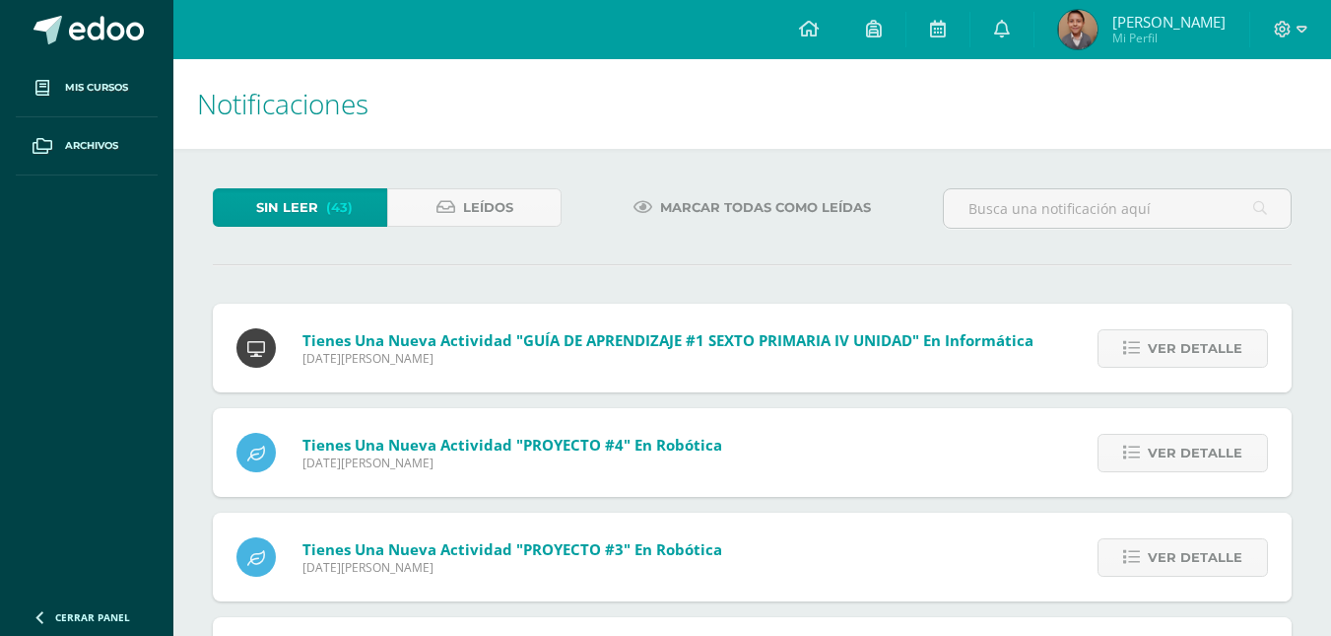
click at [1209, 346] on span "Ver detalle" at bounding box center [1195, 348] width 95 height 36
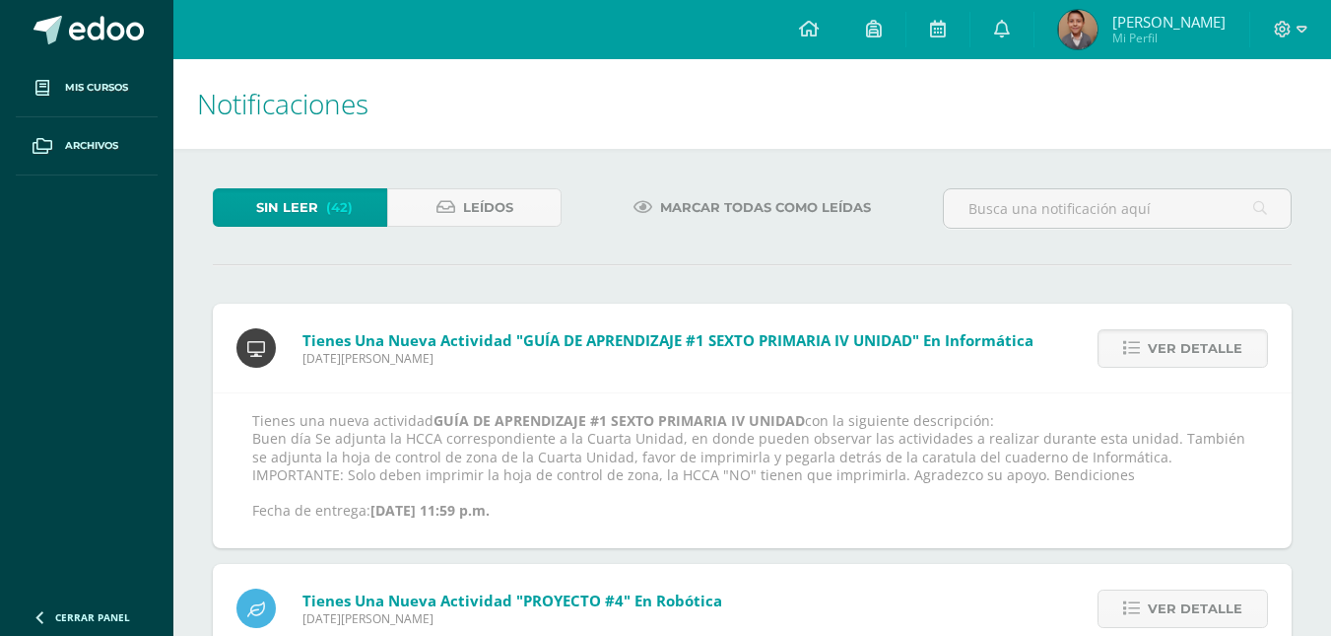
click at [1209, 346] on span "Ver detalle" at bounding box center [1195, 348] width 95 height 36
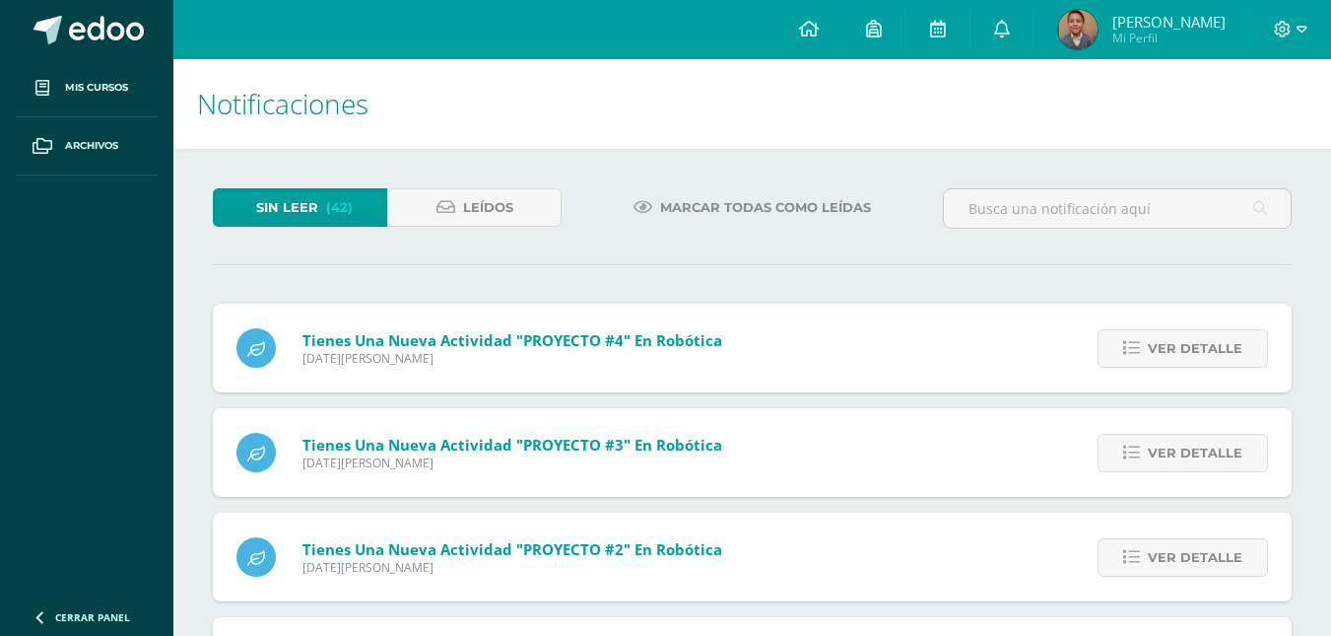
click at [1209, 346] on span "Ver detalle" at bounding box center [1195, 348] width 95 height 36
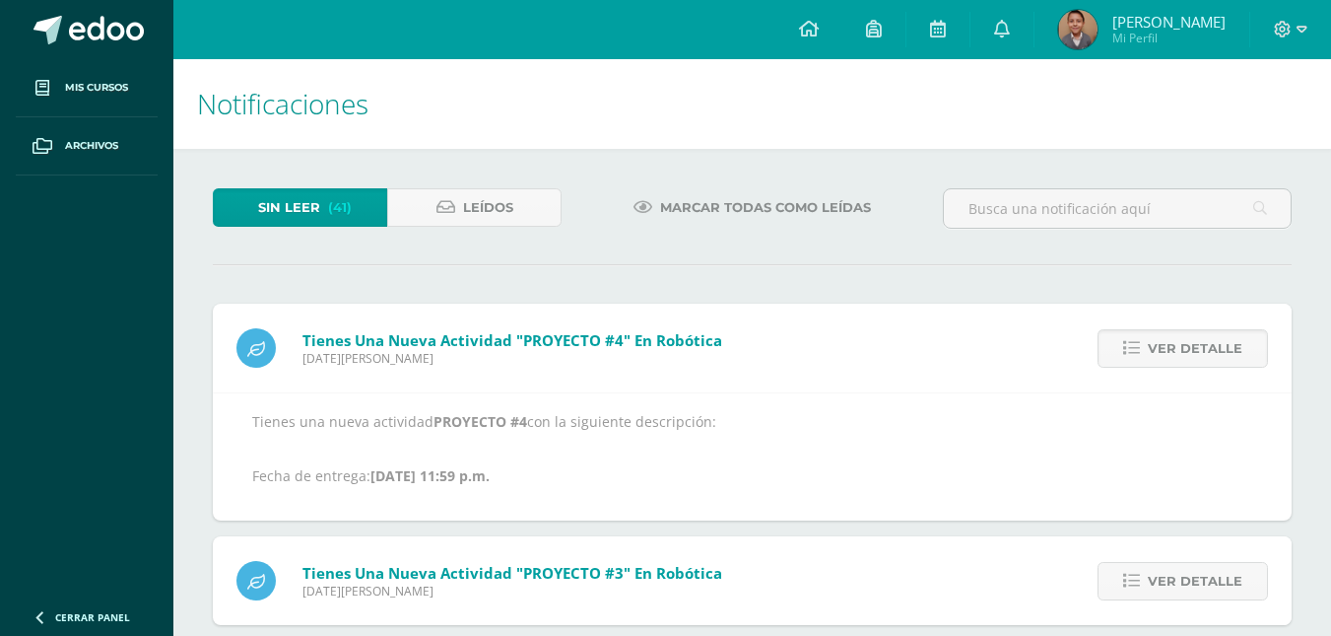
click at [1209, 346] on span "Ver detalle" at bounding box center [1195, 348] width 95 height 36
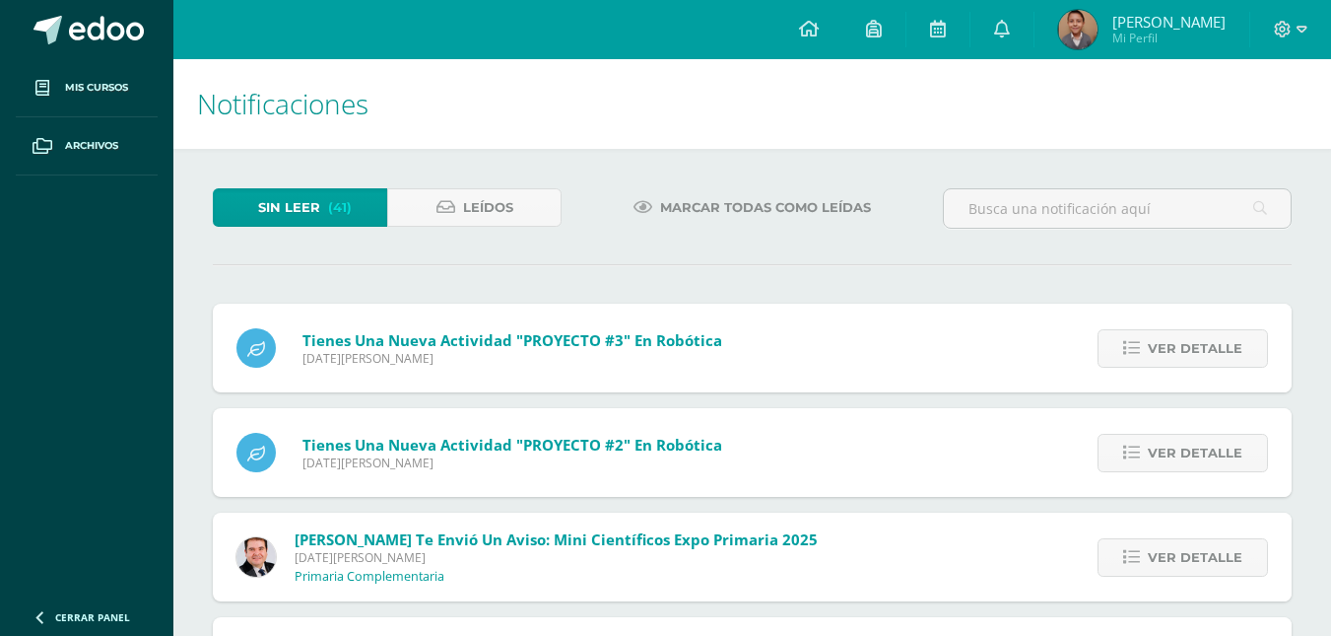
click at [1209, 346] on span "Ver detalle" at bounding box center [1195, 348] width 95 height 36
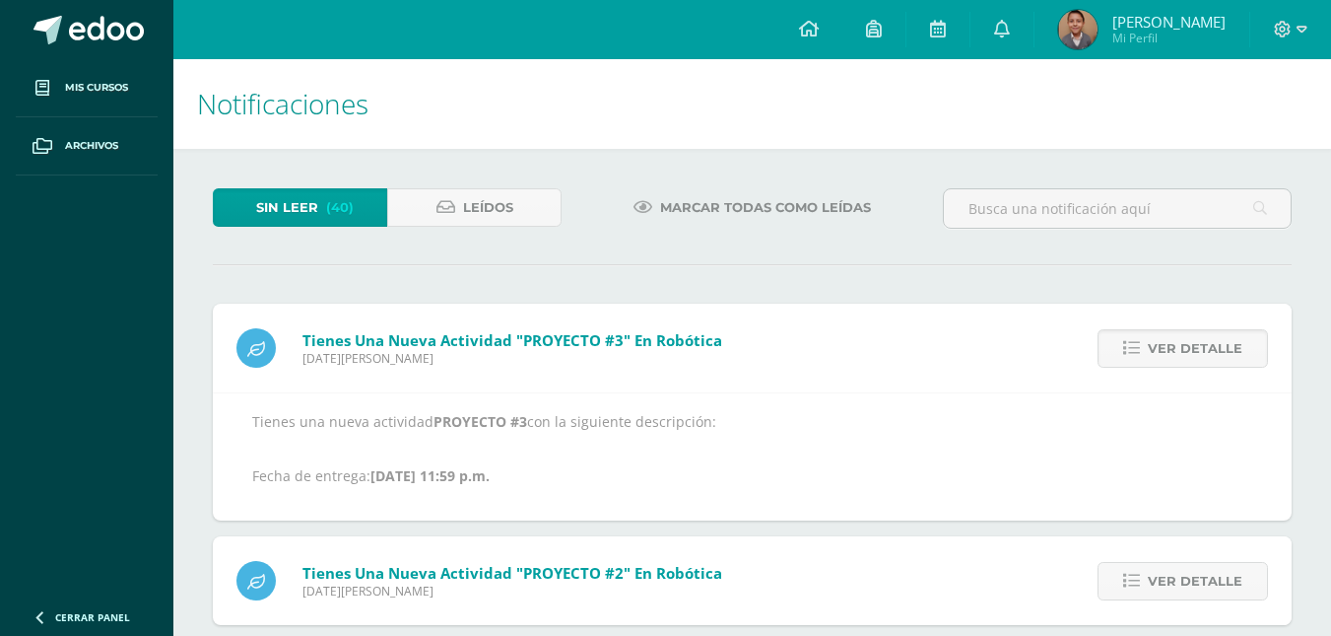
click at [1209, 346] on span "Ver detalle" at bounding box center [1195, 348] width 95 height 36
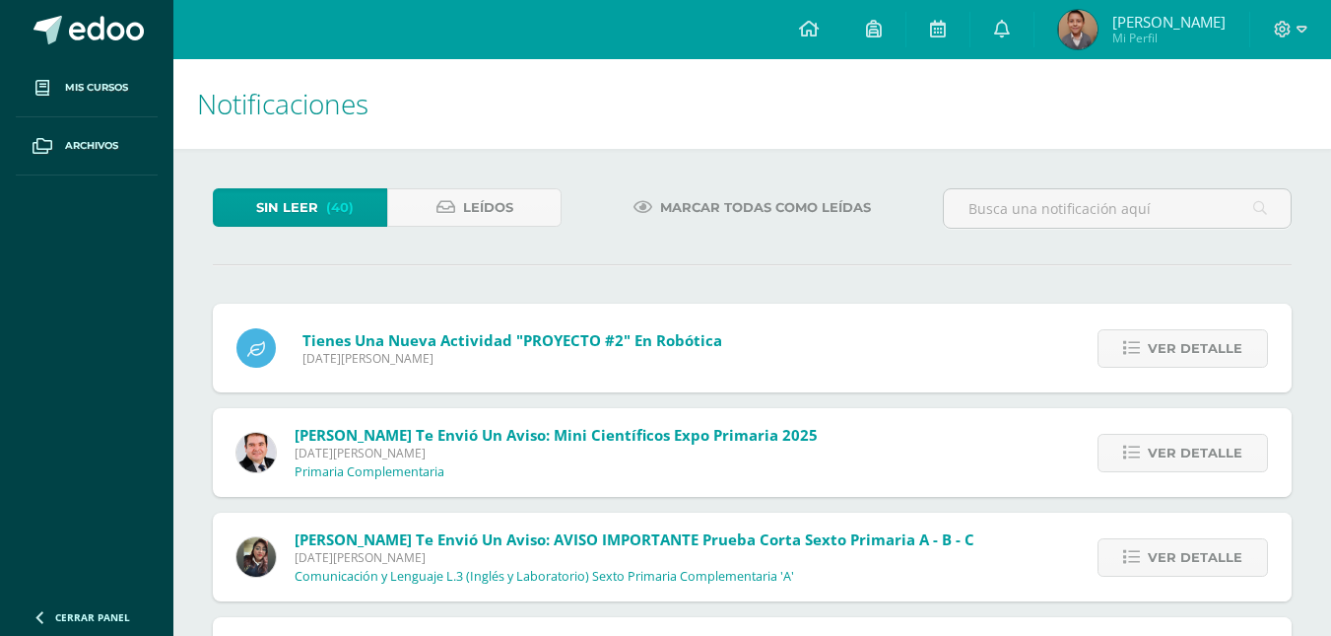
click at [1209, 346] on span "Ver detalle" at bounding box center [1195, 348] width 95 height 36
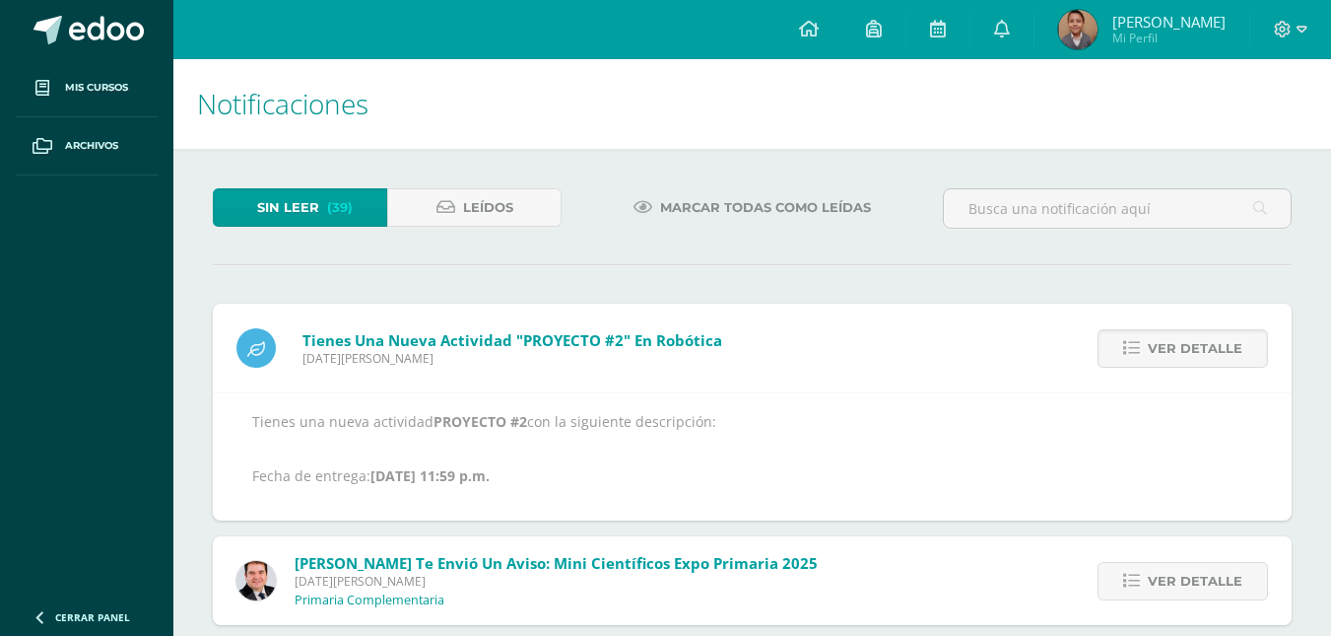
click at [1209, 346] on span "Ver detalle" at bounding box center [1195, 348] width 95 height 36
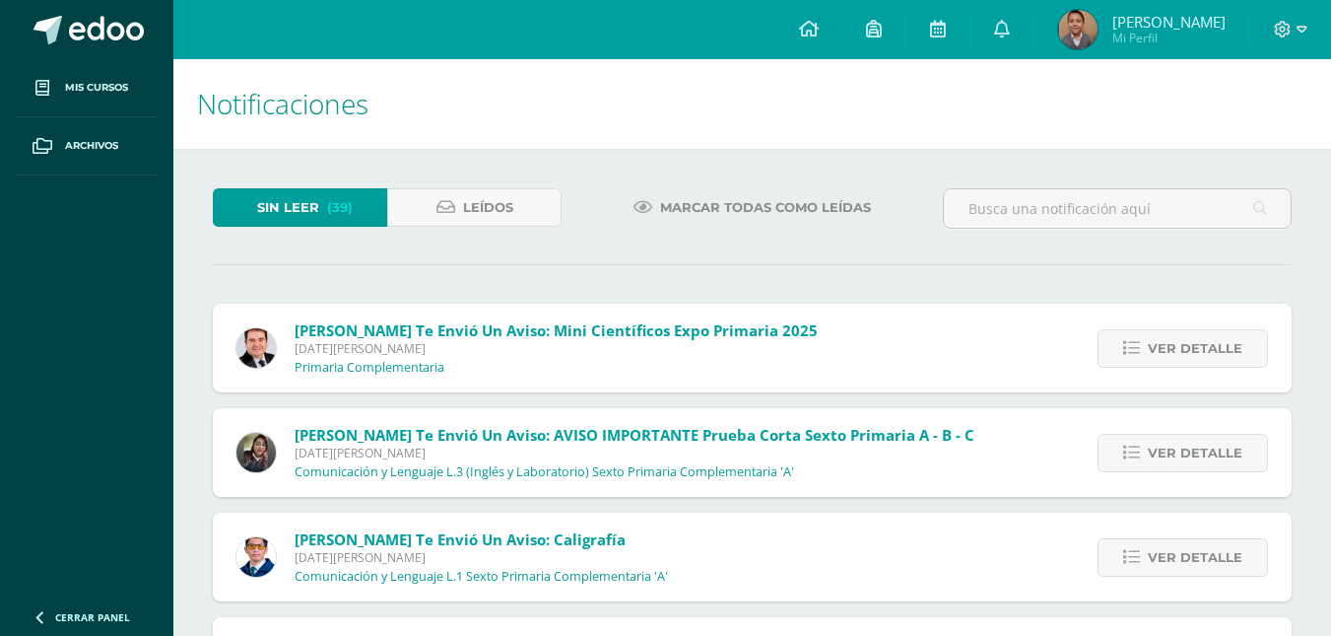
click at [1209, 346] on span "Ver detalle" at bounding box center [1195, 348] width 95 height 36
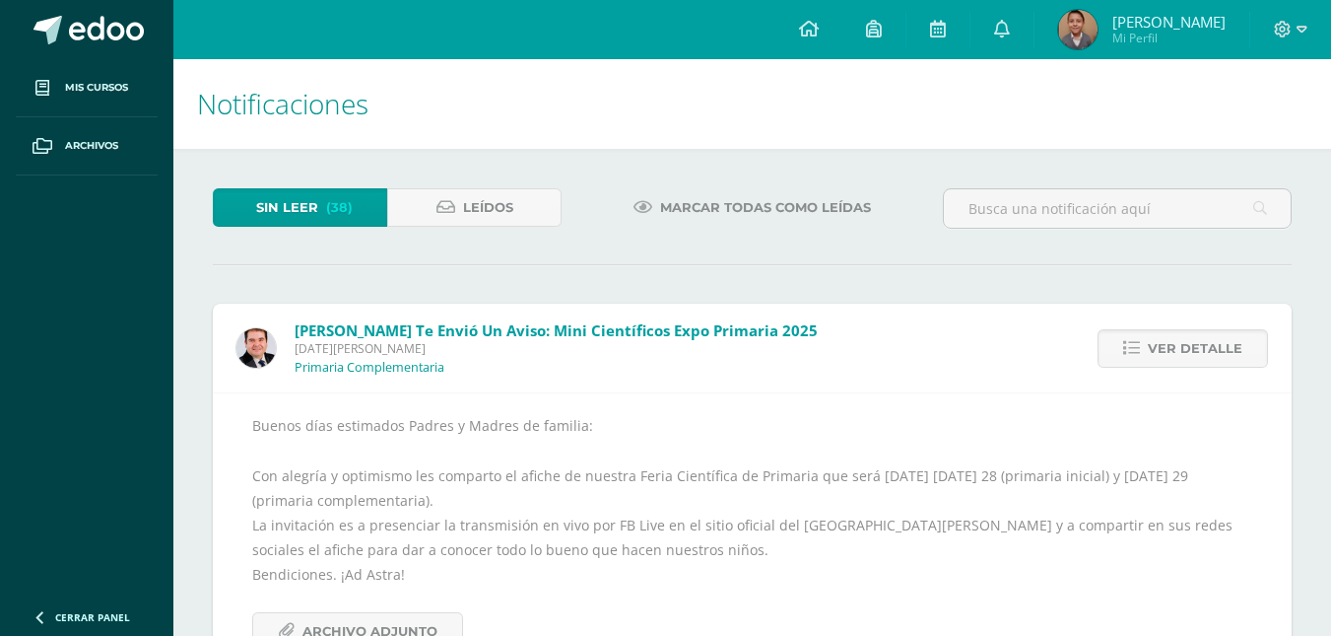
click at [1209, 346] on span "Ver detalle" at bounding box center [1195, 348] width 95 height 36
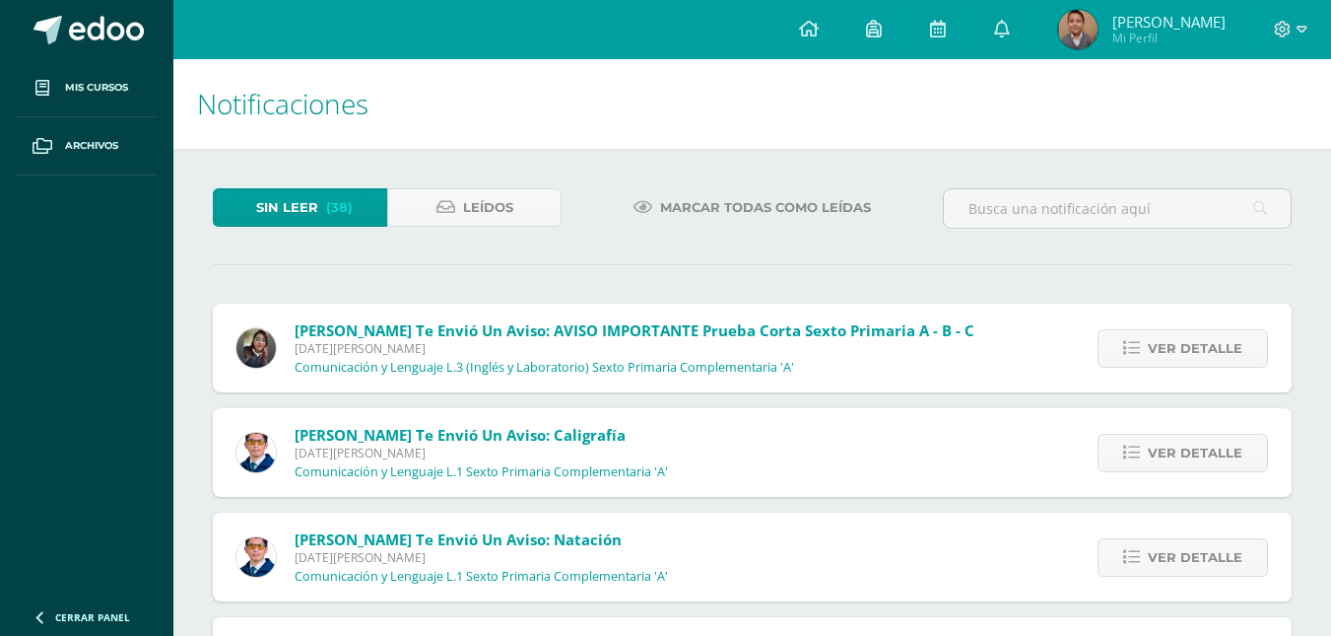
click at [1209, 346] on span "Ver detalle" at bounding box center [1195, 348] width 95 height 36
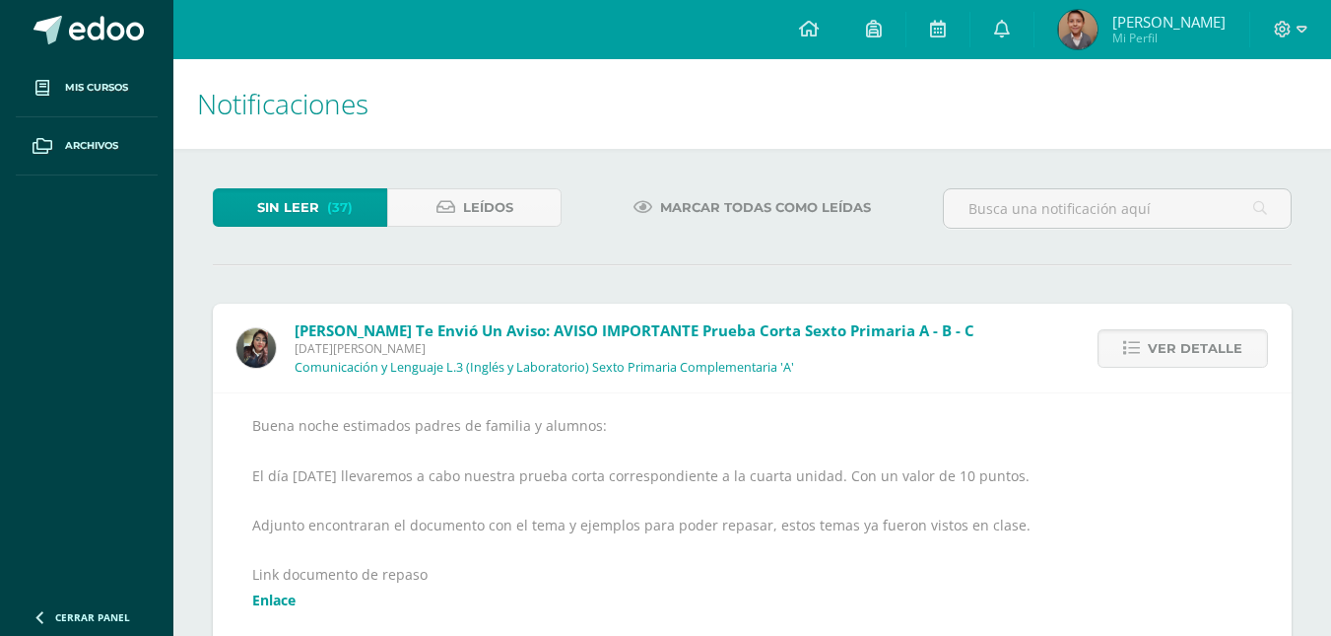
click at [1209, 346] on span "Ver detalle" at bounding box center [1195, 348] width 95 height 36
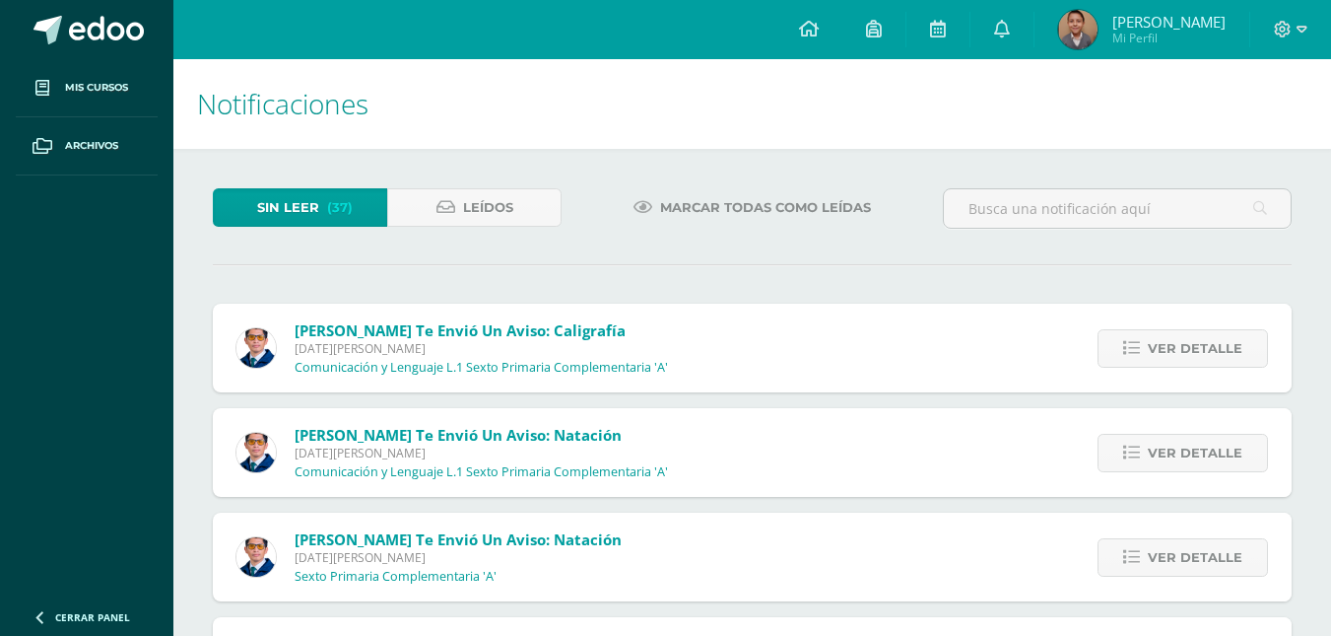
click at [1209, 346] on span "Ver detalle" at bounding box center [1195, 348] width 95 height 36
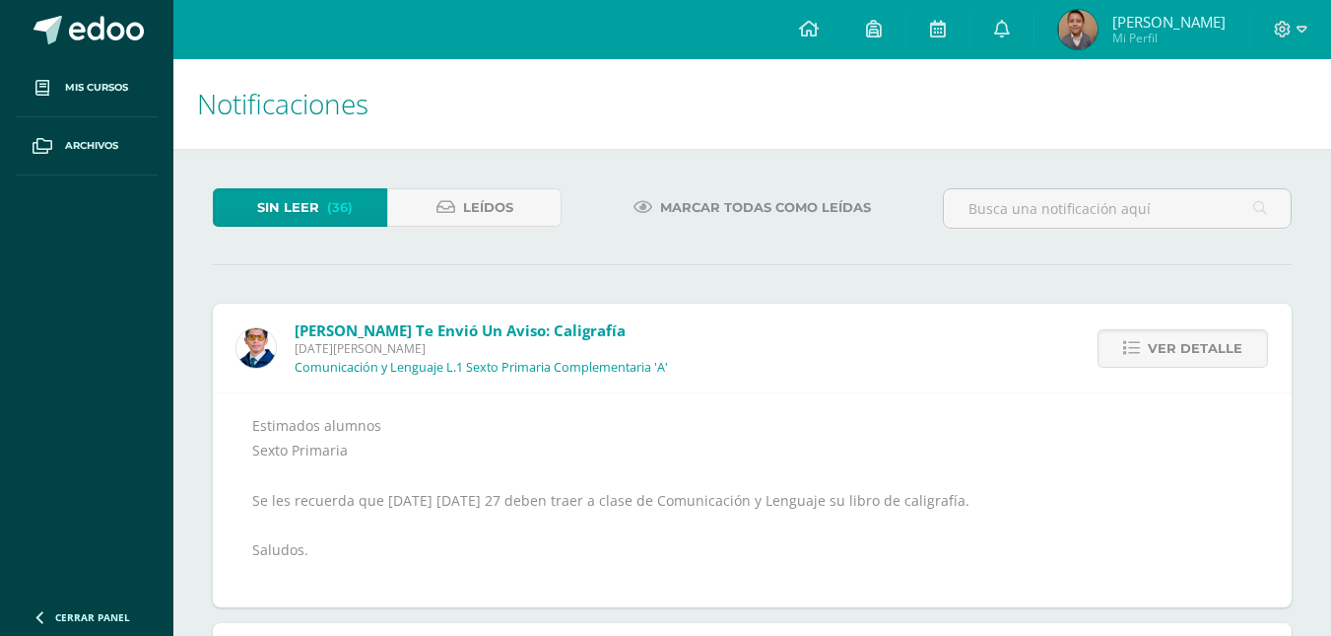
click at [1209, 346] on span "Ver detalle" at bounding box center [1195, 348] width 95 height 36
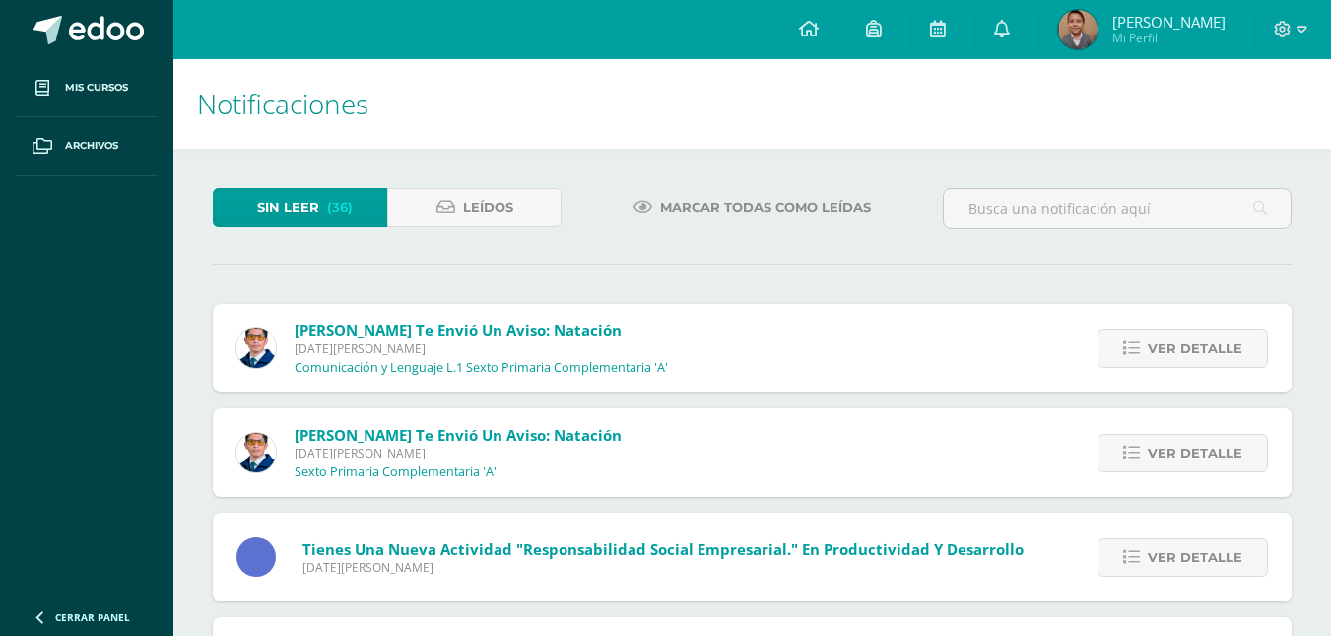
click at [1209, 346] on span "Ver detalle" at bounding box center [1195, 348] width 95 height 36
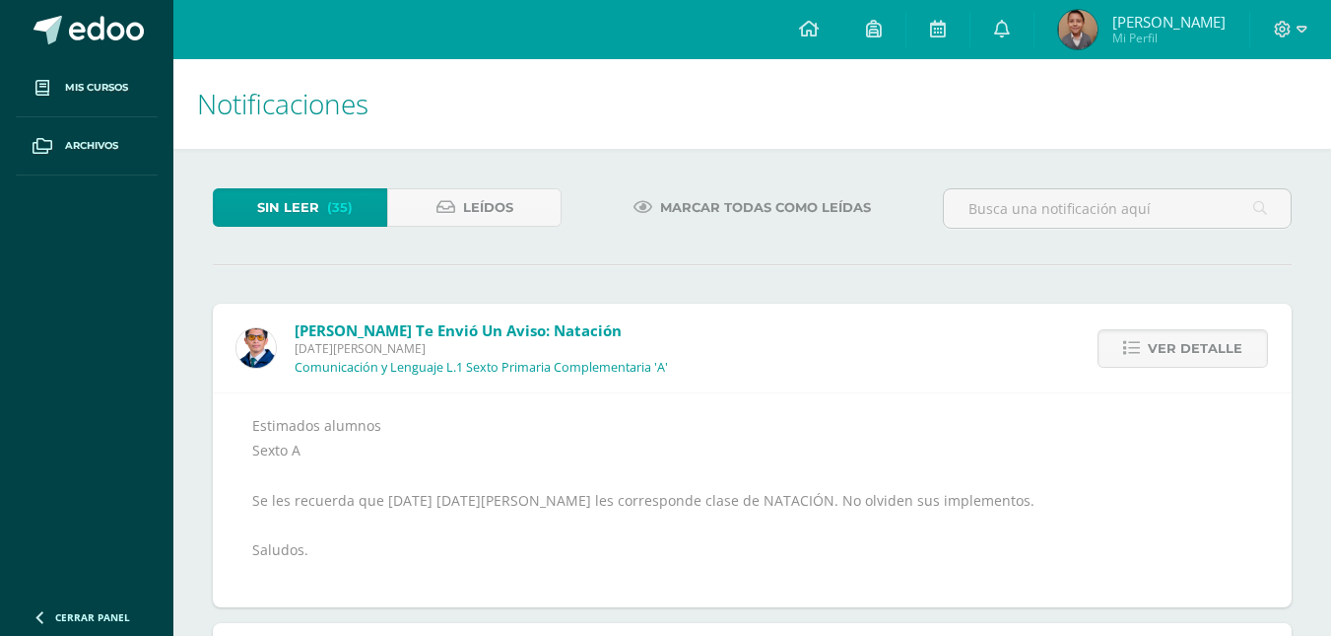
click at [1209, 346] on span "Ver detalle" at bounding box center [1195, 348] width 95 height 36
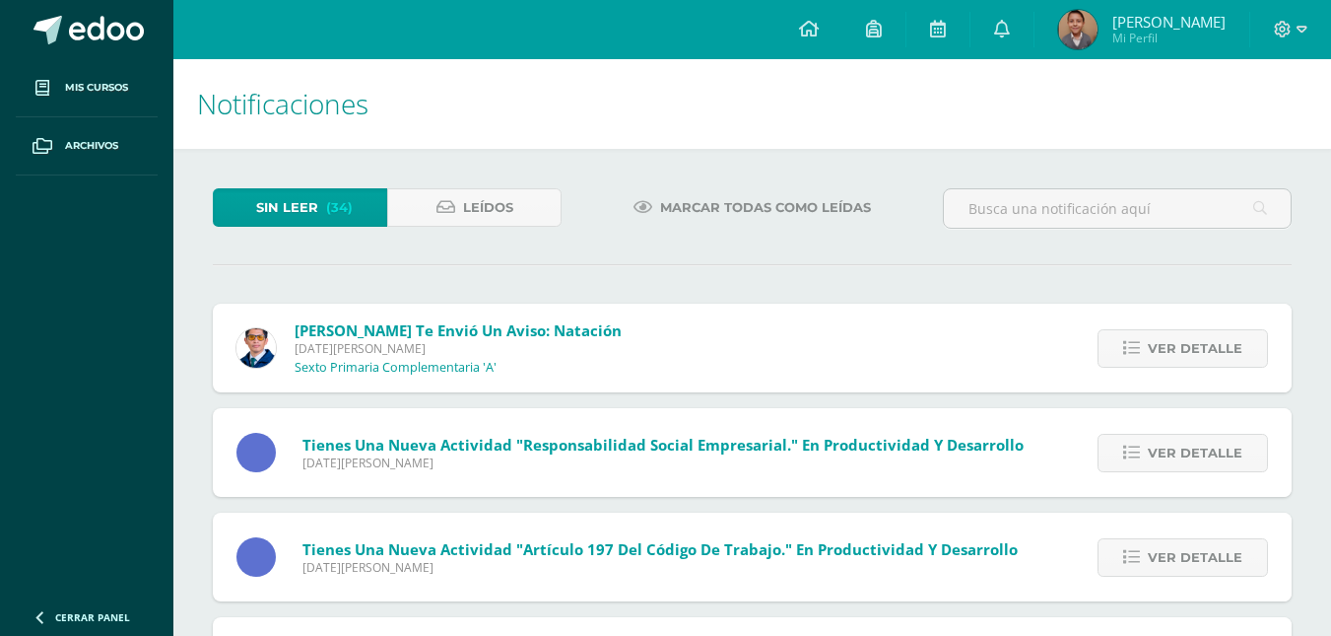
click at [1209, 346] on span "Ver detalle" at bounding box center [1195, 348] width 95 height 36
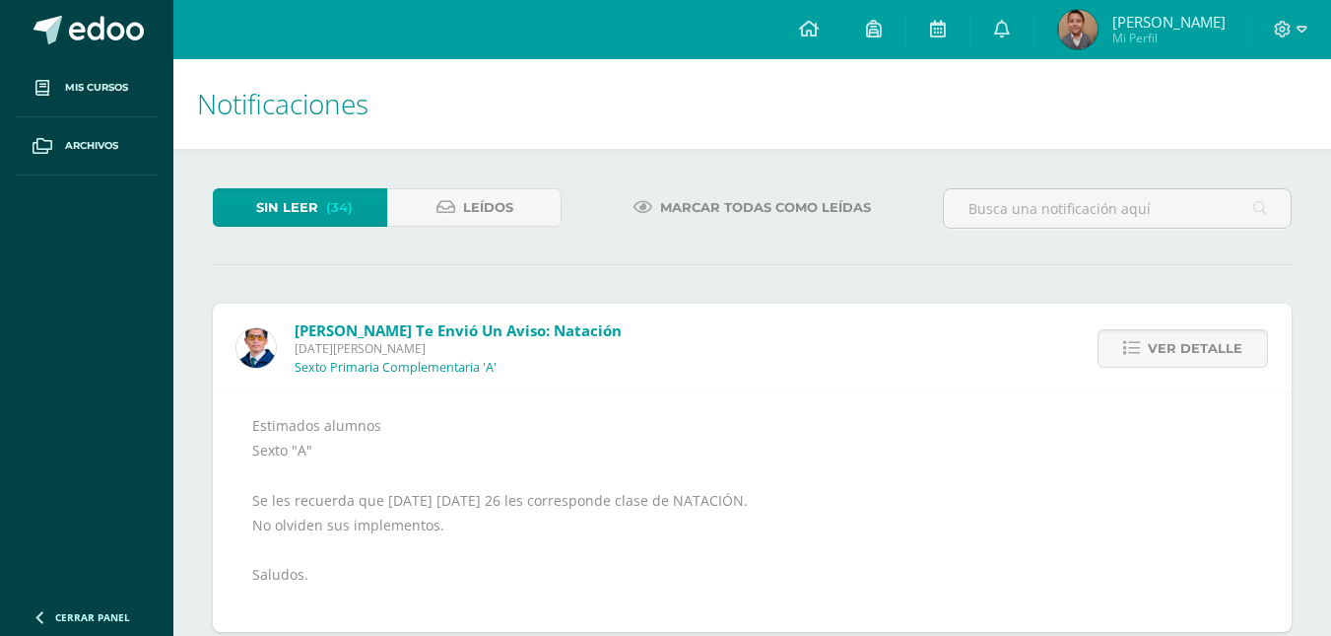
click at [1209, 346] on span "Ver detalle" at bounding box center [1195, 348] width 95 height 36
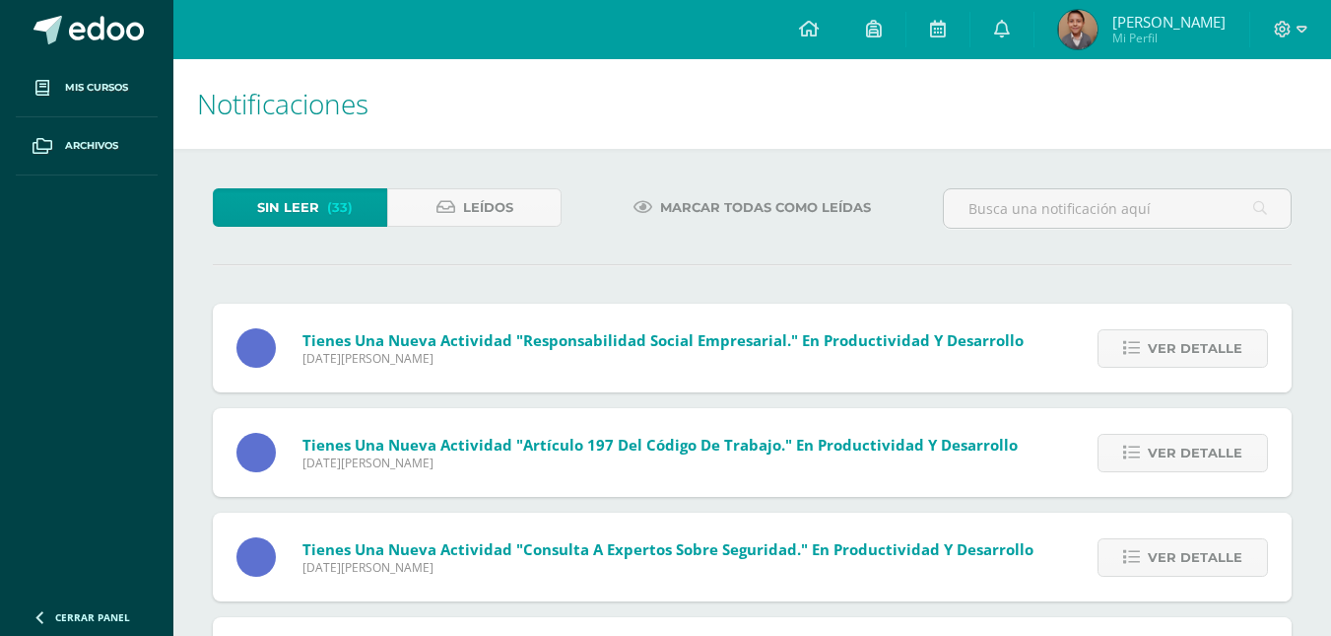
click at [1209, 346] on span "Ver detalle" at bounding box center [1195, 348] width 95 height 36
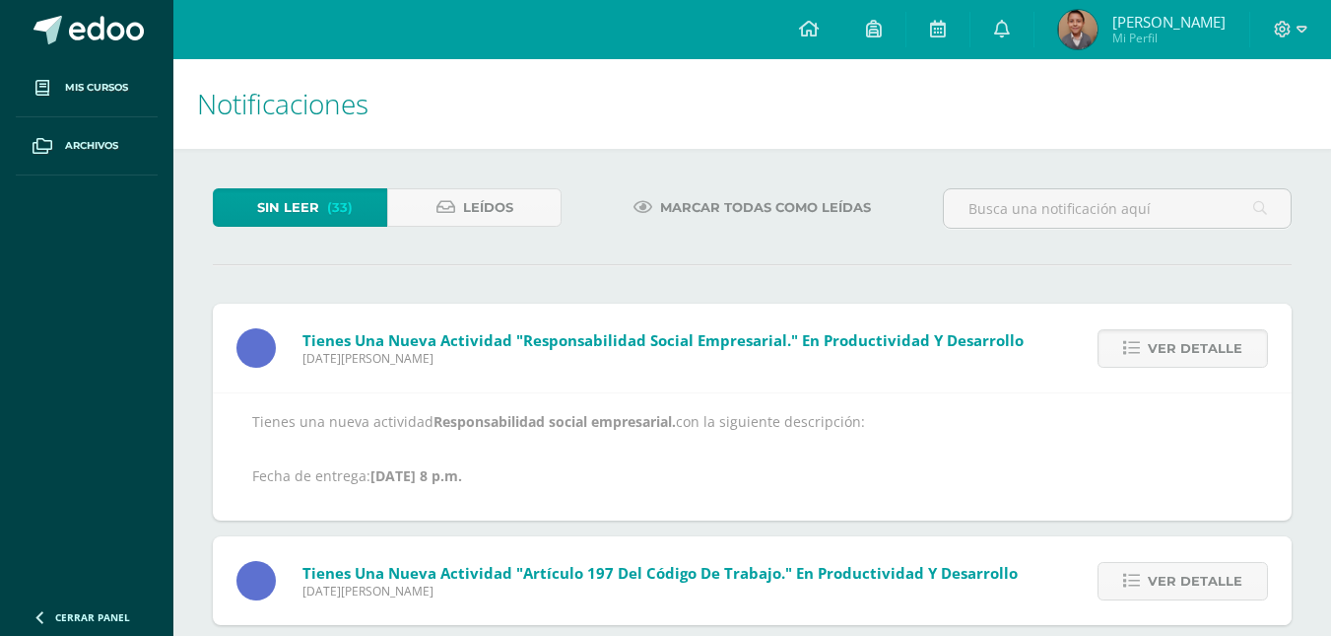
click at [1209, 346] on span "Ver detalle" at bounding box center [1195, 348] width 95 height 36
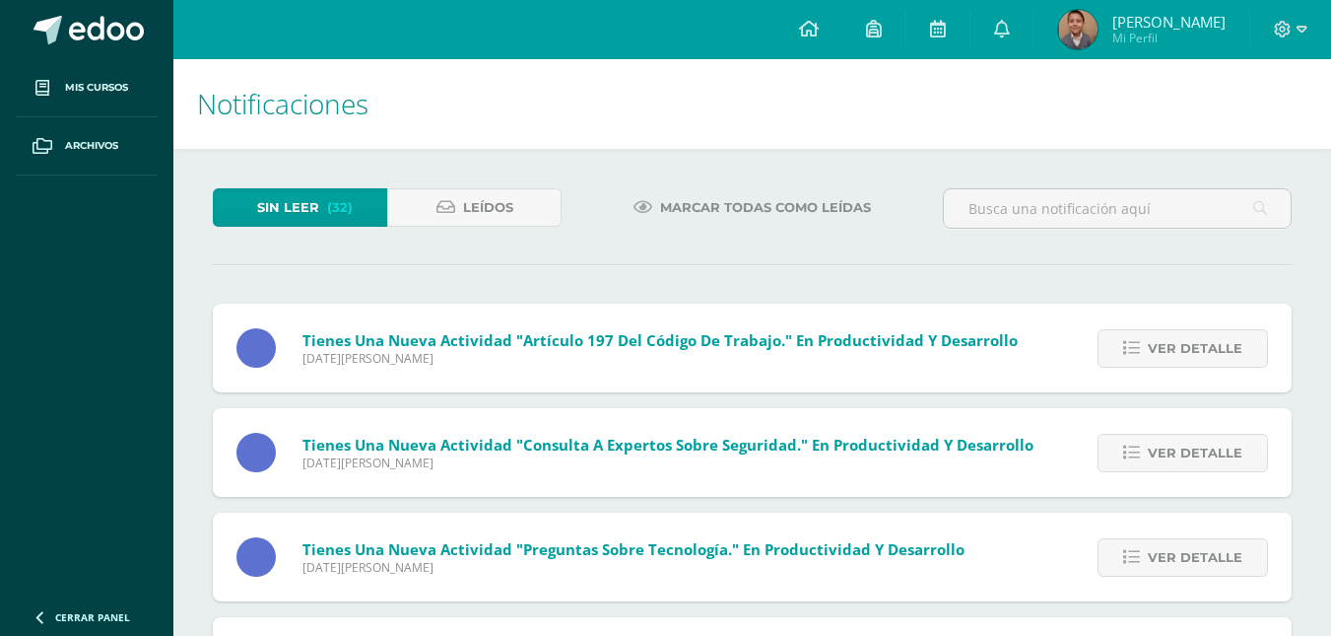
click at [1209, 346] on span "Ver detalle" at bounding box center [1195, 348] width 95 height 36
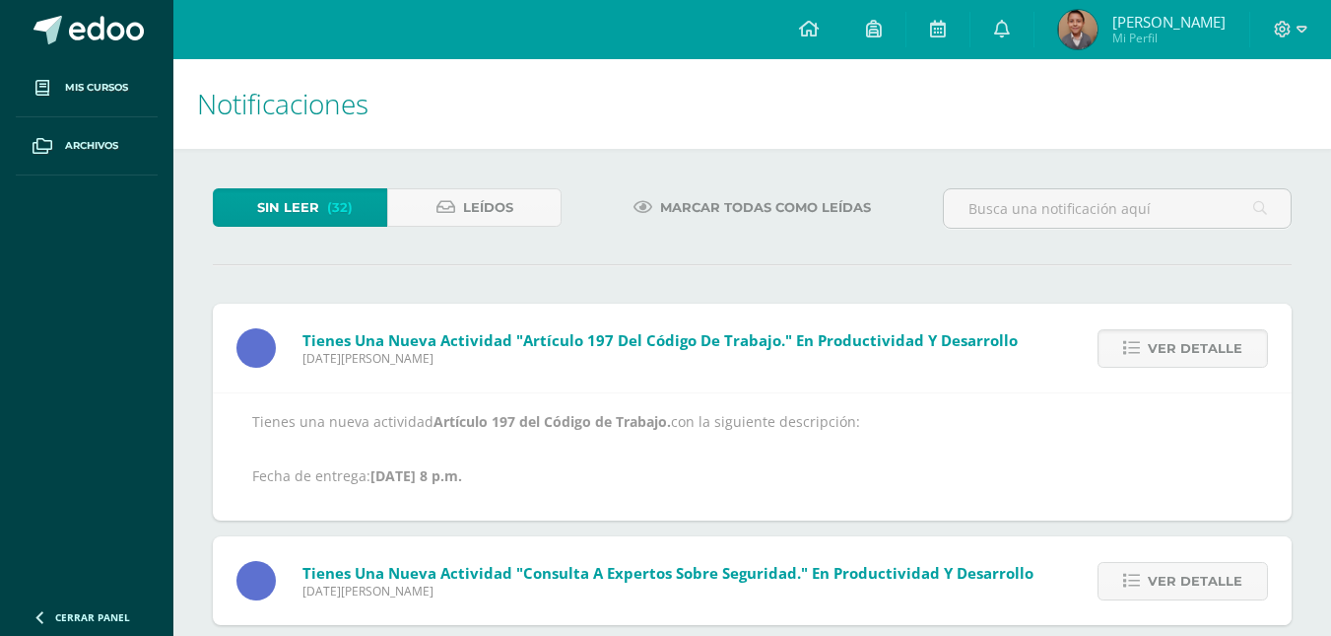
click at [1209, 346] on span "Ver detalle" at bounding box center [1195, 348] width 95 height 36
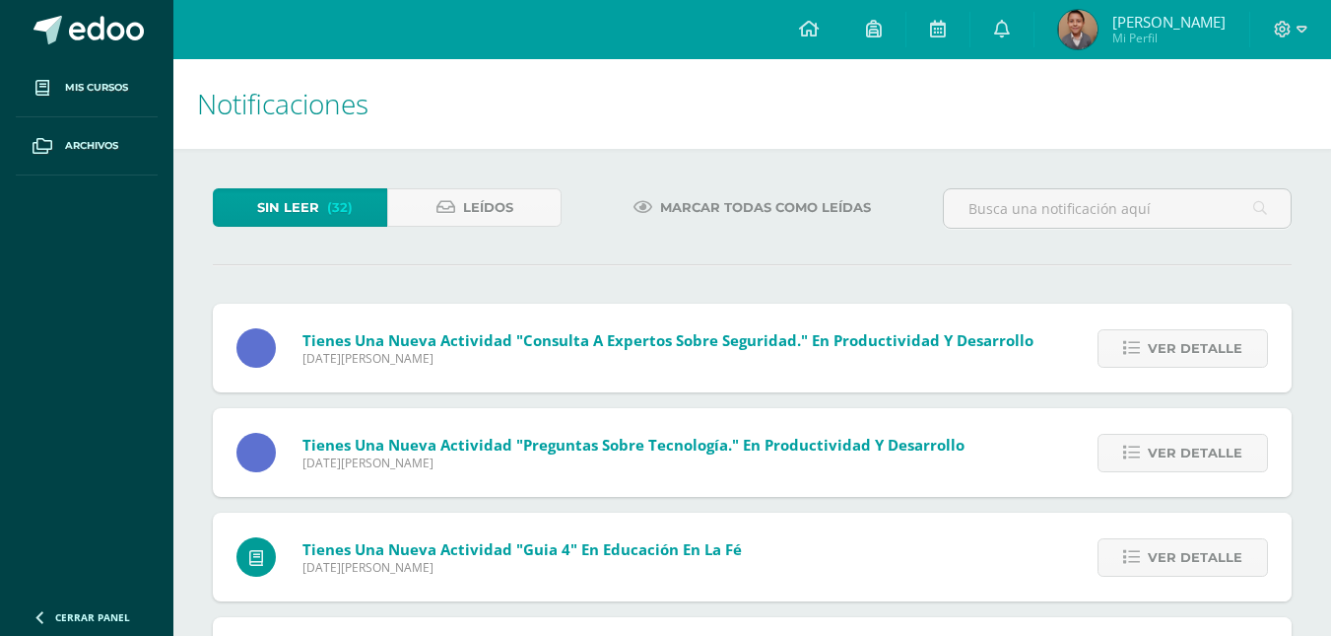
click at [1209, 346] on span "Ver detalle" at bounding box center [1195, 348] width 95 height 36
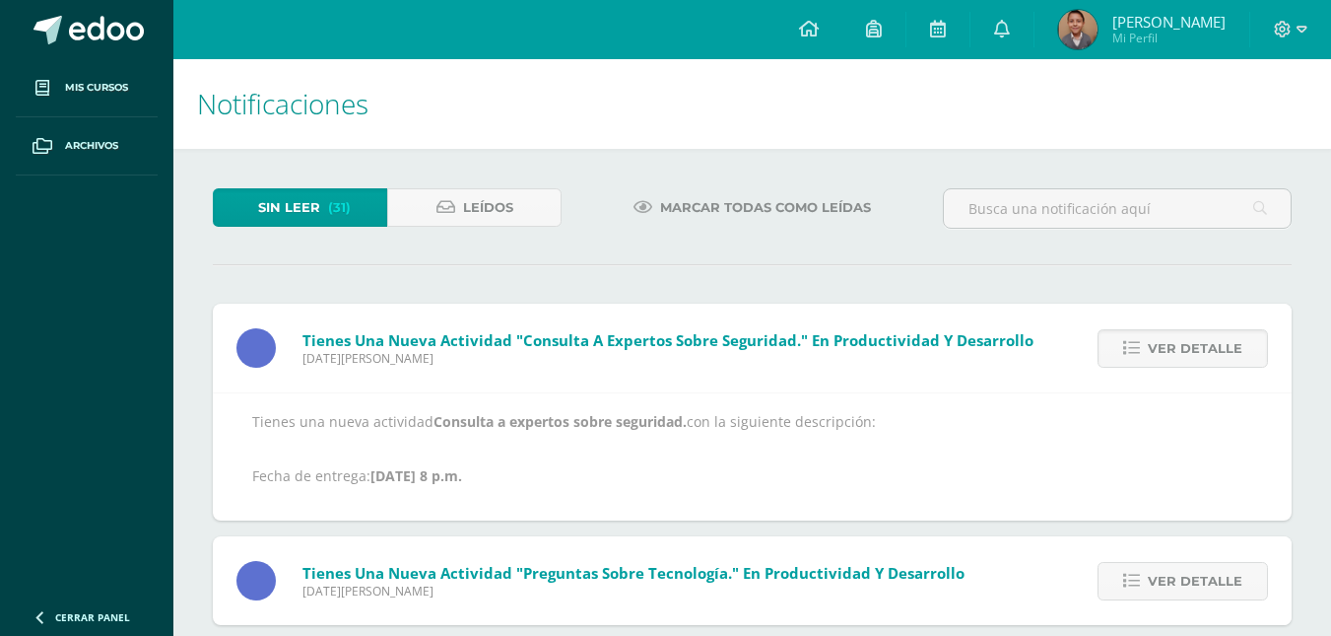
click at [1209, 346] on span "Ver detalle" at bounding box center [1195, 348] width 95 height 36
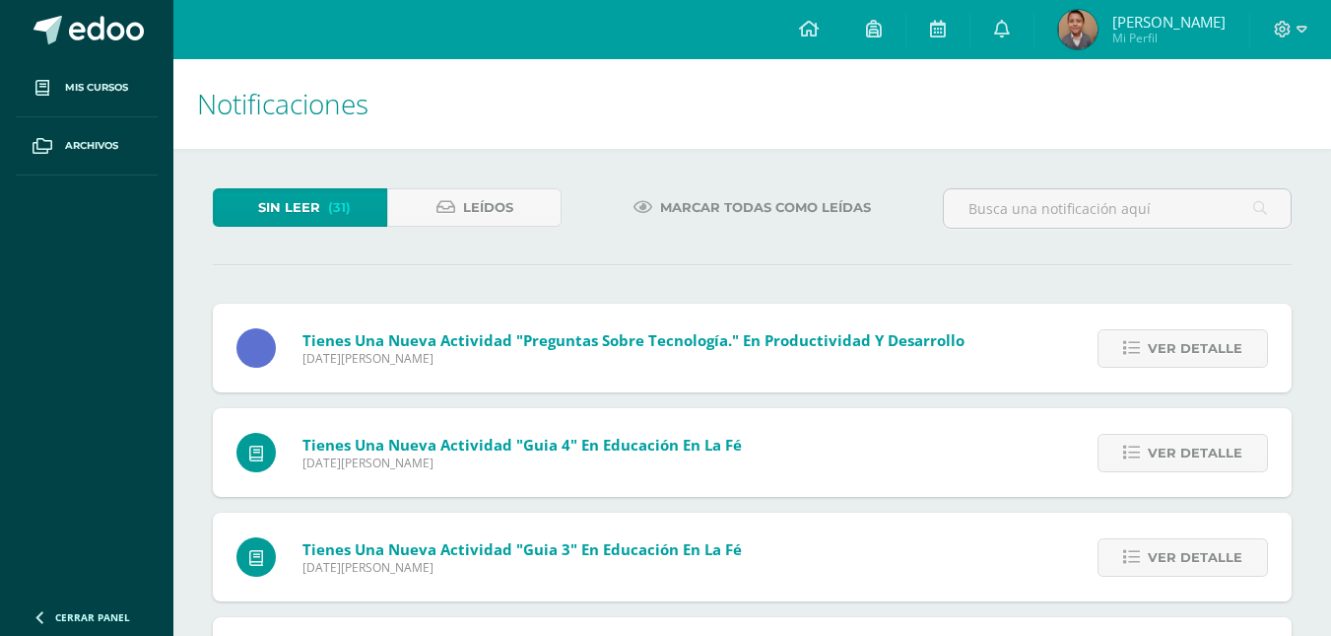
click at [1209, 346] on span "Ver detalle" at bounding box center [1195, 348] width 95 height 36
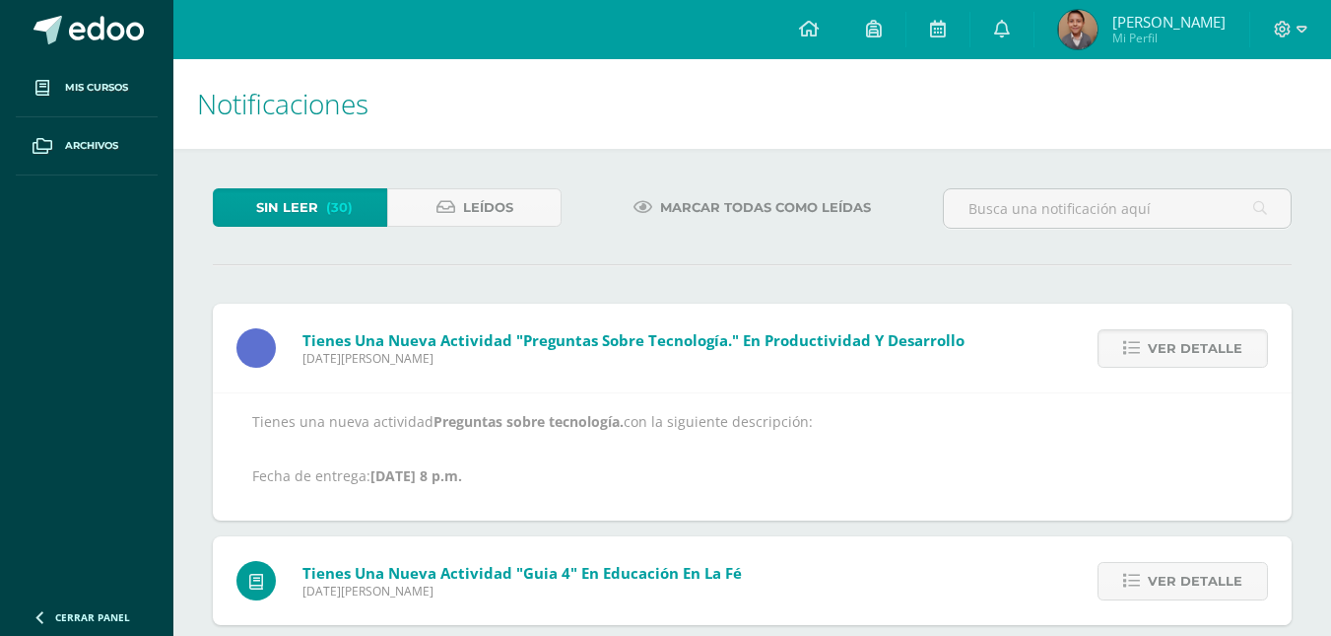
click at [1209, 346] on span "Ver detalle" at bounding box center [1195, 348] width 95 height 36
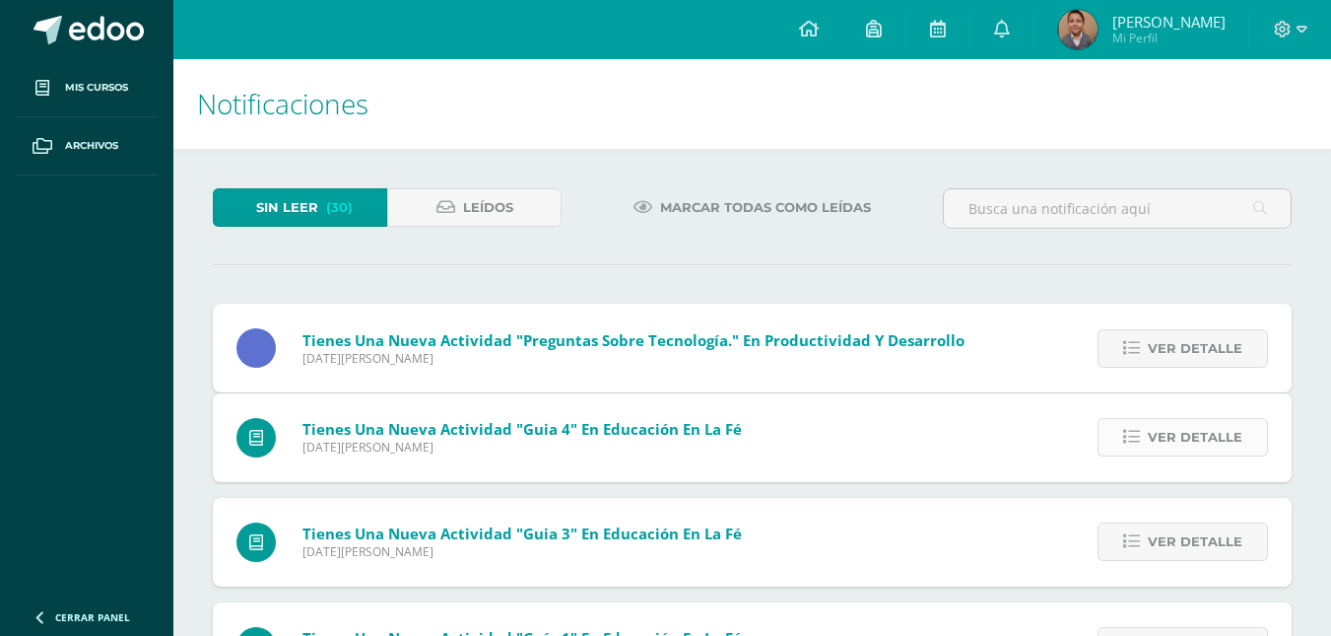
click at [1213, 419] on span "Ver detalle" at bounding box center [1195, 437] width 95 height 36
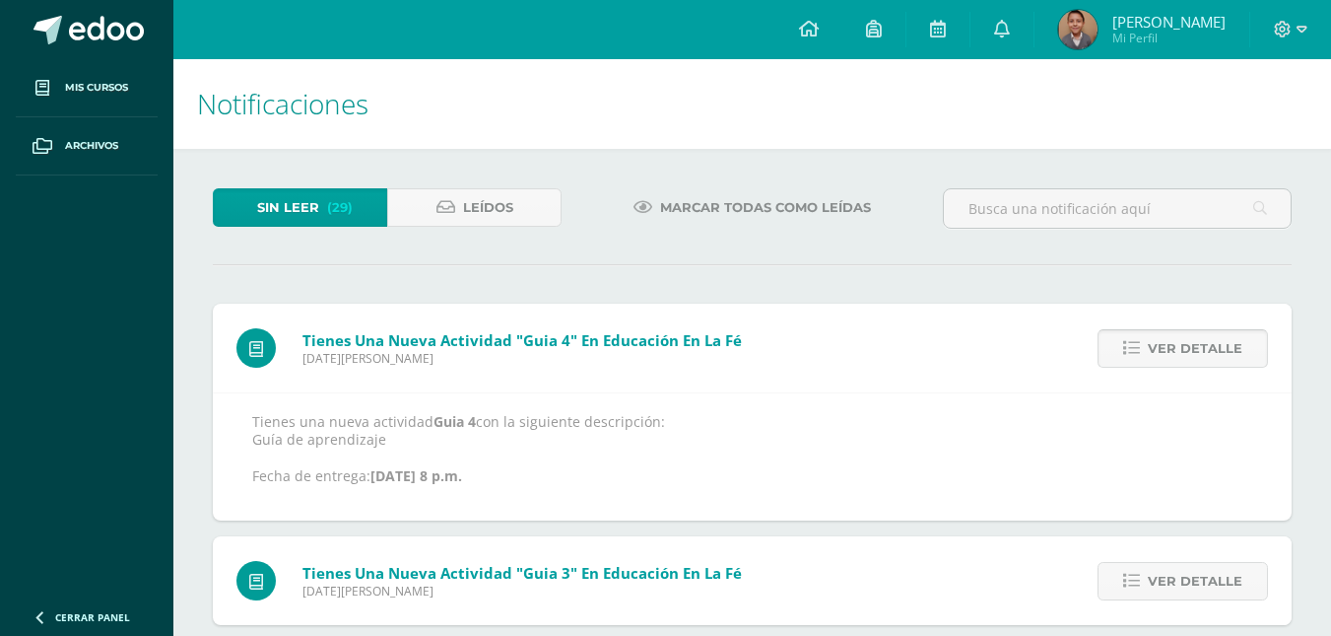
click at [1213, 352] on span "Ver detalle" at bounding box center [1195, 348] width 95 height 36
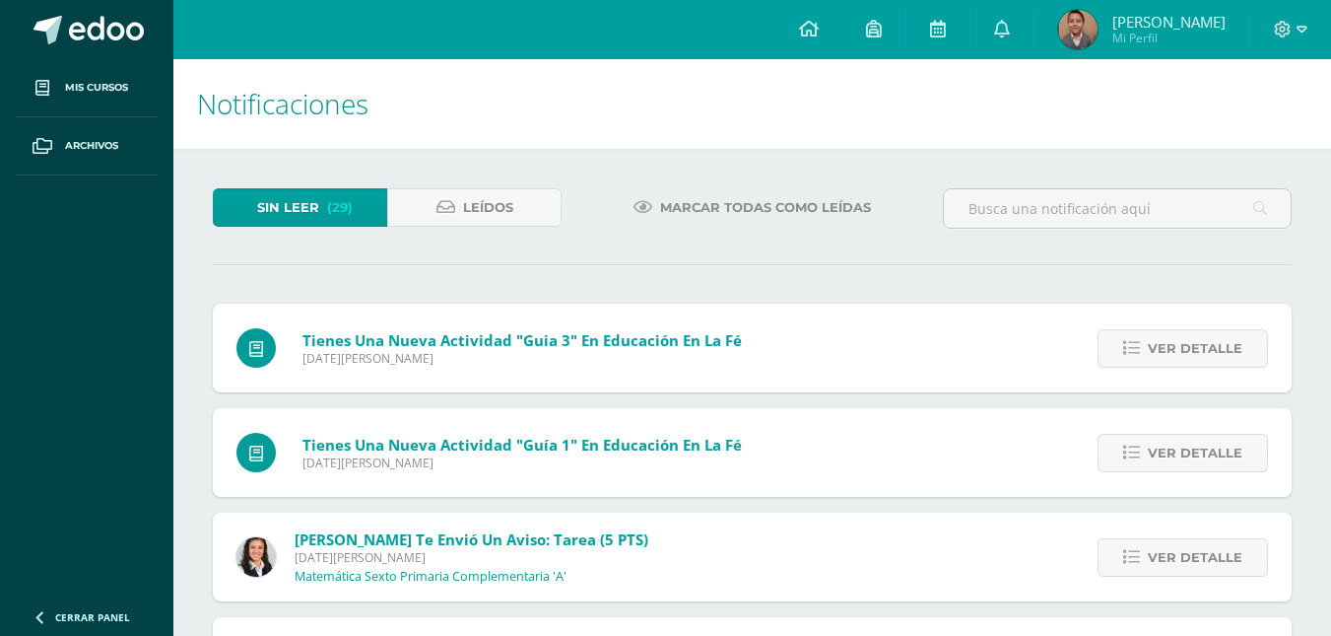
click at [1213, 352] on span "Ver detalle" at bounding box center [1195, 348] width 95 height 36
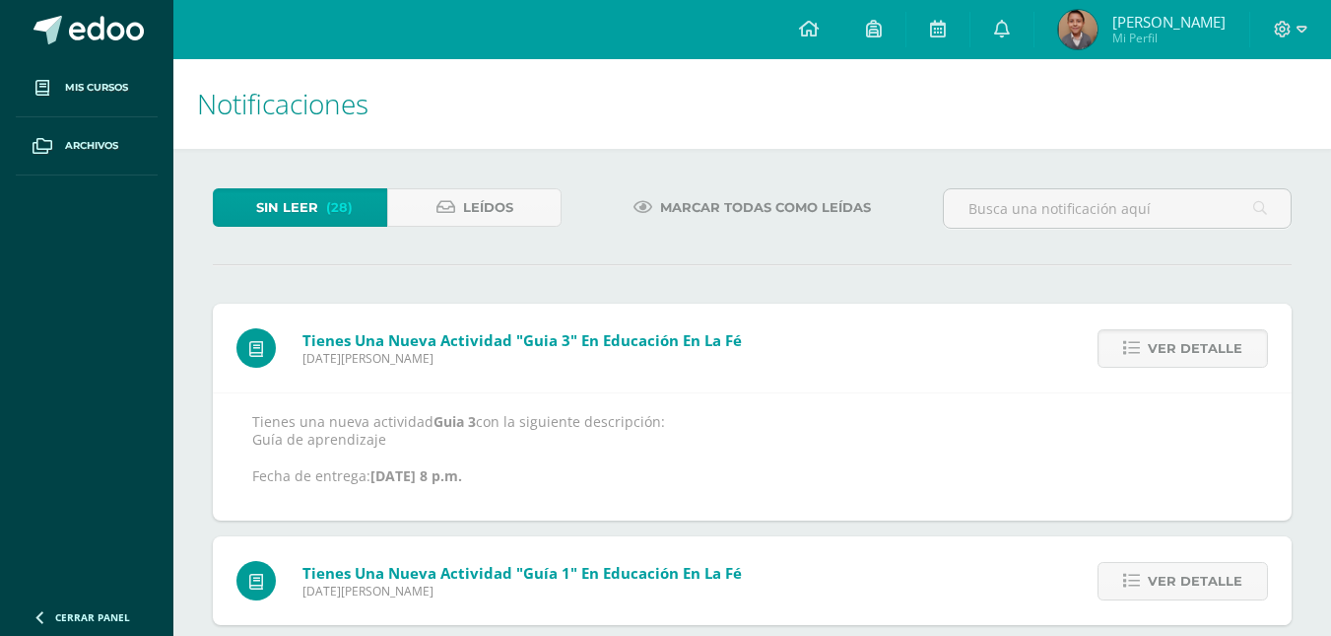
click at [1213, 352] on span "Ver detalle" at bounding box center [1195, 348] width 95 height 36
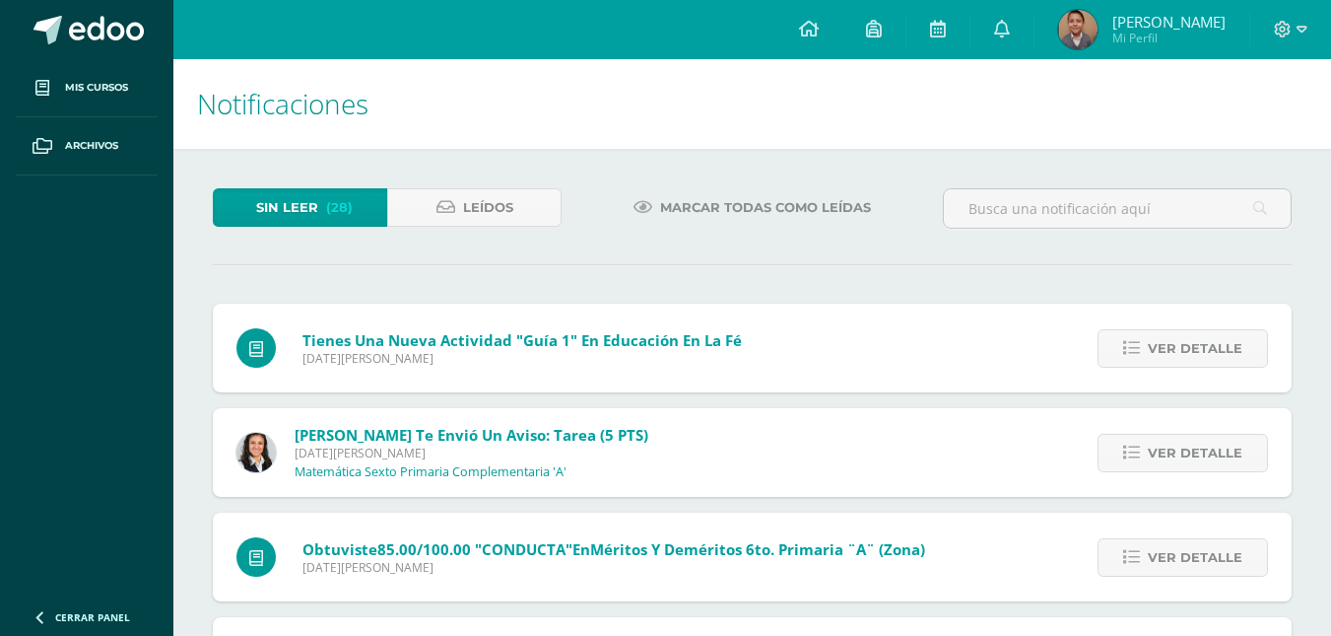
click at [1213, 352] on span "Ver detalle" at bounding box center [1195, 348] width 95 height 36
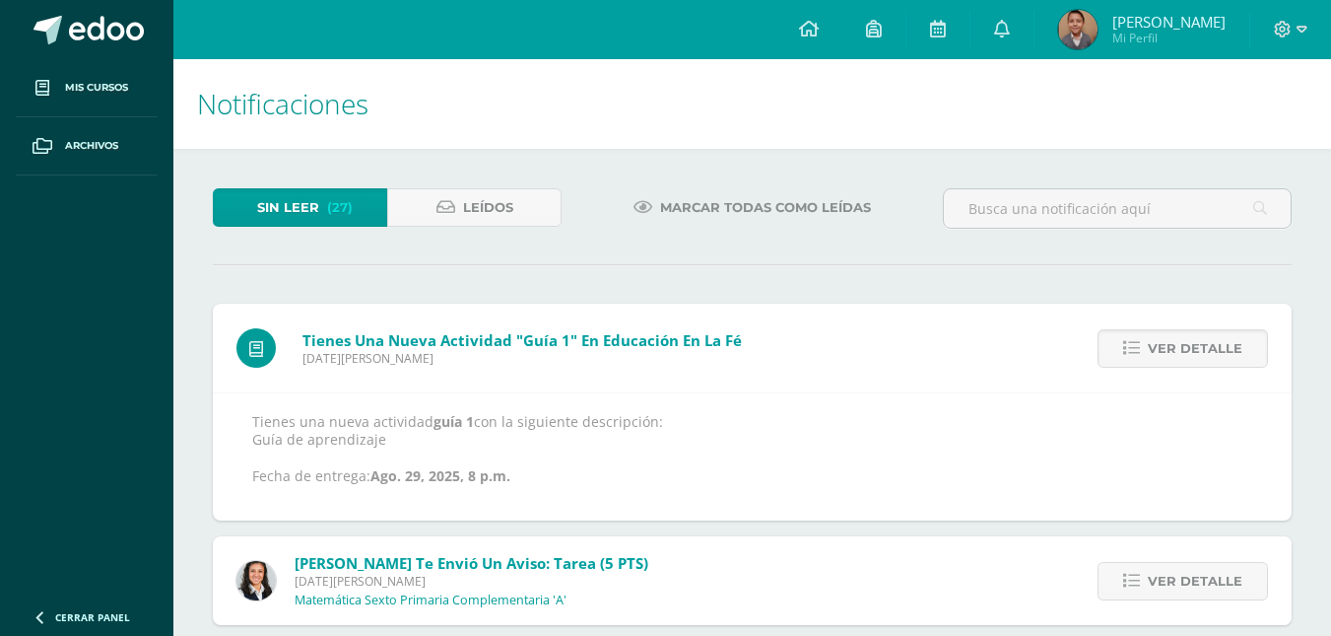
click at [1213, 352] on span "Ver detalle" at bounding box center [1195, 348] width 95 height 36
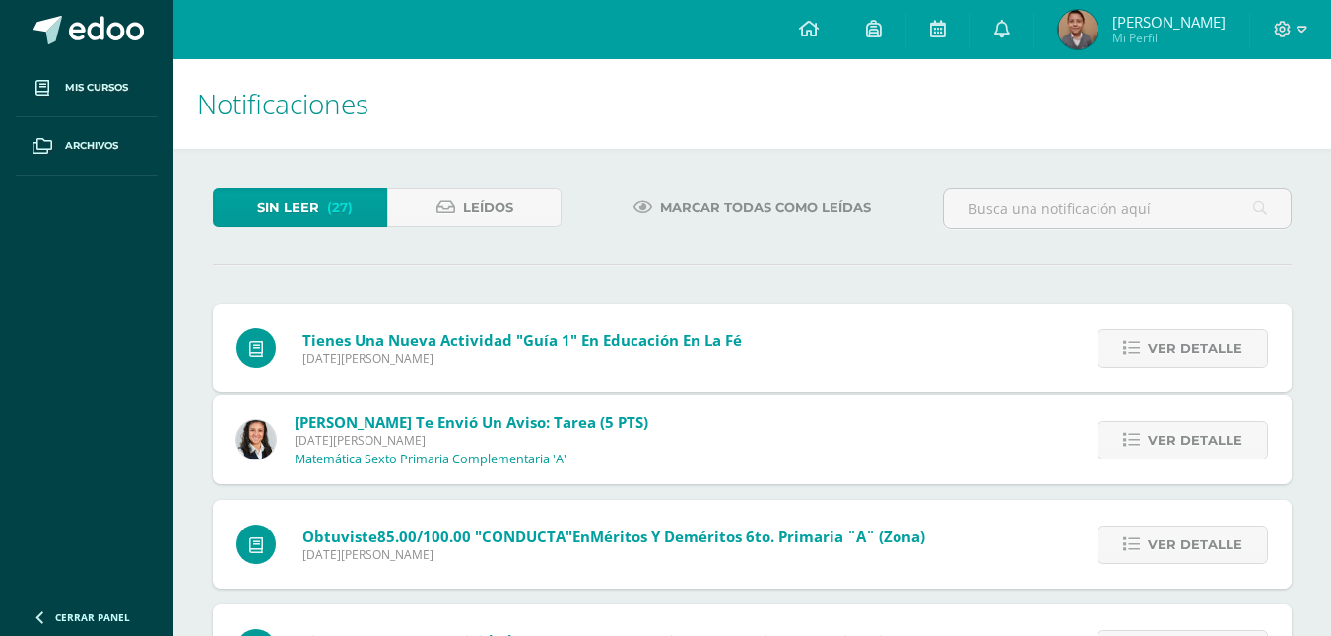
click at [1213, 422] on span "Ver detalle" at bounding box center [1195, 440] width 95 height 36
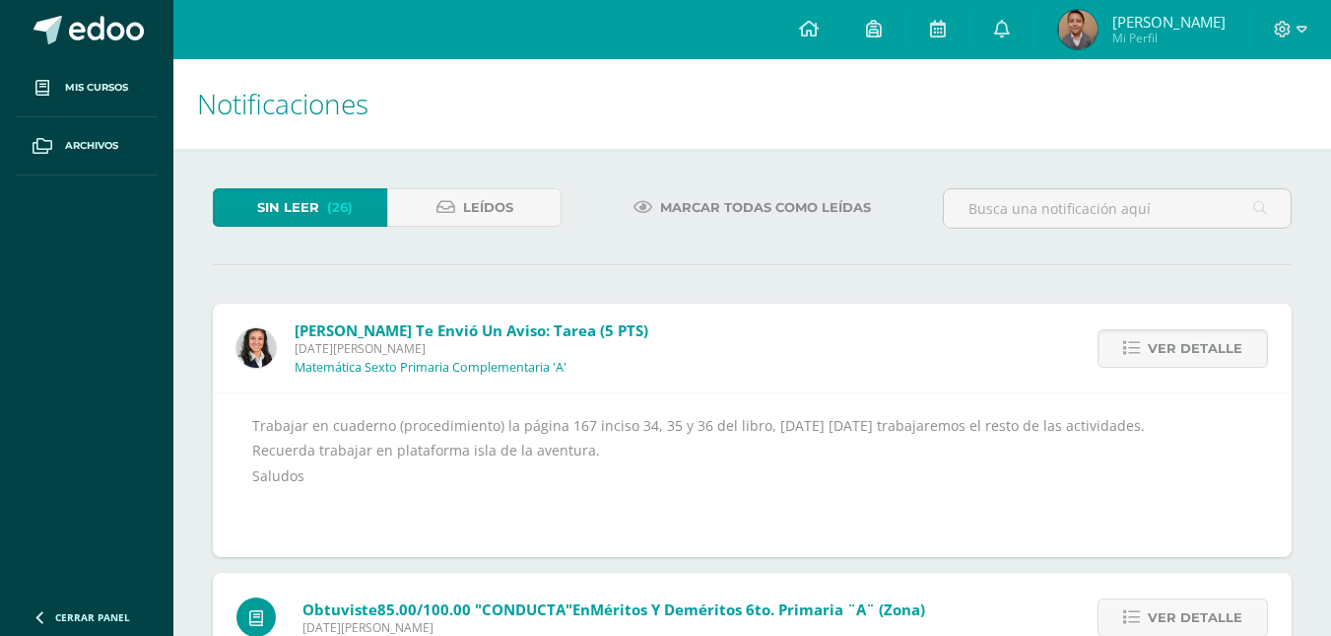
click at [1213, 352] on span "Ver detalle" at bounding box center [1195, 348] width 95 height 36
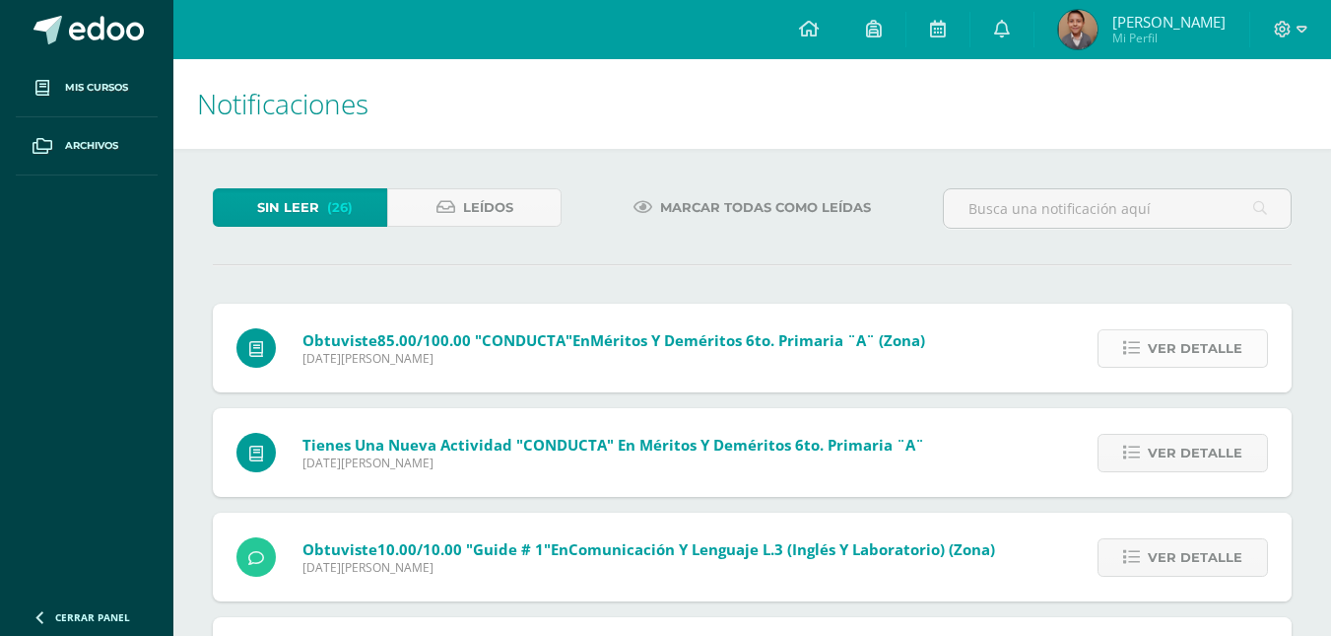
click at [1210, 351] on span "Ver detalle" at bounding box center [1195, 348] width 95 height 36
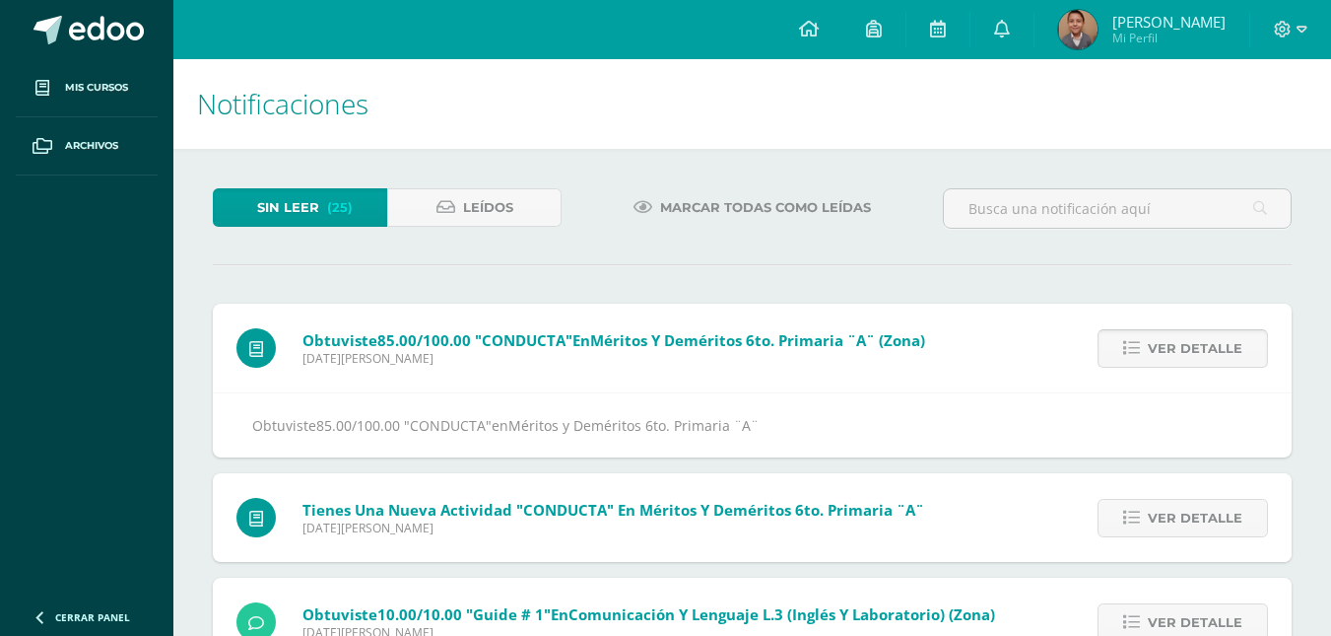
click at [1229, 347] on span "Ver detalle" at bounding box center [1195, 348] width 95 height 36
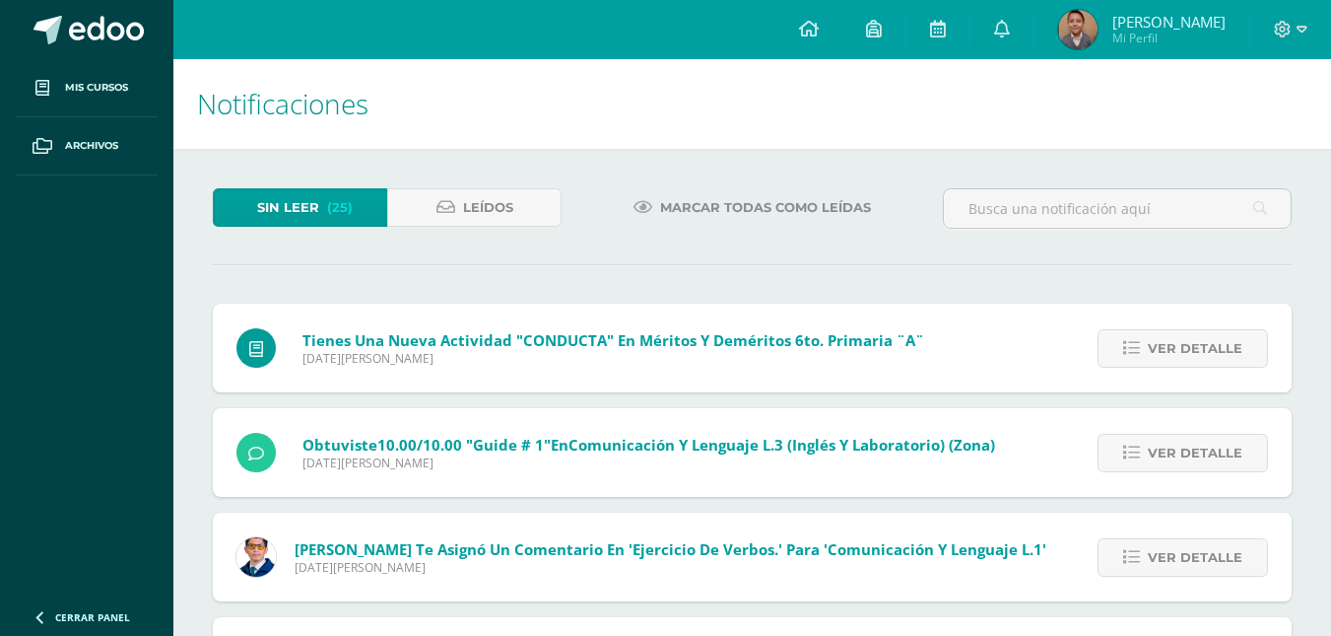
click at [1229, 347] on span "Ver detalle" at bounding box center [1195, 348] width 95 height 36
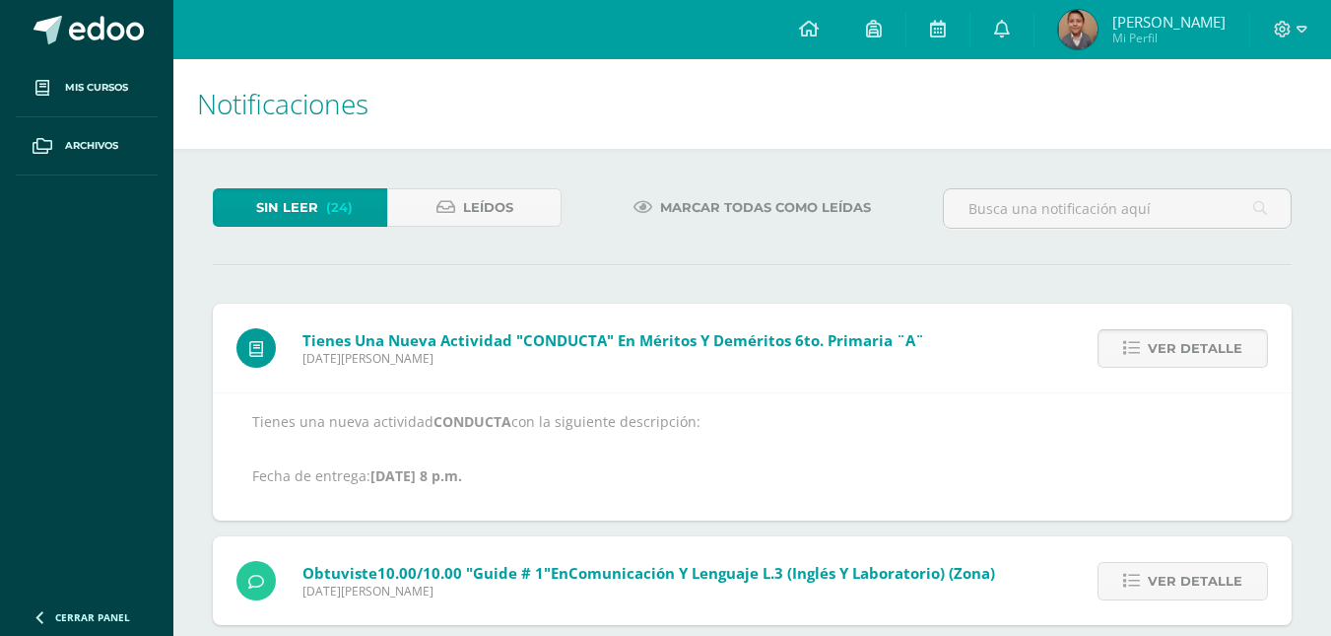
click at [1230, 353] on span "Ver detalle" at bounding box center [1195, 348] width 95 height 36
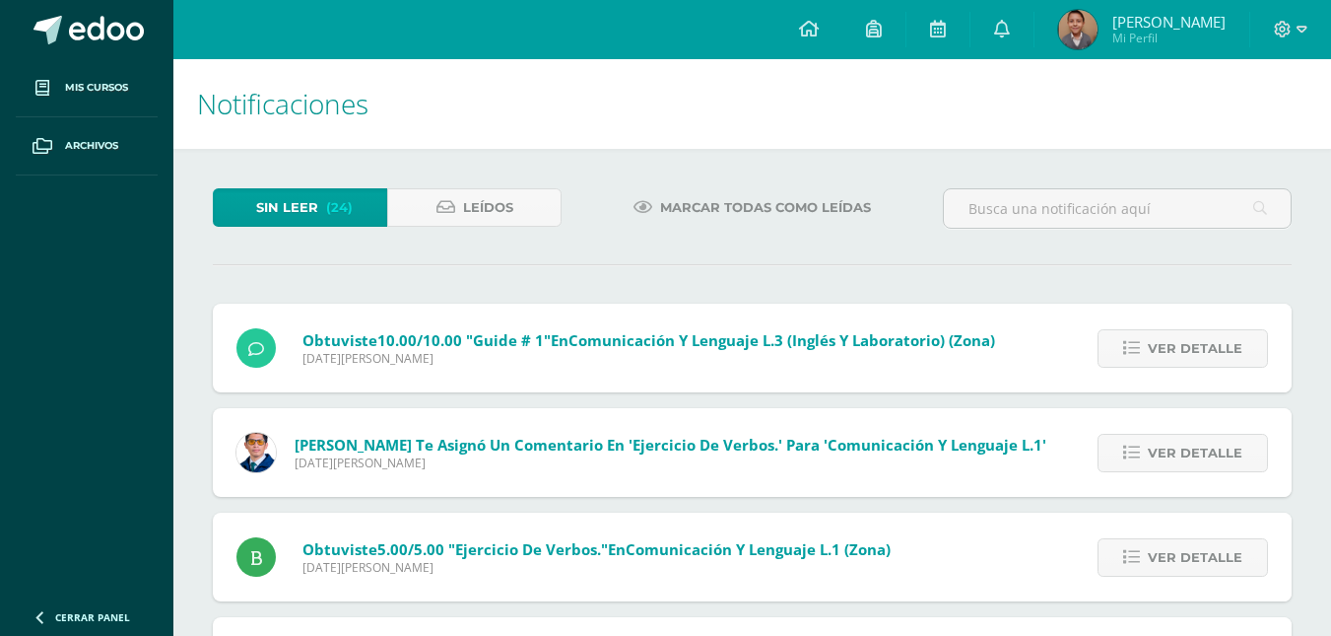
click at [1230, 353] on span "Ver detalle" at bounding box center [1195, 348] width 95 height 36
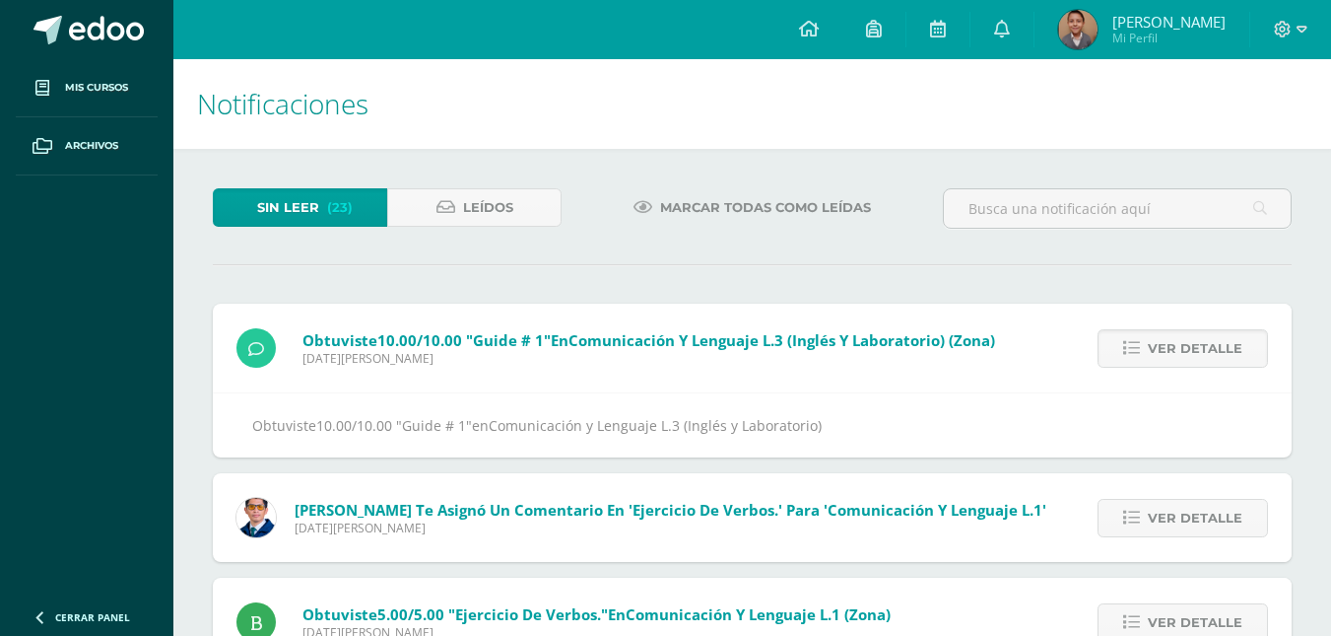
click at [1230, 353] on span "Ver detalle" at bounding box center [1195, 348] width 95 height 36
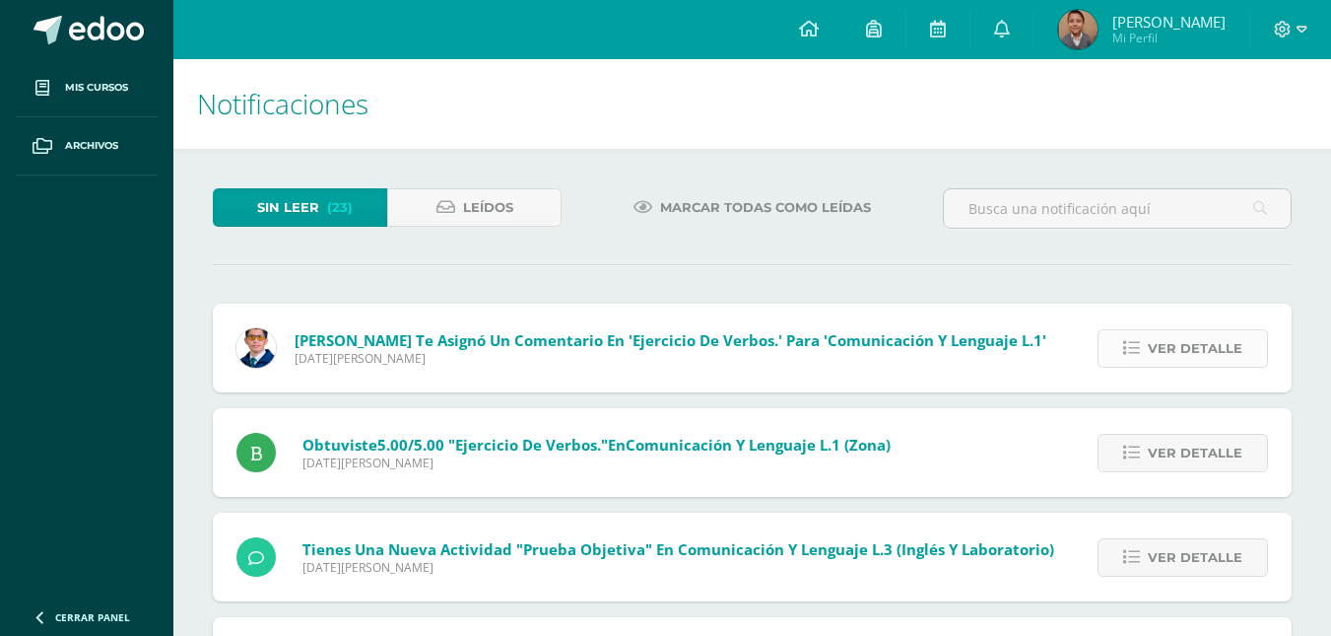
click at [1232, 356] on span "Ver detalle" at bounding box center [1195, 348] width 95 height 36
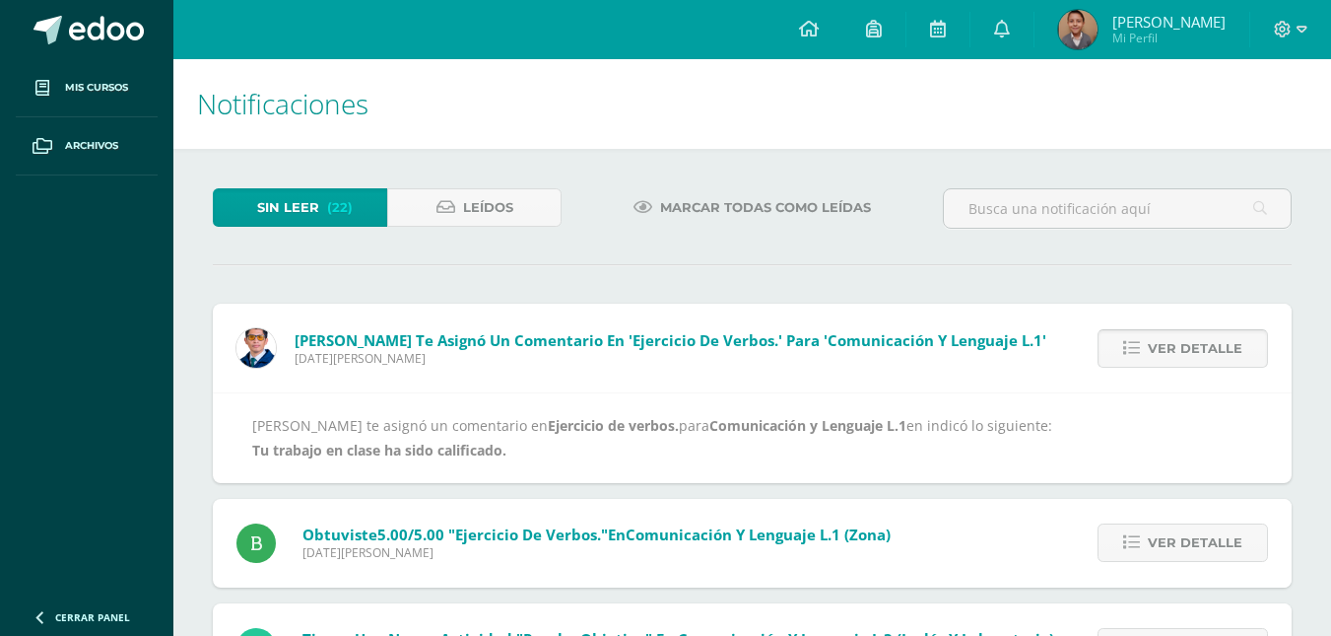
click at [1232, 356] on span "Ver detalle" at bounding box center [1195, 348] width 95 height 36
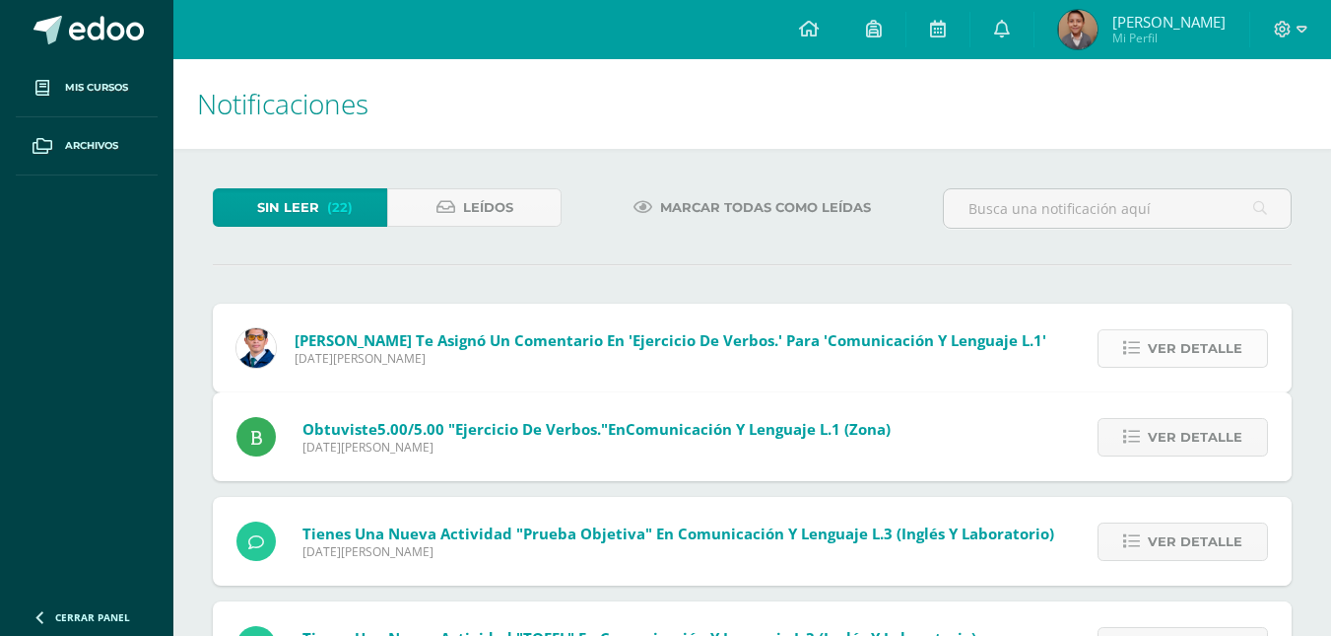
click at [1232, 419] on span "Ver detalle" at bounding box center [1195, 437] width 95 height 36
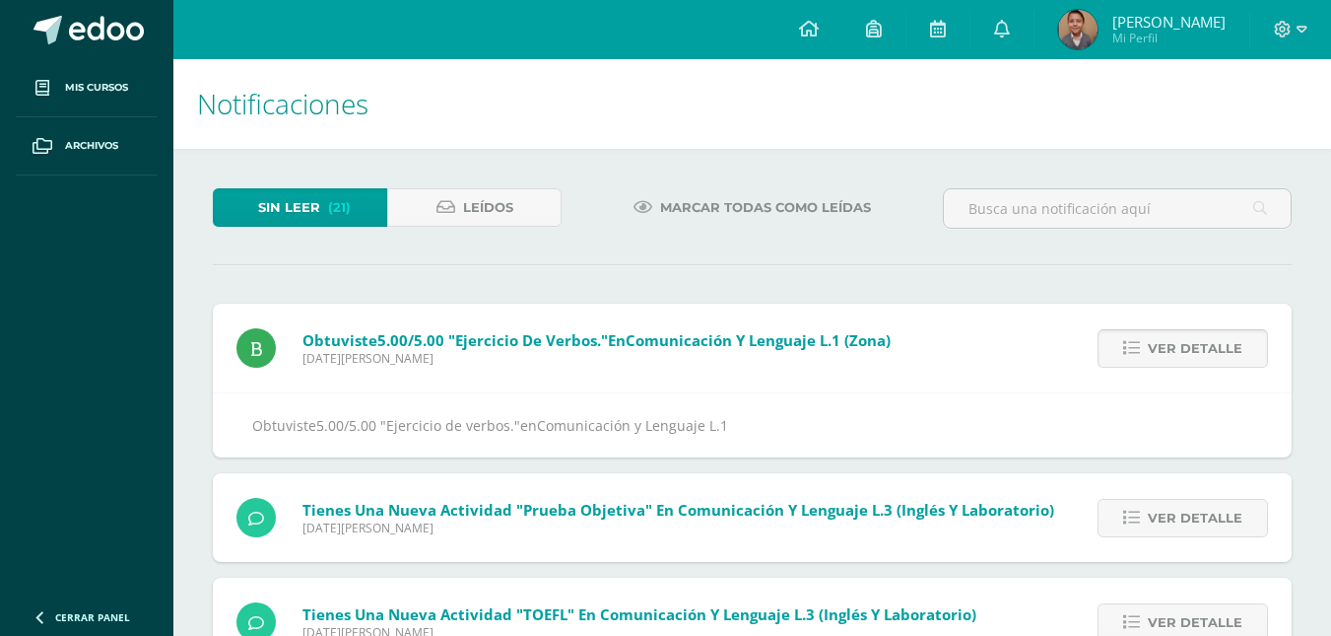
click at [1233, 360] on span "Ver detalle" at bounding box center [1195, 348] width 95 height 36
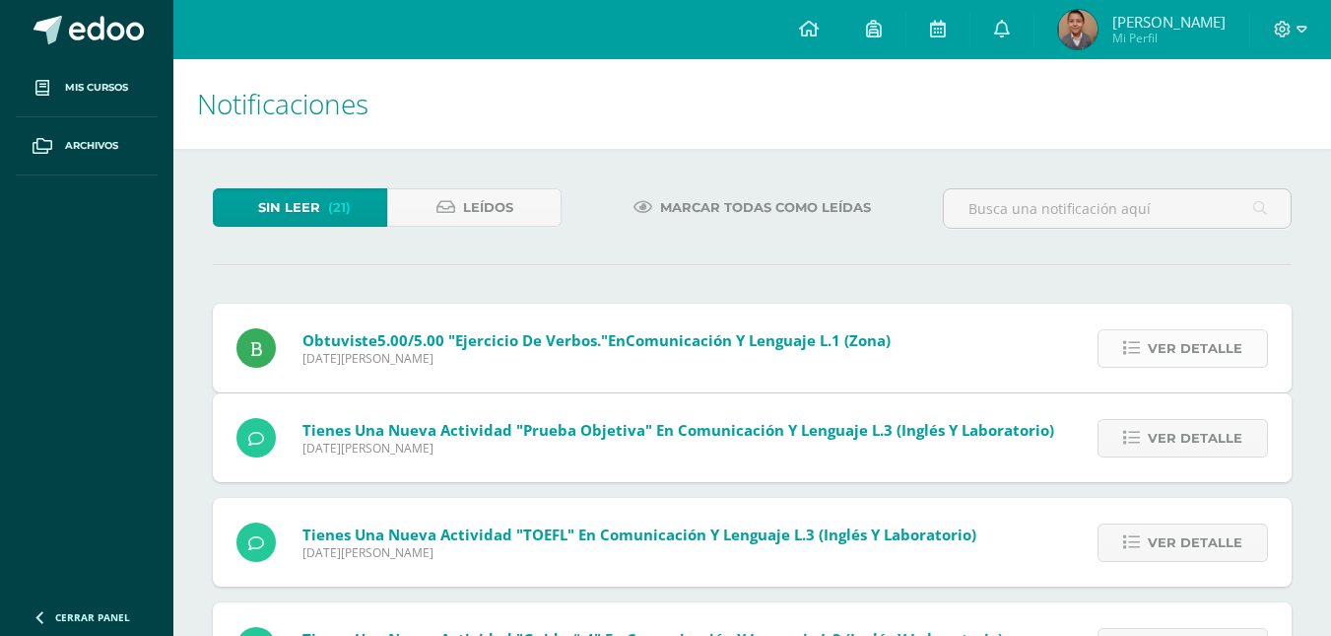
click at [1233, 420] on span "Ver detalle" at bounding box center [1195, 438] width 95 height 36
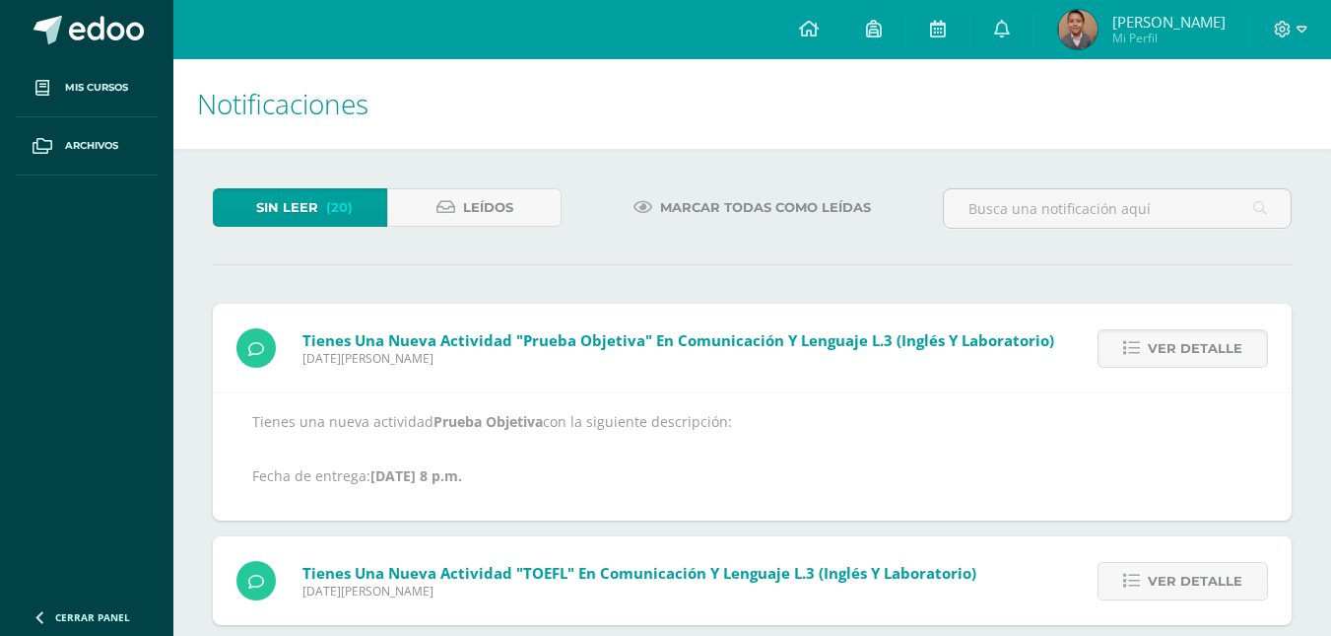
click at [1233, 360] on span "Ver detalle" at bounding box center [1195, 348] width 95 height 36
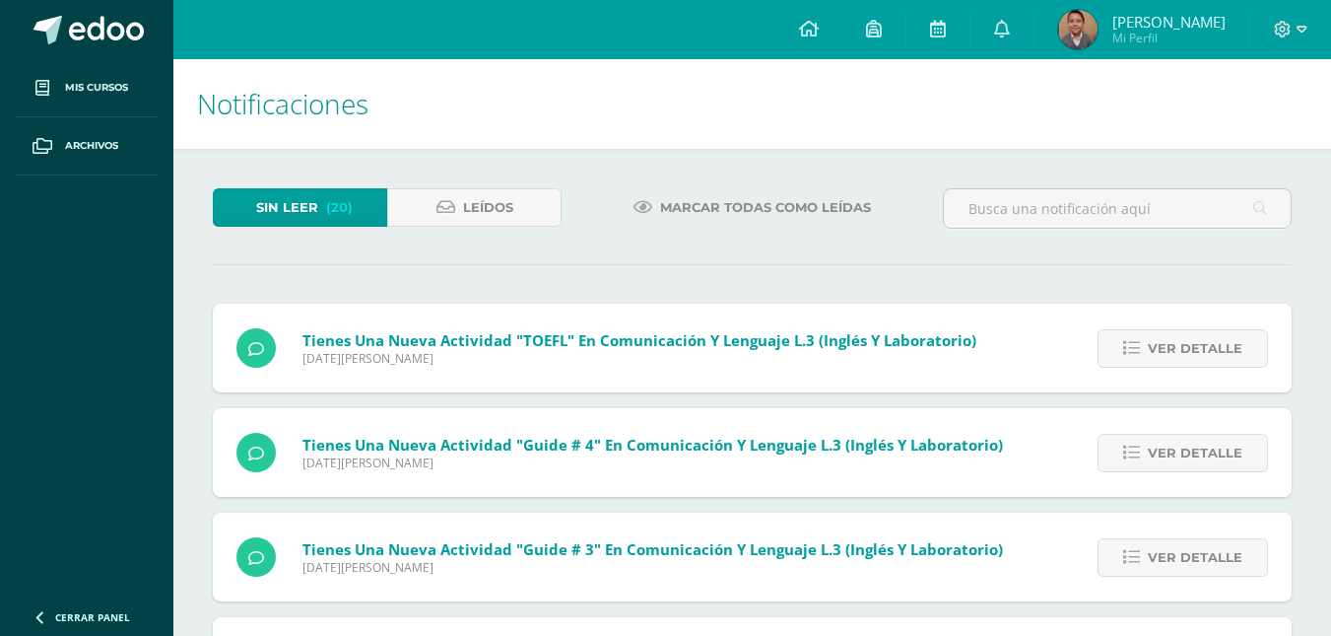
click at [1233, 360] on span "Ver detalle" at bounding box center [1195, 348] width 95 height 36
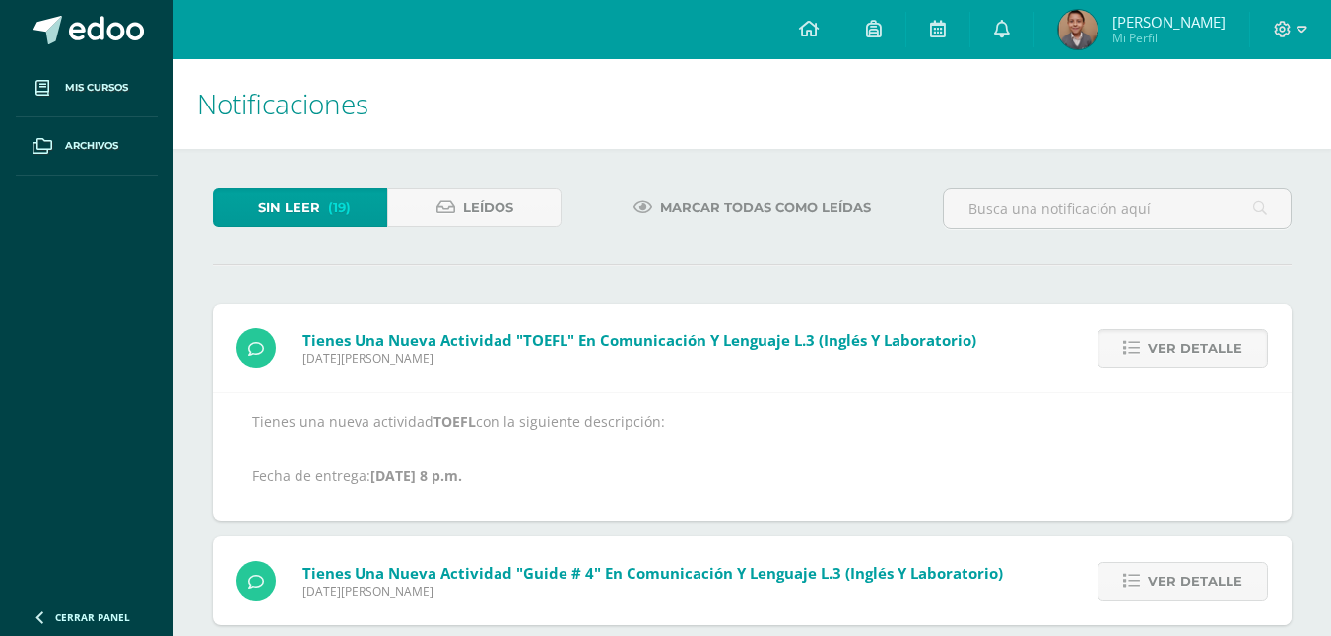
click at [1233, 360] on span "Ver detalle" at bounding box center [1195, 348] width 95 height 36
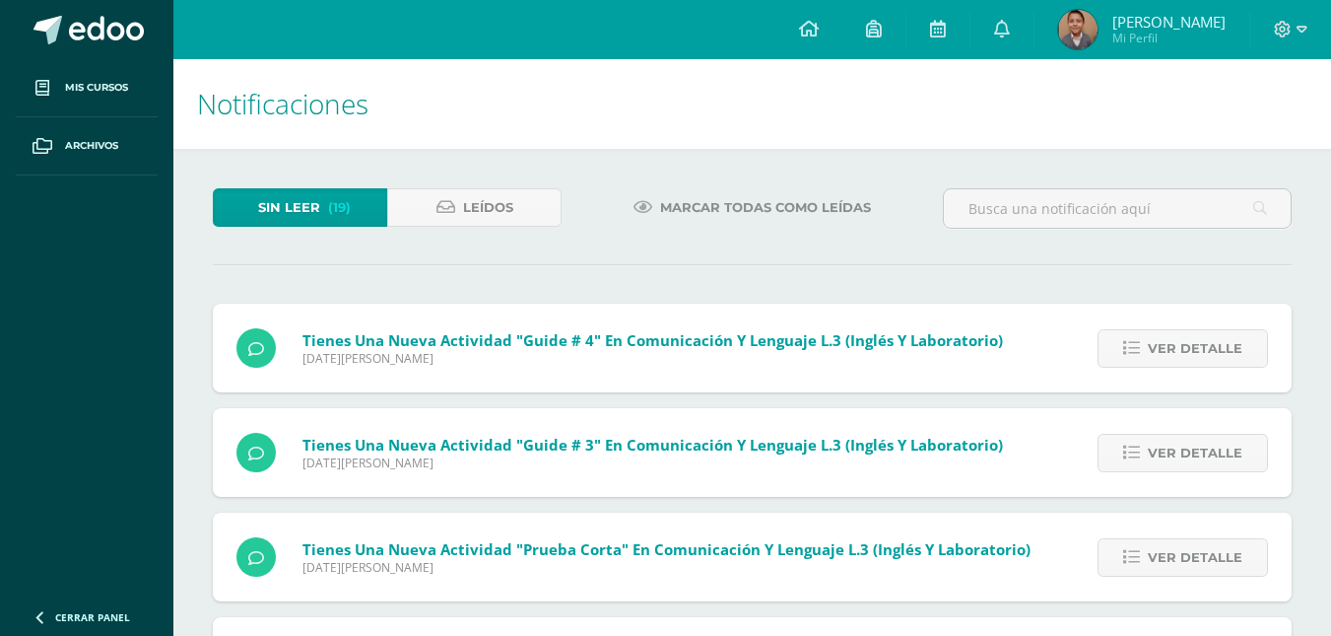
click at [1233, 360] on span "Ver detalle" at bounding box center [1195, 348] width 95 height 36
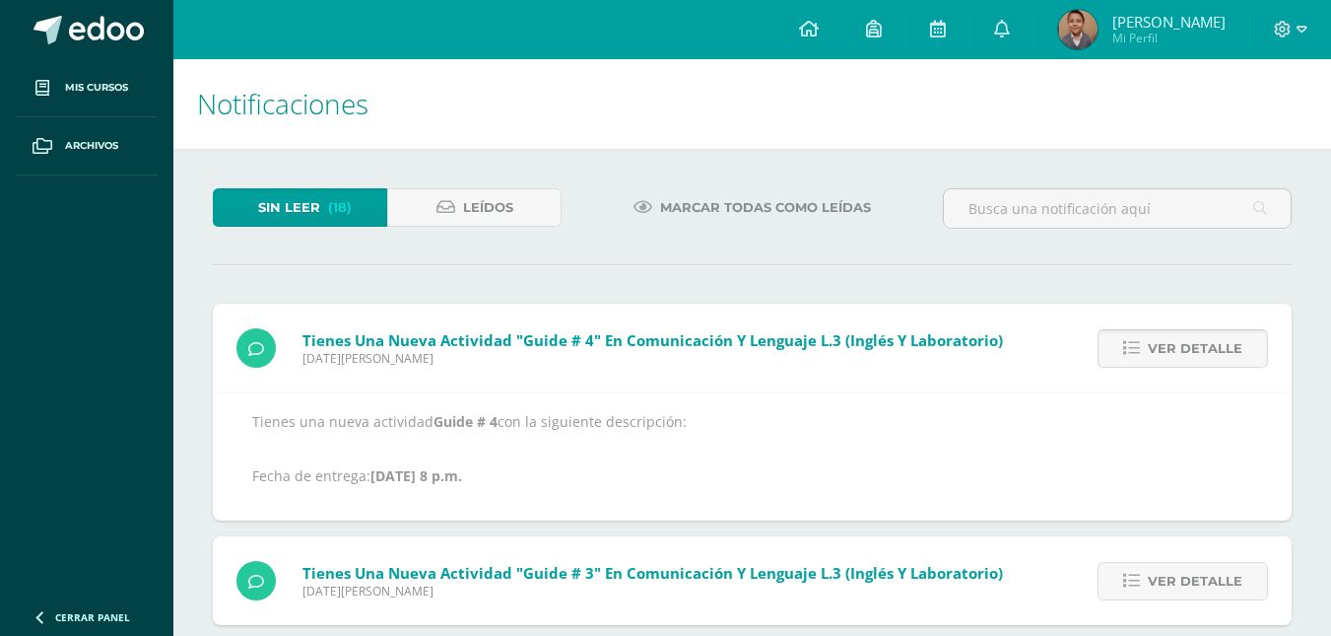
click at [1232, 360] on span "Ver detalle" at bounding box center [1195, 348] width 95 height 36
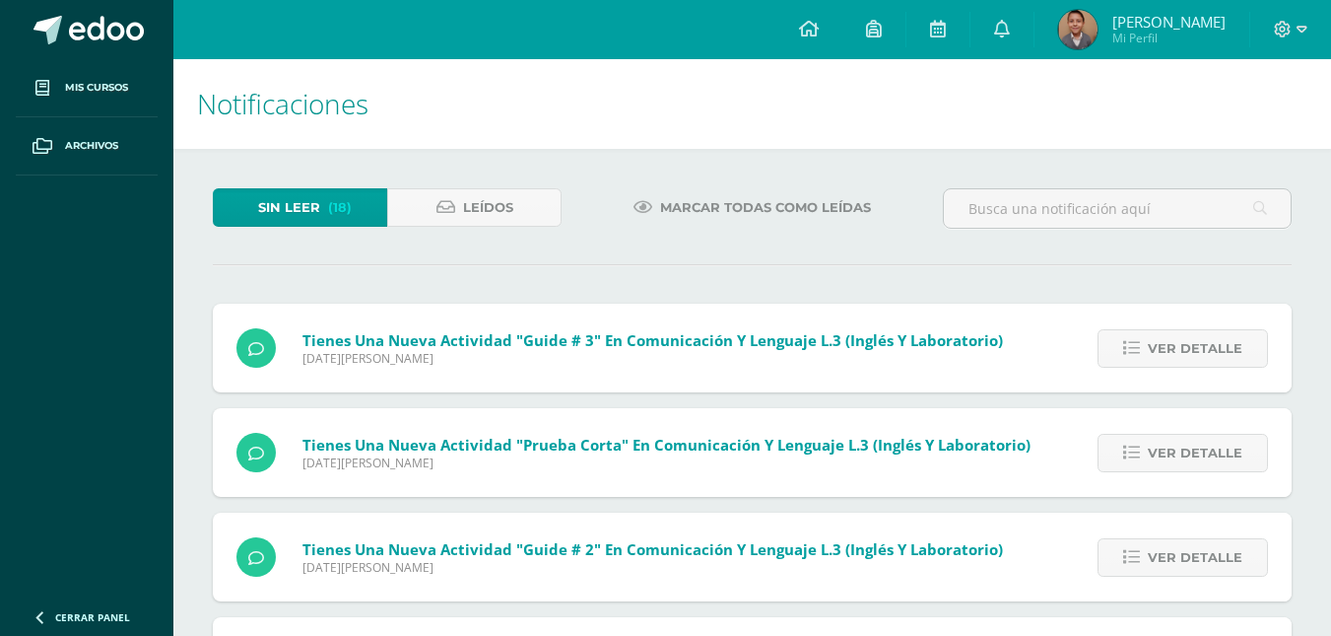
click at [1229, 368] on div "Ver detalle" at bounding box center [1180, 348] width 224 height 89
click at [1224, 353] on span "Ver detalle" at bounding box center [1195, 348] width 95 height 36
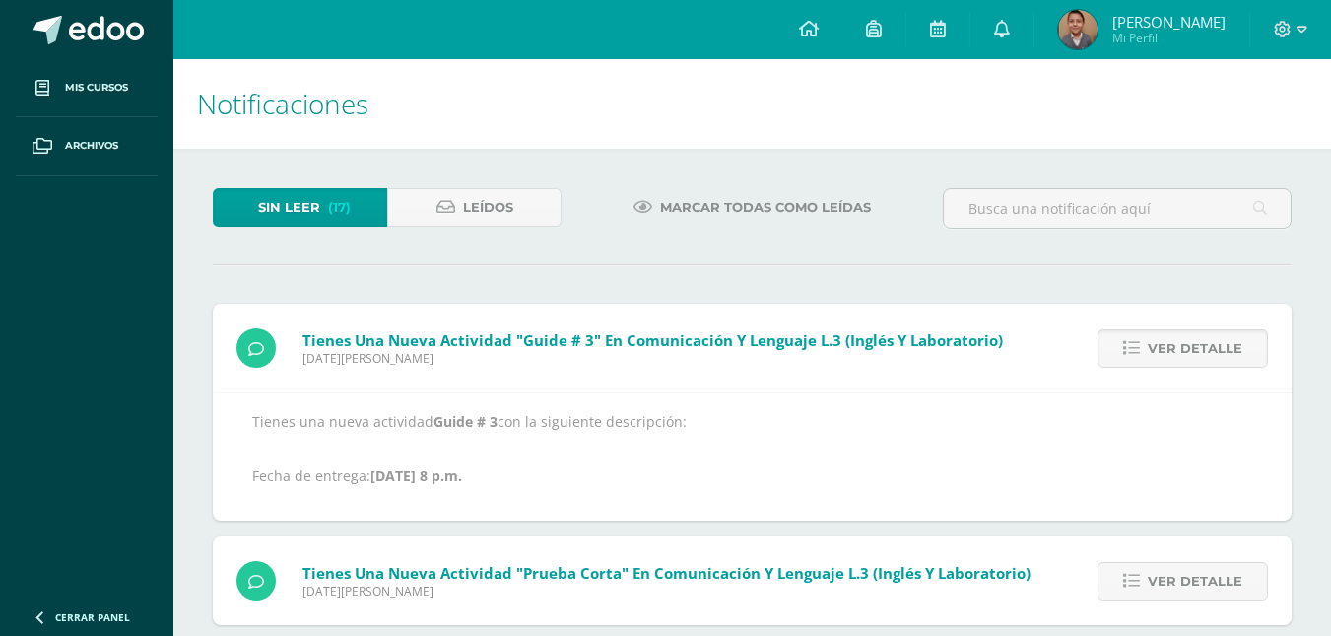
click at [1237, 372] on div "Ver detalle" at bounding box center [1180, 348] width 224 height 89
click at [1204, 357] on span "Ver detalle" at bounding box center [1195, 348] width 95 height 36
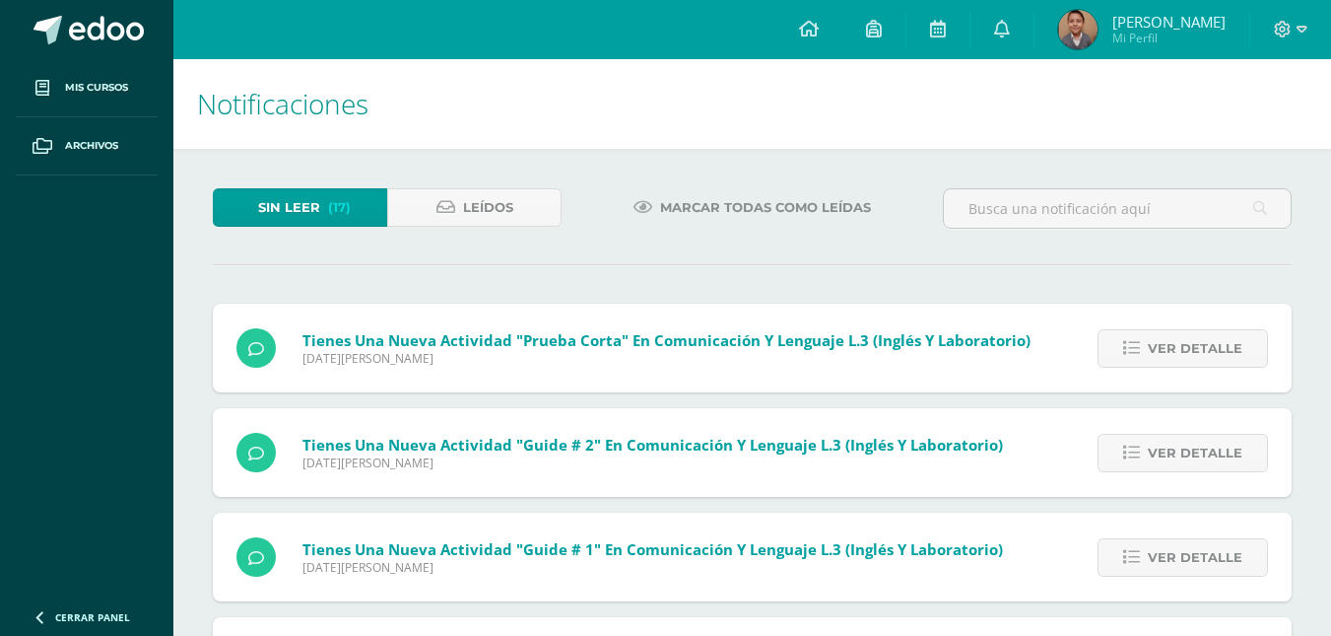
click at [1204, 357] on span "Ver detalle" at bounding box center [1195, 348] width 95 height 36
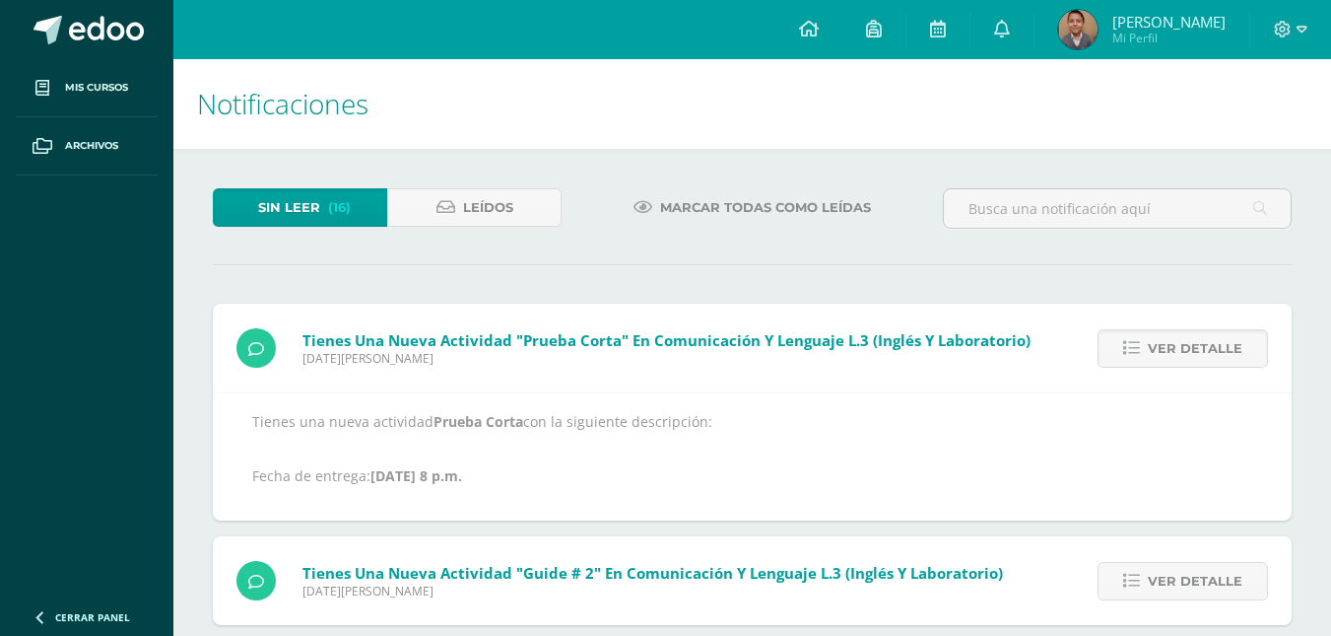
click at [1204, 357] on span "Ver detalle" at bounding box center [1195, 348] width 95 height 36
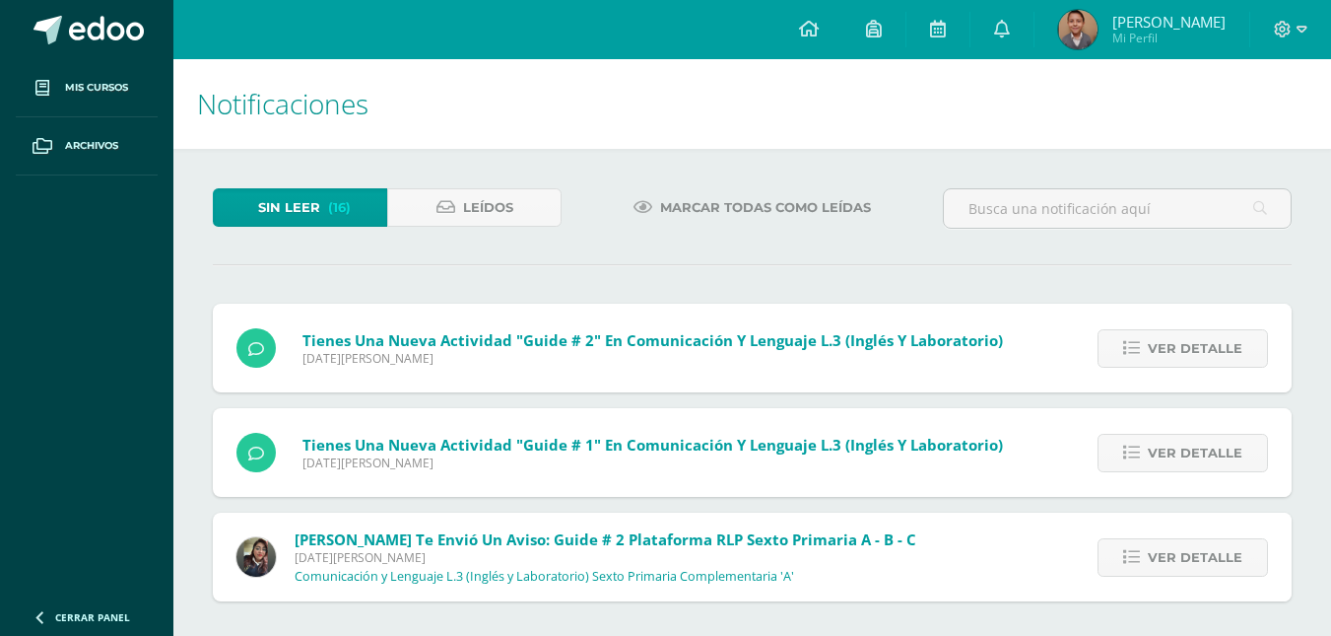
click at [1204, 357] on span "Ver detalle" at bounding box center [1195, 348] width 95 height 36
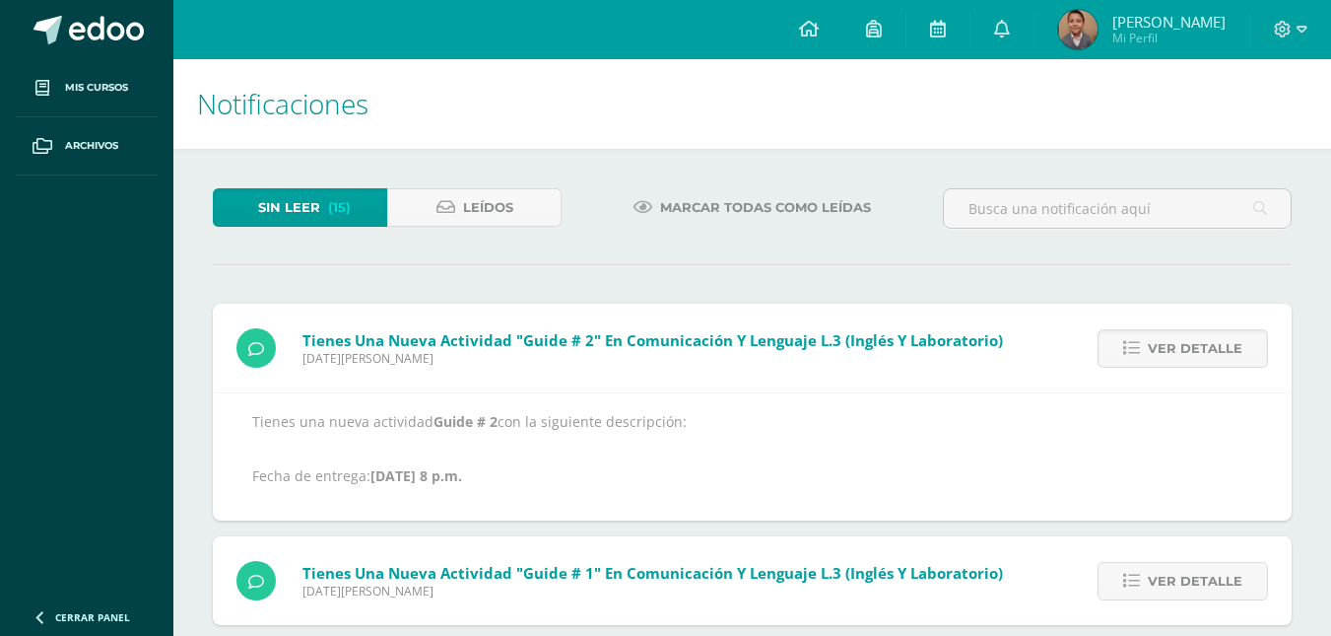
click at [1204, 357] on span "Ver detalle" at bounding box center [1195, 348] width 95 height 36
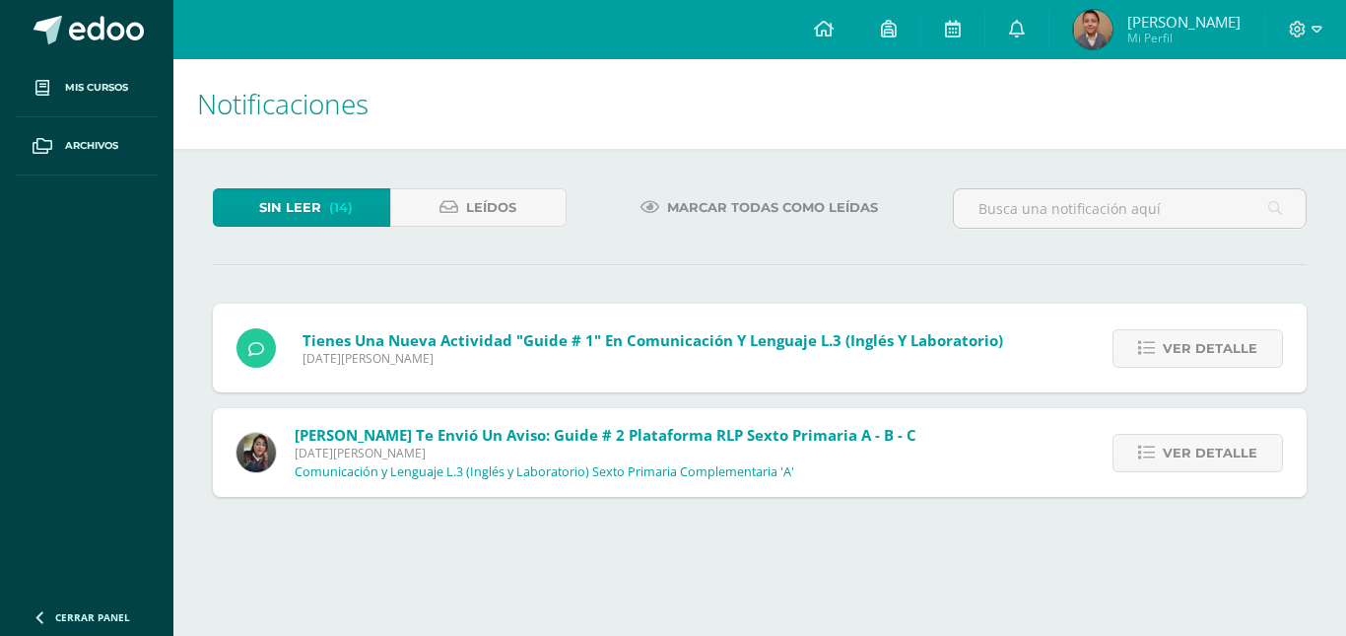
click at [1204, 357] on span "Ver detalle" at bounding box center [1210, 348] width 95 height 36
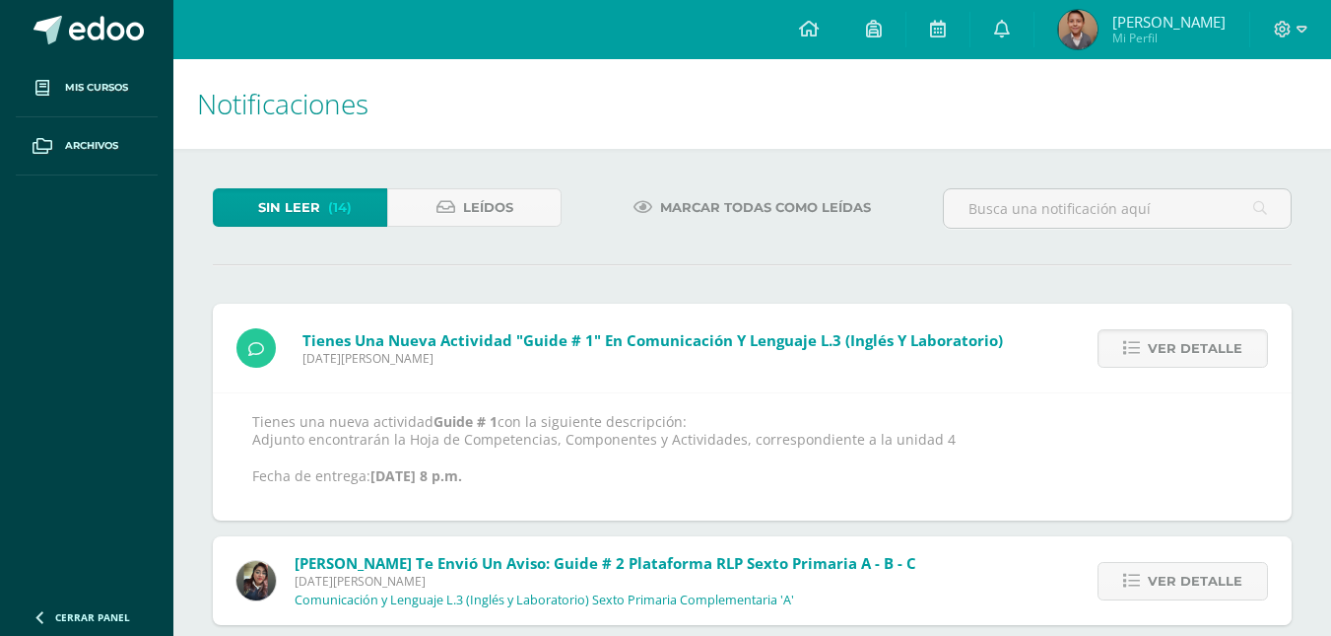
click at [1204, 357] on span "Ver detalle" at bounding box center [1195, 348] width 95 height 36
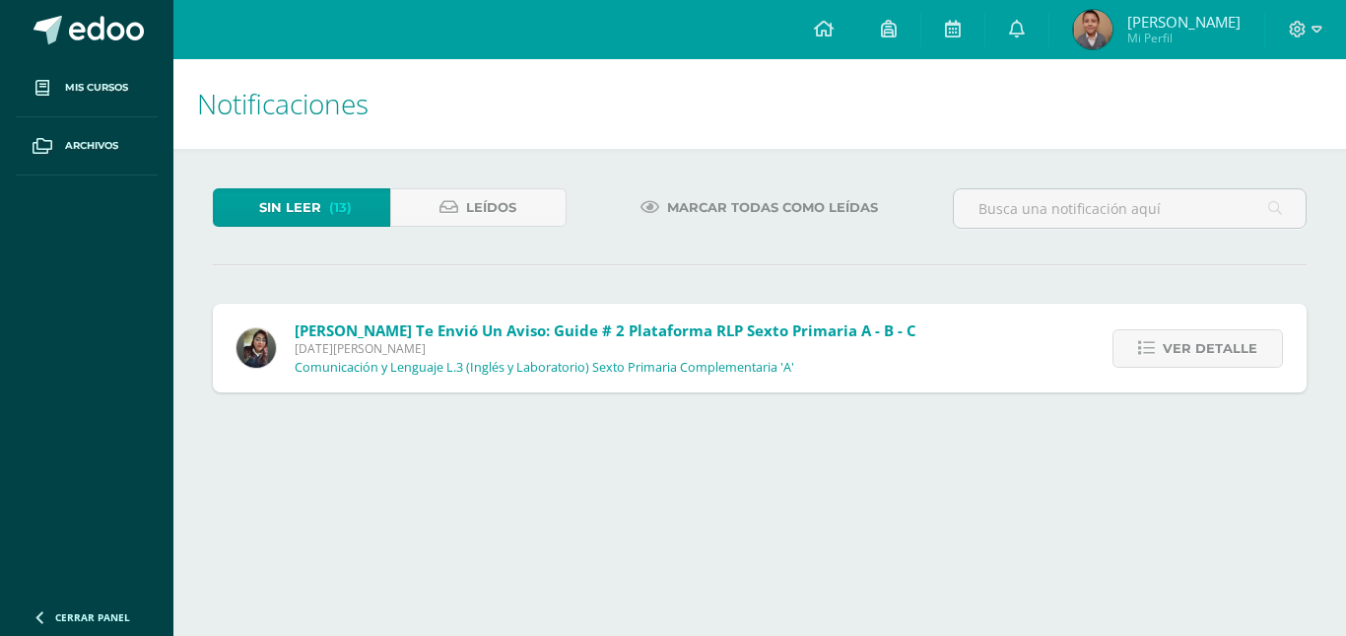
click at [1204, 357] on span "Ver detalle" at bounding box center [1210, 348] width 95 height 36
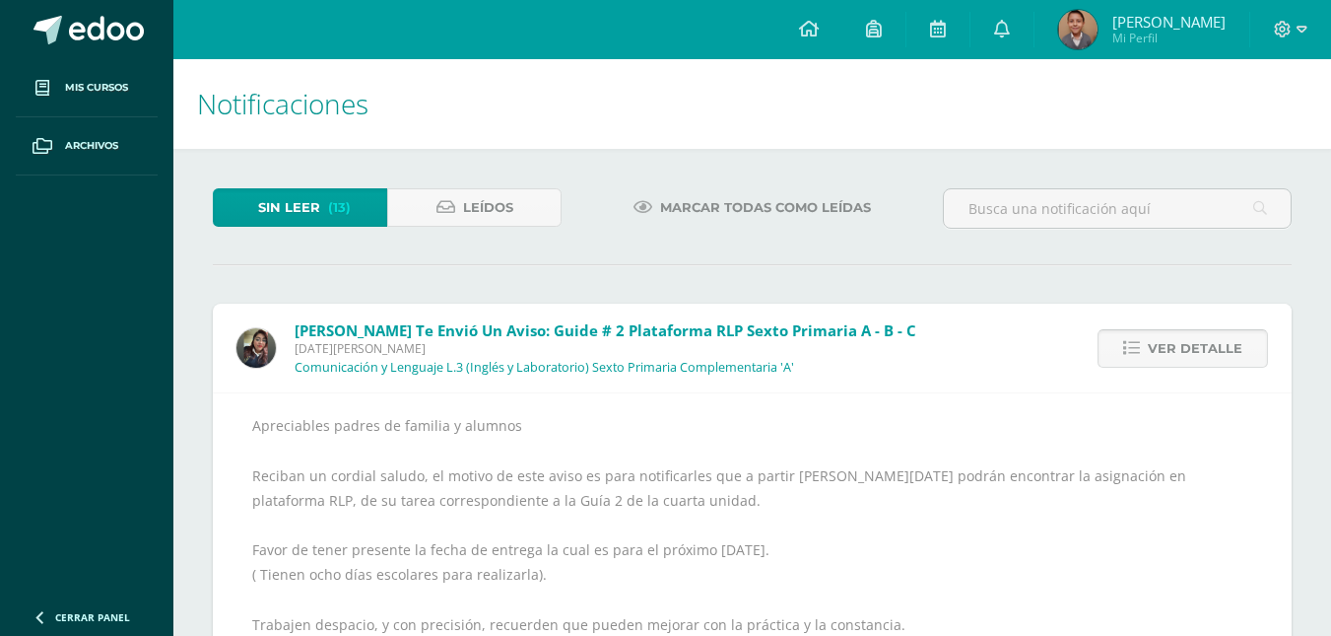
click at [1202, 351] on span "Ver detalle" at bounding box center [1195, 348] width 95 height 36
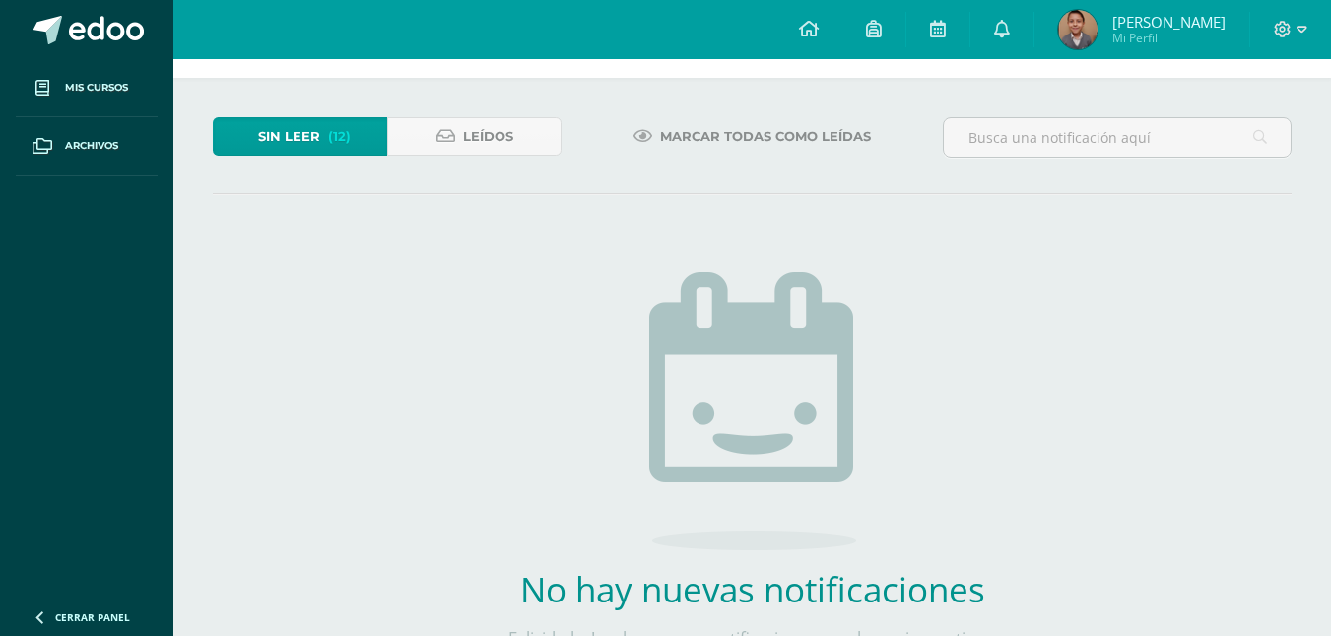
scroll to position [69, 0]
click at [434, 142] on link "Leídos" at bounding box center [474, 138] width 174 height 38
click at [344, 142] on span "(12)" at bounding box center [339, 138] width 23 height 36
